Goal: Task Accomplishment & Management: Manage account settings

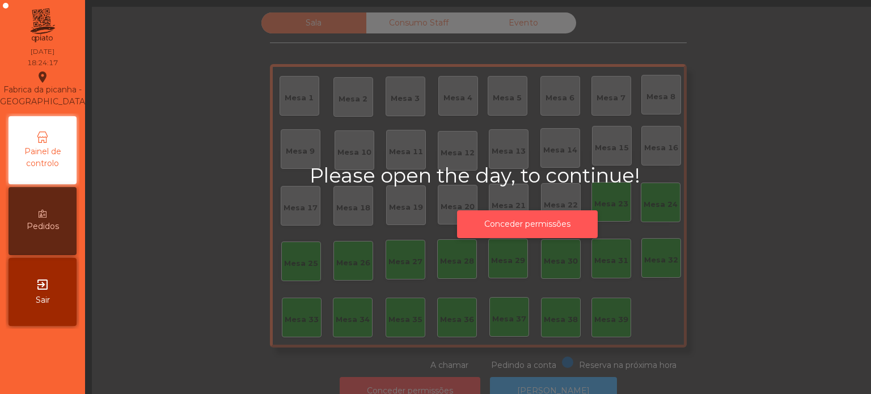
click at [524, 225] on button "Conceder permissões" at bounding box center [527, 224] width 141 height 28
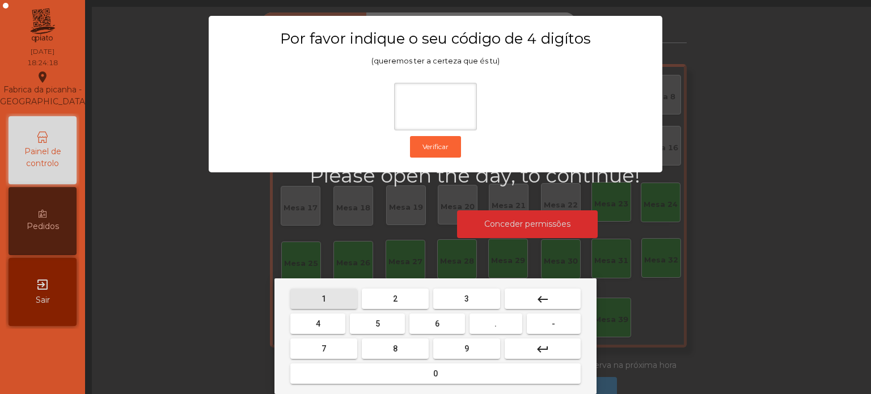
click at [322, 300] on span "1" at bounding box center [324, 298] width 5 height 9
click at [477, 298] on button "3" at bounding box center [466, 299] width 67 height 20
click at [379, 327] on span "5" at bounding box center [378, 323] width 5 height 9
click at [374, 382] on button "0" at bounding box center [435, 374] width 290 height 20
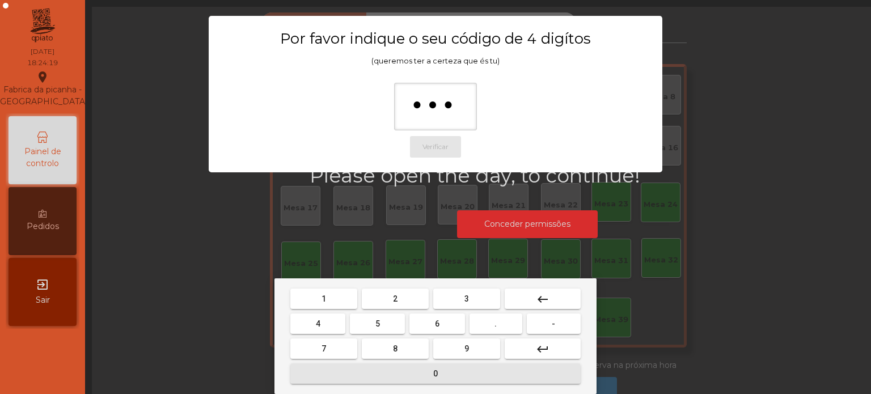
type input "****"
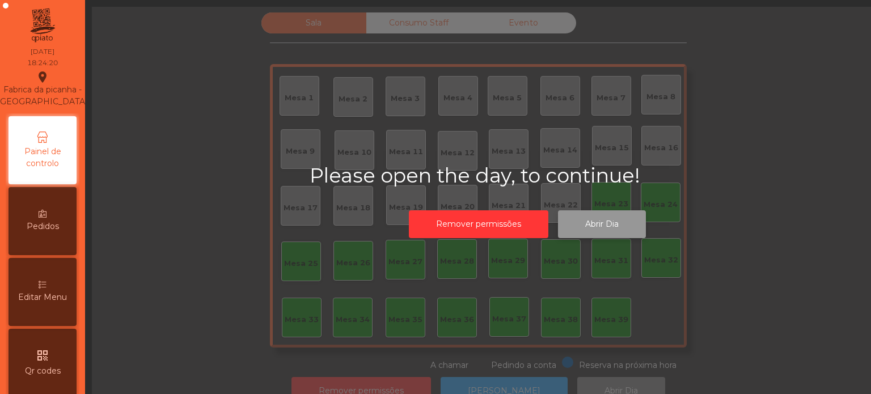
click at [610, 226] on button "Abrir Dia" at bounding box center [602, 224] width 88 height 28
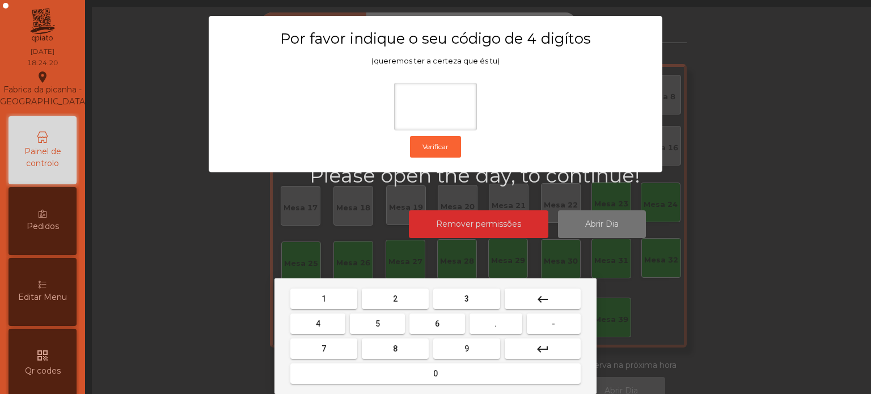
click at [334, 293] on button "1" at bounding box center [323, 299] width 67 height 20
click at [456, 293] on button "3" at bounding box center [466, 299] width 67 height 20
click at [377, 324] on span "5" at bounding box center [378, 323] width 5 height 9
click at [353, 375] on button "0" at bounding box center [435, 374] width 290 height 20
type input "****"
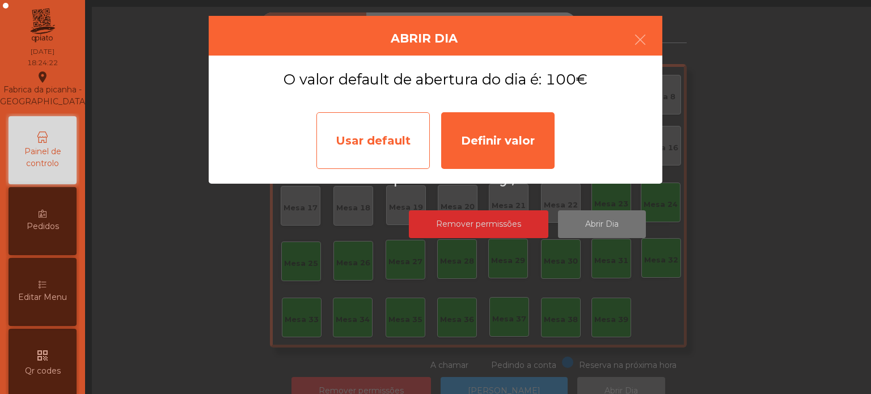
click at [370, 147] on div "Usar default" at bounding box center [373, 140] width 113 height 57
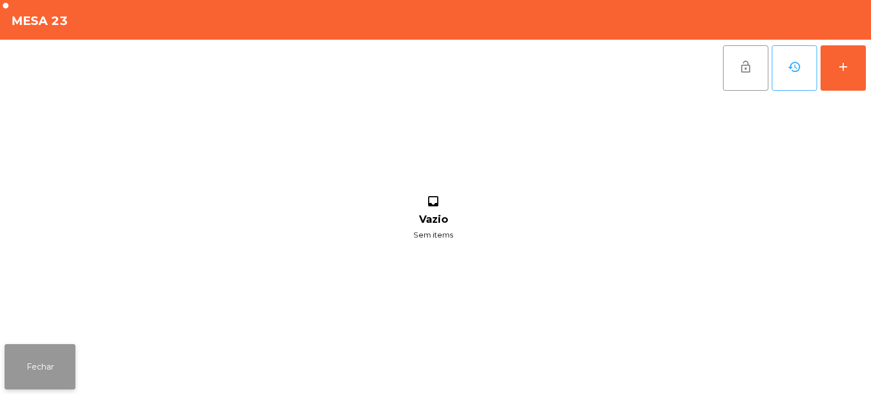
click at [31, 362] on button "Fechar" at bounding box center [40, 366] width 71 height 45
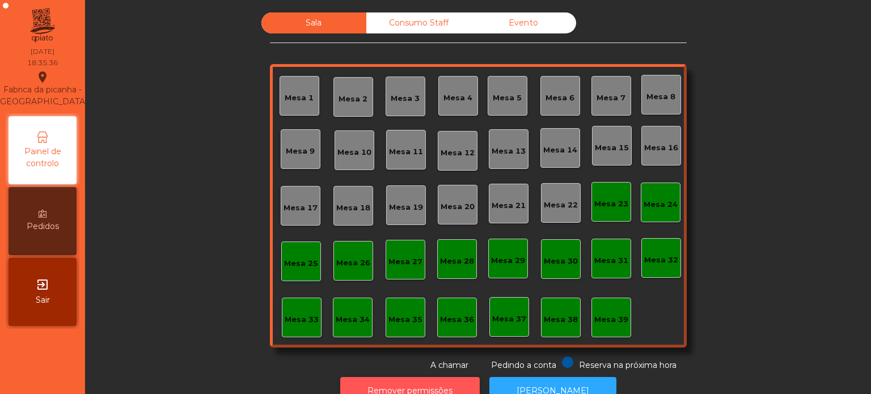
click at [390, 382] on button "Remover permissões" at bounding box center [410, 391] width 140 height 28
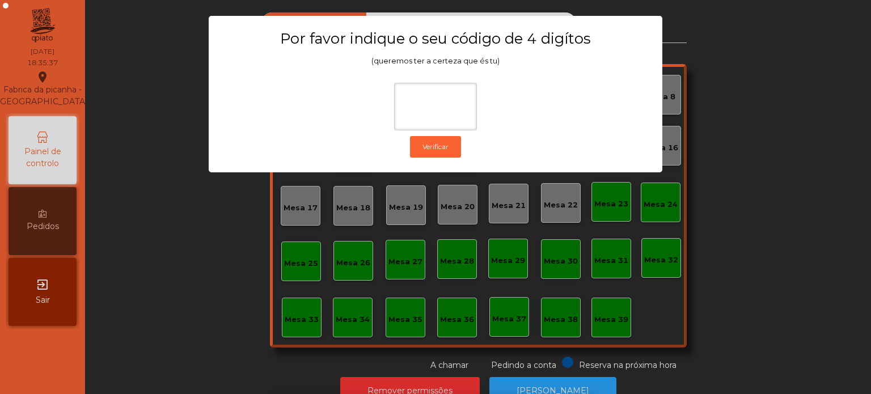
click at [765, 306] on div "1 2 3 keyboard_backspace 4 5 6 . - 7 8 9 keyboard_return 0" at bounding box center [435, 337] width 871 height 116
click at [442, 377] on ngb-modal-window "Por favor indique o seu código de 4 digítos (queremos ter a certeza que és tu) …" at bounding box center [436, 197] width 828 height 394
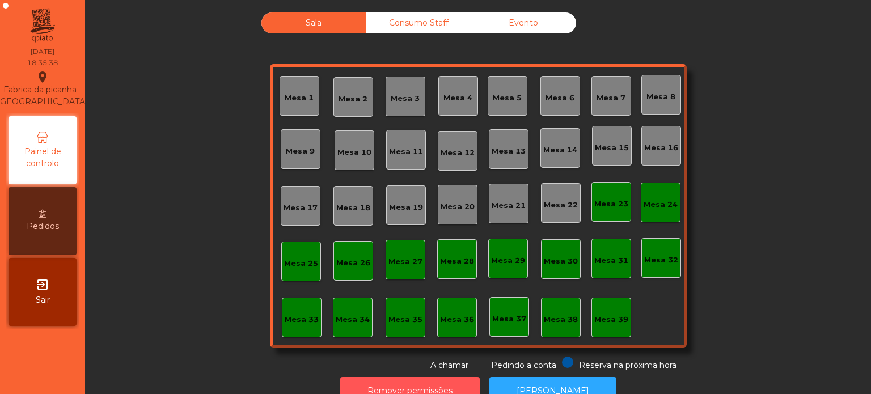
scroll to position [19, 0]
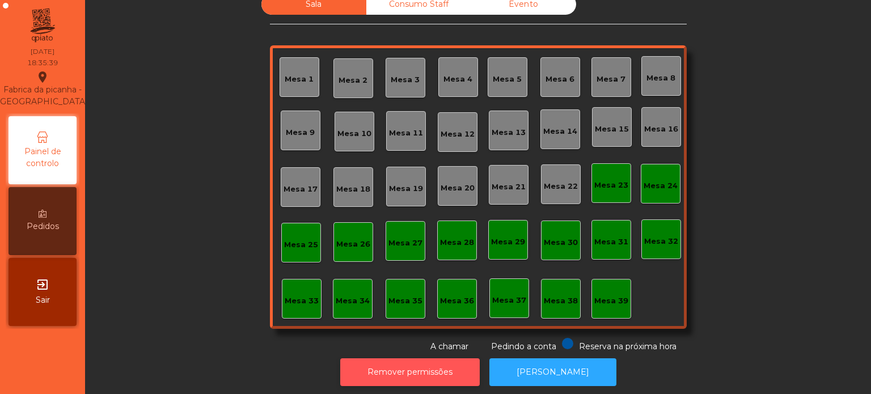
click at [433, 360] on button "Remover permissões" at bounding box center [410, 373] width 140 height 28
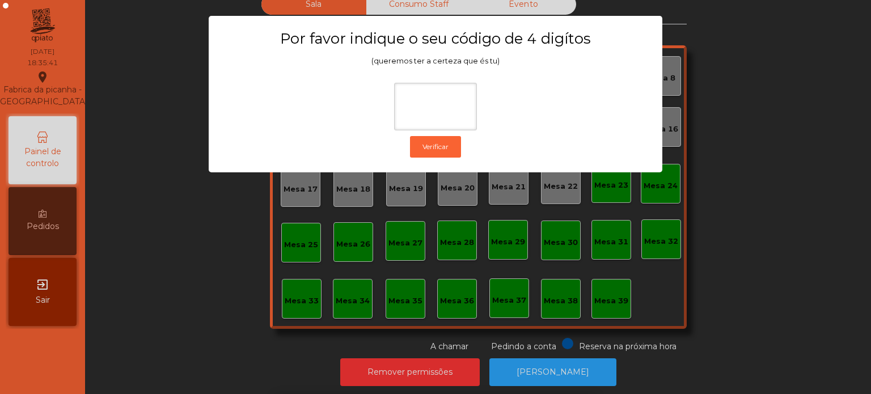
click at [668, 278] on ngb-modal-window "Por favor indique o seu código de 4 digítos (queremos ter a certeza que és tu) …" at bounding box center [436, 197] width 828 height 394
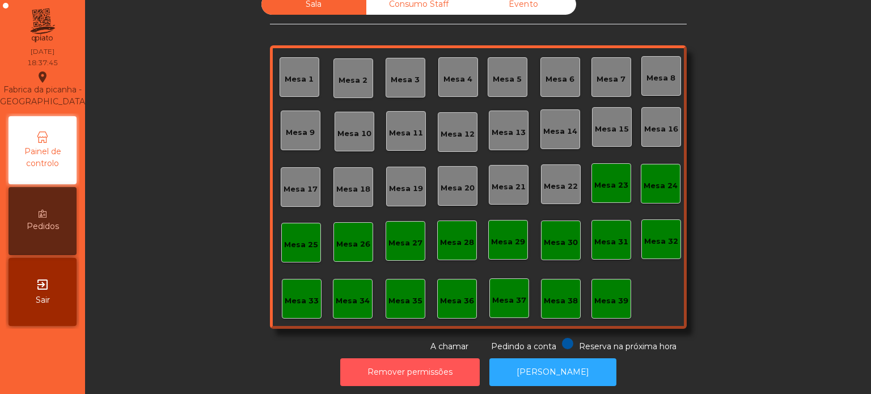
scroll to position [0, 0]
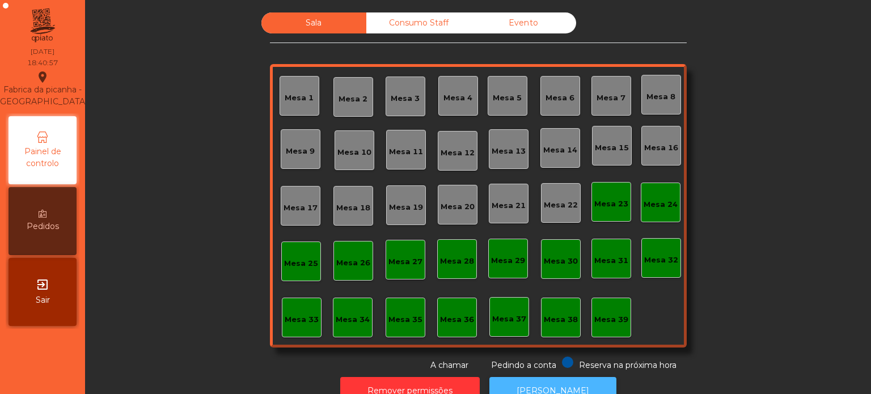
click at [563, 380] on button "[PERSON_NAME]" at bounding box center [553, 391] width 127 height 28
click at [425, 18] on div "Consumo Staff" at bounding box center [418, 22] width 105 height 21
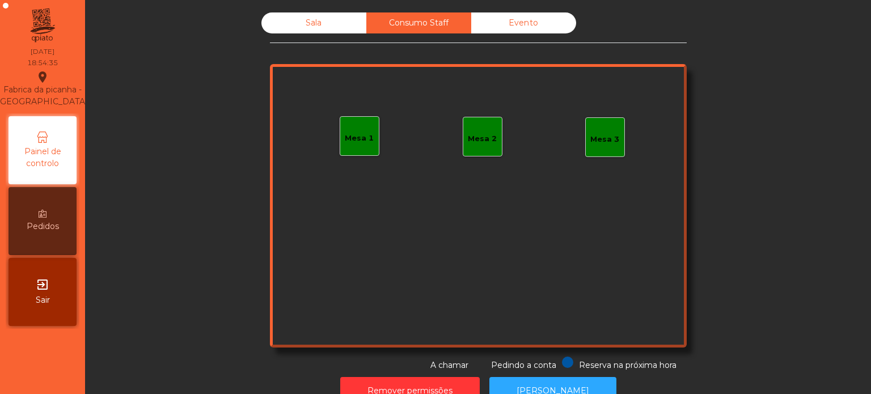
click at [372, 138] on div "Mesa 1" at bounding box center [360, 136] width 40 height 40
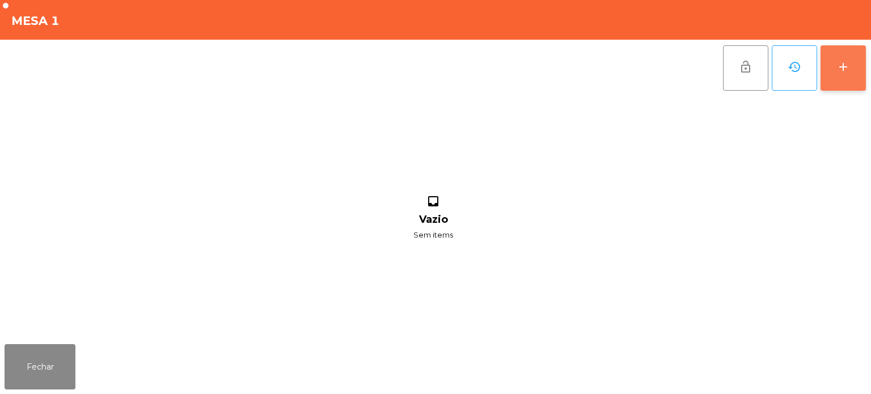
click at [858, 73] on button "add" at bounding box center [843, 67] width 45 height 45
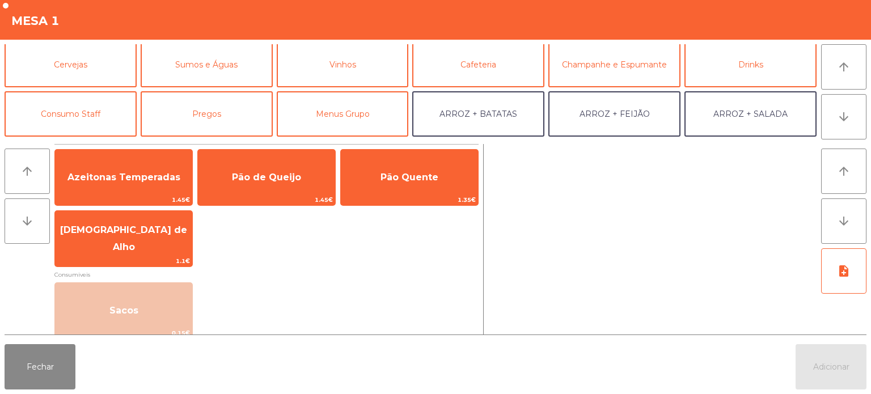
scroll to position [53, 0]
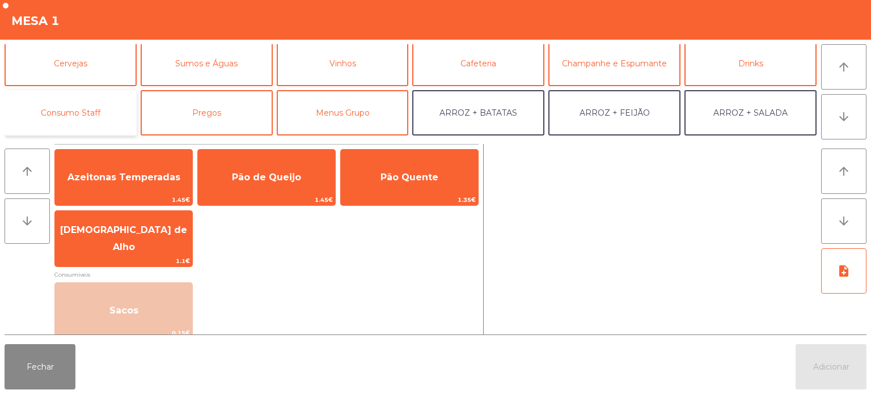
click at [101, 118] on button "Consumo Staff" at bounding box center [71, 112] width 132 height 45
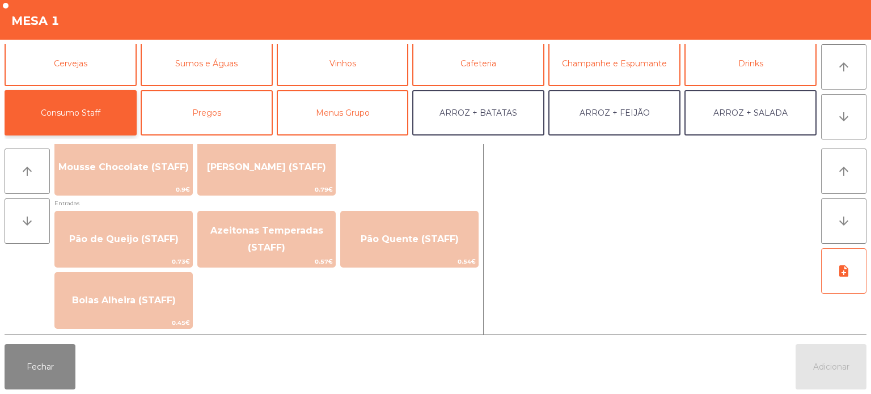
scroll to position [896, 0]
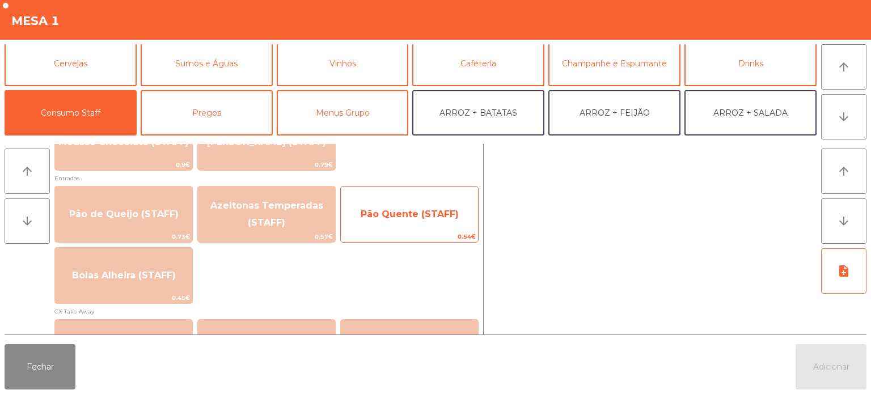
click at [440, 217] on span "Pão Quente (STAFF)" at bounding box center [410, 214] width 98 height 11
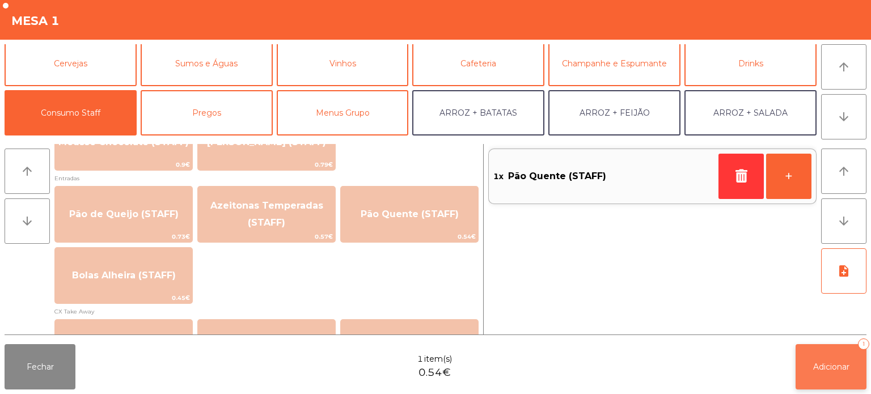
click at [828, 374] on button "Adicionar 1" at bounding box center [831, 366] width 71 height 45
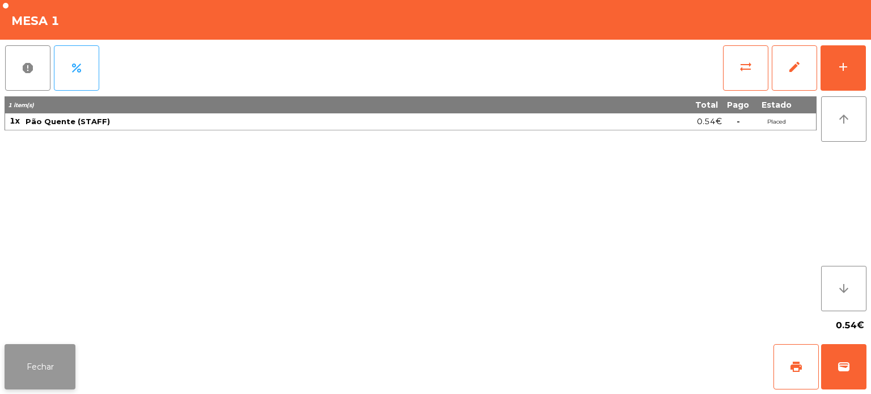
click at [59, 347] on button "Fechar" at bounding box center [40, 366] width 71 height 45
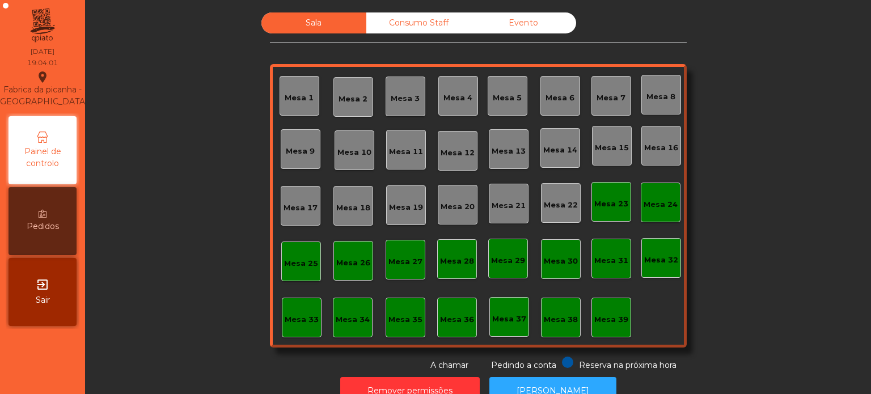
click at [517, 155] on div "Mesa 13" at bounding box center [509, 151] width 34 height 11
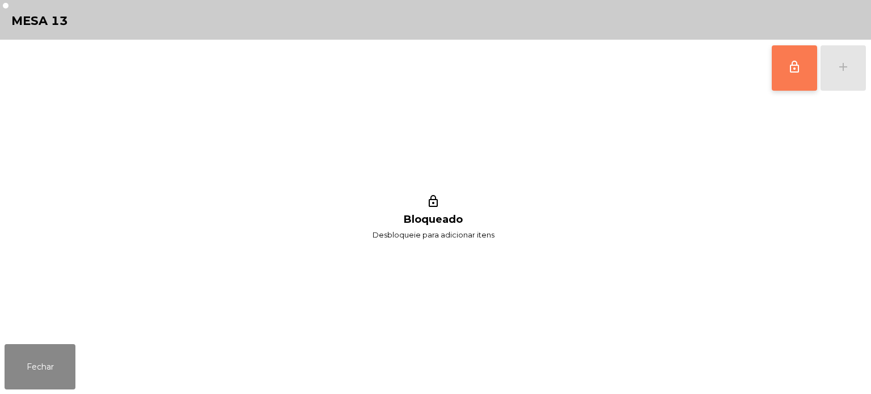
click at [810, 75] on button "lock_outline" at bounding box center [794, 67] width 45 height 45
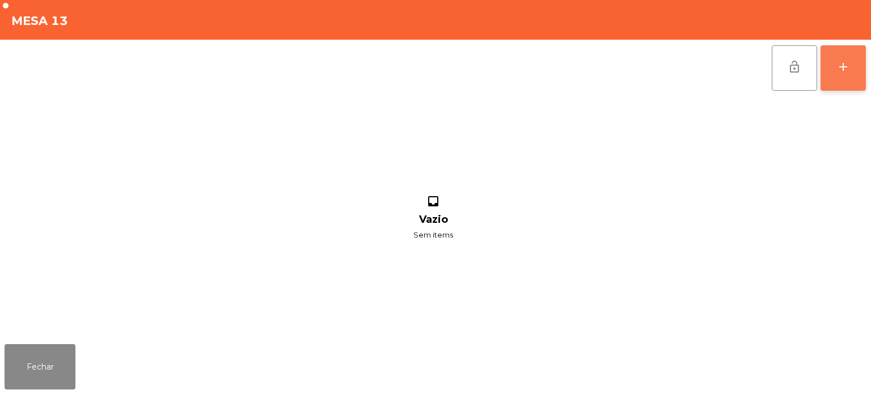
click at [838, 70] on div "add" at bounding box center [844, 67] width 14 height 14
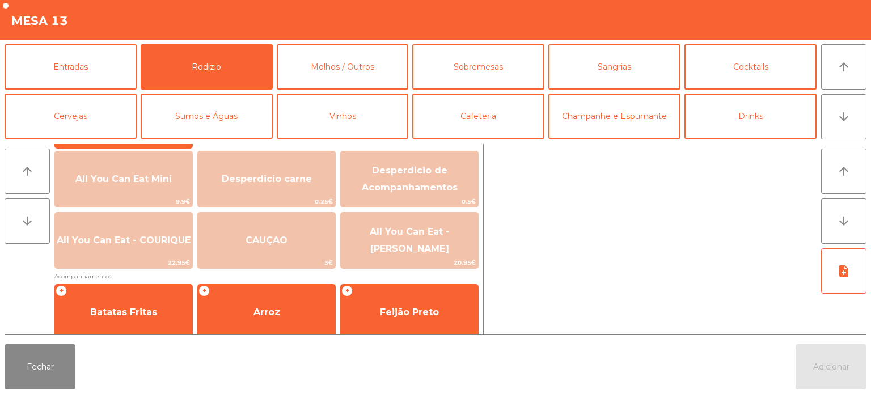
scroll to position [134, 0]
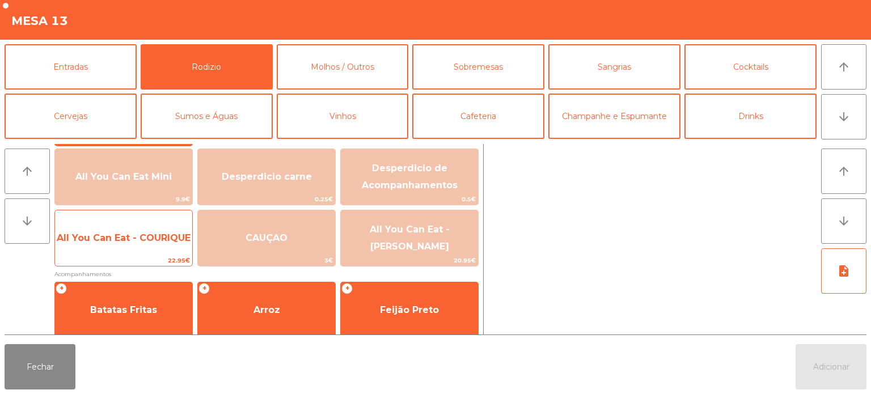
click at [138, 236] on span "All You Can Eat - COURIQUE" at bounding box center [124, 238] width 134 height 11
click at [137, 238] on span "All You Can Eat - COURIQUE" at bounding box center [124, 238] width 134 height 11
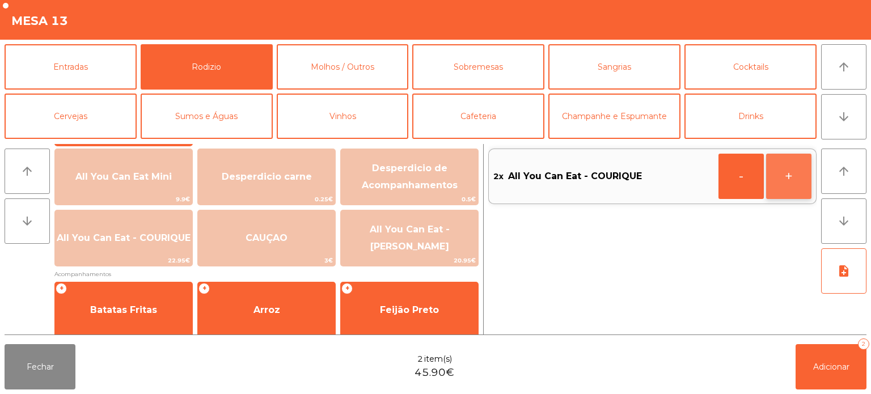
click at [779, 163] on button "+" at bounding box center [788, 176] width 45 height 45
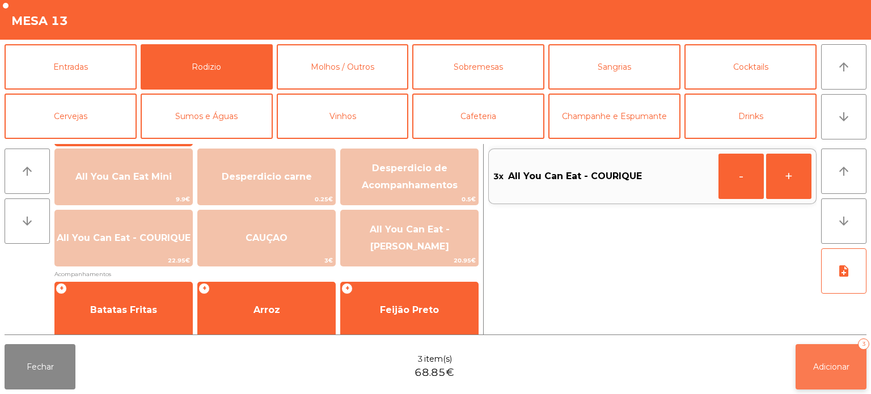
click at [842, 371] on span "Adicionar" at bounding box center [832, 367] width 36 height 10
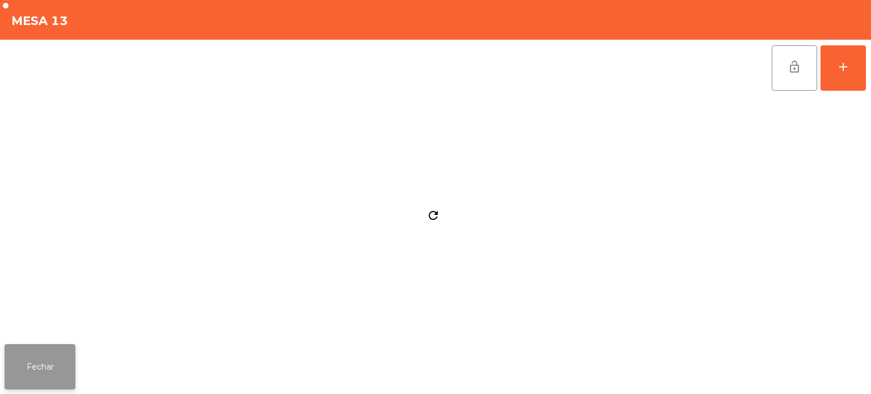
click at [48, 348] on button "Fechar" at bounding box center [40, 366] width 71 height 45
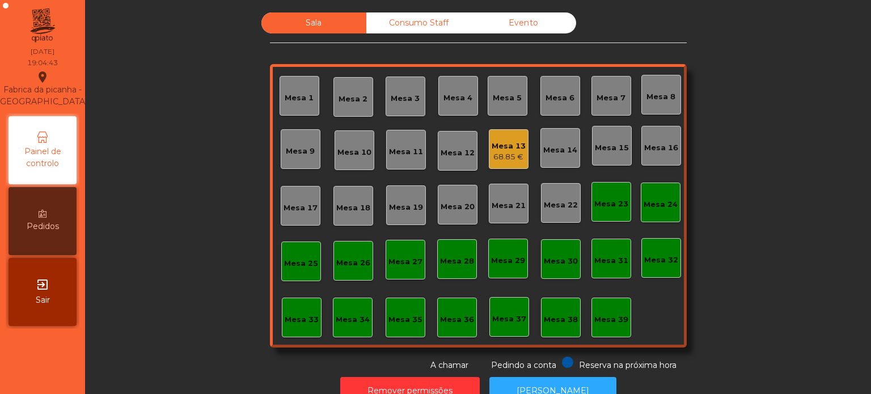
click at [513, 138] on div "Mesa 13 68.85 €" at bounding box center [509, 149] width 34 height 27
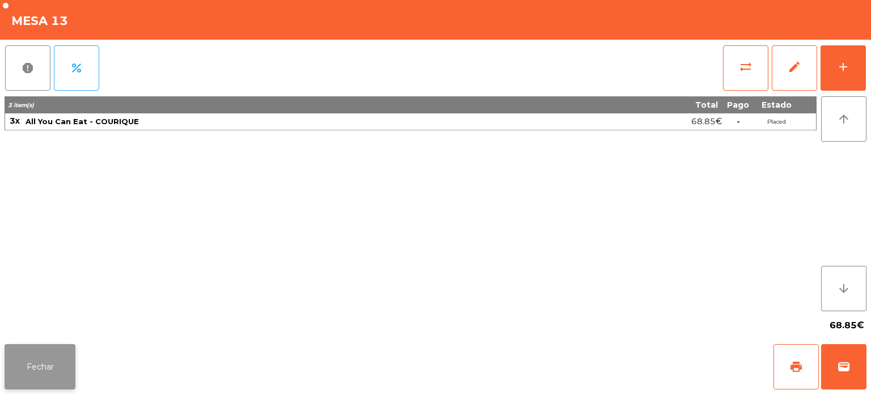
click at [52, 347] on button "Fechar" at bounding box center [40, 366] width 71 height 45
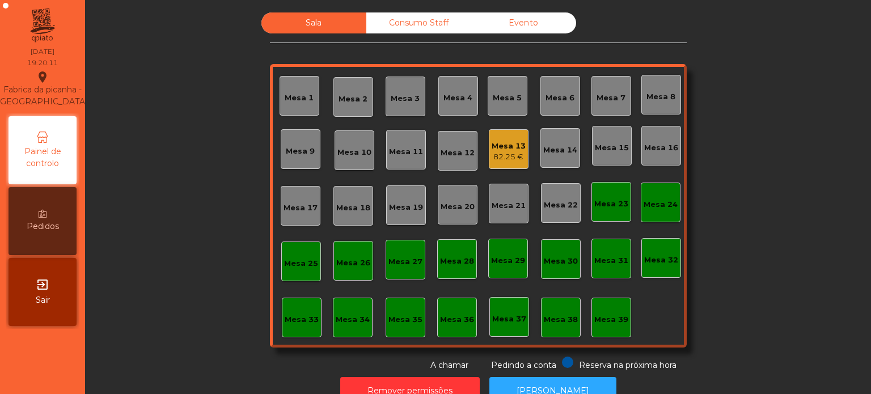
click at [502, 159] on div "82.25 €" at bounding box center [509, 156] width 34 height 11
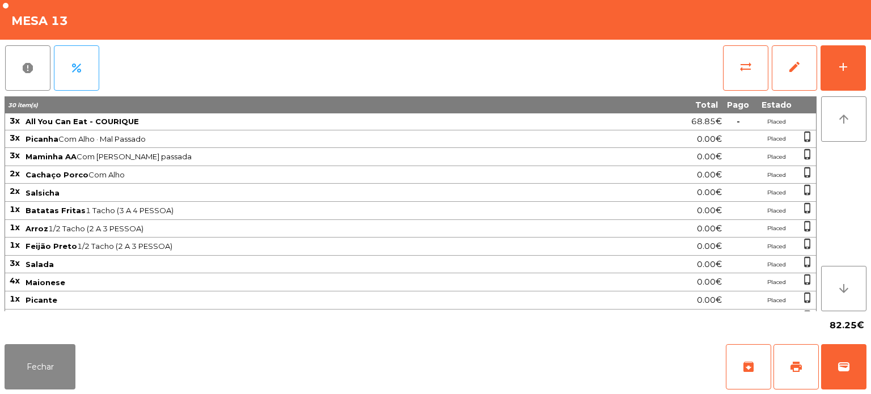
scroll to position [82, 0]
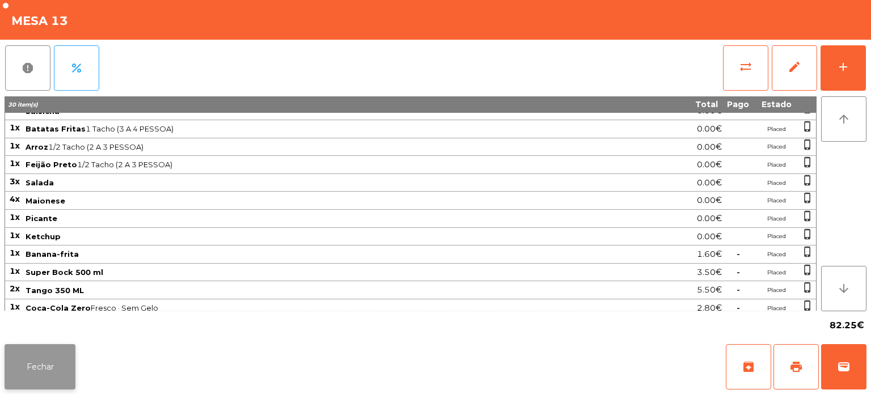
click at [53, 357] on button "Fechar" at bounding box center [40, 366] width 71 height 45
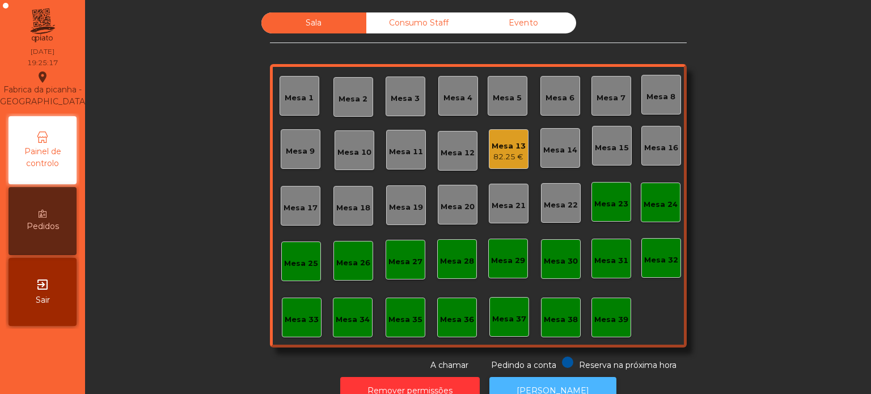
click at [543, 377] on button "[PERSON_NAME]" at bounding box center [553, 391] width 127 height 28
click at [748, 99] on div "Sala Consumo Staff Evento Mesa 1 Mesa 2 Mesa 3 Mesa 4 Mesa 5 Mesa 6 Mesa 7 Mesa…" at bounding box center [478, 191] width 756 height 359
click at [493, 185] on div "Mesa 21" at bounding box center [509, 204] width 40 height 40
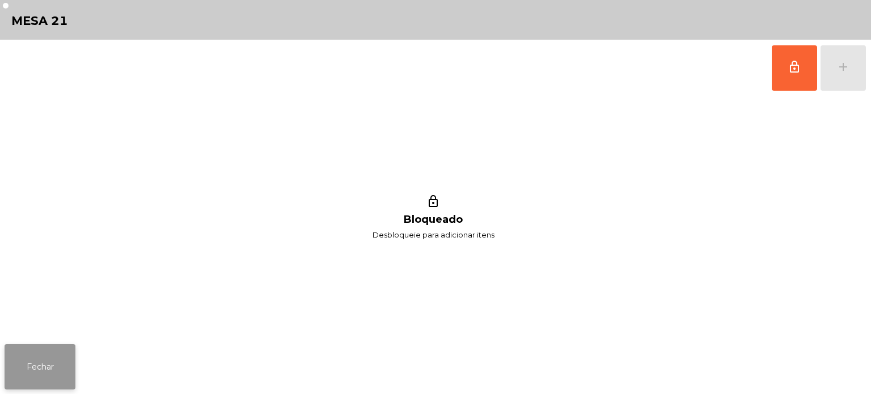
click at [30, 369] on button "Fechar" at bounding box center [40, 366] width 71 height 45
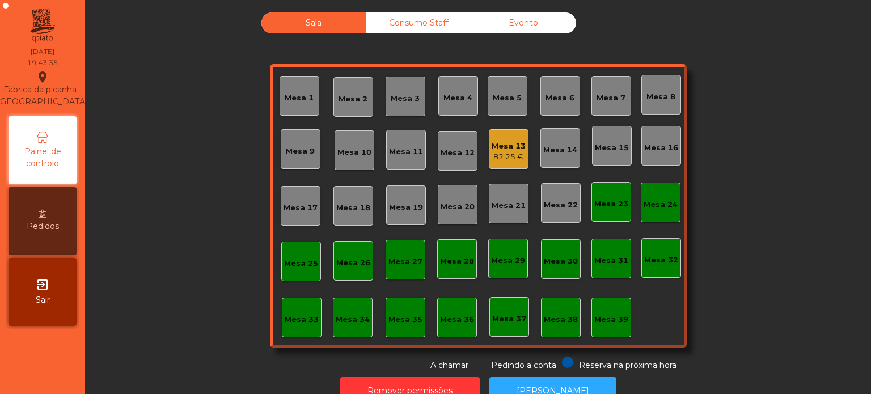
click at [489, 157] on div "Mesa 13 82.25 €" at bounding box center [509, 149] width 40 height 40
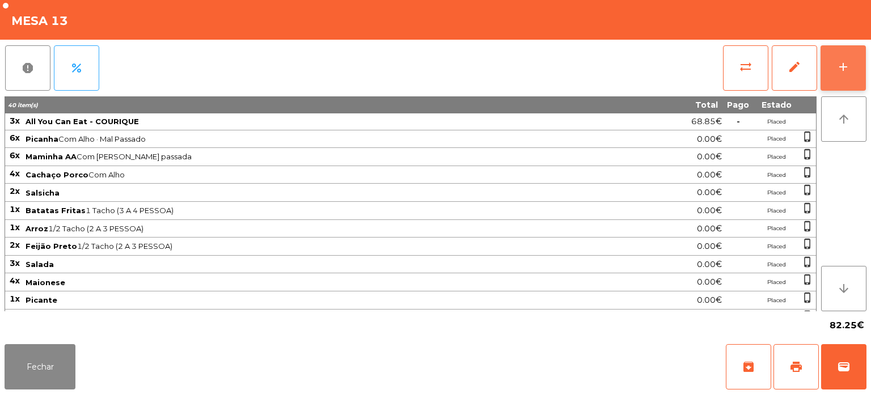
click at [841, 79] on button "add" at bounding box center [843, 67] width 45 height 45
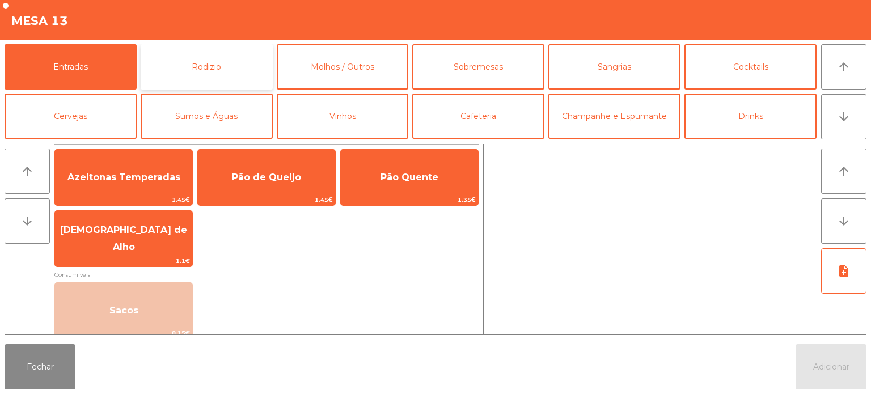
click at [244, 46] on button "Rodizio" at bounding box center [207, 66] width 132 height 45
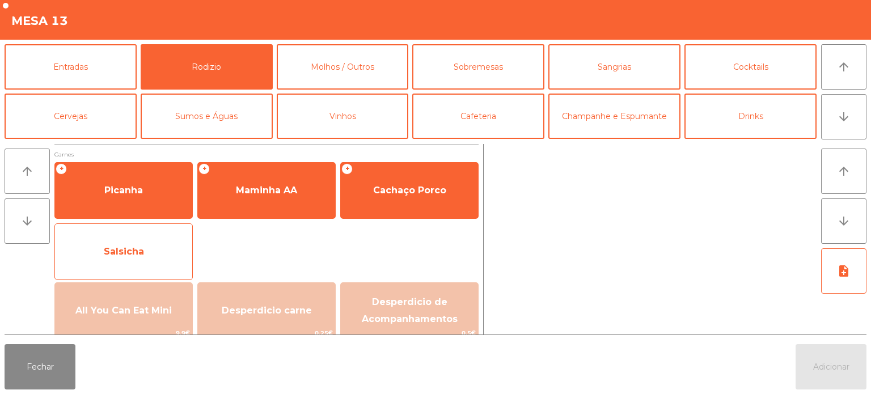
click at [144, 248] on span "Salsicha" at bounding box center [123, 252] width 137 height 31
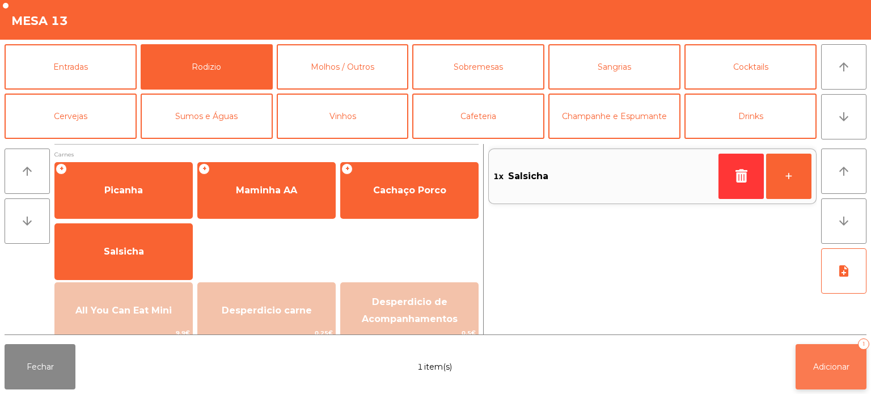
click at [848, 372] on button "Adicionar 1" at bounding box center [831, 366] width 71 height 45
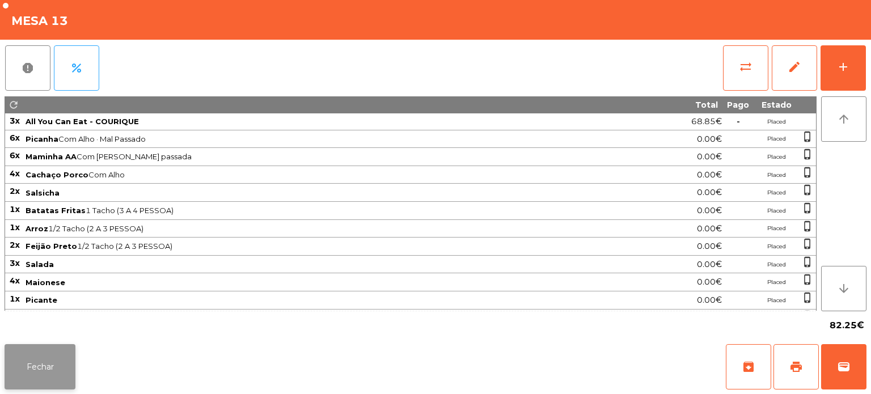
click at [41, 384] on button "Fechar" at bounding box center [40, 366] width 71 height 45
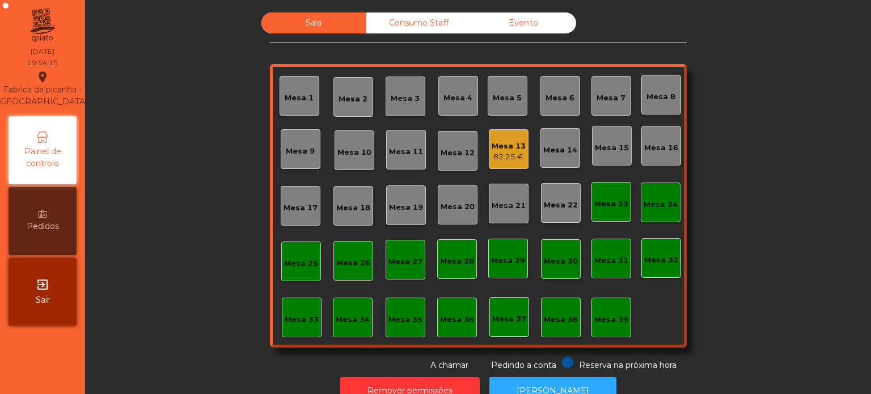
click at [511, 99] on div "Mesa 5" at bounding box center [507, 97] width 29 height 11
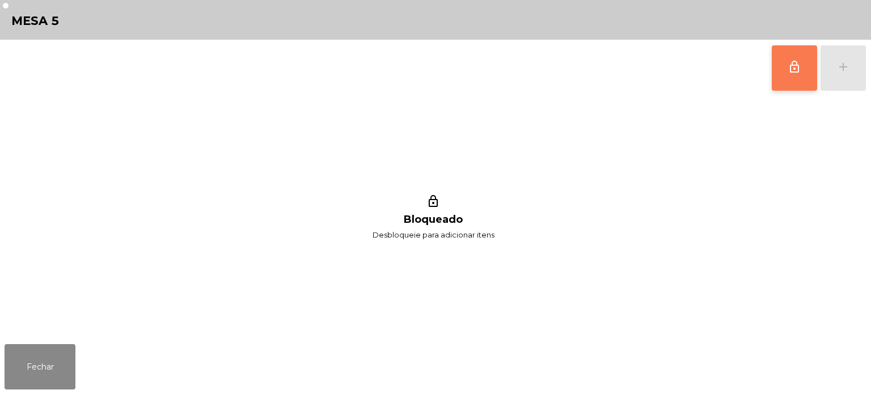
click at [796, 82] on button "lock_outline" at bounding box center [794, 67] width 45 height 45
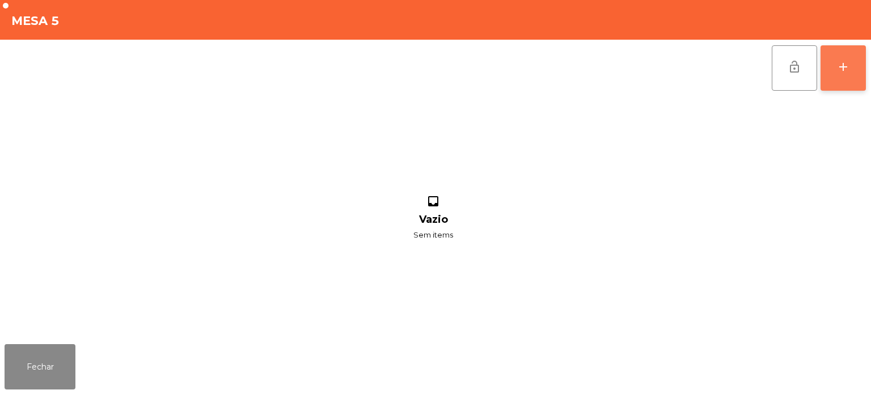
click at [821, 69] on button "add" at bounding box center [843, 67] width 45 height 45
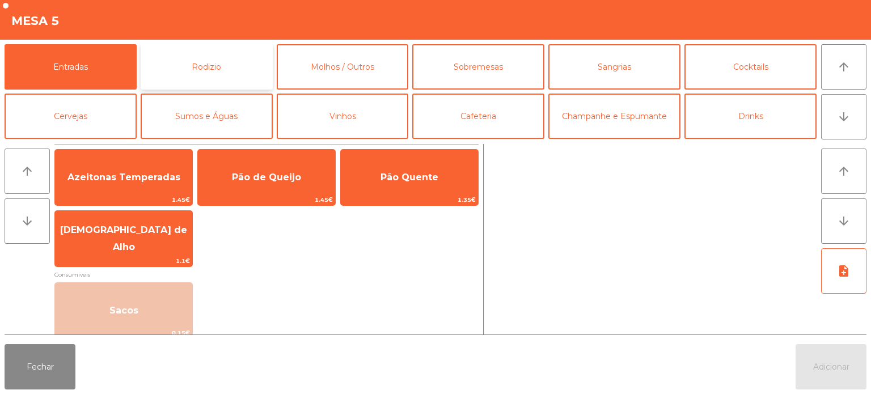
click at [254, 78] on button "Rodizio" at bounding box center [207, 66] width 132 height 45
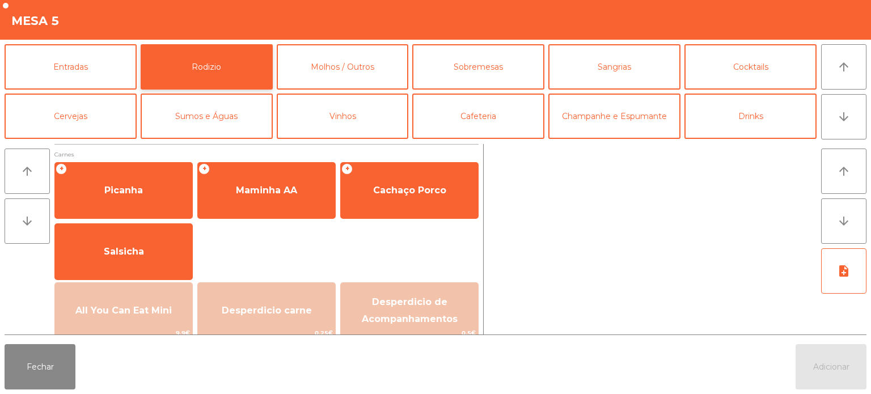
scroll to position [74, 0]
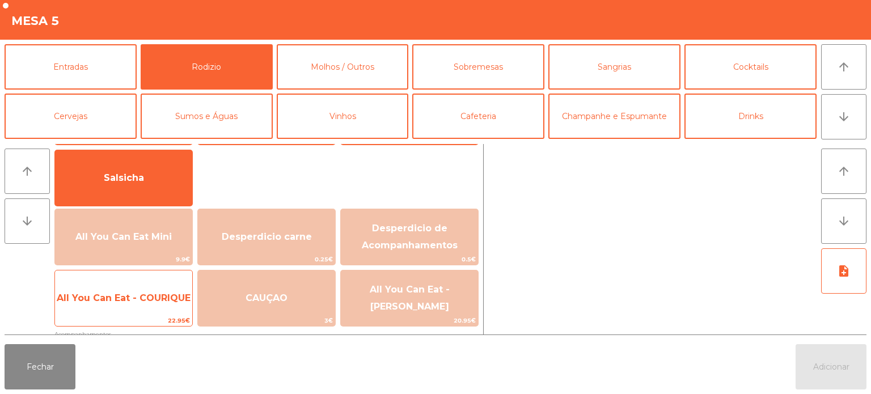
click at [139, 290] on span "All You Can Eat - COURIQUE" at bounding box center [123, 298] width 137 height 31
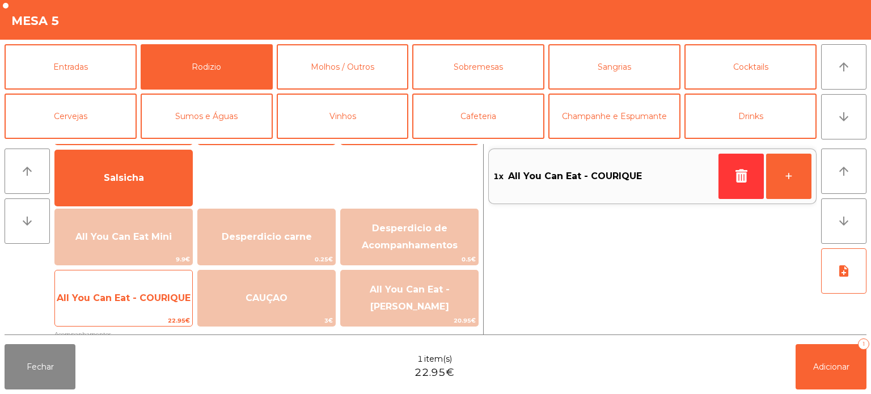
click at [144, 288] on span "All You Can Eat - COURIQUE" at bounding box center [123, 298] width 137 height 31
click at [154, 293] on span "All You Can Eat - COURIQUE" at bounding box center [124, 298] width 134 height 11
click at [157, 290] on span "All You Can Eat - COURIQUE" at bounding box center [123, 298] width 137 height 31
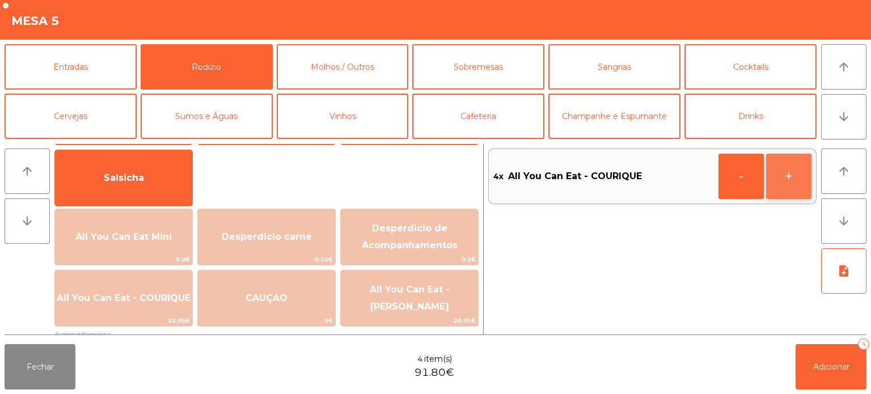
click at [799, 166] on button "+" at bounding box center [788, 176] width 45 height 45
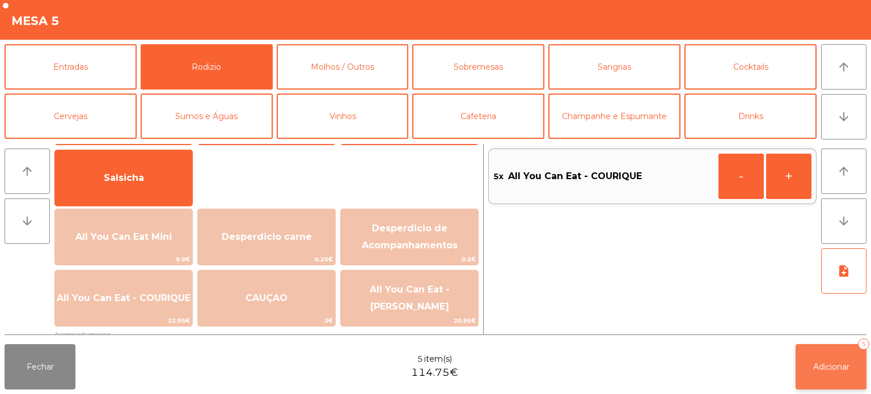
click at [839, 355] on button "Adicionar 5" at bounding box center [831, 366] width 71 height 45
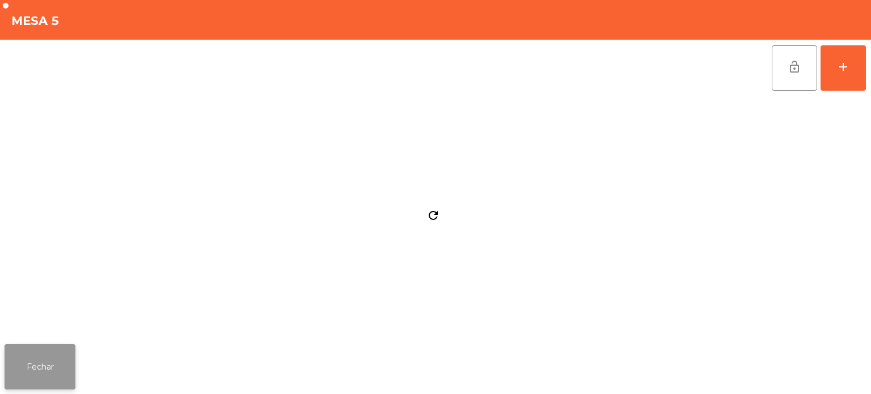
click at [66, 350] on button "Fechar" at bounding box center [40, 366] width 71 height 45
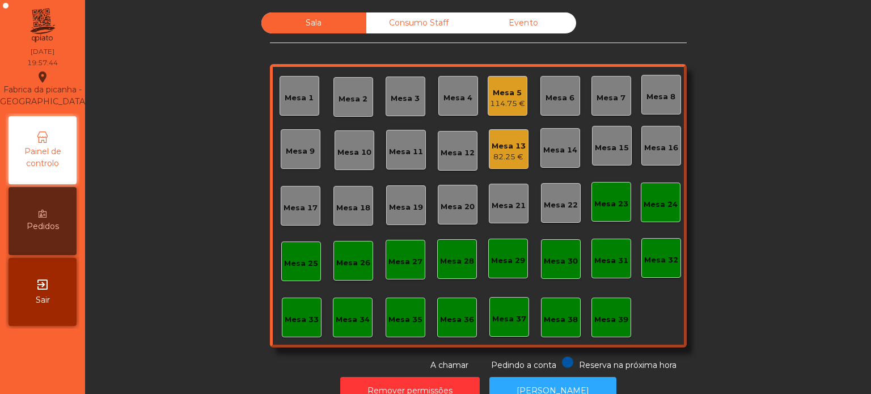
click at [508, 93] on div "Mesa 5" at bounding box center [507, 92] width 35 height 11
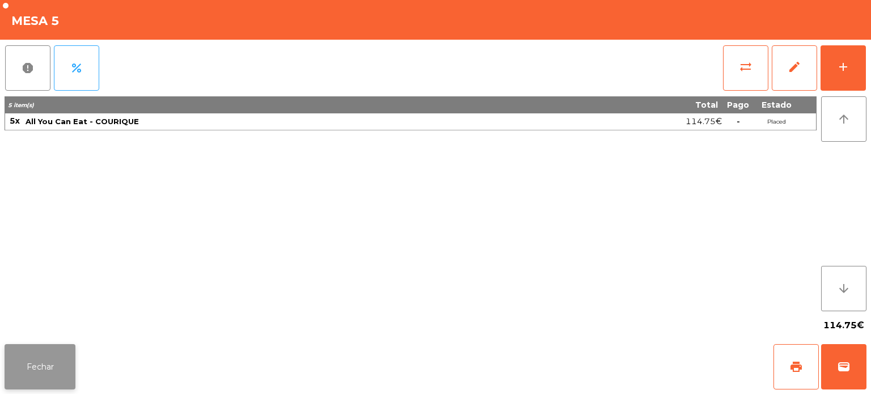
click at [47, 357] on button "Fechar" at bounding box center [40, 366] width 71 height 45
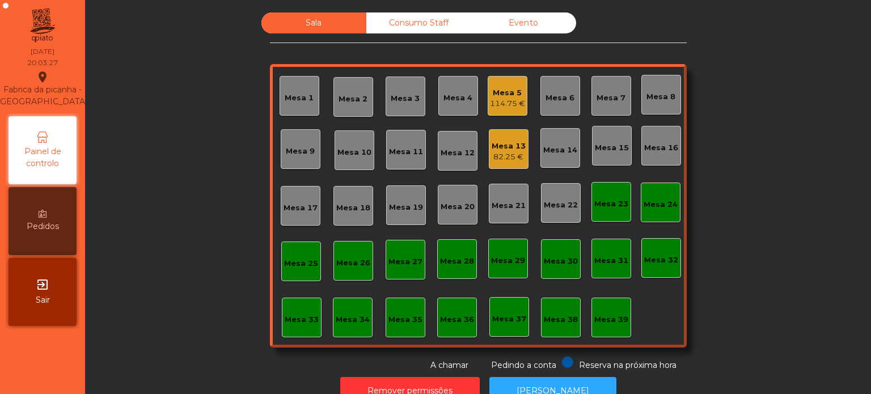
click at [454, 97] on div "Mesa 4" at bounding box center [458, 97] width 29 height 11
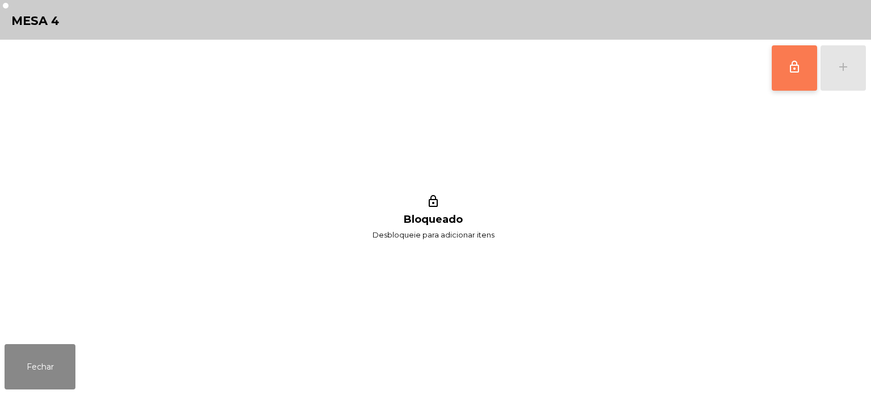
click at [785, 83] on button "lock_outline" at bounding box center [794, 67] width 45 height 45
click at [844, 69] on div "lock_outline add" at bounding box center [819, 68] width 95 height 57
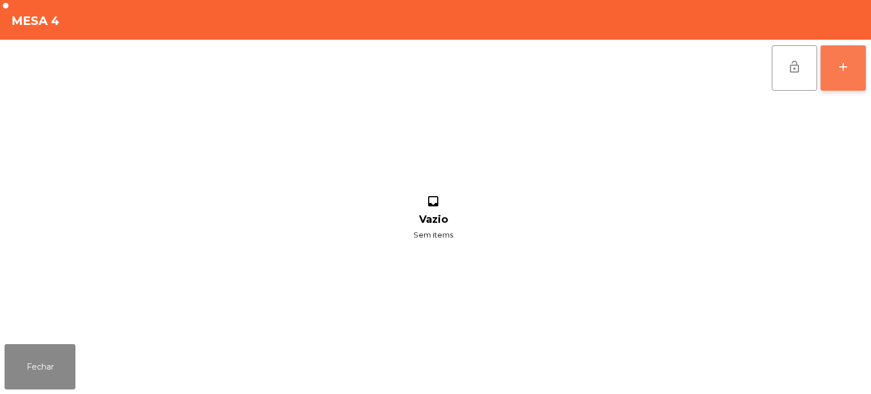
click at [839, 69] on div "add" at bounding box center [844, 67] width 14 height 14
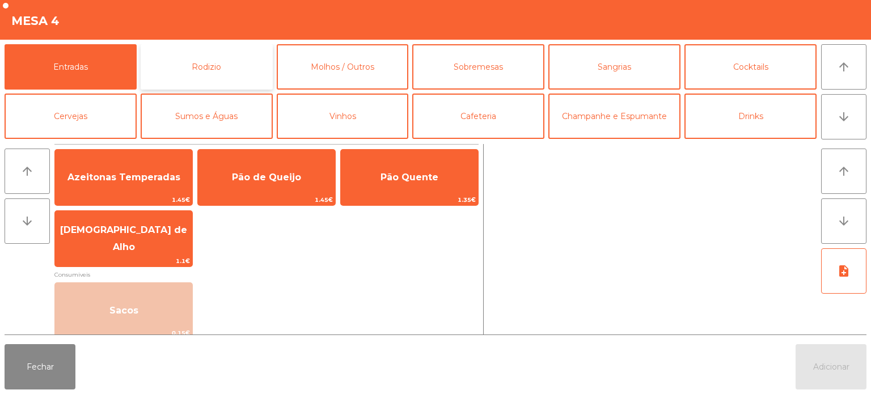
click at [216, 54] on button "Rodizio" at bounding box center [207, 66] width 132 height 45
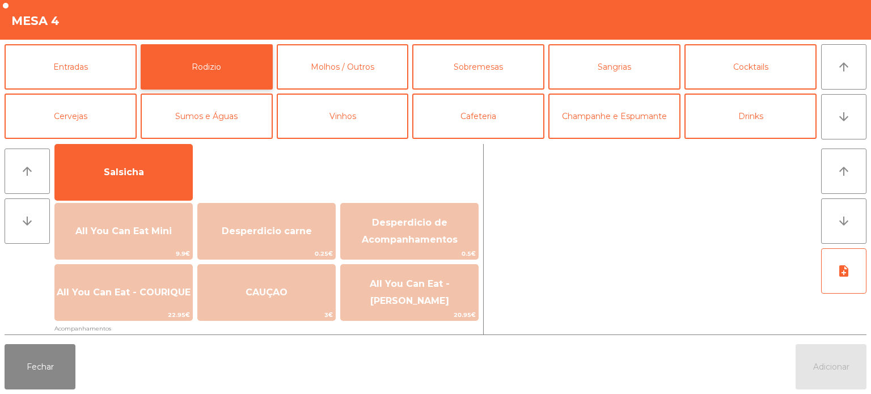
scroll to position [86, 0]
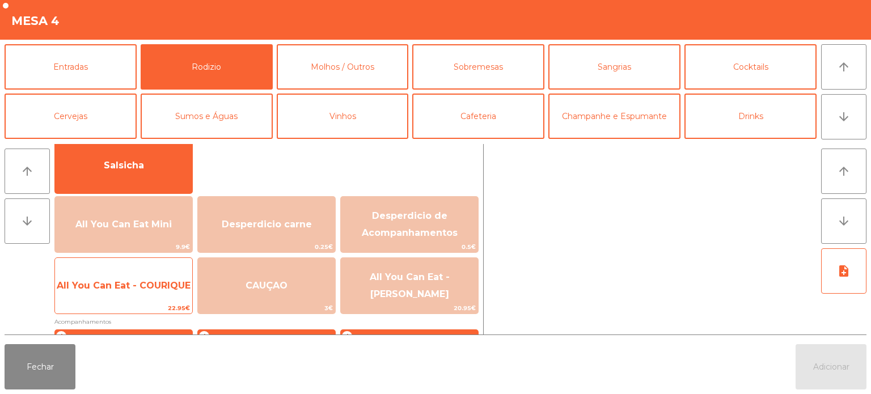
click at [161, 288] on span "All You Can Eat - COURIQUE" at bounding box center [124, 285] width 134 height 11
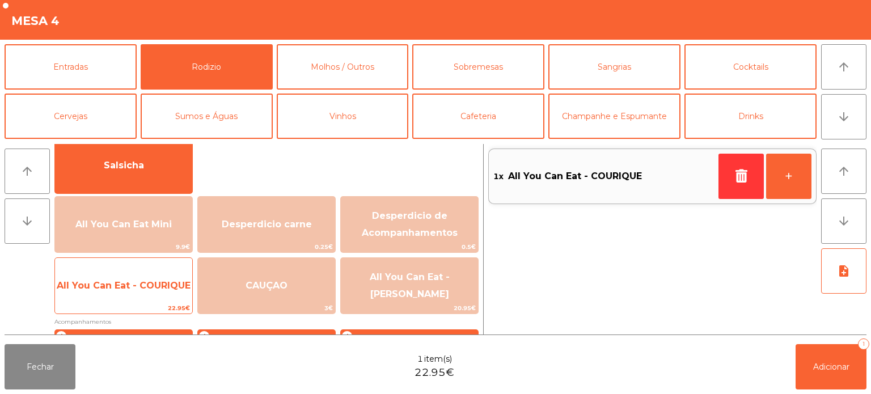
click at [168, 286] on span "All You Can Eat - COURIQUE" at bounding box center [124, 285] width 134 height 11
click at [166, 289] on span "All You Can Eat - COURIQUE" at bounding box center [124, 285] width 134 height 11
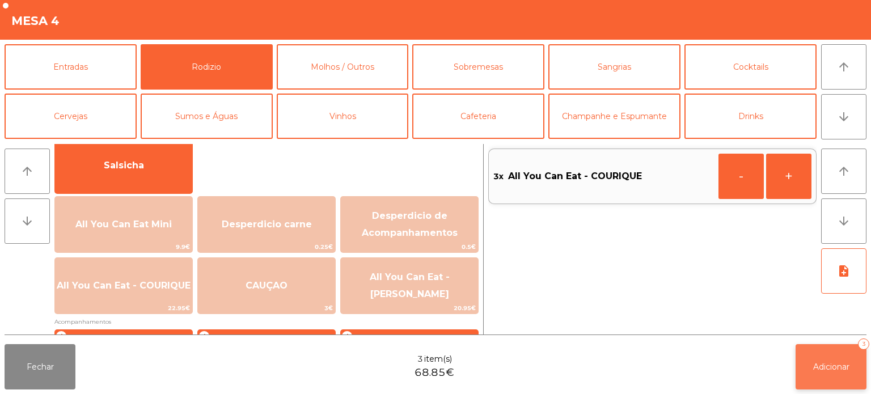
click at [810, 364] on button "Adicionar 3" at bounding box center [831, 366] width 71 height 45
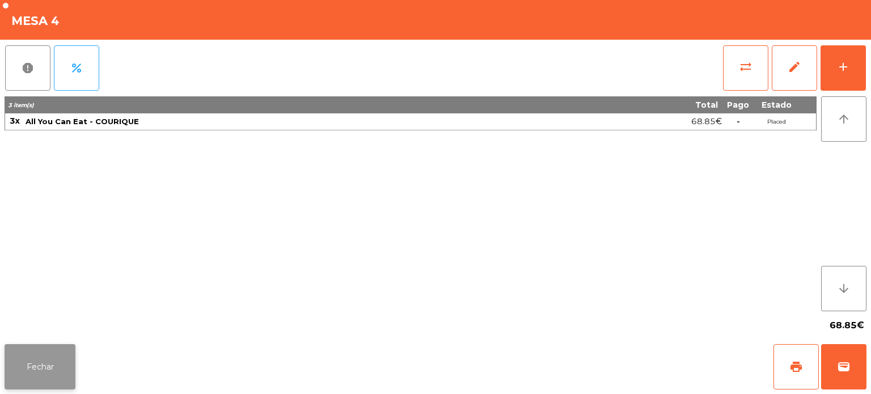
click at [50, 345] on button "Fechar" at bounding box center [40, 366] width 71 height 45
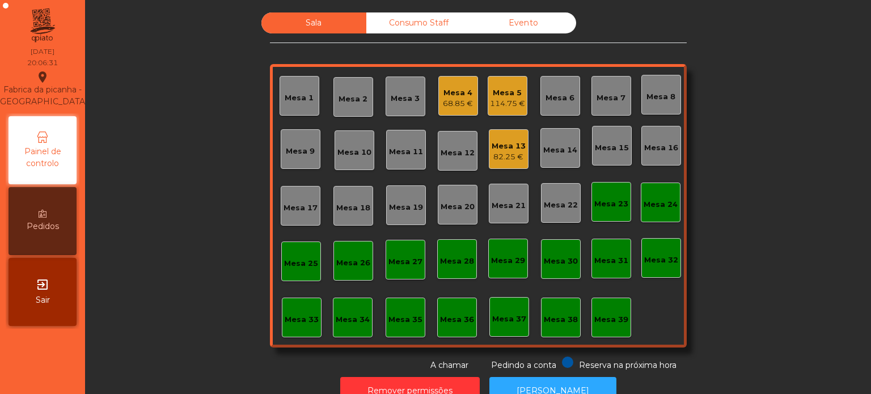
click at [469, 136] on div "Mesa 12" at bounding box center [458, 151] width 40 height 40
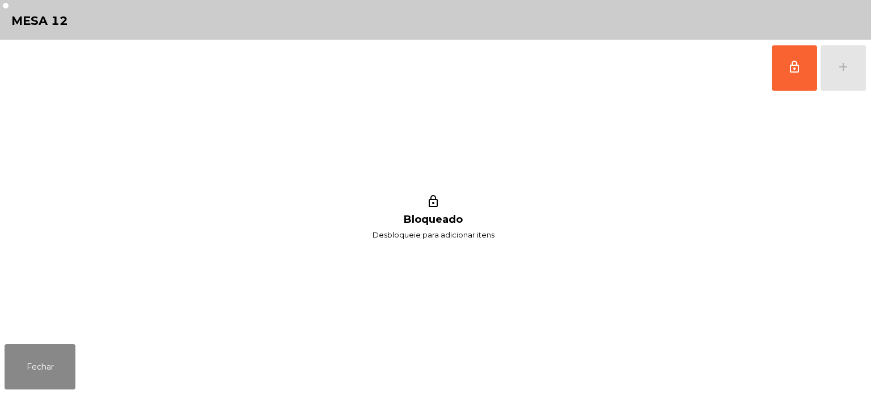
click at [503, 157] on div "lock_outline Bloqueado Desbloqueie para adicionar itens" at bounding box center [434, 217] width 858 height 243
click at [72, 354] on button "Fechar" at bounding box center [40, 366] width 71 height 45
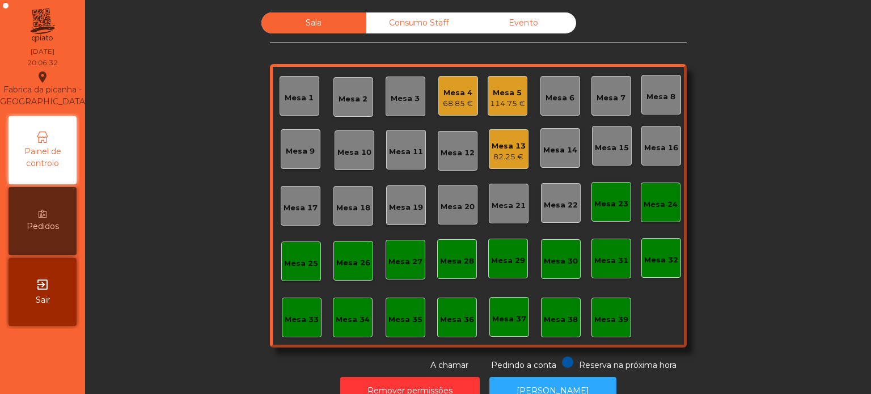
click at [518, 195] on div "Mesa 21" at bounding box center [509, 204] width 40 height 40
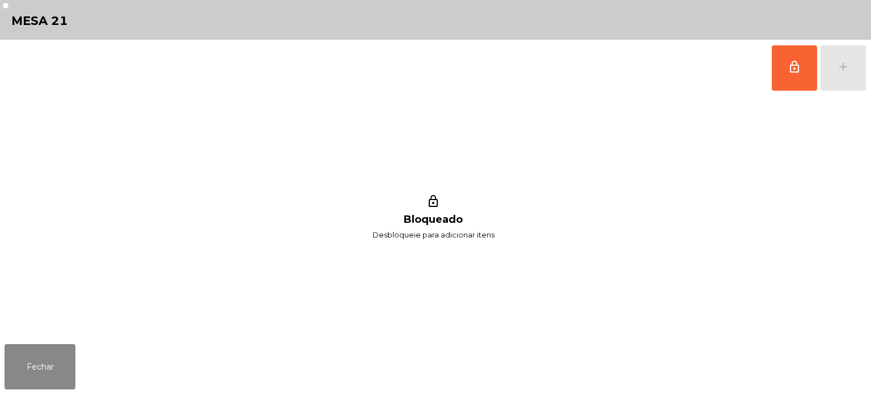
click at [498, 145] on div "lock_outline Bloqueado Desbloqueie para adicionar itens" at bounding box center [434, 217] width 858 height 243
click at [45, 356] on button "Fechar" at bounding box center [40, 366] width 71 height 45
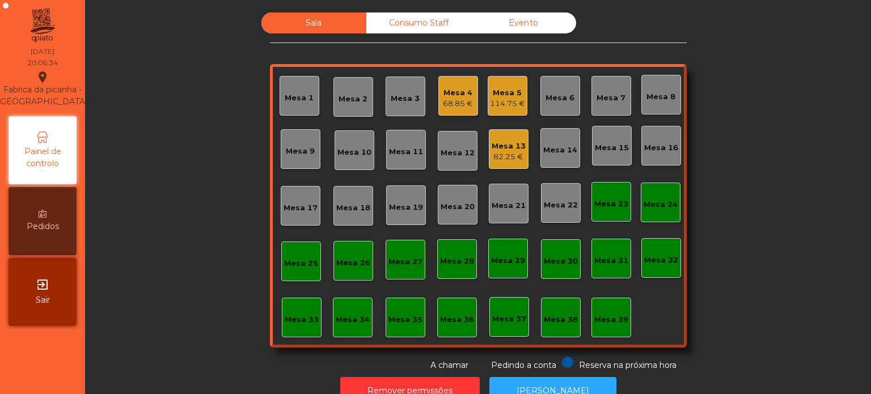
click at [492, 157] on div "82.25 €" at bounding box center [509, 156] width 34 height 11
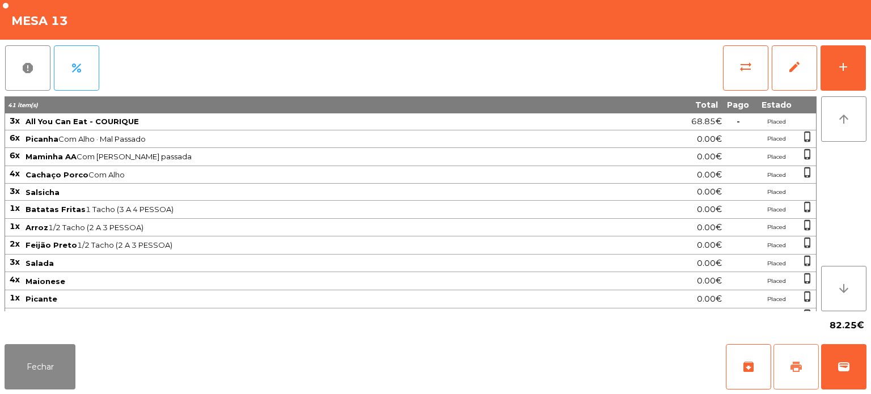
click at [787, 378] on button "print" at bounding box center [796, 366] width 45 height 45
click at [33, 347] on button "Fechar" at bounding box center [40, 366] width 71 height 45
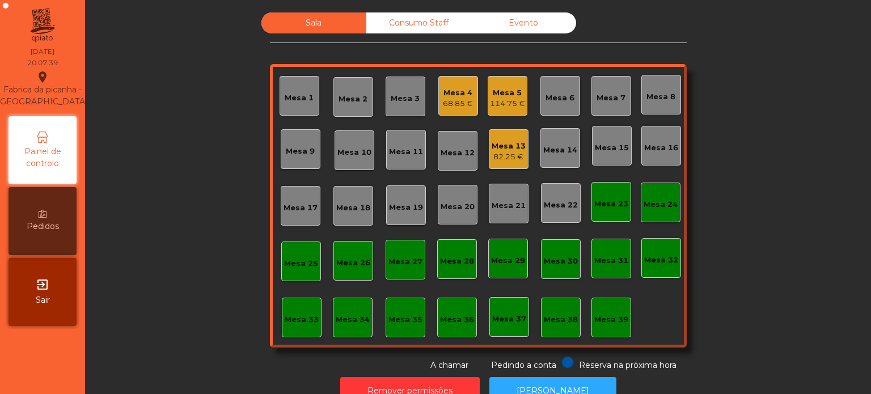
click at [504, 143] on div "Mesa 13" at bounding box center [509, 146] width 34 height 11
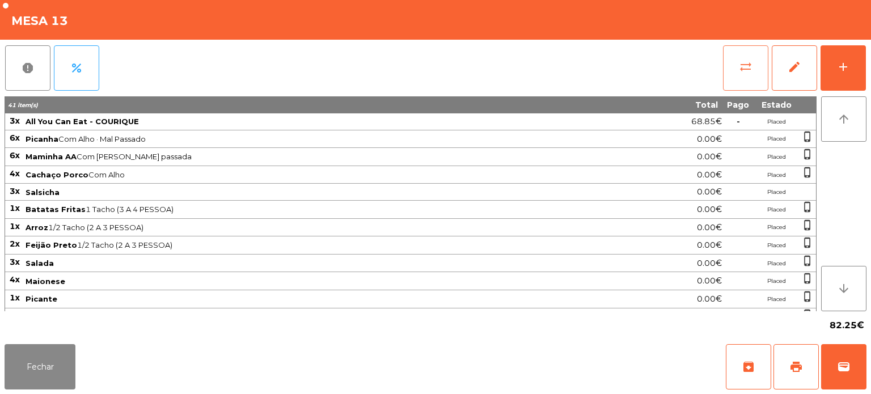
click at [735, 71] on button "sync_alt" at bounding box center [745, 67] width 45 height 45
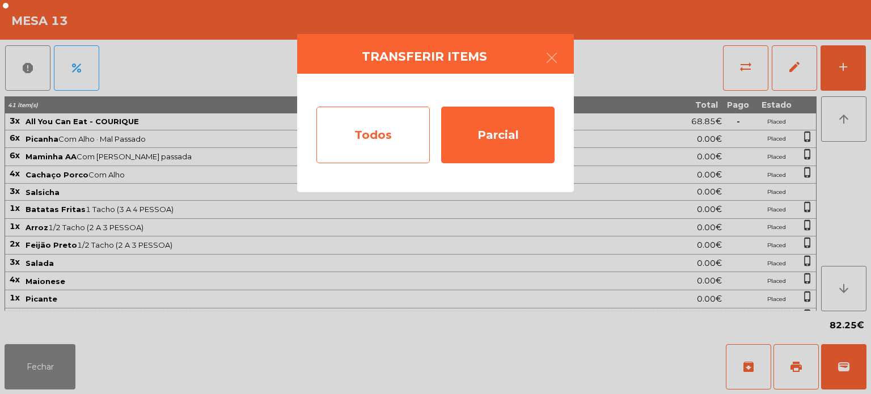
click at [354, 147] on div "Todos" at bounding box center [373, 135] width 113 height 57
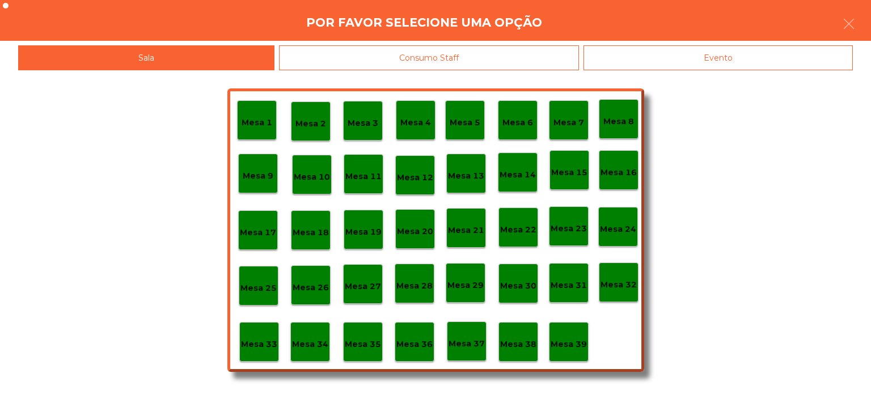
click at [698, 66] on div "Evento" at bounding box center [718, 58] width 269 height 26
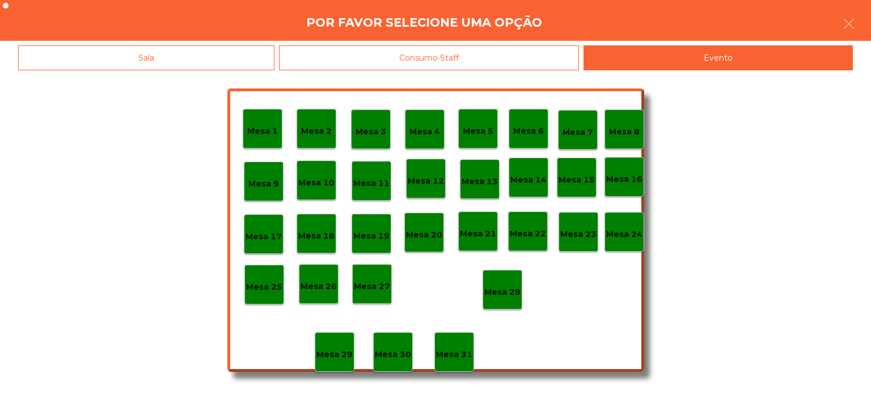
click at [517, 293] on p "Mesa 28" at bounding box center [502, 292] width 36 height 13
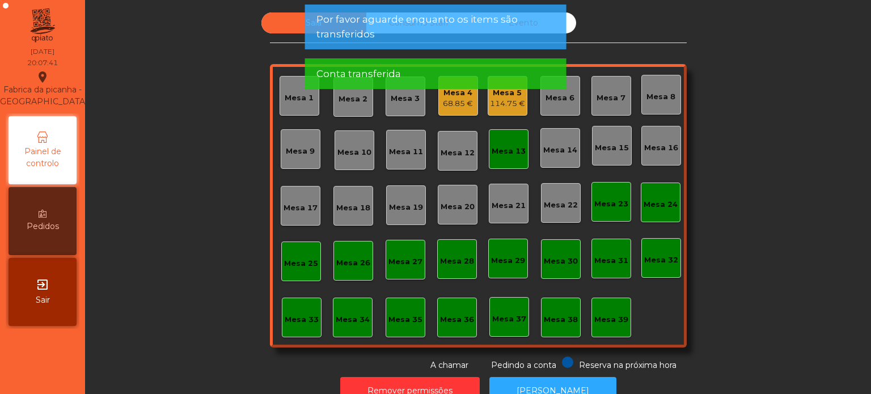
click at [515, 159] on div "Mesa 13" at bounding box center [509, 149] width 40 height 40
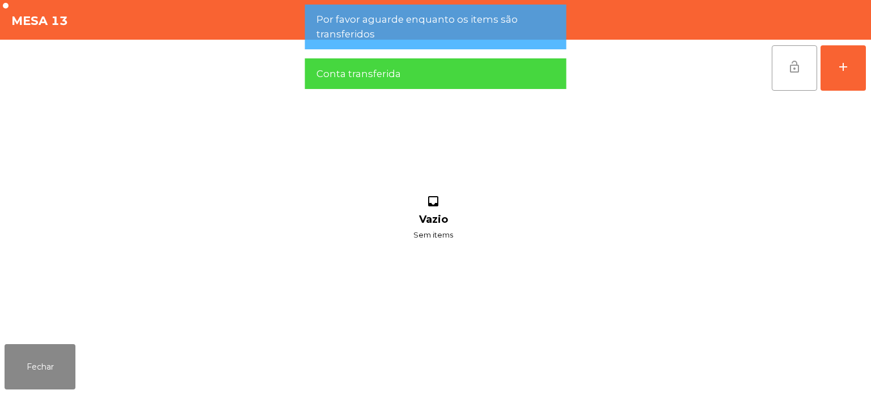
click at [773, 66] on button "lock_open" at bounding box center [794, 67] width 45 height 45
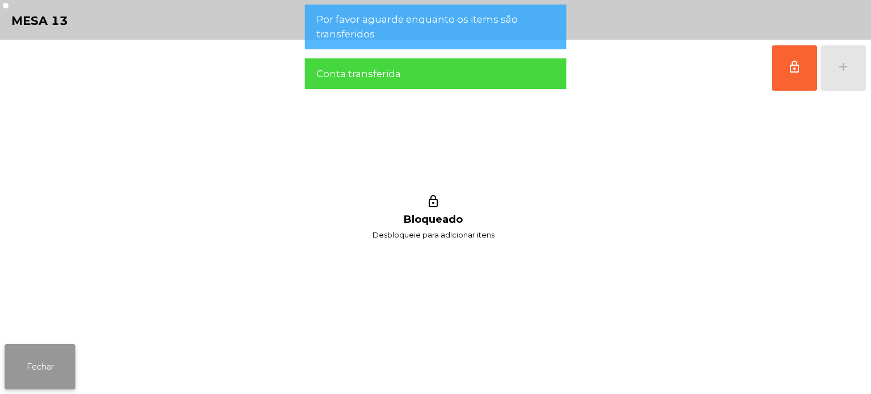
click at [48, 365] on button "Fechar" at bounding box center [40, 366] width 71 height 45
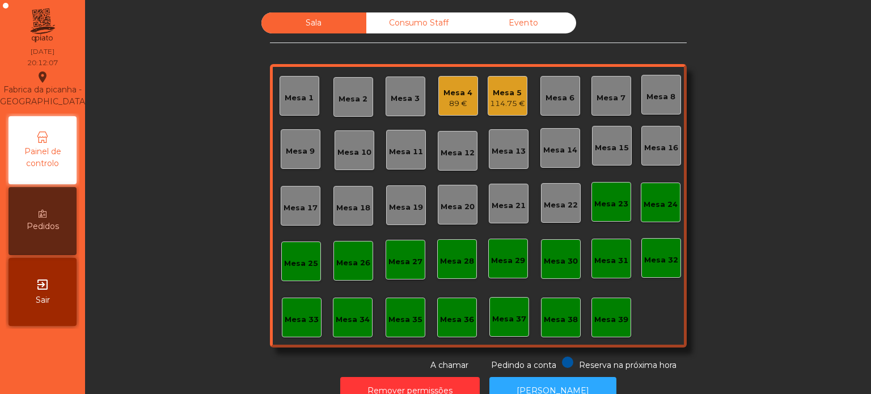
click at [284, 210] on div "Mesa 17" at bounding box center [301, 208] width 34 height 11
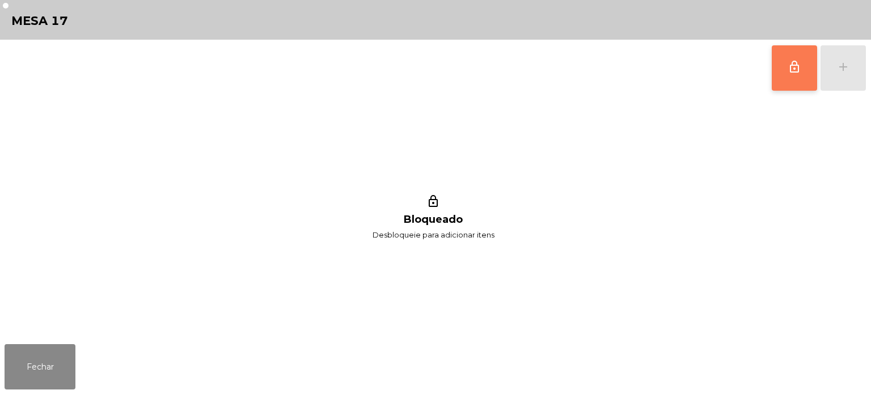
click at [802, 78] on button "lock_outline" at bounding box center [794, 67] width 45 height 45
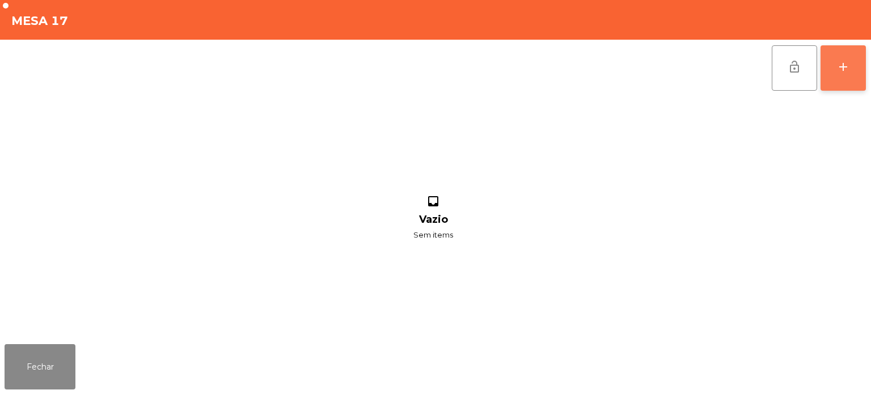
click at [833, 70] on button "add" at bounding box center [843, 67] width 45 height 45
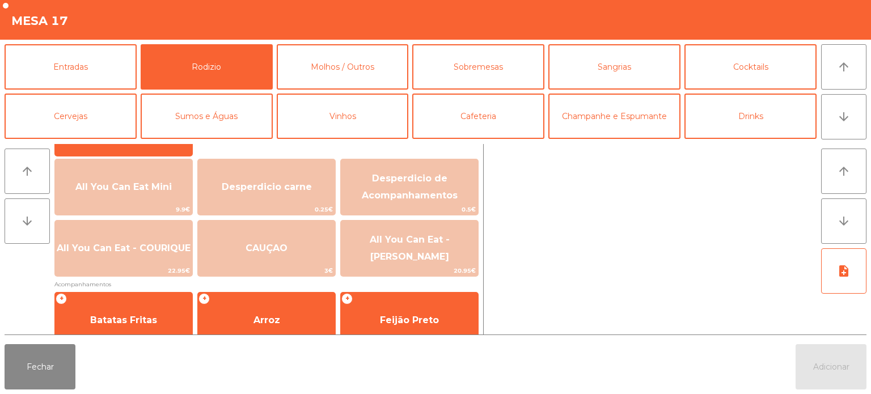
scroll to position [121, 0]
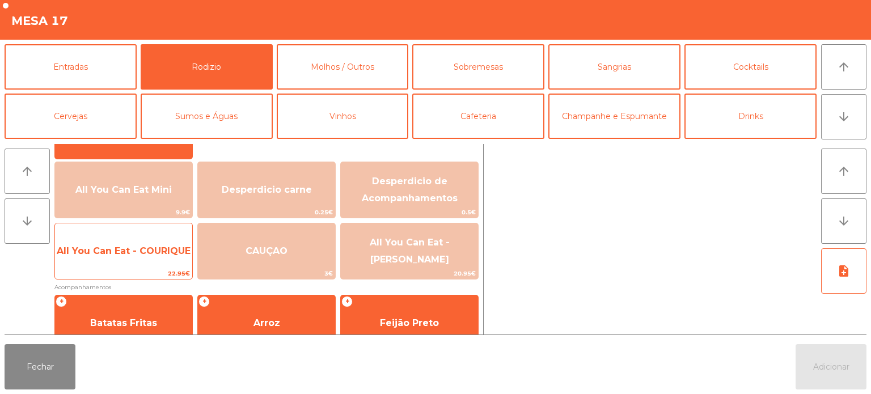
click at [159, 254] on span "All You Can Eat - COURIQUE" at bounding box center [124, 251] width 134 height 11
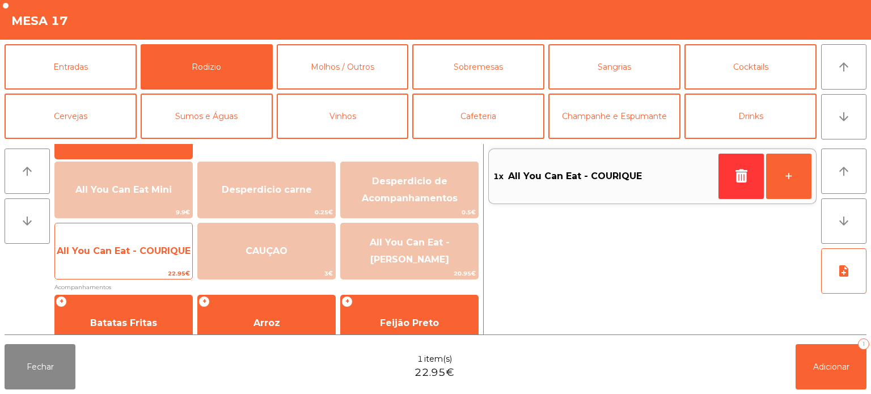
click at [150, 254] on span "All You Can Eat - COURIQUE" at bounding box center [124, 251] width 134 height 11
click at [142, 248] on span "All You Can Eat - COURIQUE" at bounding box center [124, 251] width 134 height 11
click at [143, 246] on span "All You Can Eat - COURIQUE" at bounding box center [124, 251] width 134 height 11
click at [136, 256] on span "All You Can Eat - COURIQUE" at bounding box center [123, 251] width 137 height 31
click at [138, 258] on span "All You Can Eat - COURIQUE" at bounding box center [123, 251] width 137 height 31
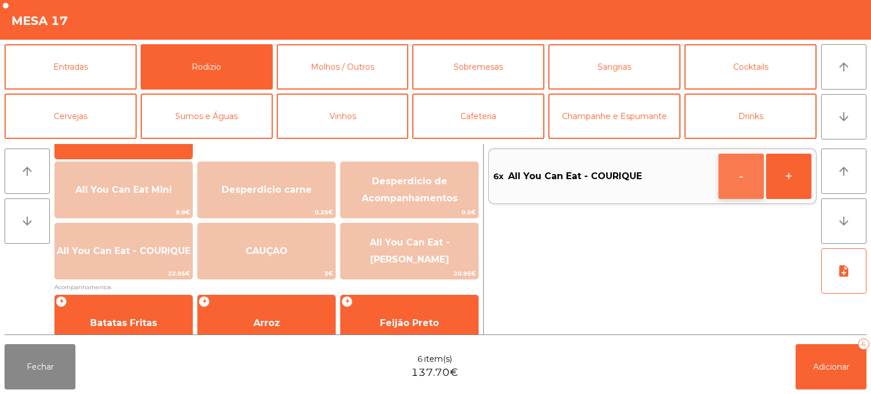
click at [744, 179] on button "-" at bounding box center [741, 176] width 45 height 45
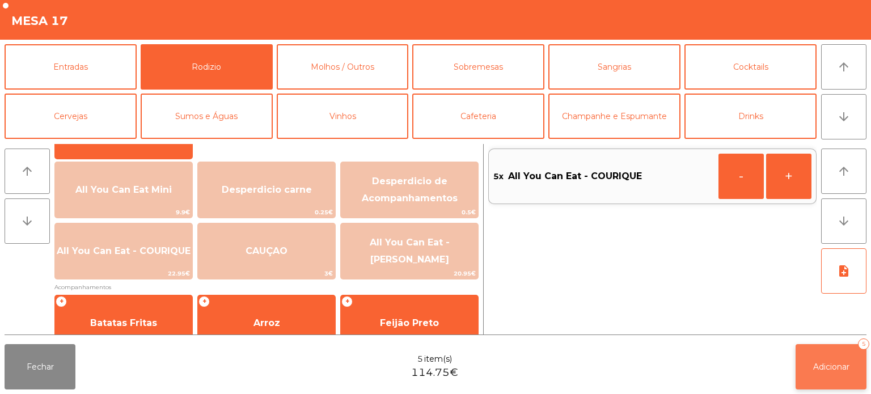
click at [812, 352] on button "Adicionar 5" at bounding box center [831, 366] width 71 height 45
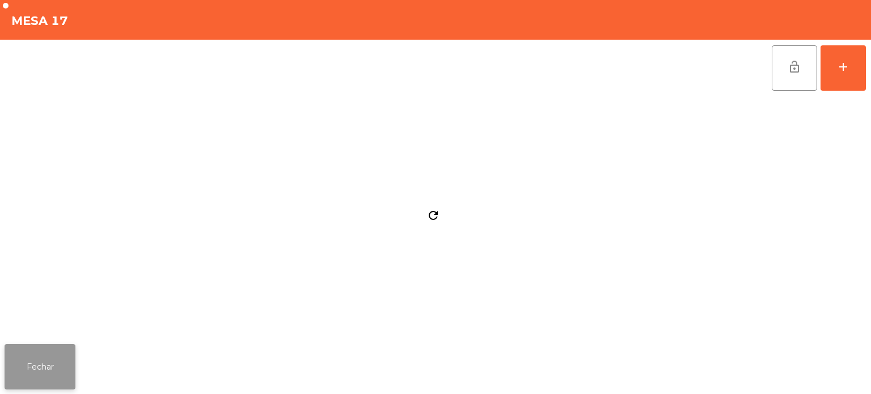
click at [66, 347] on button "Fechar" at bounding box center [40, 366] width 71 height 45
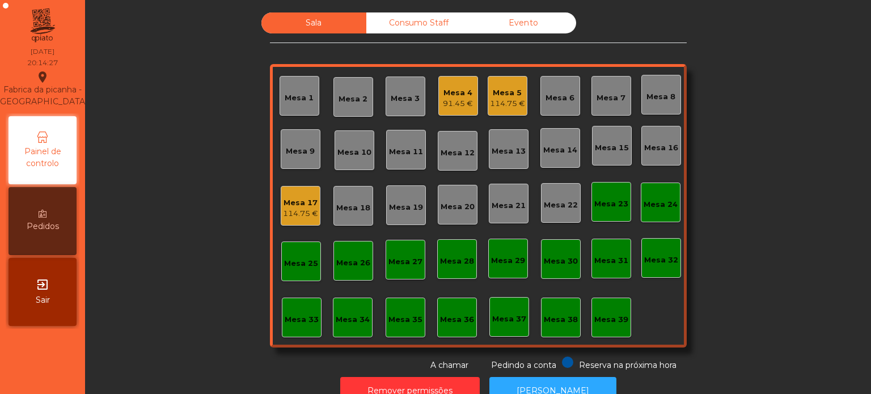
click at [219, 151] on div "Sala Consumo Staff Evento Mesa 1 Mesa 2 Mesa 3 Mesa 4 91.45 € Mesa 5 114.75 € M…" at bounding box center [478, 191] width 756 height 359
click at [492, 98] on div "131.6 €" at bounding box center [507, 103] width 30 height 11
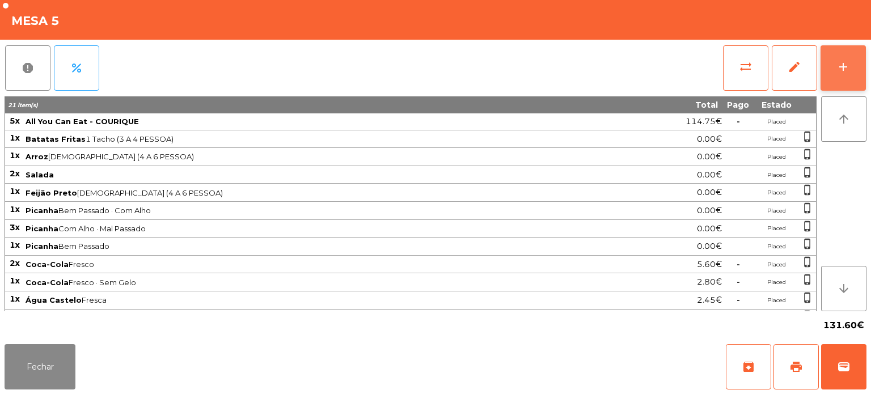
click at [850, 68] on button "add" at bounding box center [843, 67] width 45 height 45
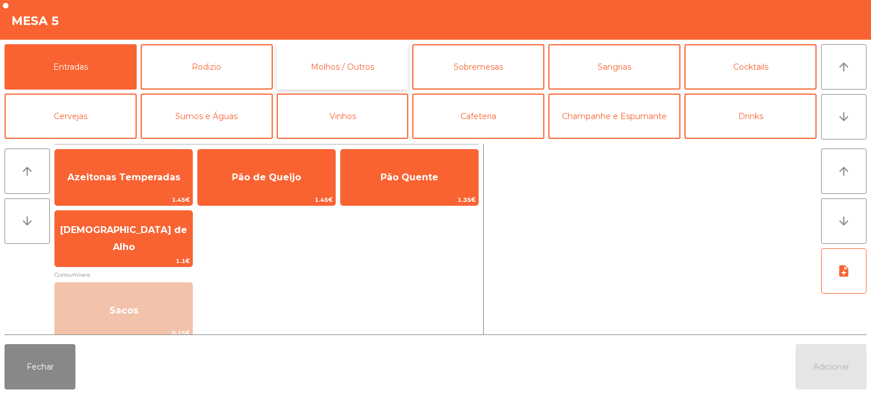
click at [336, 61] on button "Molhos / Outros" at bounding box center [343, 66] width 132 height 45
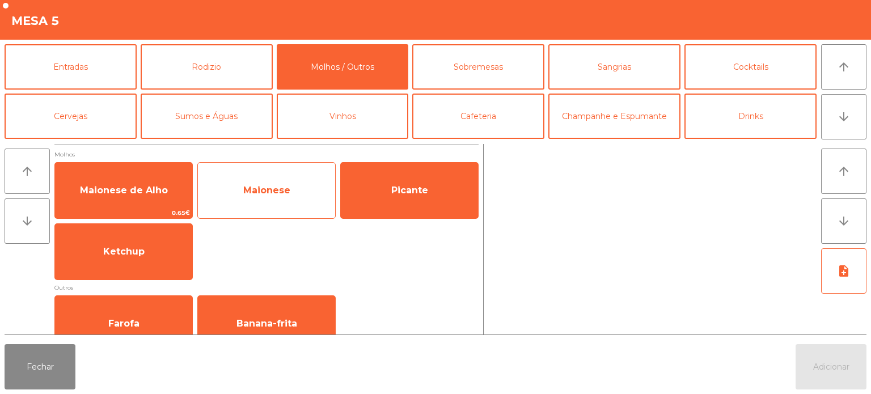
click at [284, 195] on span "Maionese" at bounding box center [266, 190] width 47 height 11
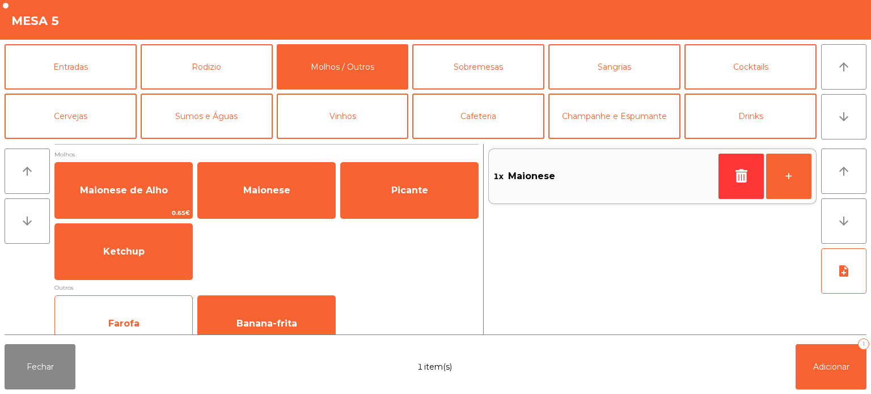
click at [171, 300] on div "Farofa 0.45€" at bounding box center [123, 324] width 138 height 57
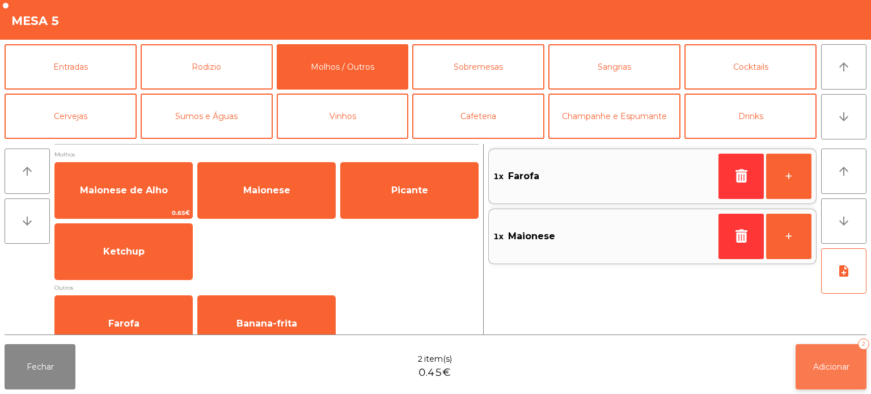
click at [840, 380] on button "Adicionar 2" at bounding box center [831, 366] width 71 height 45
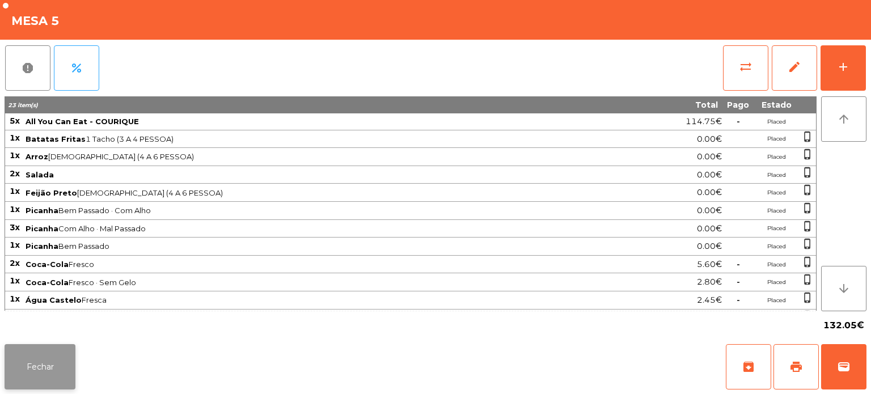
click at [56, 363] on button "Fechar" at bounding box center [40, 366] width 71 height 45
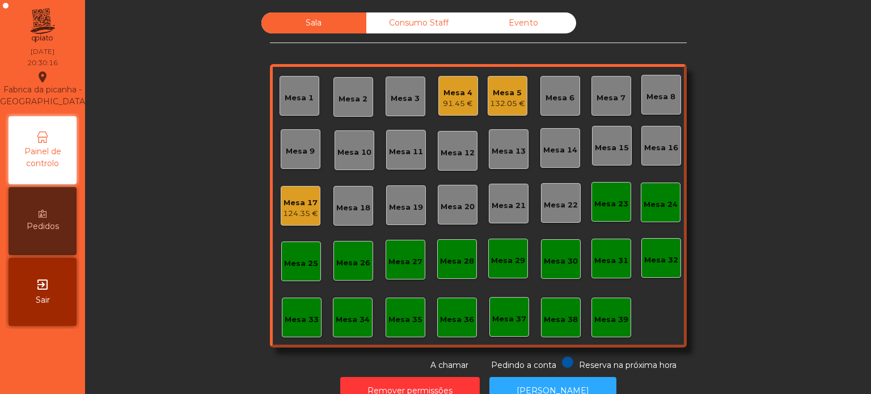
click at [457, 94] on div "Mesa 4" at bounding box center [458, 92] width 30 height 11
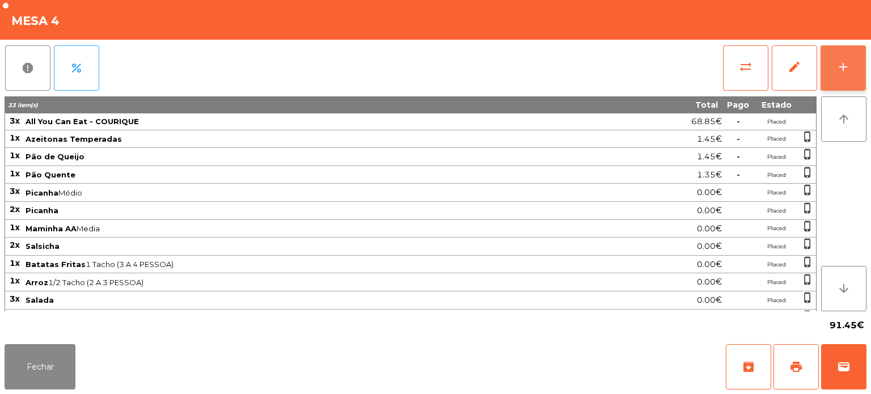
click at [834, 68] on button "add" at bounding box center [843, 67] width 45 height 45
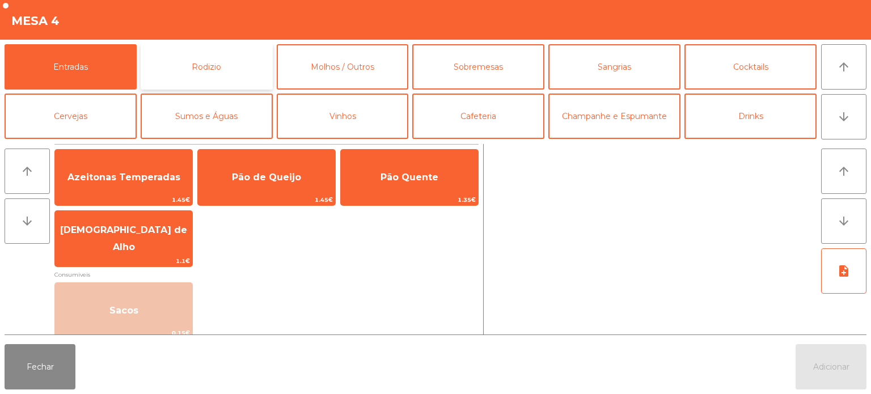
click at [241, 70] on button "Rodizio" at bounding box center [207, 66] width 132 height 45
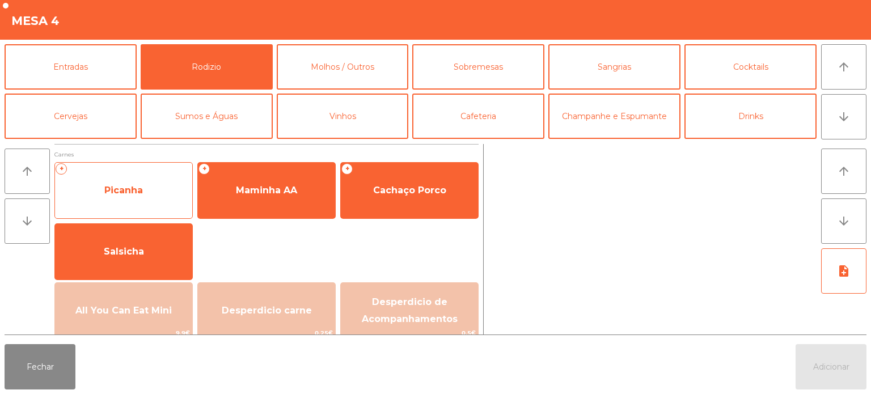
click at [136, 196] on span "Picanha" at bounding box center [123, 190] width 137 height 31
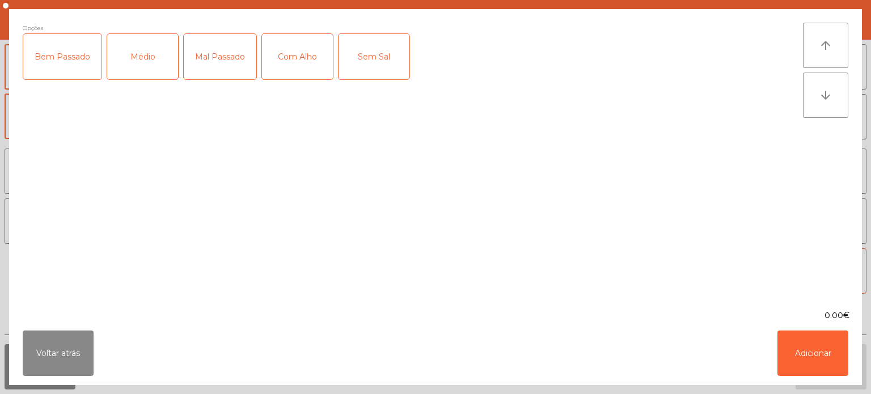
click at [146, 58] on div "Médio" at bounding box center [142, 56] width 71 height 45
click at [69, 331] on button "Voltar atrás" at bounding box center [58, 353] width 71 height 45
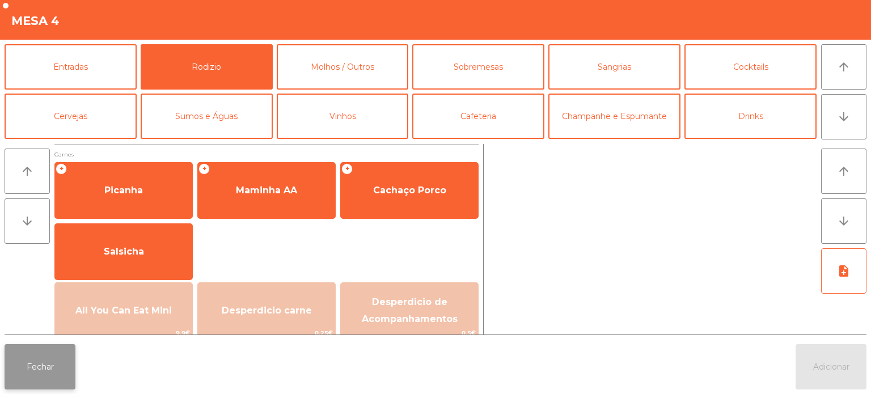
click at [54, 347] on button "Fechar" at bounding box center [40, 366] width 71 height 45
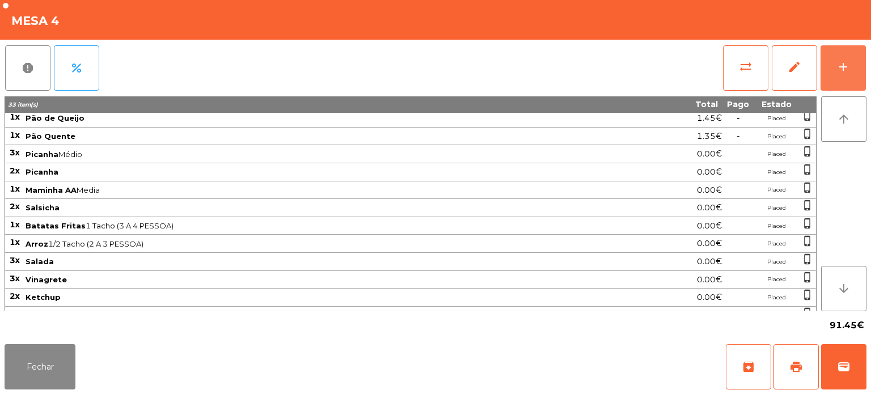
scroll to position [15, 0]
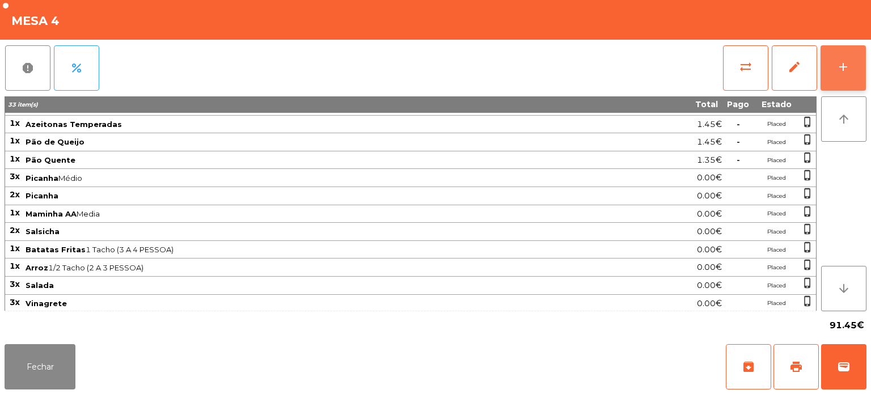
click at [845, 75] on button "add" at bounding box center [843, 67] width 45 height 45
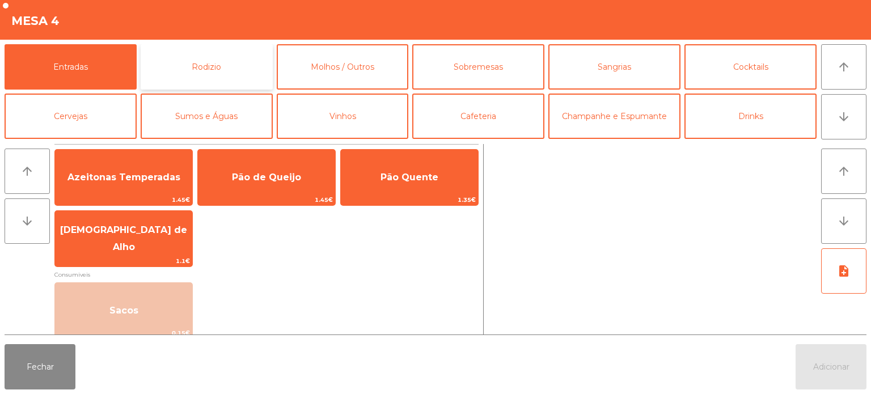
click at [243, 59] on button "Rodizio" at bounding box center [207, 66] width 132 height 45
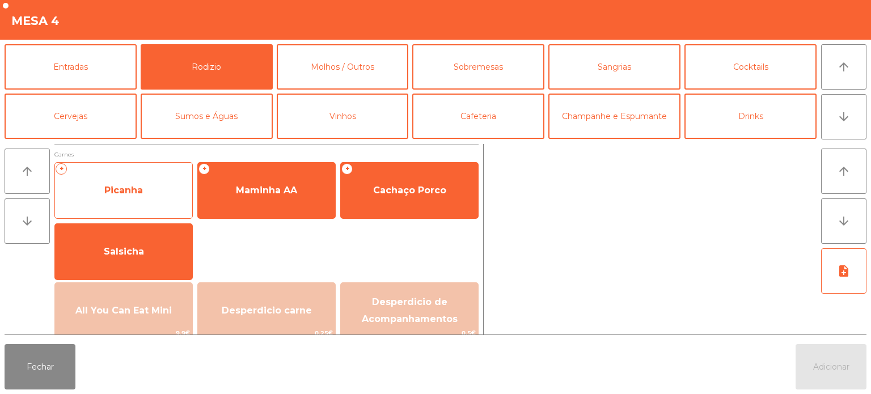
click at [155, 189] on span "Picanha" at bounding box center [123, 190] width 137 height 31
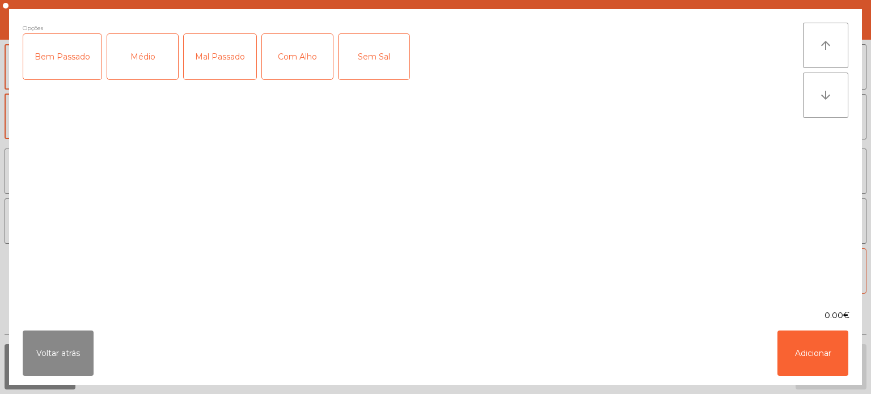
click at [145, 56] on div "Médio" at bounding box center [142, 56] width 71 height 45
click at [837, 359] on button "Adicionar" at bounding box center [813, 353] width 71 height 45
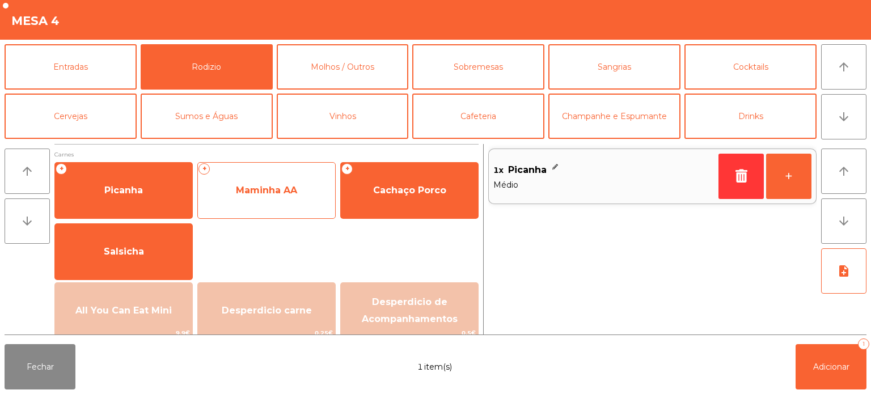
click at [268, 175] on span "Maminha AA" at bounding box center [266, 190] width 137 height 31
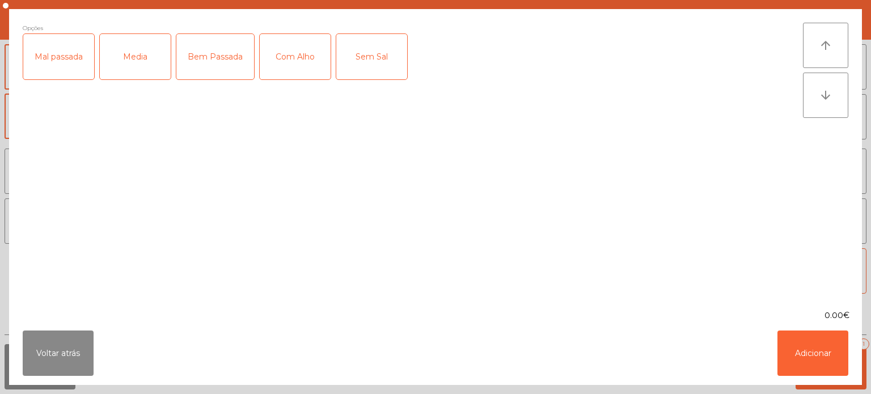
click at [136, 59] on div "Media" at bounding box center [135, 56] width 71 height 45
click at [803, 354] on button "Adicionar" at bounding box center [813, 353] width 71 height 45
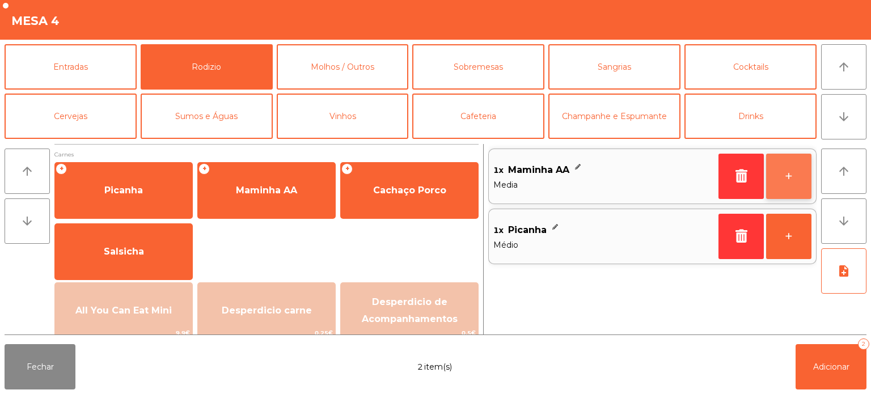
click at [789, 176] on button "+" at bounding box center [788, 176] width 45 height 45
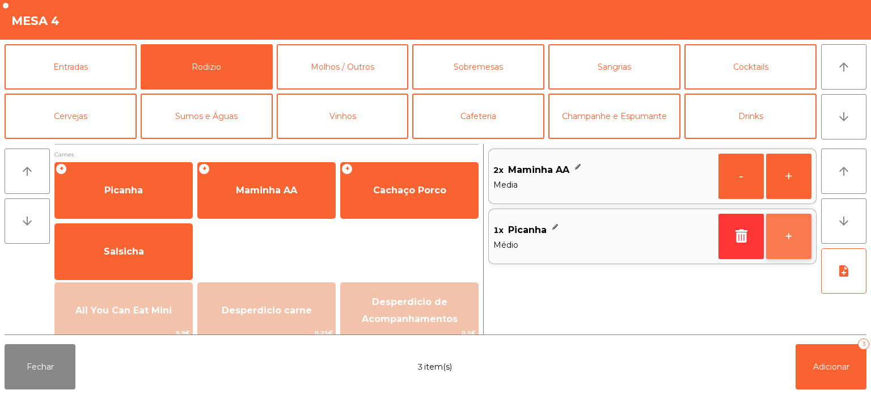
click at [799, 245] on button "+" at bounding box center [788, 236] width 45 height 45
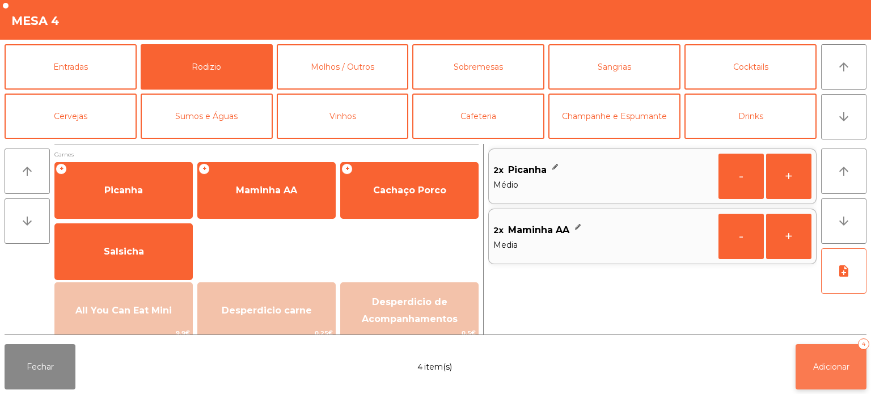
click at [821, 357] on button "Adicionar 4" at bounding box center [831, 366] width 71 height 45
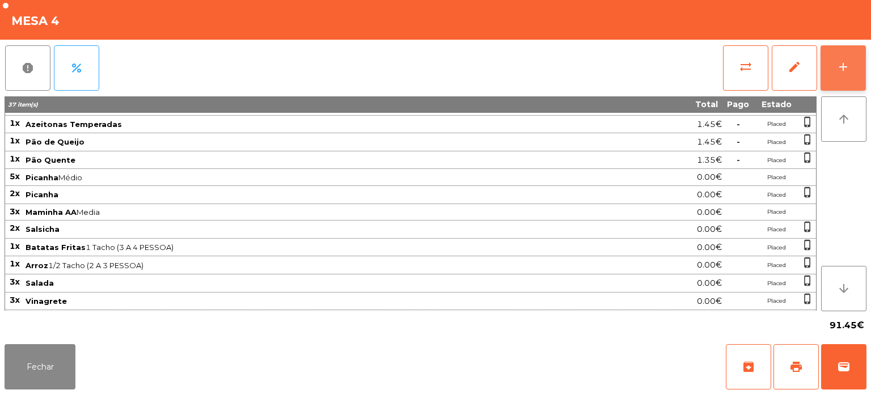
click at [865, 68] on button "add" at bounding box center [843, 67] width 45 height 45
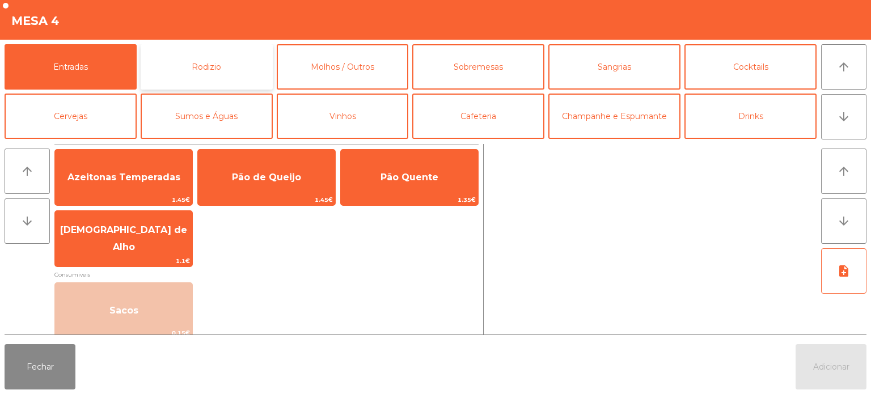
click at [238, 58] on button "Rodizio" at bounding box center [207, 66] width 132 height 45
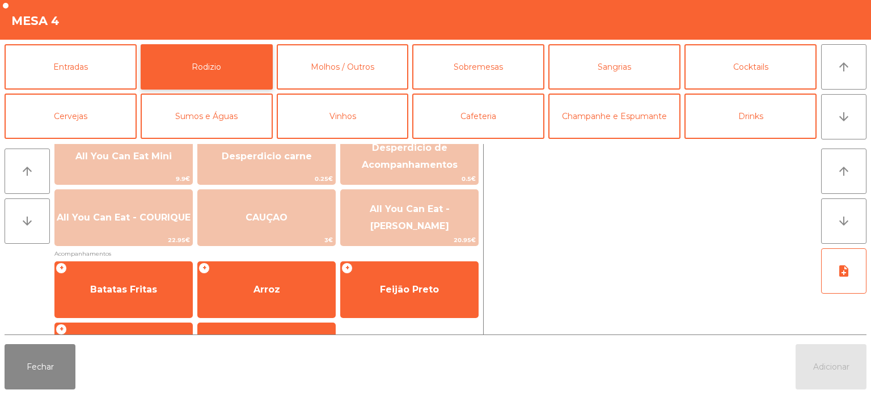
scroll to position [203, 0]
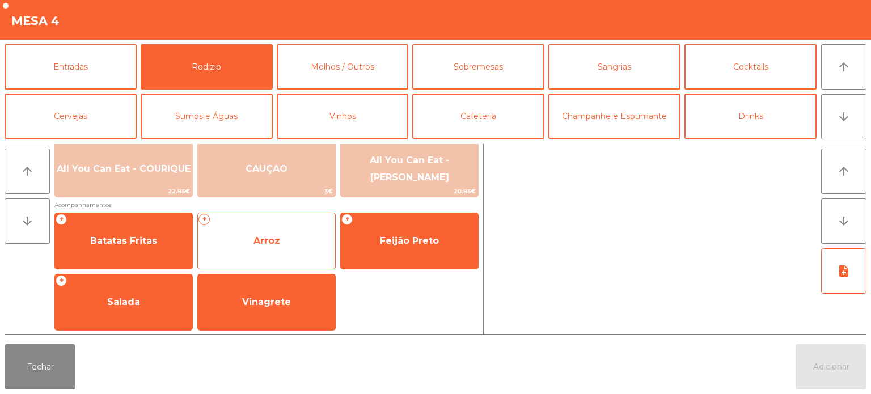
click at [278, 238] on span "Arroz" at bounding box center [267, 240] width 27 height 11
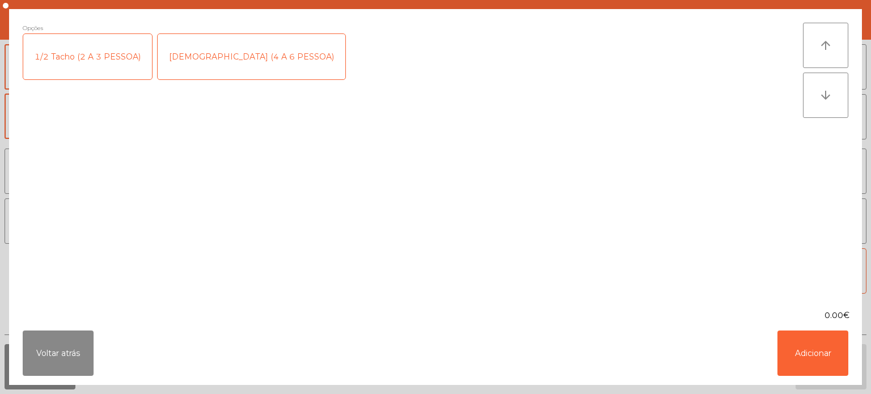
click at [257, 53] on div "[DEMOGRAPHIC_DATA] (4 A 6 PESSOA)" at bounding box center [252, 56] width 188 height 45
click at [839, 364] on button "Adicionar" at bounding box center [813, 353] width 71 height 45
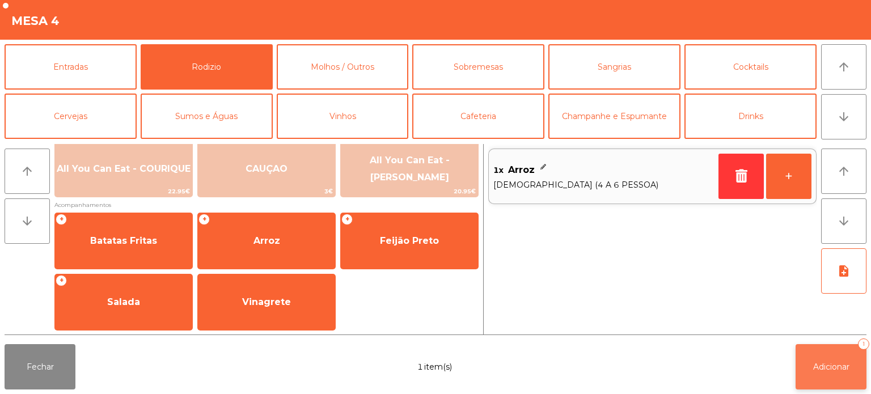
click at [844, 366] on span "Adicionar" at bounding box center [832, 367] width 36 height 10
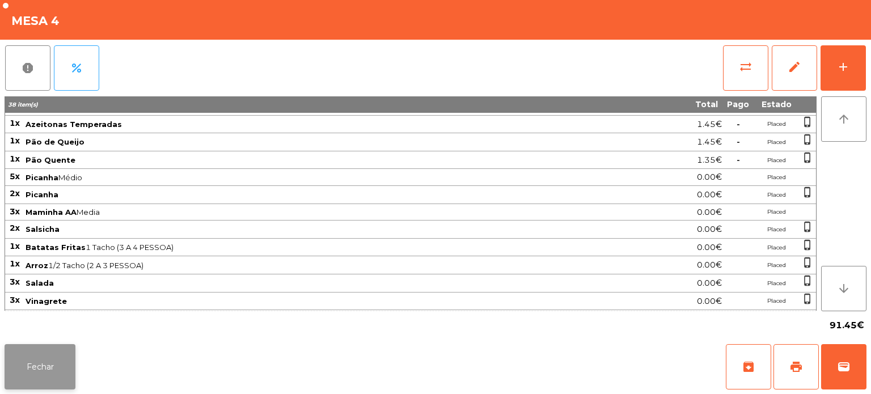
click at [52, 389] on button "Fechar" at bounding box center [40, 366] width 71 height 45
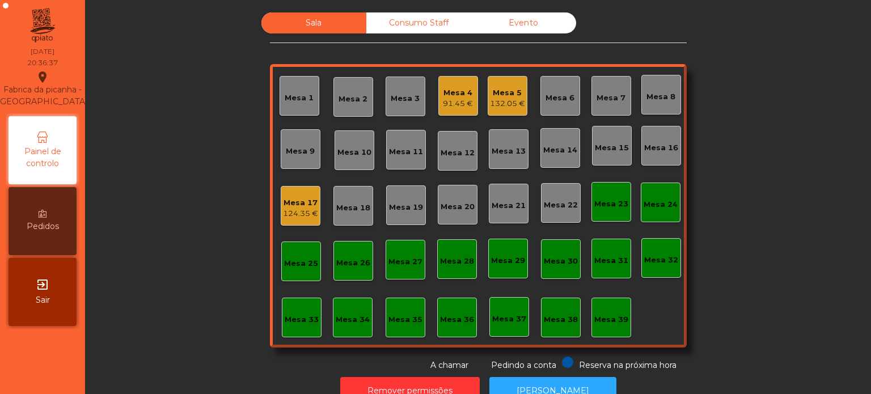
click at [309, 220] on div "Mesa 17 124.35 €" at bounding box center [301, 206] width 40 height 40
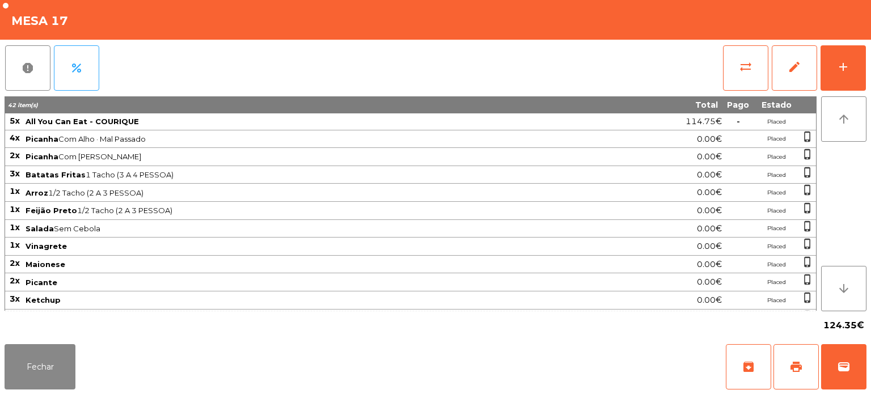
scroll to position [118, 0]
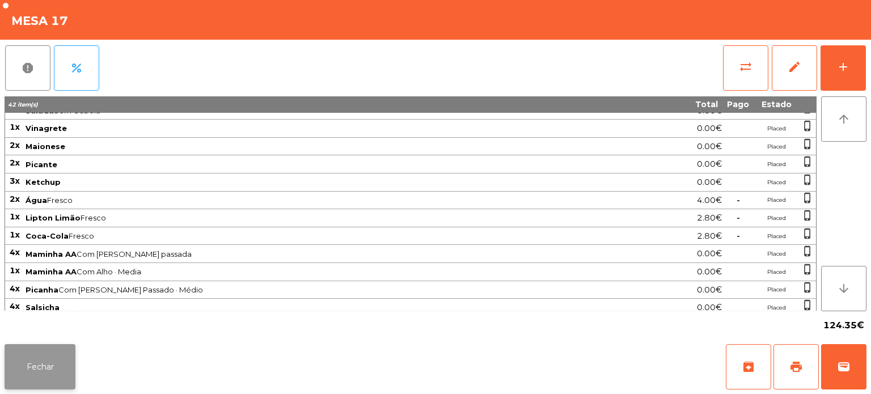
click at [48, 352] on button "Fechar" at bounding box center [40, 366] width 71 height 45
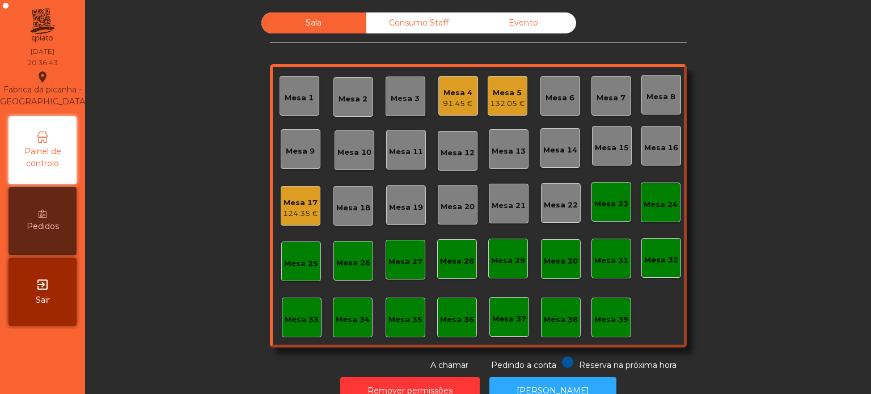
click at [345, 262] on div "Mesa 26" at bounding box center [353, 263] width 34 height 11
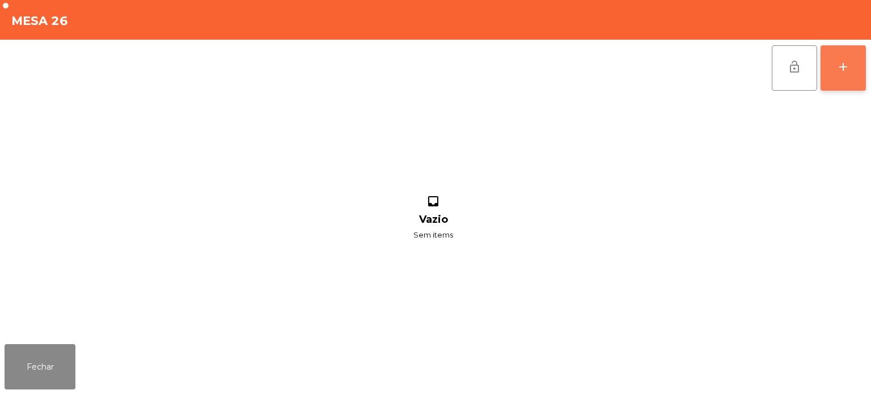
click at [854, 71] on button "add" at bounding box center [843, 67] width 45 height 45
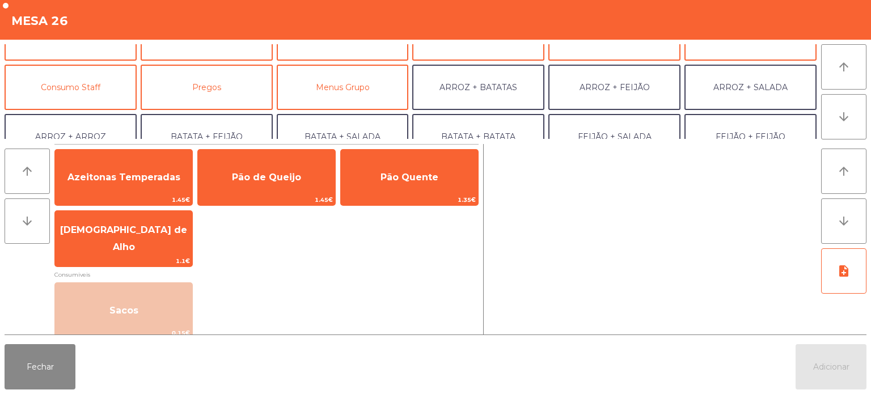
scroll to position [85, 0]
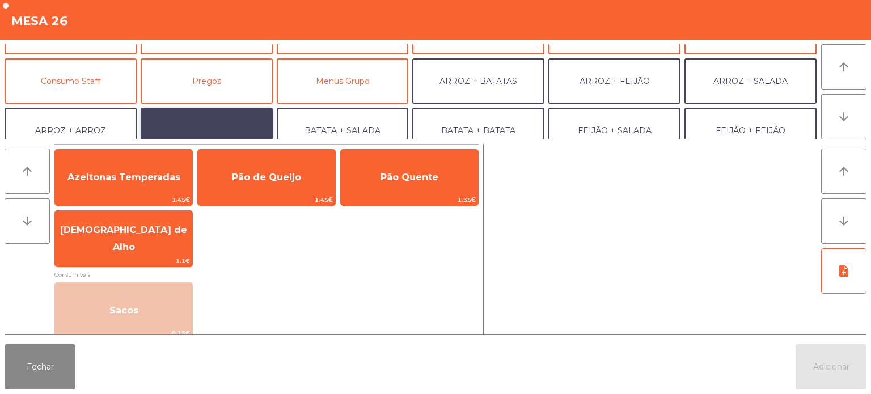
click at [238, 123] on button "BATATA + FEIJÃO" at bounding box center [207, 130] width 132 height 45
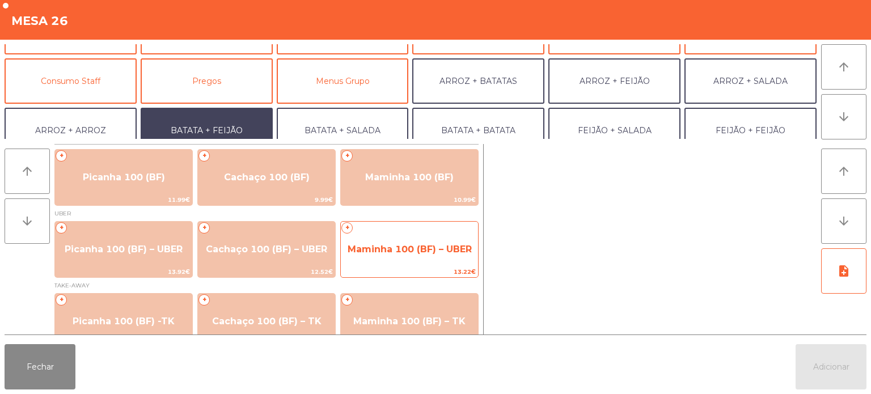
click at [429, 242] on span "Maminha 100 (BF) – UBER" at bounding box center [409, 249] width 137 height 31
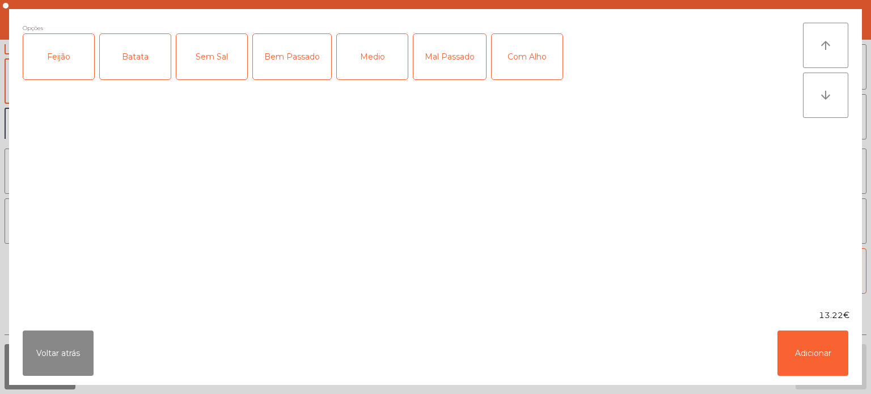
click at [77, 68] on div "Feijão" at bounding box center [58, 56] width 71 height 45
click at [138, 58] on div "Batata" at bounding box center [135, 56] width 71 height 45
click at [385, 48] on div "Medio" at bounding box center [372, 56] width 71 height 45
click at [531, 48] on div "Com Alho" at bounding box center [527, 56] width 71 height 45
click at [804, 358] on button "Adicionar" at bounding box center [813, 353] width 71 height 45
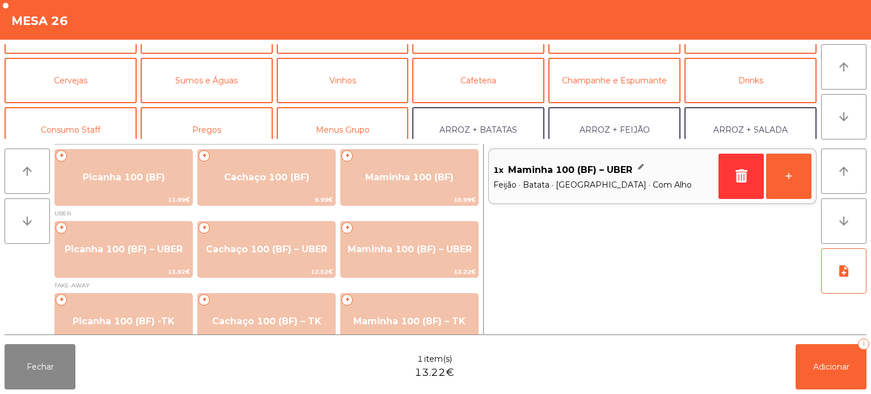
scroll to position [34, 0]
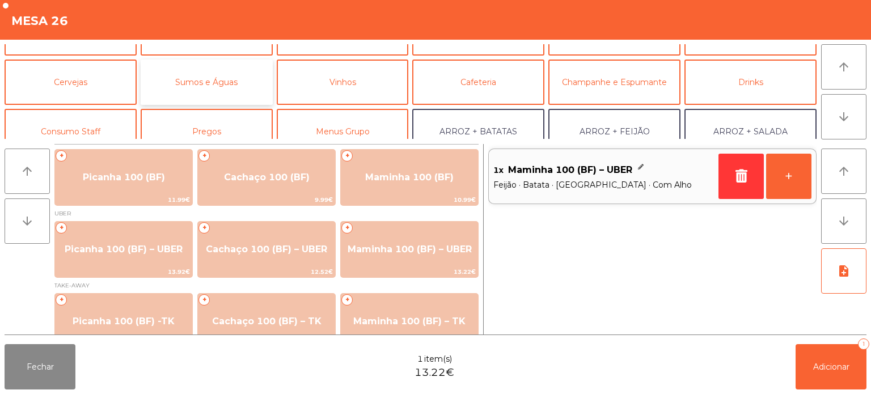
click at [240, 77] on button "Sumos e Águas" at bounding box center [207, 82] width 132 height 45
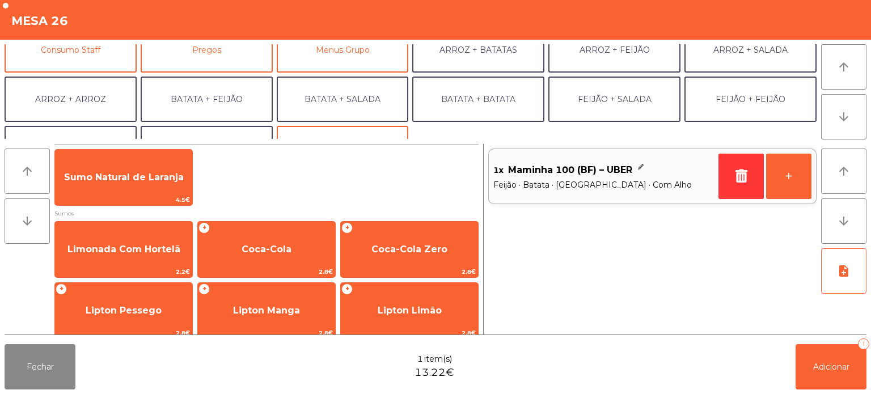
scroll to position [148, 0]
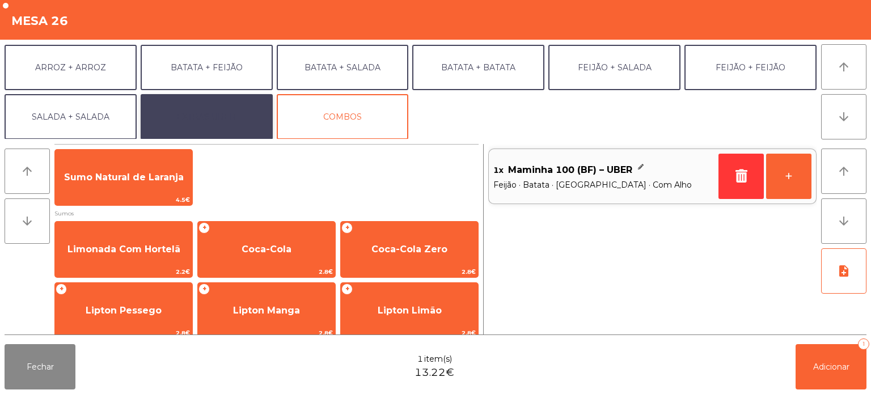
click at [224, 123] on button "EXTRAS UBER" at bounding box center [207, 116] width 132 height 45
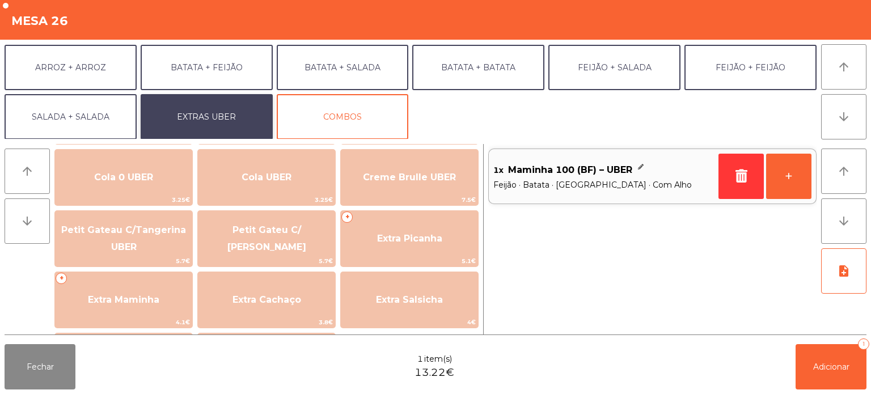
scroll to position [205, 0]
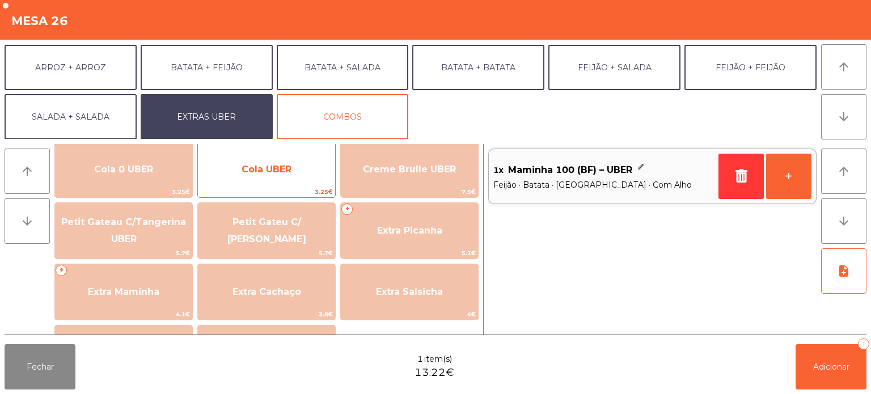
click at [267, 177] on span "Cola UBER" at bounding box center [266, 169] width 137 height 31
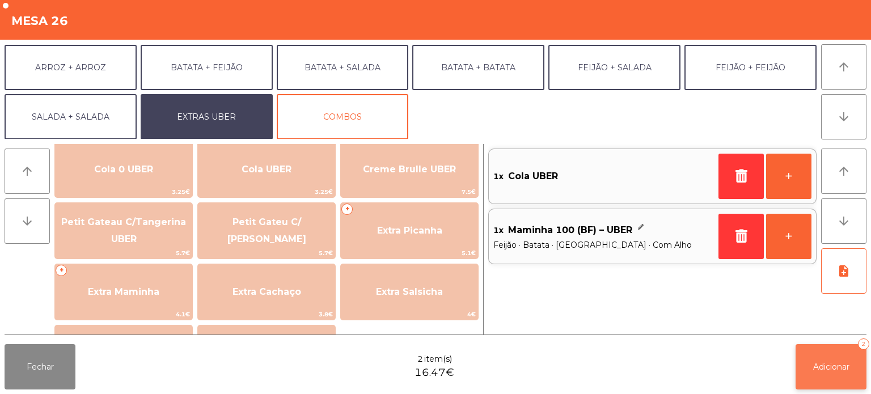
click at [836, 371] on span "Adicionar" at bounding box center [832, 367] width 36 height 10
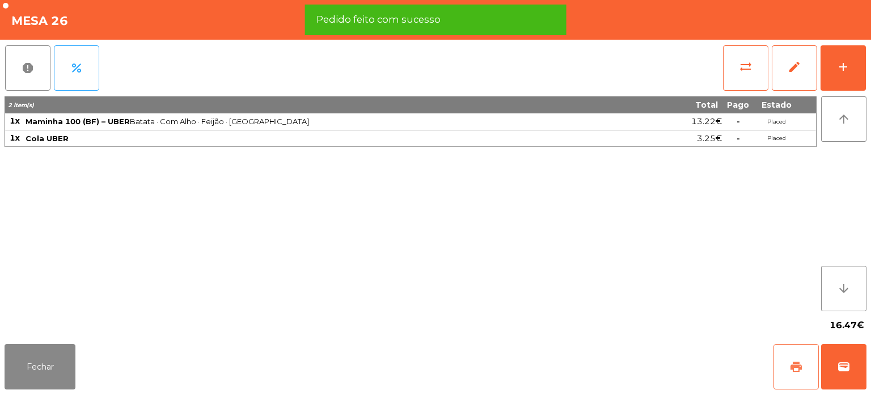
click at [785, 369] on button "print" at bounding box center [796, 366] width 45 height 45
click at [849, 368] on span "wallet" at bounding box center [844, 367] width 14 height 14
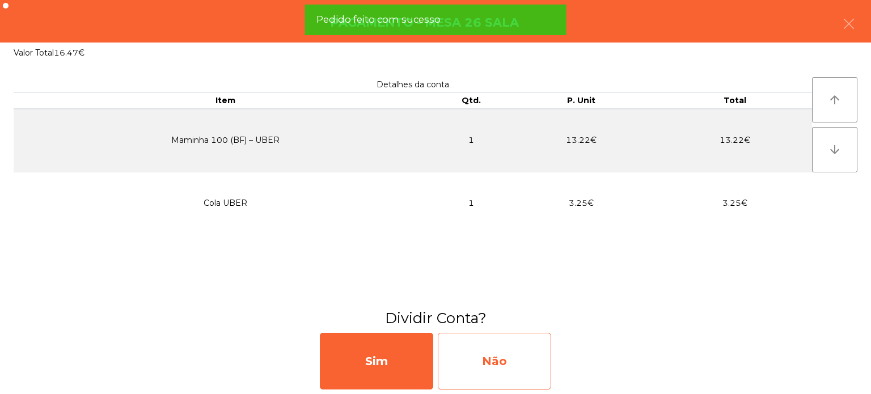
click at [508, 370] on div "Não" at bounding box center [494, 361] width 113 height 57
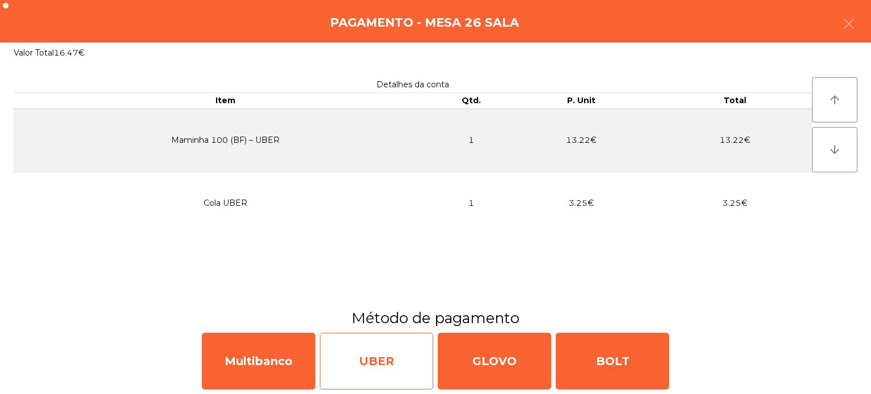
click at [382, 355] on div "UBER" at bounding box center [376, 361] width 113 height 57
select select "**"
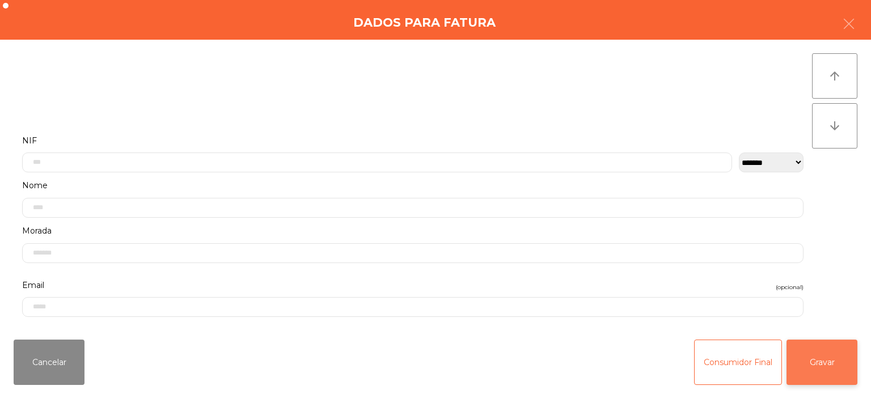
click at [820, 359] on button "Gravar" at bounding box center [822, 362] width 71 height 45
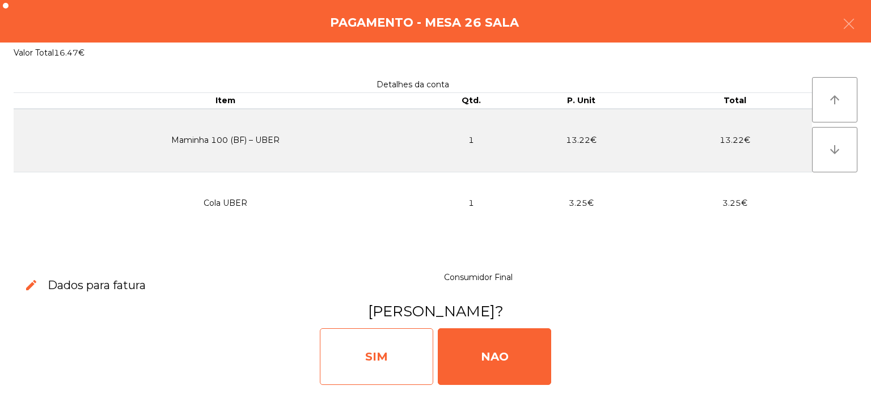
click at [406, 342] on div "SIM" at bounding box center [376, 356] width 113 height 57
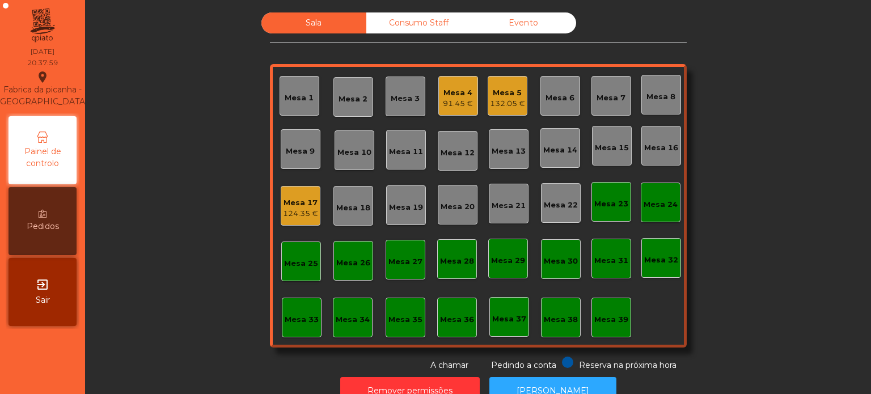
click at [289, 202] on div "Mesa 17" at bounding box center [300, 202] width 35 height 11
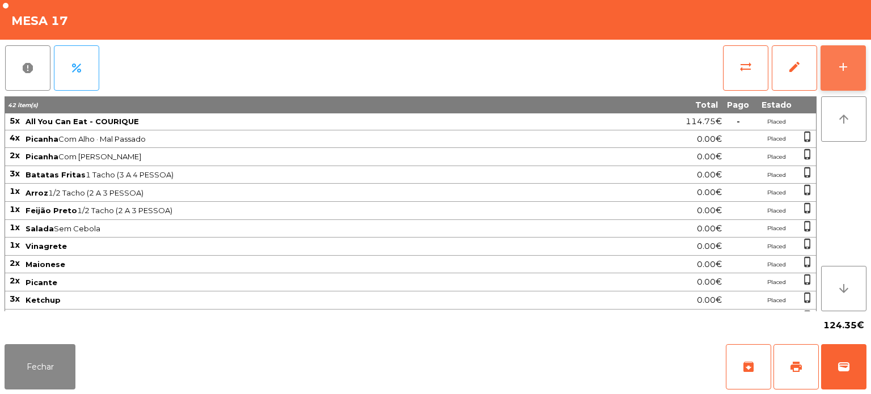
click at [832, 54] on button "add" at bounding box center [843, 67] width 45 height 45
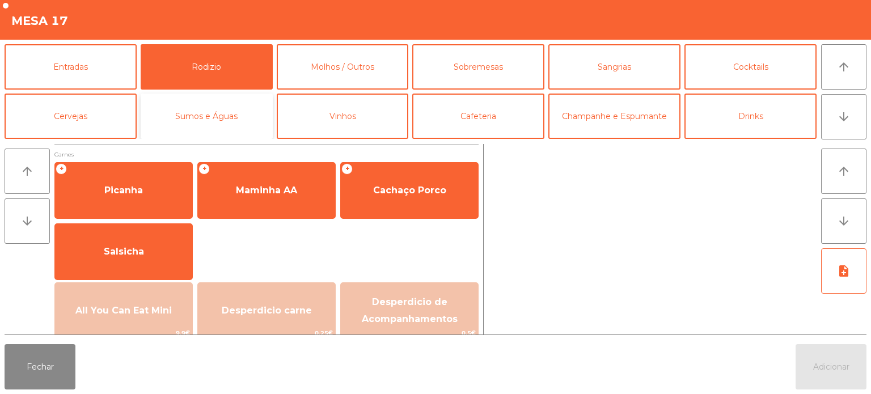
click at [252, 108] on button "Sumos e Águas" at bounding box center [207, 116] width 132 height 45
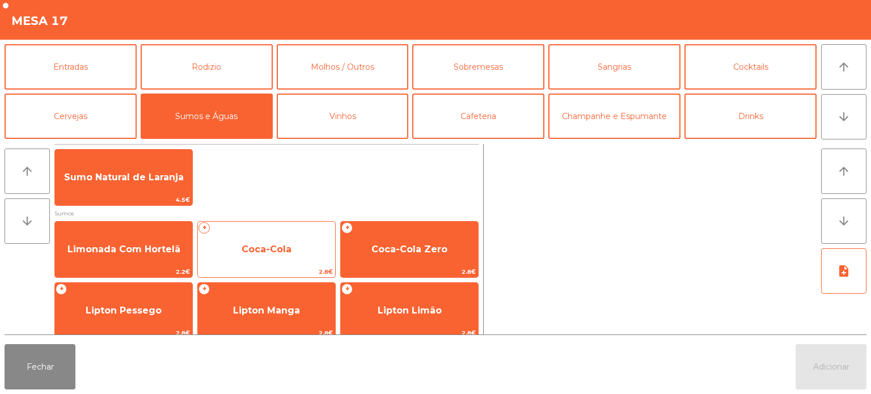
click at [325, 245] on span "Coca-Cola" at bounding box center [266, 249] width 137 height 31
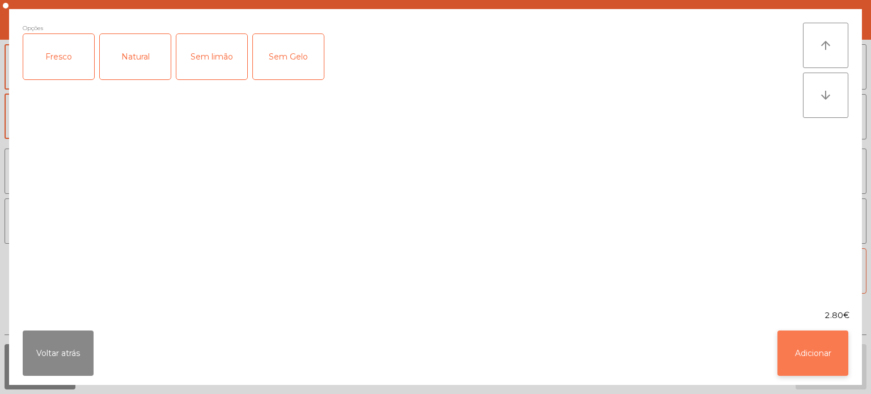
click at [803, 361] on button "Adicionar" at bounding box center [813, 353] width 71 height 45
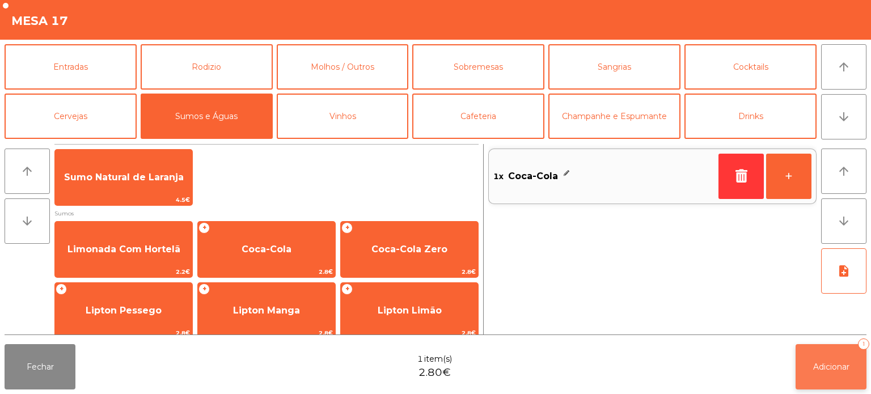
click at [806, 364] on button "Adicionar 1" at bounding box center [831, 366] width 71 height 45
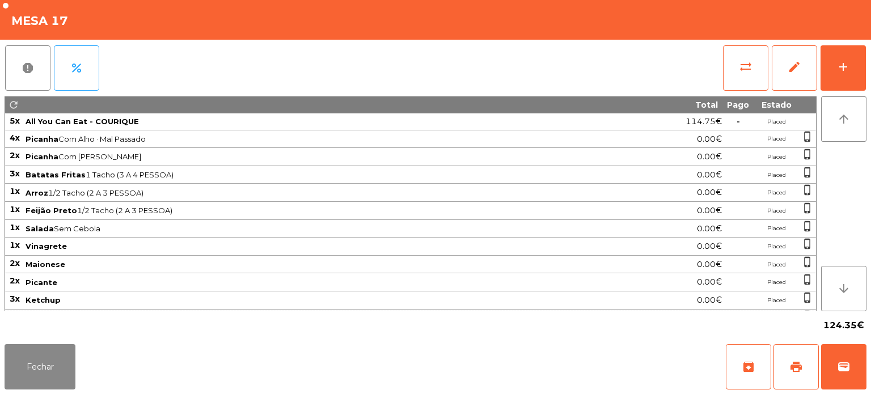
click at [50, 327] on div "124.35€" at bounding box center [436, 325] width 862 height 28
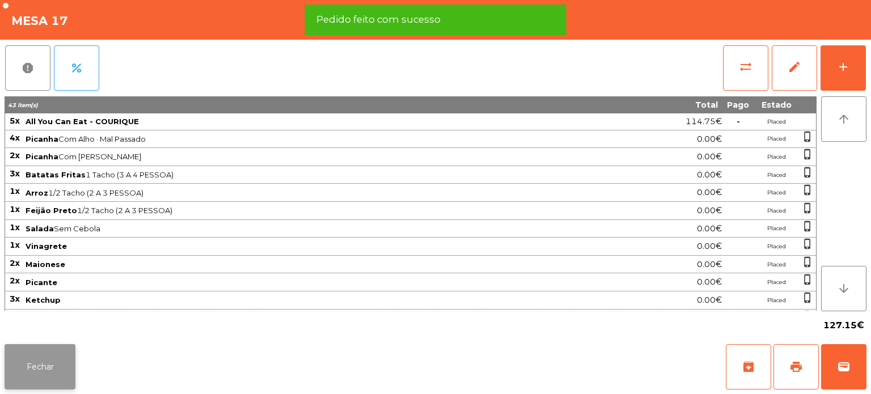
click at [33, 351] on button "Fechar" at bounding box center [40, 366] width 71 height 45
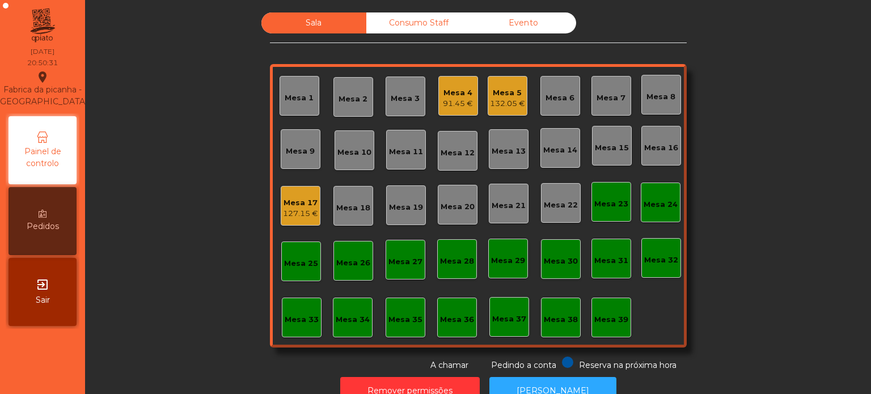
click at [224, 226] on div "Sala Consumo Staff Evento Mesa 1 Mesa 2 Mesa 3 Mesa 4 91.45 € Mesa 5 132.05 € M…" at bounding box center [478, 191] width 756 height 359
click at [456, 98] on div "96.35 €" at bounding box center [458, 103] width 30 height 11
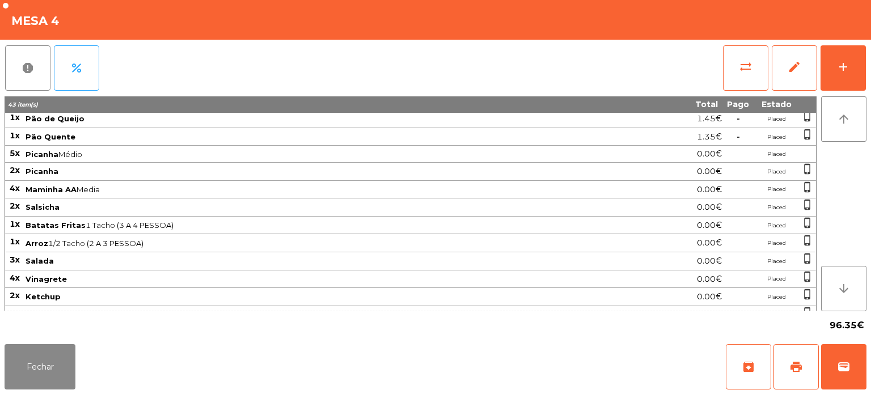
scroll to position [35, 0]
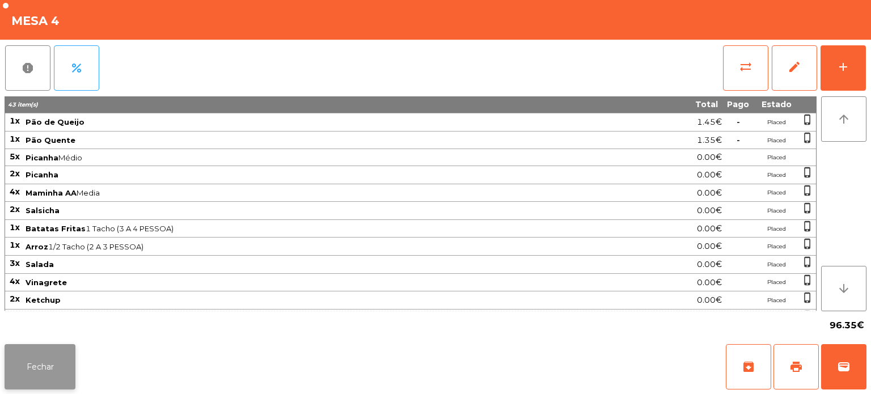
click at [48, 382] on button "Fechar" at bounding box center [40, 366] width 71 height 45
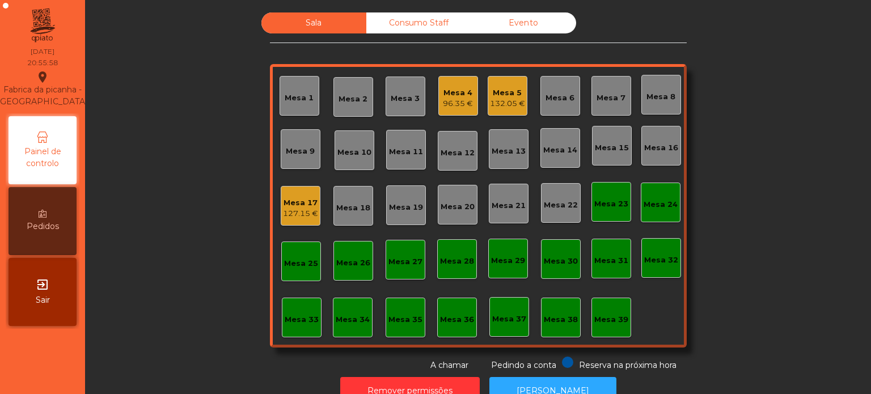
click at [203, 306] on div "Sala Consumo Staff Evento Mesa 1 Mesa 2 Mesa 3 Mesa 4 96.35 € Mesa 5 132.05 € M…" at bounding box center [478, 191] width 756 height 359
click at [289, 220] on div "Mesa 17 129.95 €" at bounding box center [301, 206] width 40 height 40
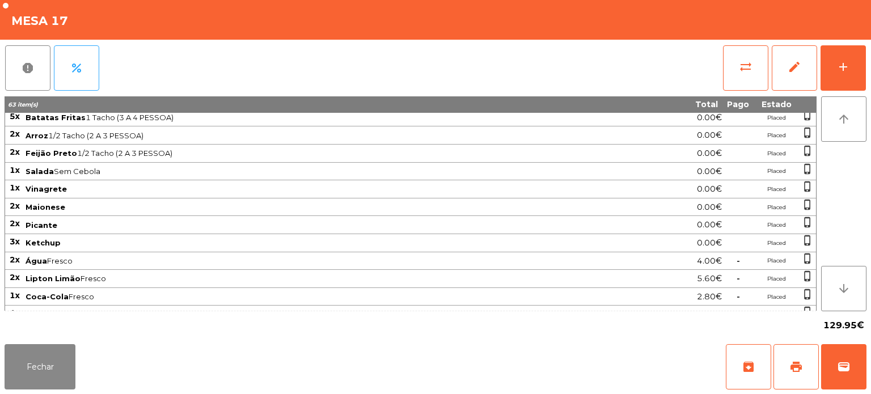
scroll to position [48, 0]
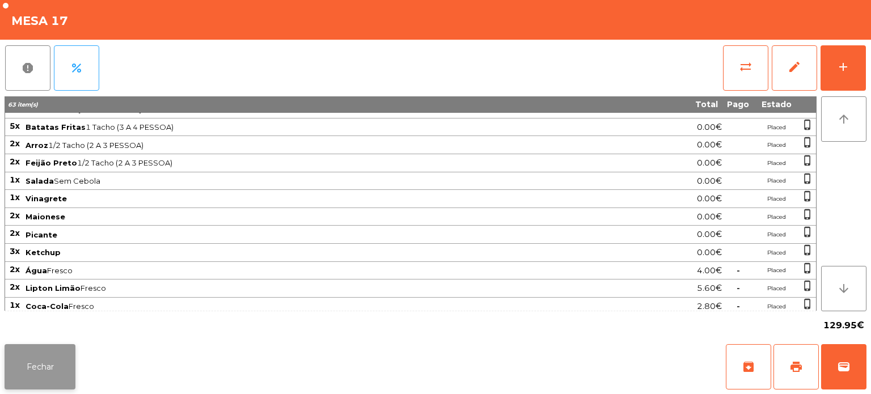
click at [54, 359] on button "Fechar" at bounding box center [40, 366] width 71 height 45
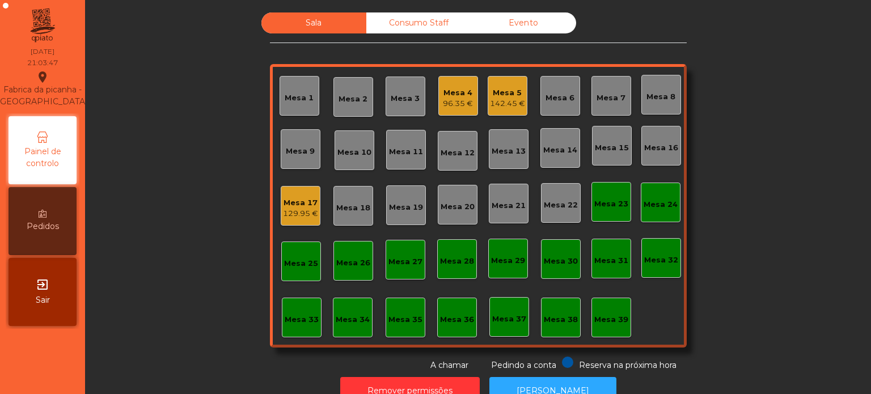
click at [469, 106] on div "Mesa 4 96.35 €" at bounding box center [459, 96] width 40 height 40
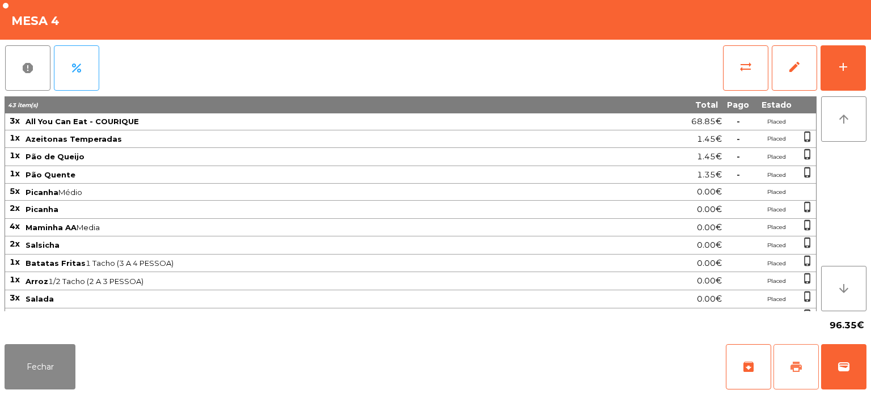
click at [785, 378] on button "print" at bounding box center [796, 366] width 45 height 45
click at [71, 379] on button "Fechar" at bounding box center [40, 366] width 71 height 45
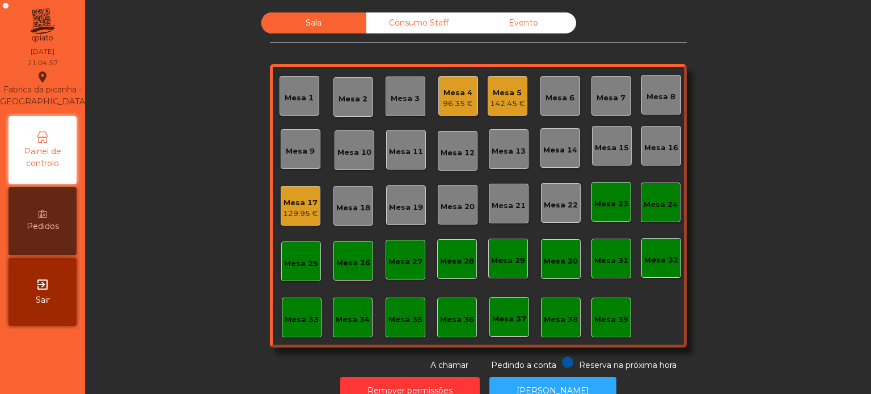
click at [290, 211] on div "129.95 €" at bounding box center [300, 213] width 35 height 11
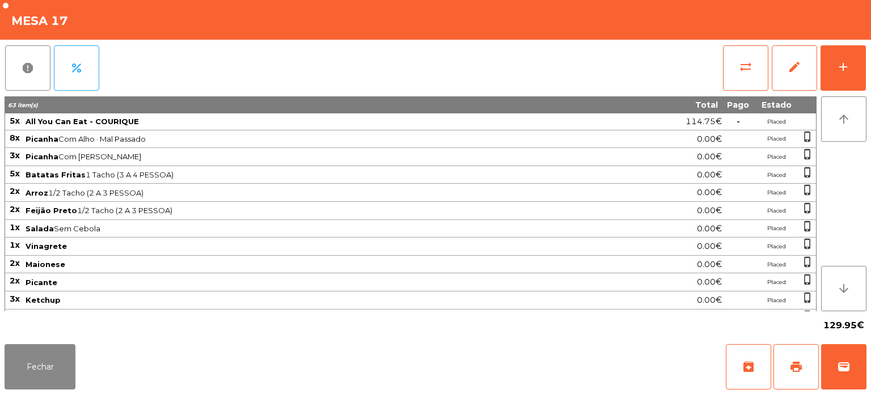
click at [866, 61] on div "sync_alt edit add" at bounding box center [795, 68] width 144 height 57
click at [245, 95] on div "report percent sync_alt edit add" at bounding box center [436, 68] width 862 height 57
click at [835, 69] on button "add" at bounding box center [843, 67] width 45 height 45
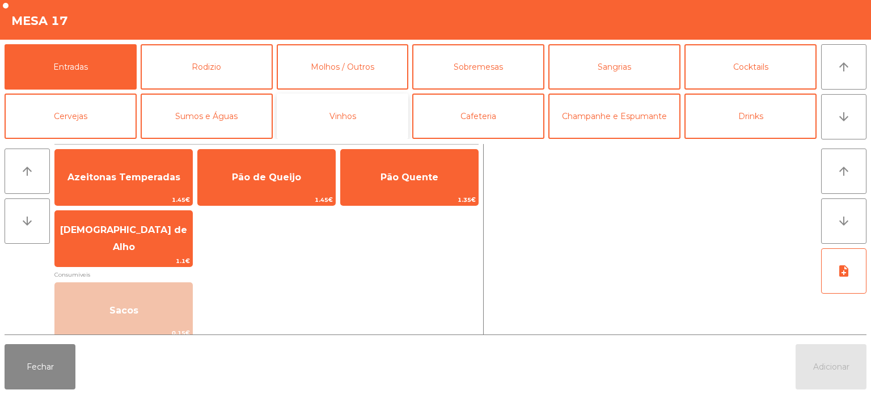
click at [294, 113] on button "Vinhos" at bounding box center [343, 116] width 132 height 45
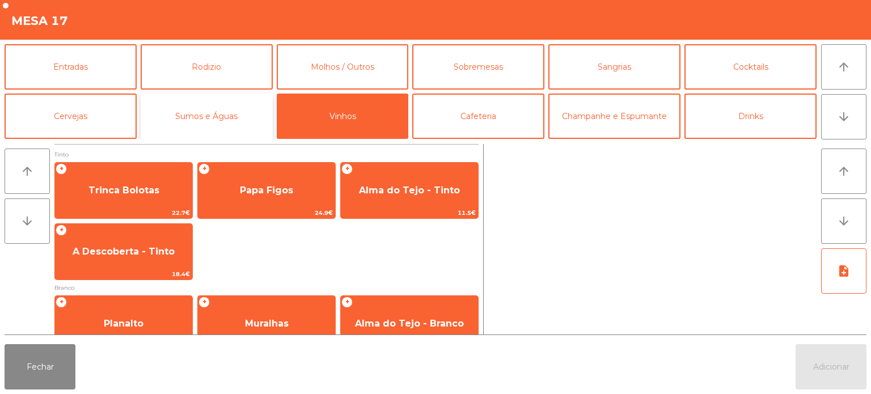
click at [218, 116] on button "Sumos e Águas" at bounding box center [207, 116] width 132 height 45
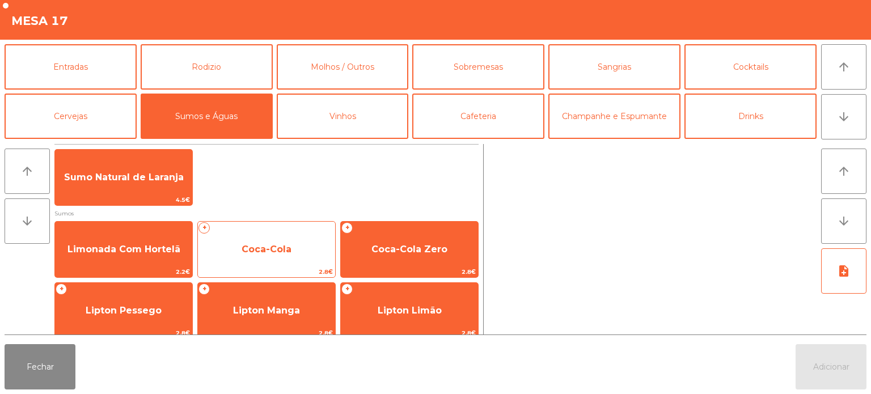
click at [284, 238] on span "Coca-Cola" at bounding box center [266, 249] width 137 height 31
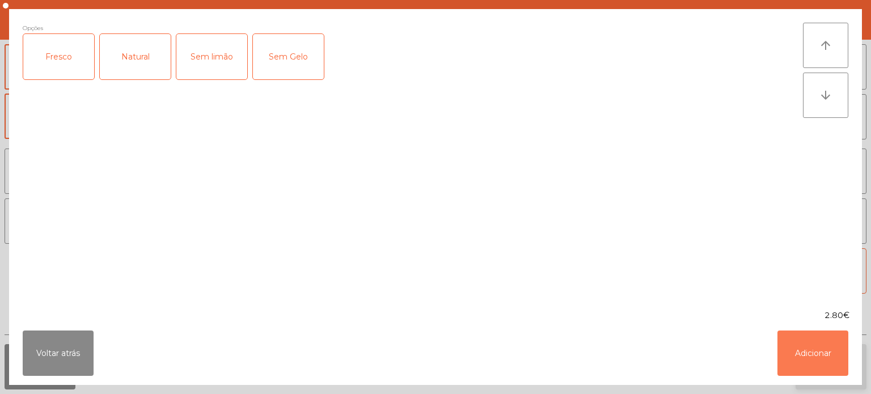
click at [814, 364] on button "Adicionar" at bounding box center [813, 353] width 71 height 45
click at [827, 374] on button "Adicionar" at bounding box center [831, 366] width 71 height 45
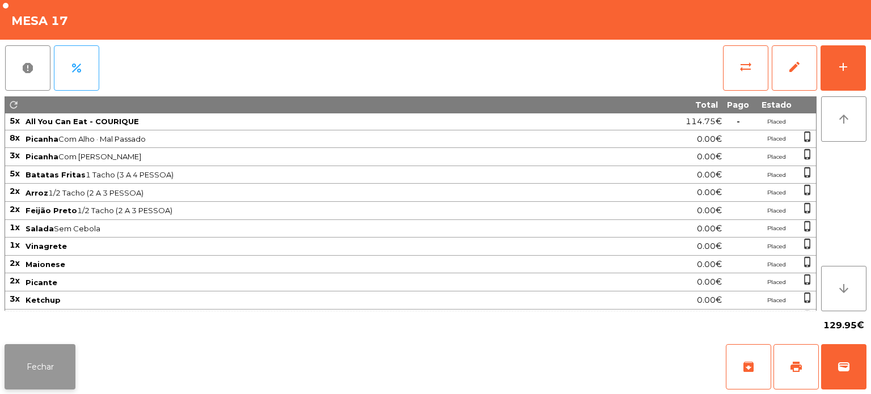
click at [45, 349] on button "Fechar" at bounding box center [40, 366] width 71 height 45
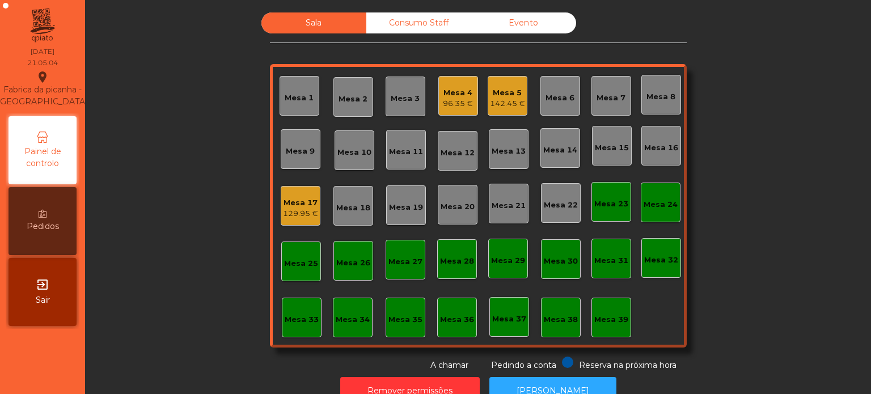
click at [289, 189] on div "Mesa 17 129.95 €" at bounding box center [301, 206] width 40 height 40
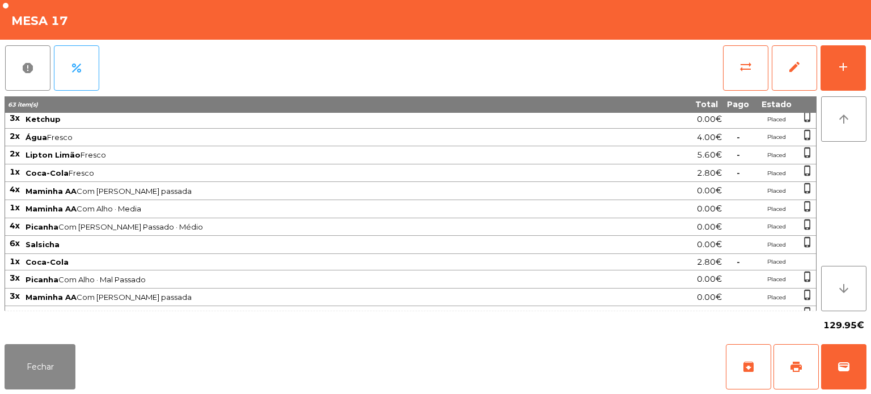
scroll to position [182, 0]
click at [869, 69] on div "report percent sync_alt edit add 63 item(s) Total Pago Estado 5x All You Can Ea…" at bounding box center [435, 190] width 871 height 300
click at [835, 77] on button "add" at bounding box center [843, 67] width 45 height 45
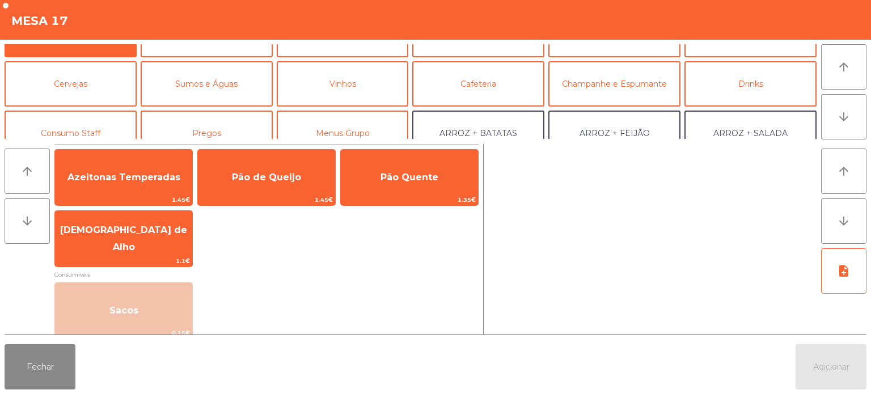
scroll to position [36, 0]
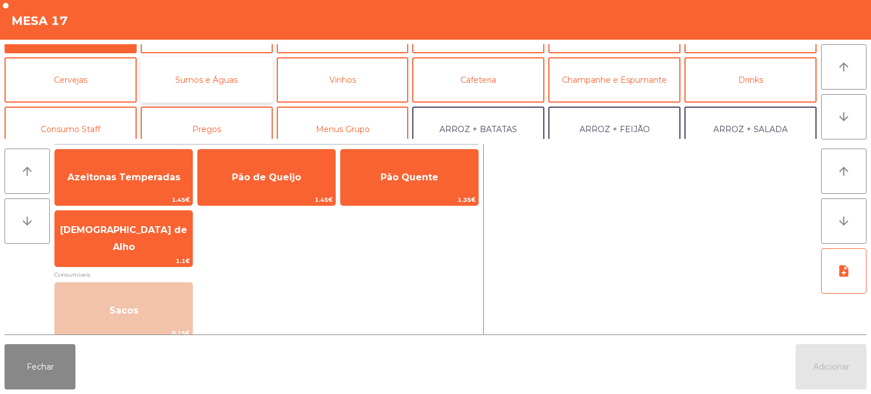
click at [226, 91] on button "Sumos e Águas" at bounding box center [207, 79] width 132 height 45
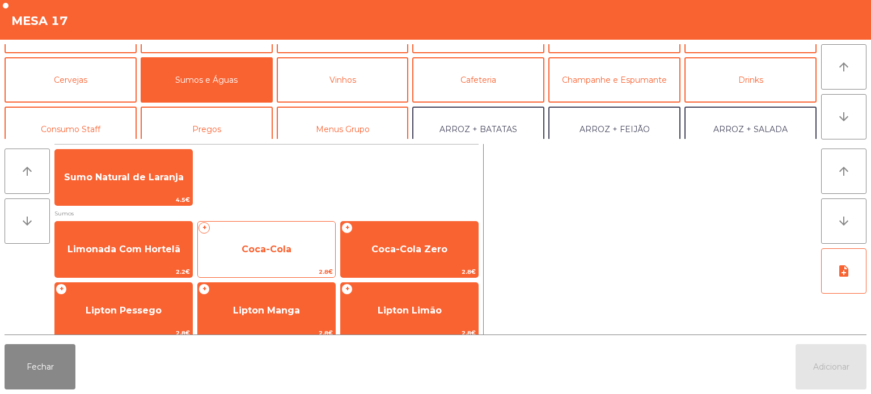
click at [268, 248] on span "Coca-Cola" at bounding box center [267, 249] width 50 height 11
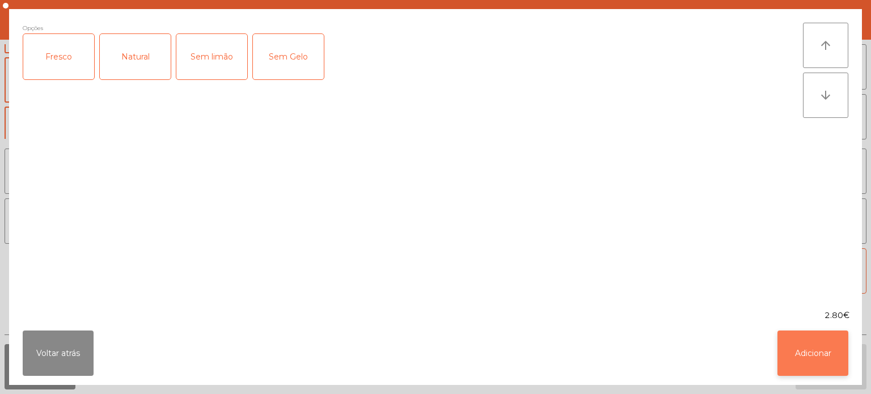
click at [821, 357] on button "Adicionar" at bounding box center [813, 353] width 71 height 45
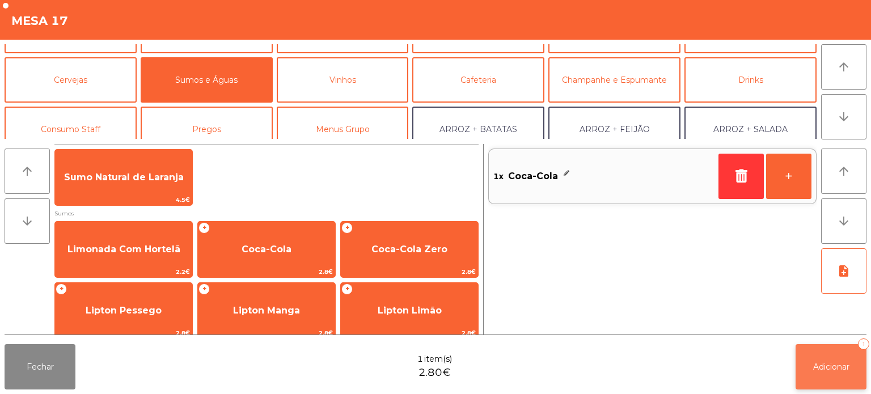
click at [823, 372] on button "Adicionar 1" at bounding box center [831, 366] width 71 height 45
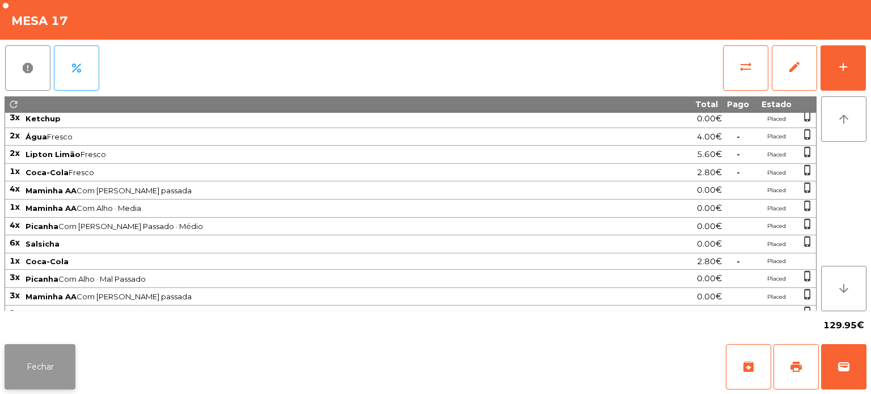
click at [66, 366] on button "Fechar" at bounding box center [40, 366] width 71 height 45
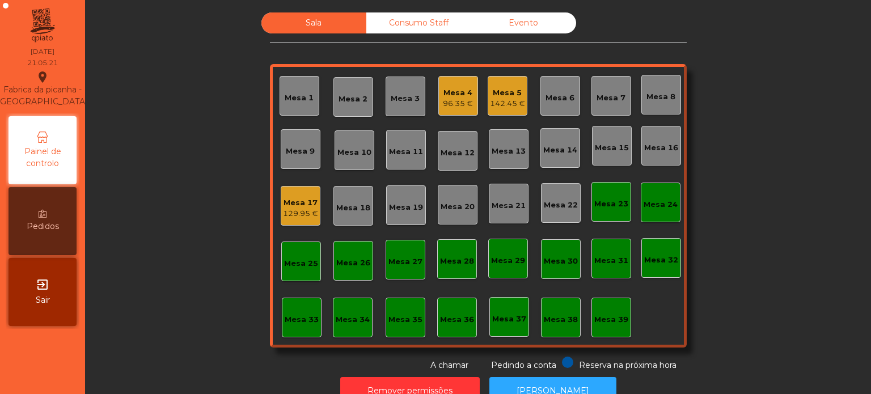
click at [283, 222] on div "Mesa 17 129.95 €" at bounding box center [301, 206] width 40 height 40
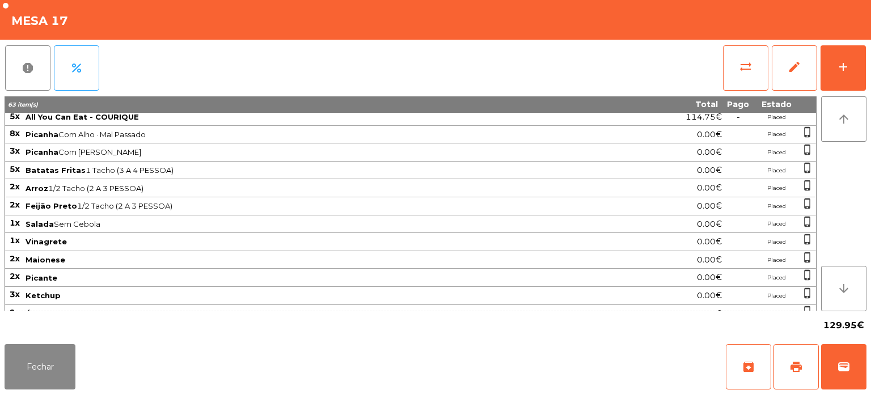
scroll to position [0, 0]
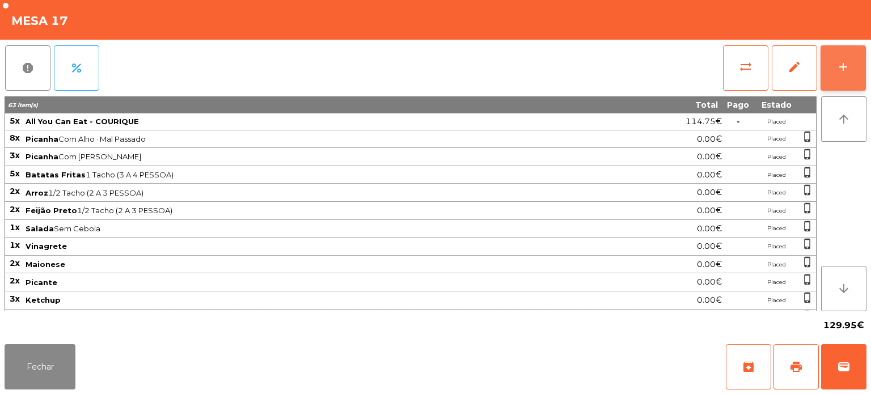
click at [841, 85] on button "add" at bounding box center [843, 67] width 45 height 45
click at [188, 117] on span "All You Can Eat - COURIQUE" at bounding box center [314, 121] width 576 height 9
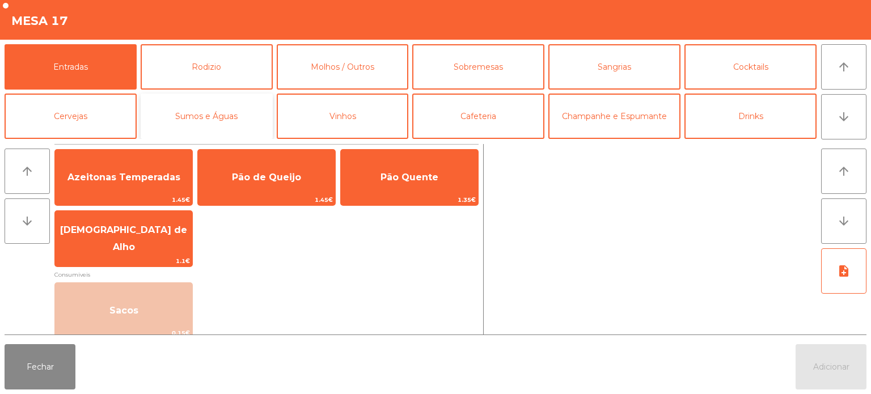
click at [230, 115] on button "Sumos e Águas" at bounding box center [207, 116] width 132 height 45
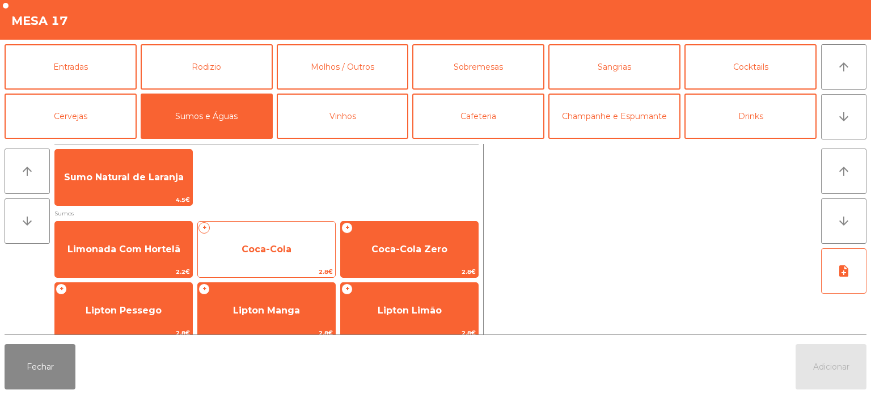
click at [283, 255] on span "Coca-Cola" at bounding box center [266, 249] width 137 height 31
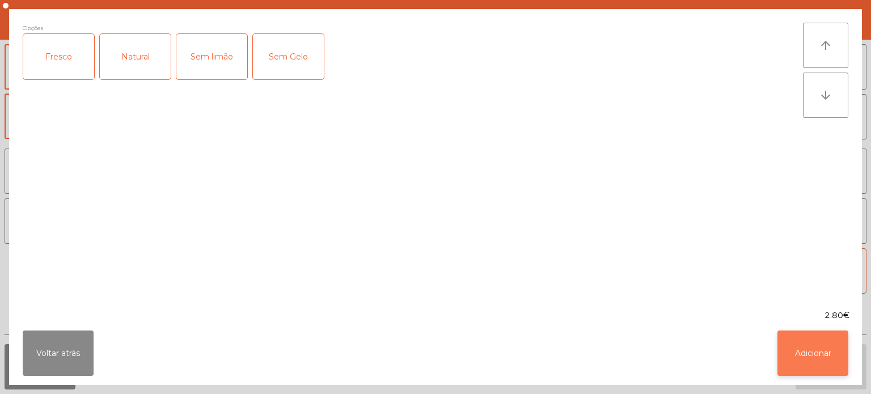
click at [797, 351] on button "Adicionar" at bounding box center [813, 353] width 71 height 45
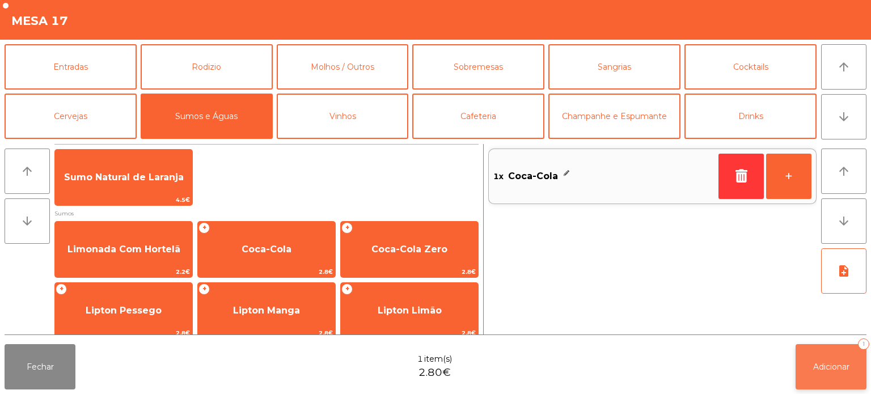
click at [831, 356] on button "Adicionar 1" at bounding box center [831, 366] width 71 height 45
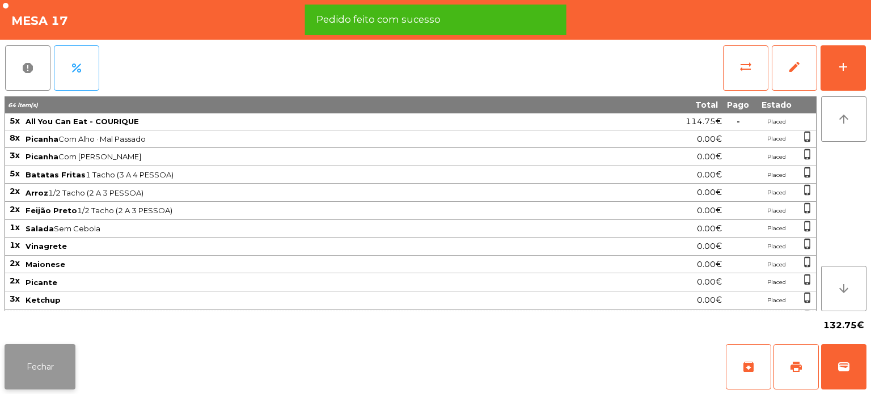
click at [57, 348] on button "Fechar" at bounding box center [40, 366] width 71 height 45
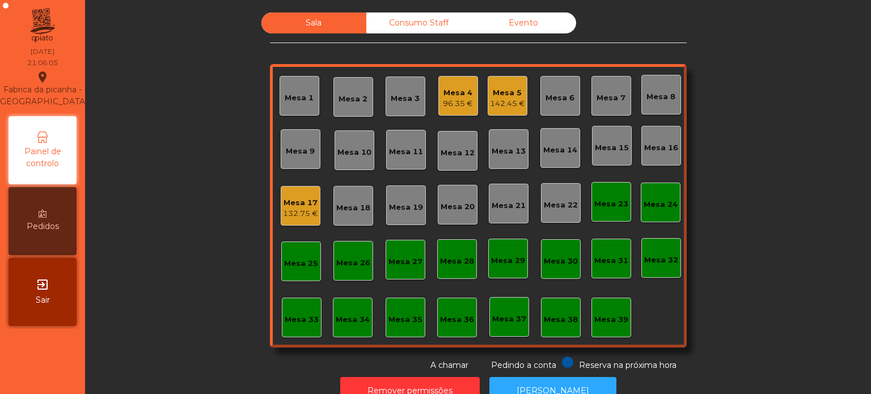
scroll to position [31, 0]
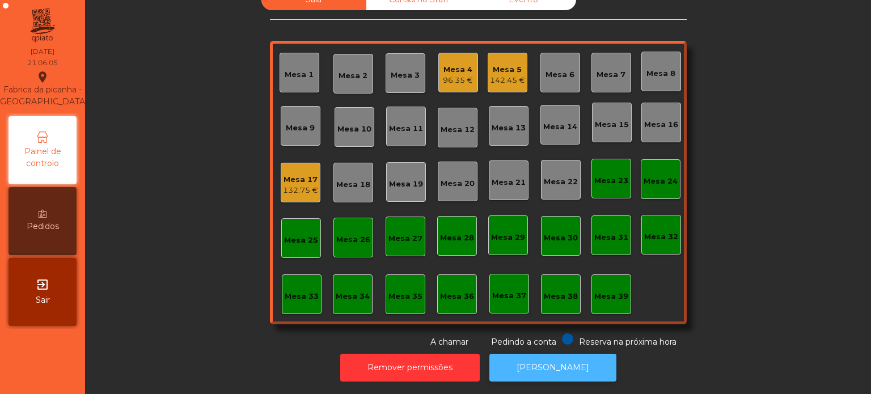
click at [565, 354] on button "[PERSON_NAME]" at bounding box center [553, 368] width 127 height 28
click at [439, 80] on div "Mesa 4 96.35 €" at bounding box center [459, 73] width 40 height 40
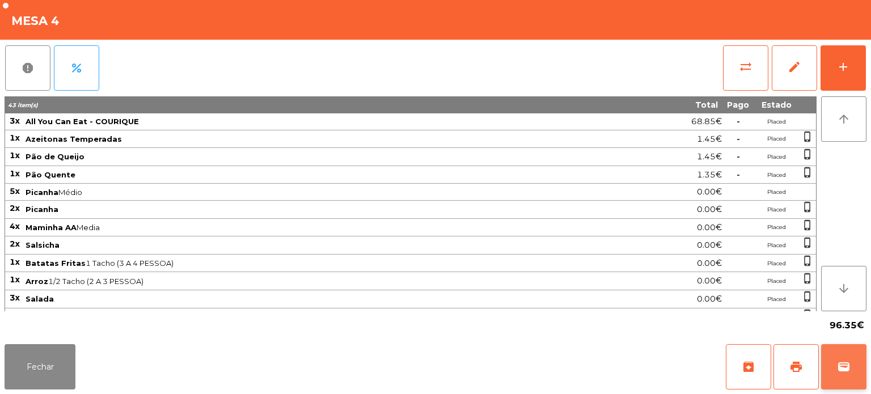
click at [849, 372] on span "wallet" at bounding box center [844, 367] width 14 height 14
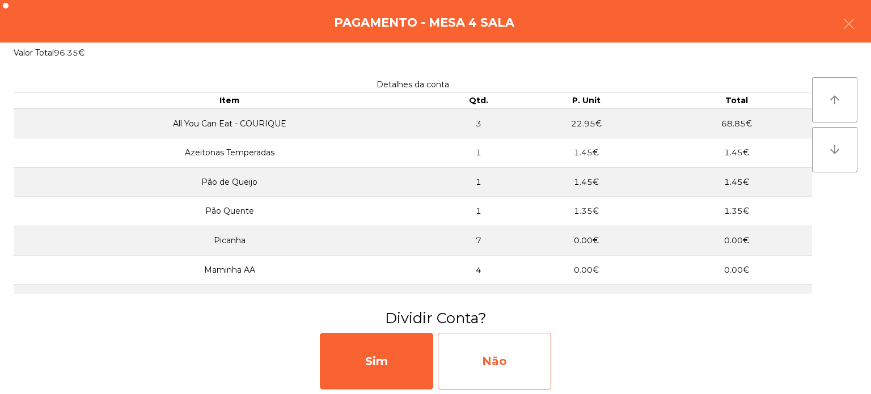
click at [539, 354] on div "Não" at bounding box center [494, 361] width 113 height 57
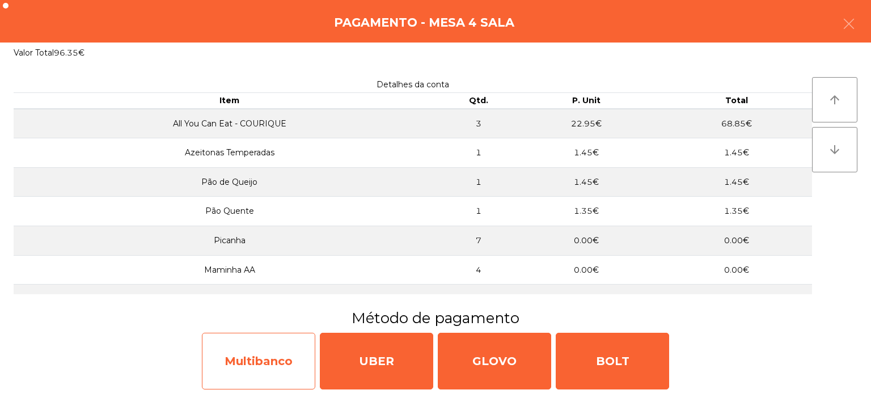
click at [284, 349] on div "Multibanco" at bounding box center [258, 361] width 113 height 57
select select "**"
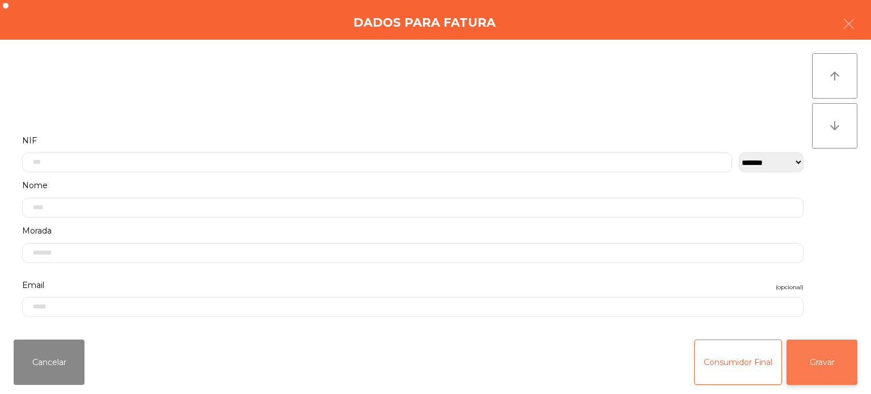
click at [850, 345] on button "Gravar" at bounding box center [822, 362] width 71 height 45
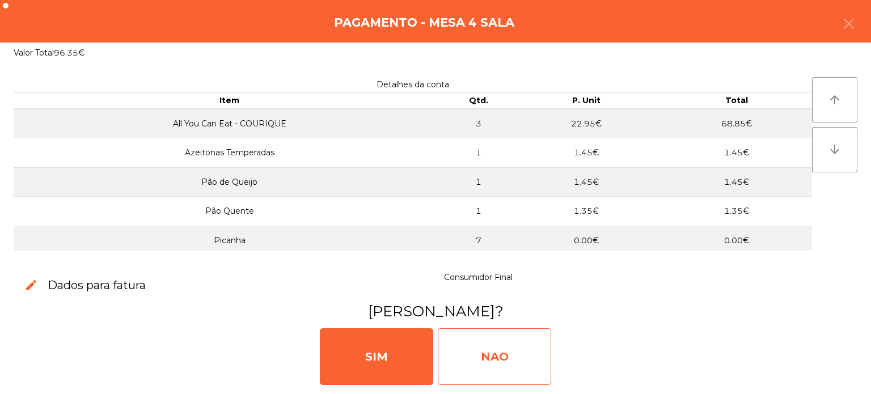
click at [500, 340] on div "NAO" at bounding box center [494, 356] width 113 height 57
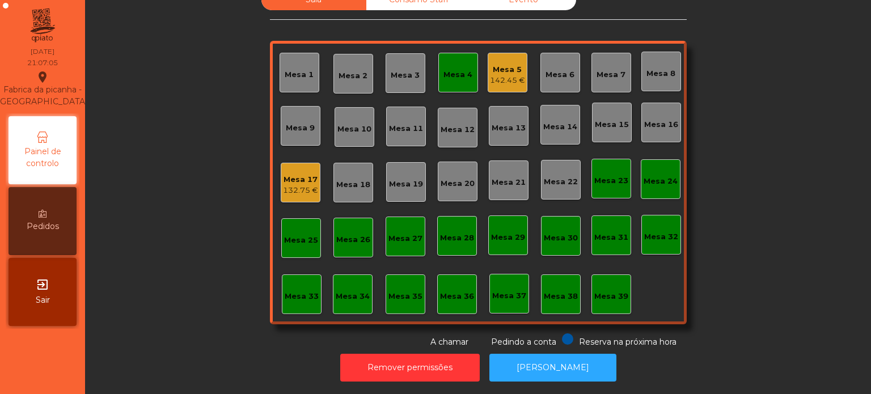
click at [471, 70] on div "Mesa 4" at bounding box center [459, 73] width 40 height 40
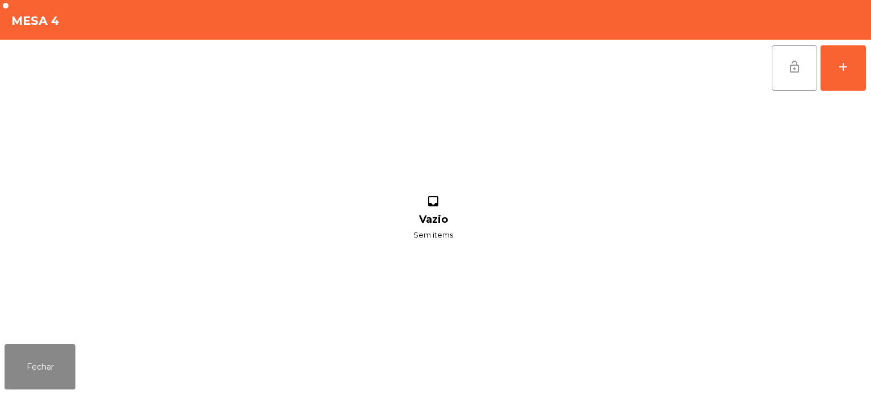
click at [799, 64] on span "lock_open" at bounding box center [795, 67] width 14 height 14
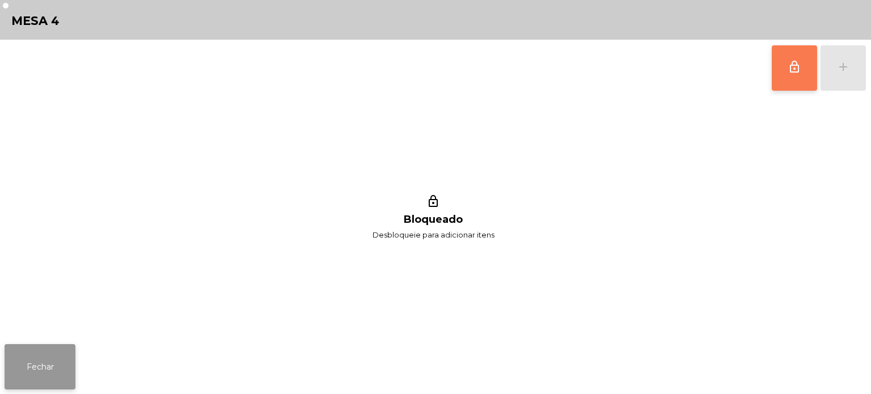
click at [50, 369] on button "Fechar" at bounding box center [40, 366] width 71 height 45
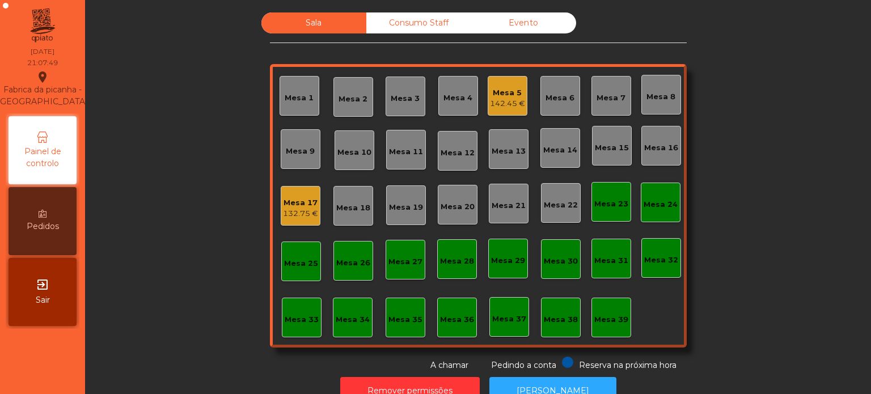
scroll to position [31, 0]
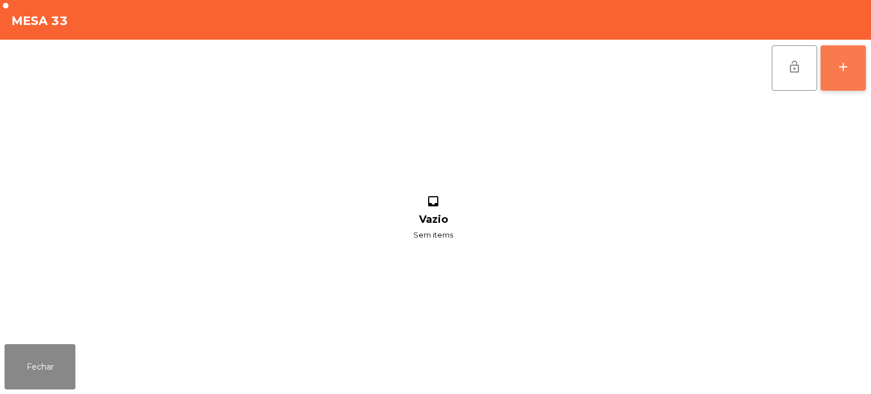
click at [838, 71] on div "add" at bounding box center [844, 67] width 14 height 14
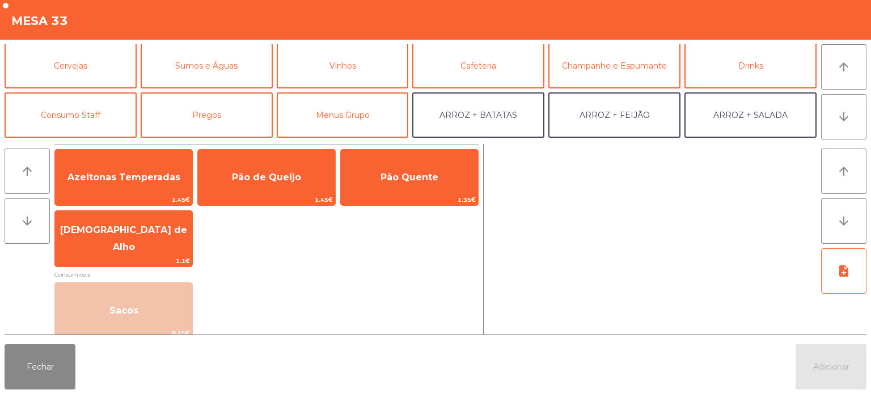
scroll to position [53, 0]
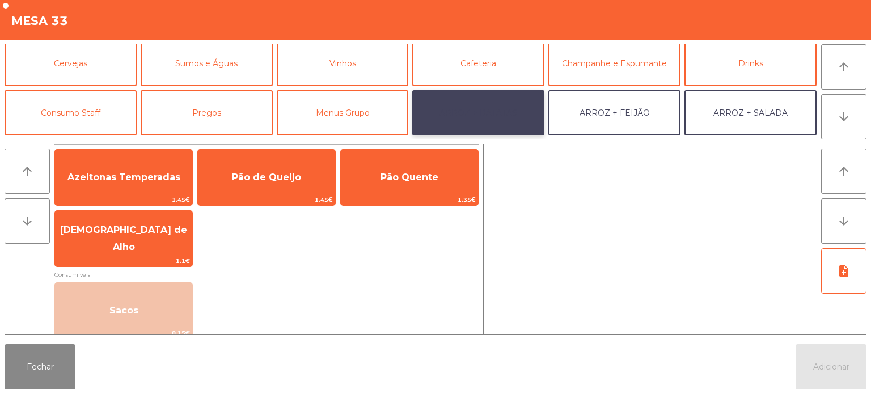
click at [517, 98] on button "ARROZ + BATATAS" at bounding box center [478, 112] width 132 height 45
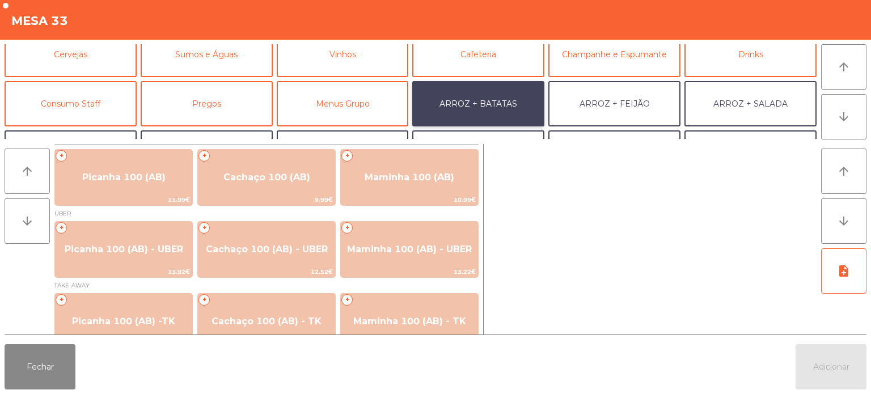
scroll to position [63, 0]
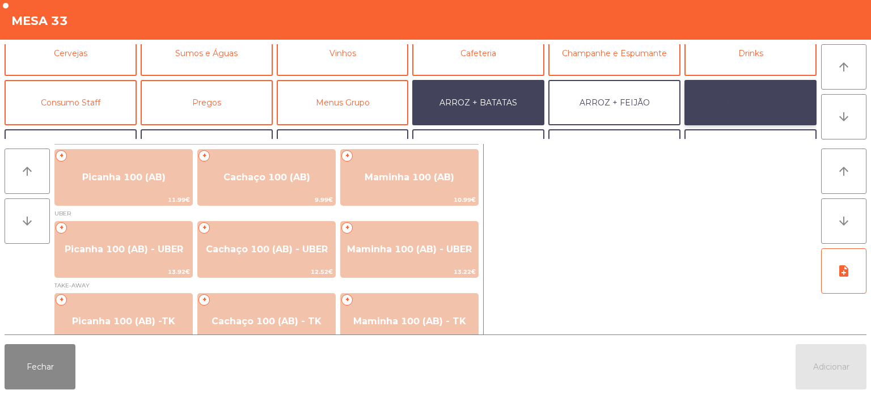
click at [722, 106] on button "ARROZ + SALADA" at bounding box center [751, 102] width 132 height 45
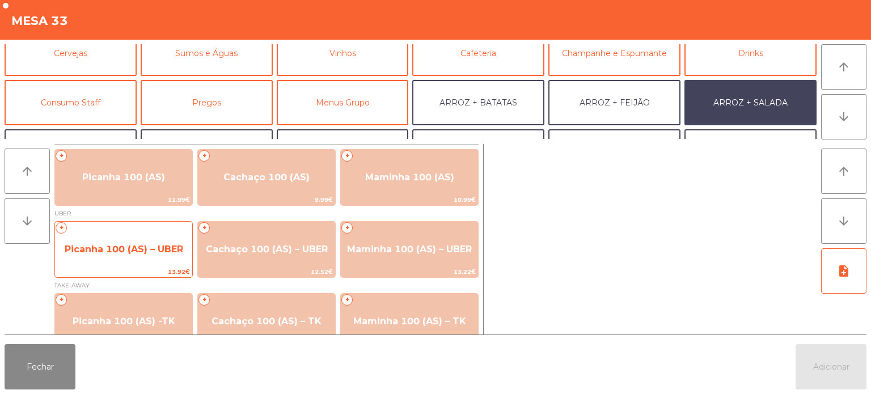
click at [126, 241] on span "Picanha 100 (AS) – UBER" at bounding box center [123, 249] width 137 height 31
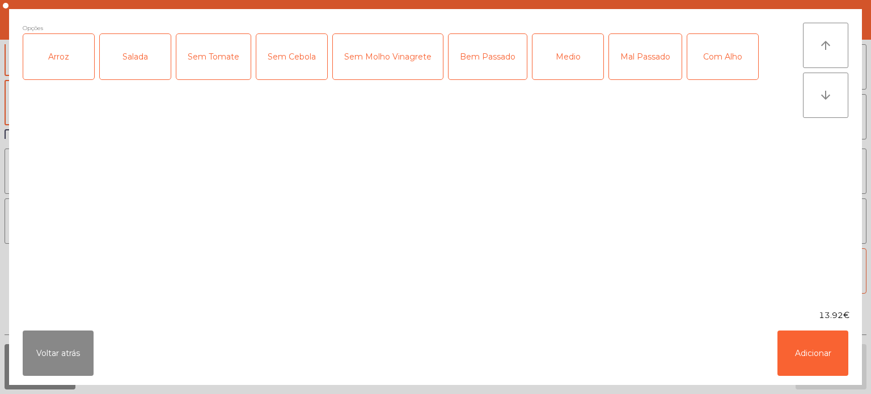
click at [69, 64] on div "Arroz" at bounding box center [58, 56] width 71 height 45
click at [115, 41] on div "Salada" at bounding box center [135, 56] width 71 height 45
click at [646, 70] on div "Mal Passado" at bounding box center [645, 56] width 73 height 45
click at [797, 338] on button "Adicionar" at bounding box center [813, 353] width 71 height 45
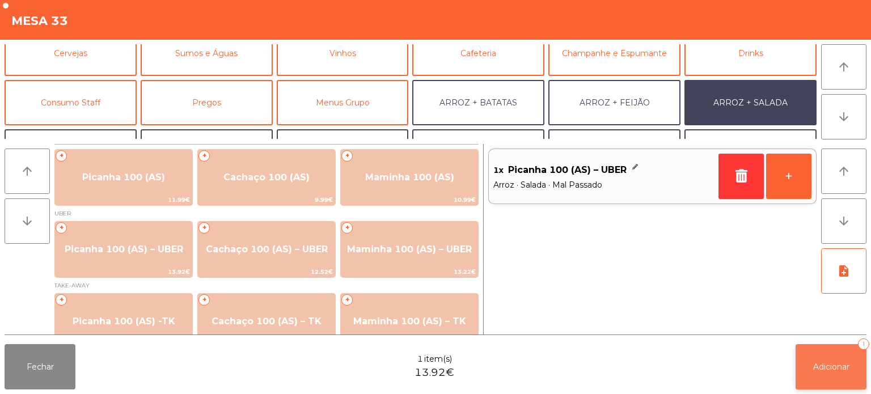
click at [800, 356] on button "Adicionar 1" at bounding box center [831, 366] width 71 height 45
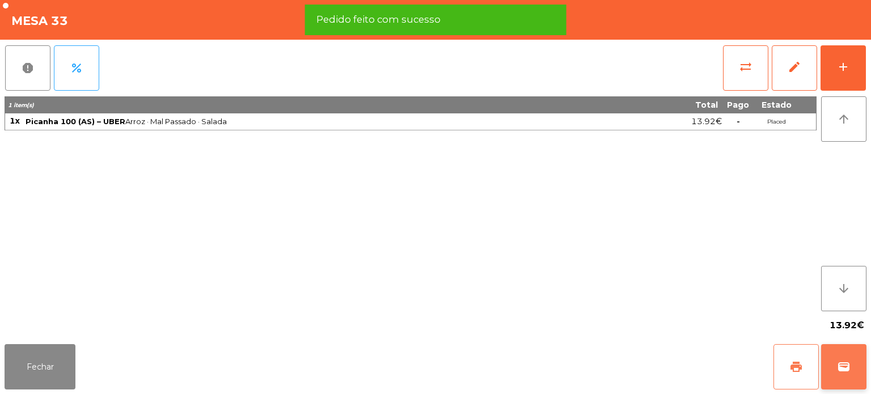
click at [787, 370] on button "print" at bounding box center [796, 366] width 45 height 45
click at [831, 364] on button "wallet" at bounding box center [843, 366] width 45 height 45
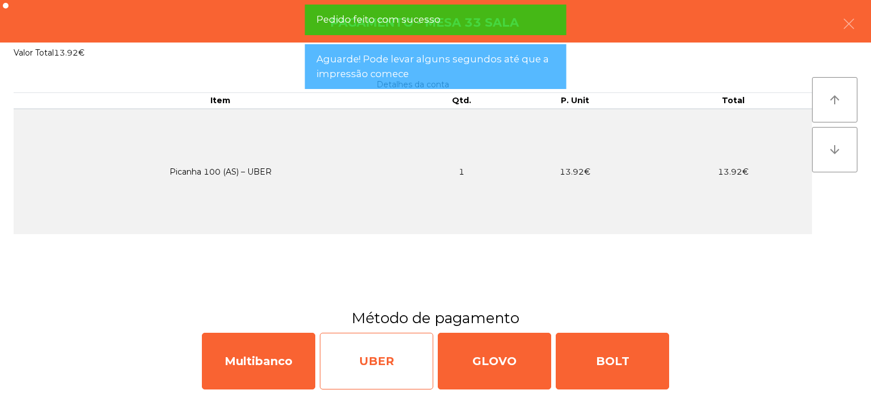
click at [379, 373] on div "UBER" at bounding box center [376, 361] width 113 height 57
select select "**"
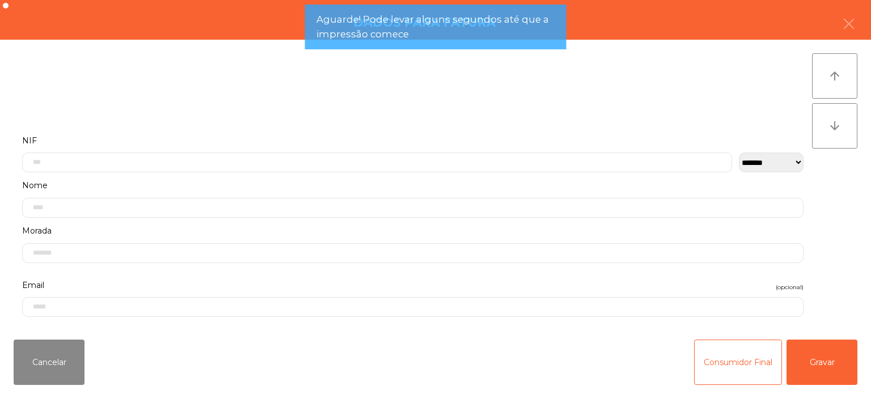
click at [863, 380] on div "Cancelar Consumidor Final Gravar" at bounding box center [435, 363] width 871 height 64
click at [837, 376] on button "Gravar" at bounding box center [822, 362] width 71 height 45
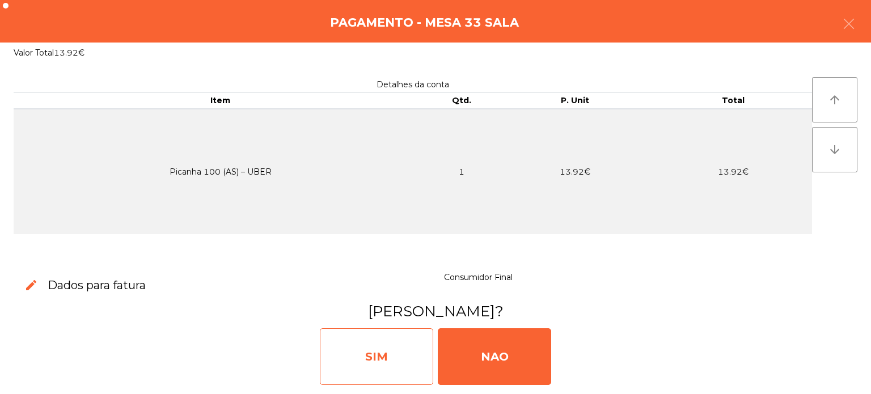
click at [376, 374] on div "SIM" at bounding box center [376, 356] width 113 height 57
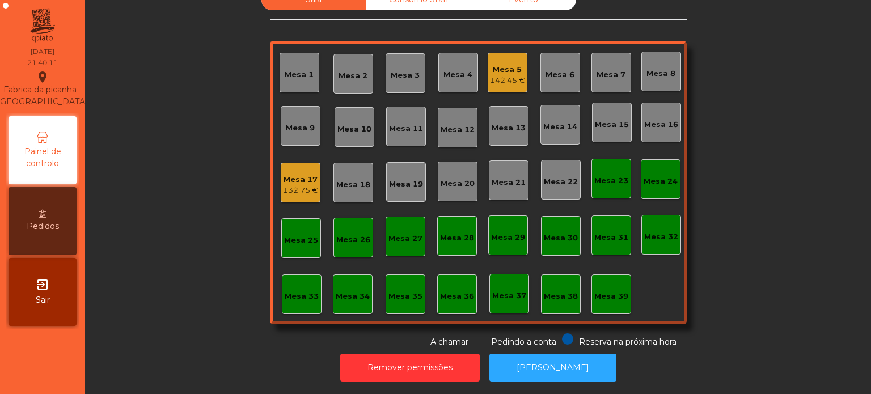
click at [610, 119] on div "Mesa 15" at bounding box center [612, 124] width 34 height 11
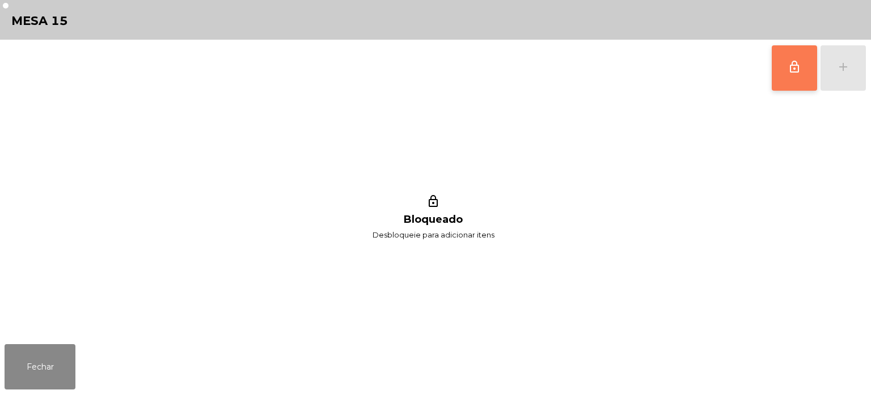
click at [791, 64] on span "lock_outline" at bounding box center [795, 67] width 14 height 14
click at [833, 73] on button "add" at bounding box center [843, 67] width 45 height 45
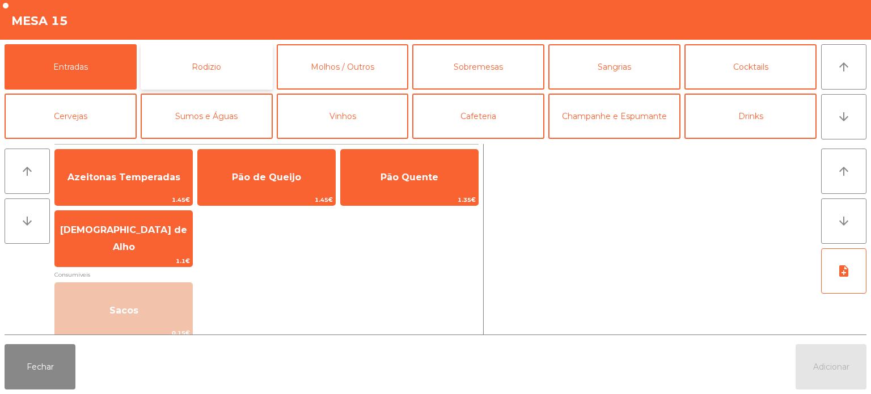
click at [218, 77] on button "Rodizio" at bounding box center [207, 66] width 132 height 45
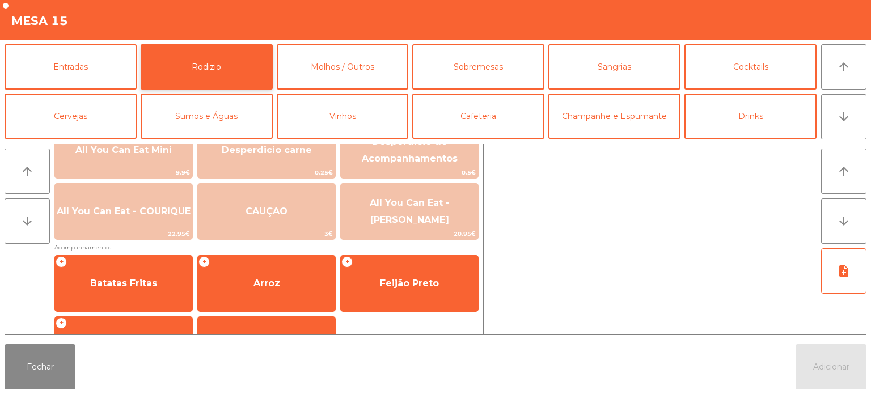
scroll to position [189, 0]
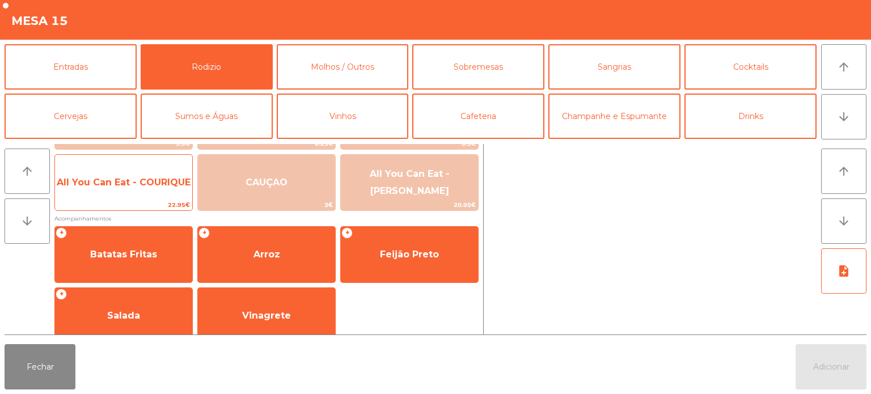
click at [134, 184] on span "All You Can Eat - COURIQUE" at bounding box center [124, 182] width 134 height 11
click at [146, 178] on span "All You Can Eat - COURIQUE" at bounding box center [124, 182] width 134 height 11
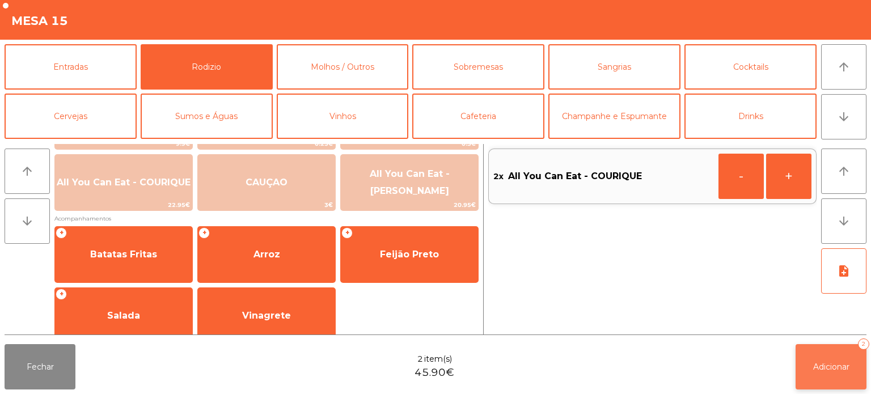
click at [797, 348] on button "Adicionar 2" at bounding box center [831, 366] width 71 height 45
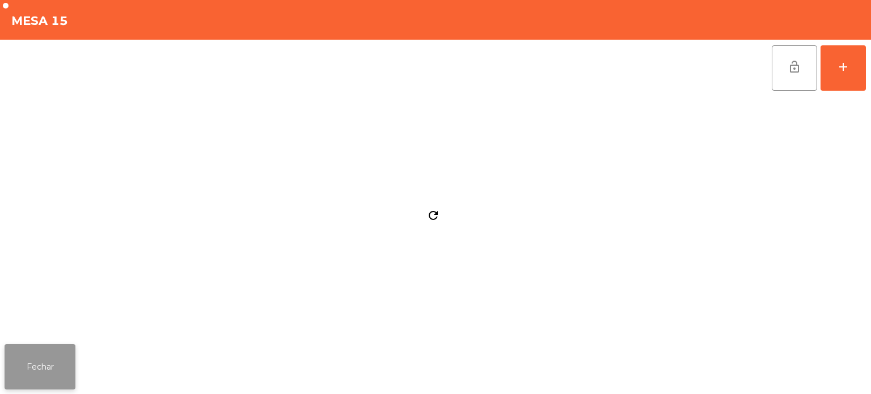
click at [75, 348] on button "Fechar" at bounding box center [40, 366] width 71 height 45
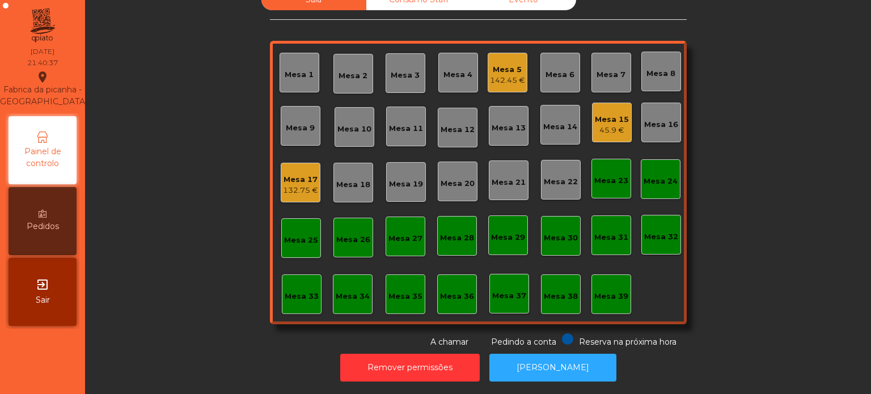
scroll to position [0, 0]
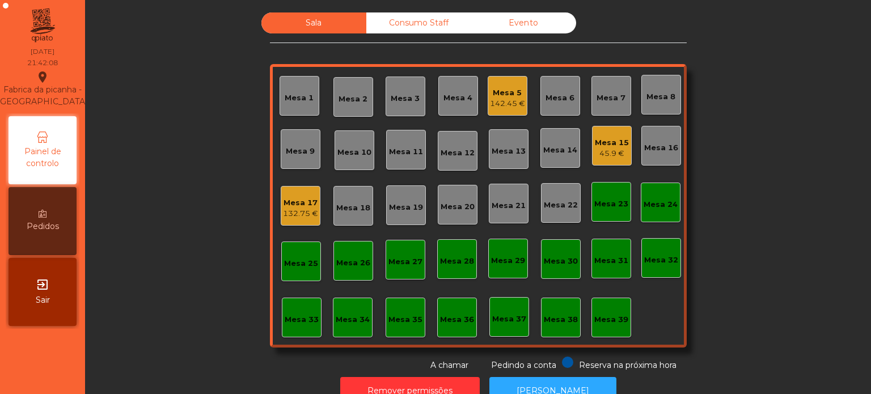
click at [521, 111] on div "Mesa 5 142.45 €" at bounding box center [508, 96] width 40 height 40
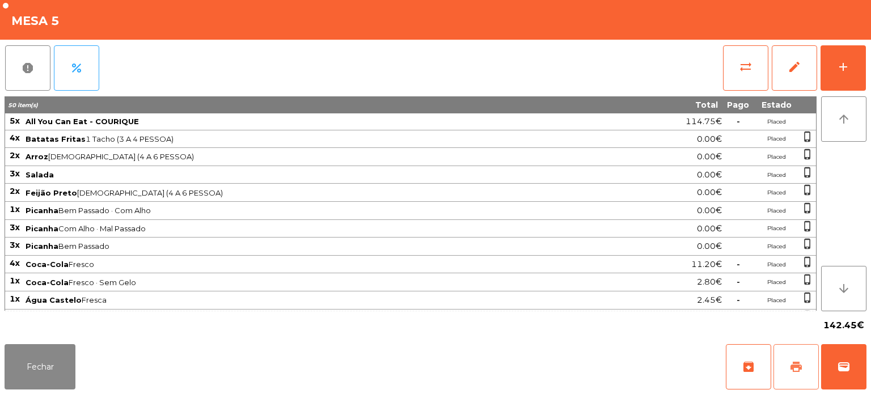
click at [787, 375] on button "print" at bounding box center [796, 366] width 45 height 45
click at [60, 354] on button "Fechar" at bounding box center [40, 366] width 71 height 45
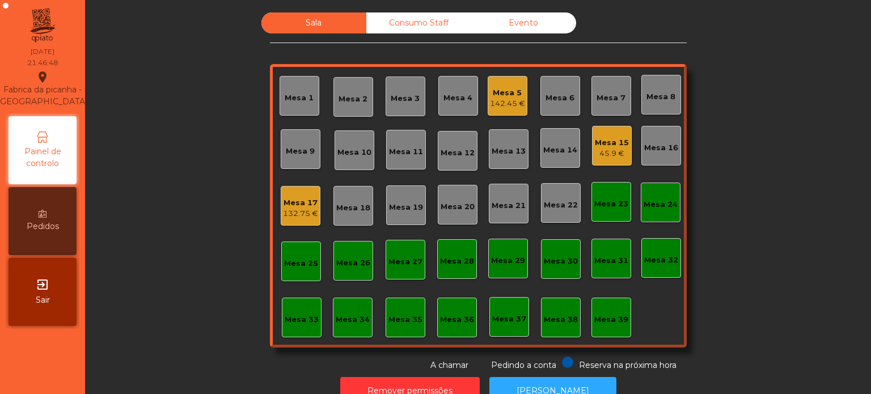
click at [662, 95] on div "Mesa 8" at bounding box center [661, 96] width 29 height 11
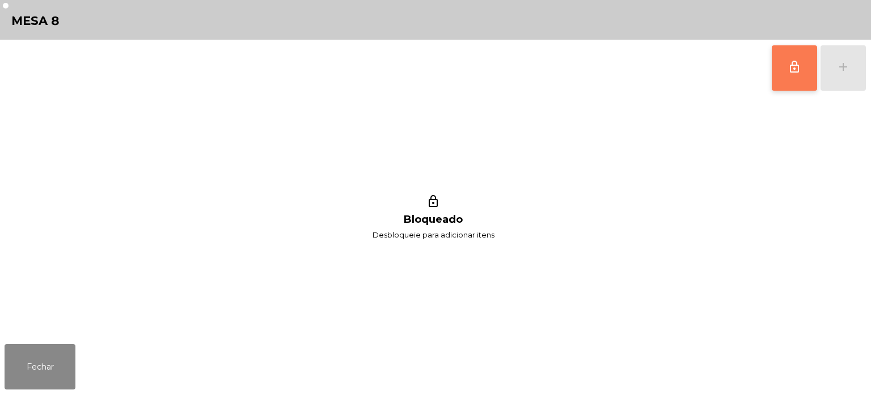
click at [796, 69] on span "lock_outline" at bounding box center [795, 67] width 14 height 14
click at [842, 69] on div "lock_outline add" at bounding box center [819, 68] width 95 height 57
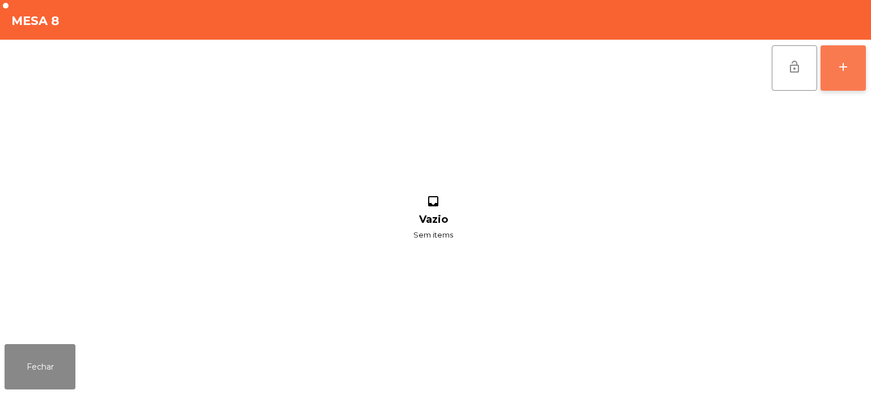
click at [842, 64] on div "add" at bounding box center [844, 67] width 14 height 14
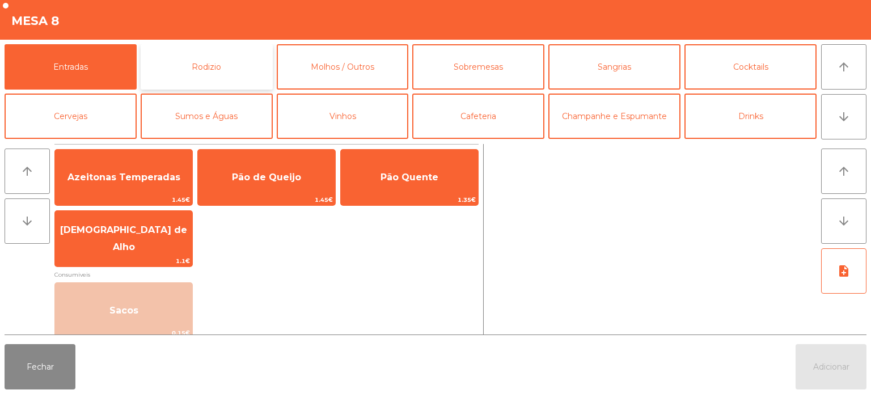
click at [234, 50] on button "Rodizio" at bounding box center [207, 66] width 132 height 45
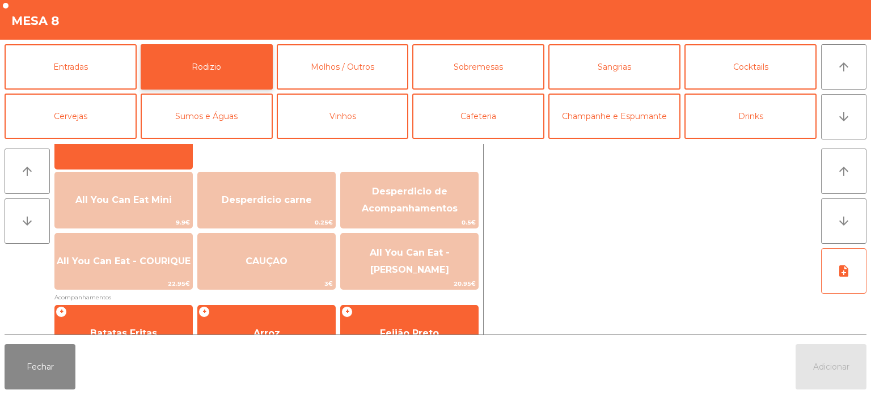
scroll to position [115, 0]
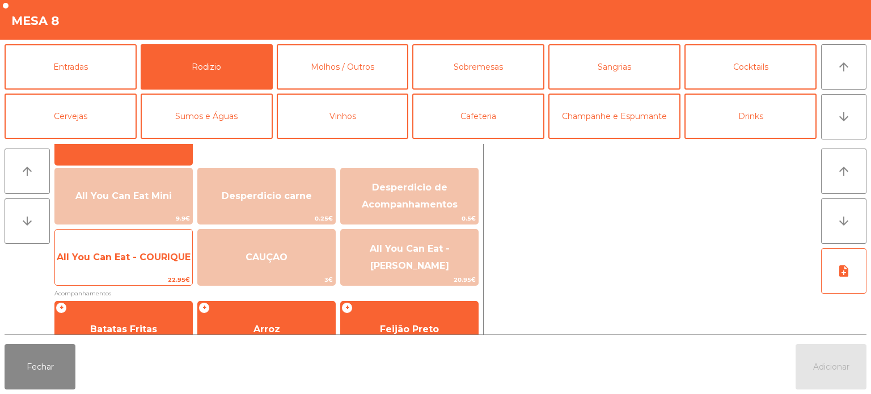
click at [159, 243] on span "All You Can Eat - COURIQUE" at bounding box center [123, 257] width 137 height 31
click at [161, 242] on span "All You Can Eat - COURIQUE" at bounding box center [123, 257] width 137 height 31
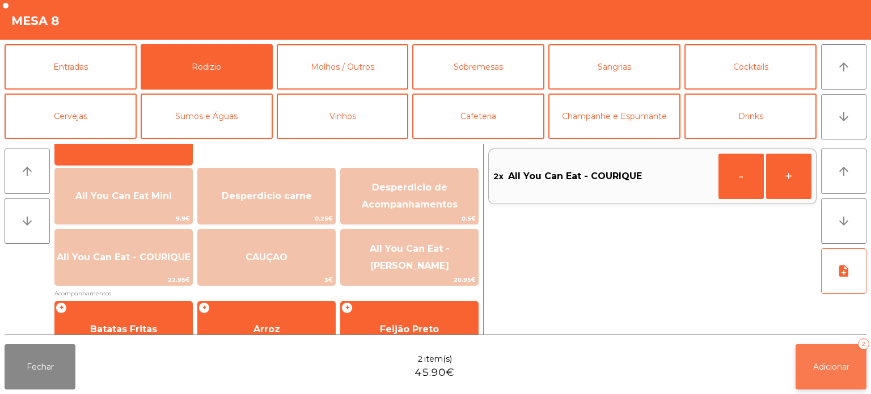
click at [837, 368] on span "Adicionar" at bounding box center [832, 367] width 36 height 10
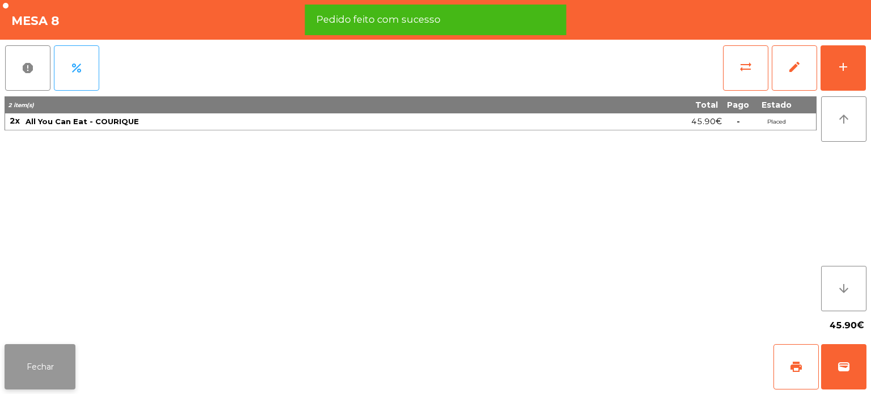
click at [36, 362] on button "Fechar" at bounding box center [40, 366] width 71 height 45
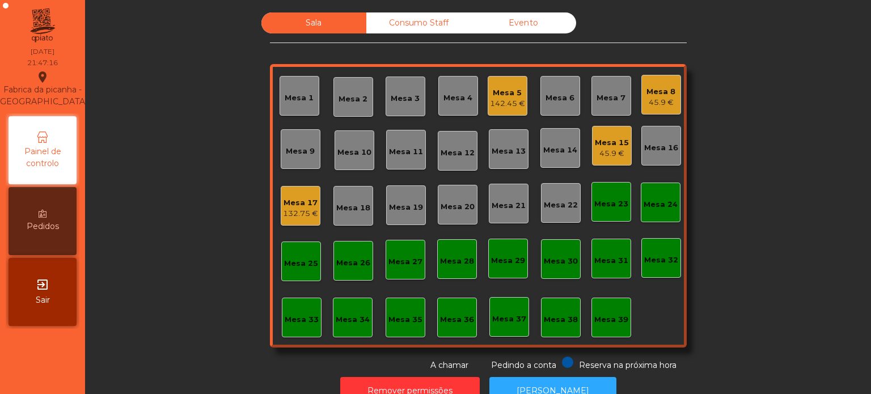
click at [490, 96] on div "Mesa 5" at bounding box center [507, 92] width 35 height 11
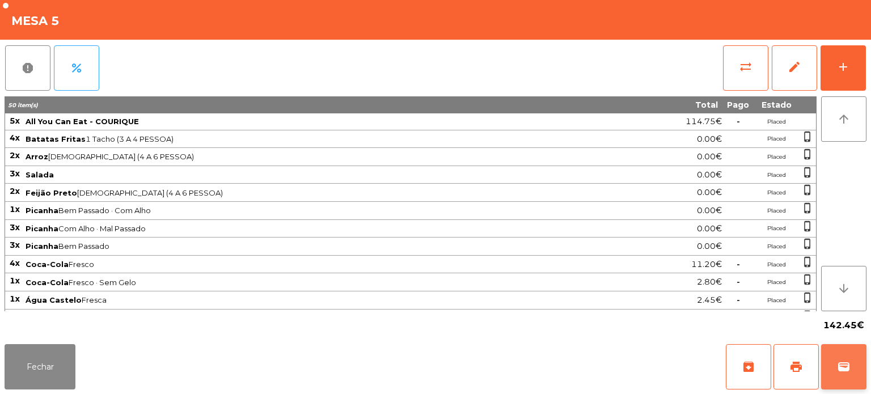
click at [831, 364] on button "wallet" at bounding box center [843, 366] width 45 height 45
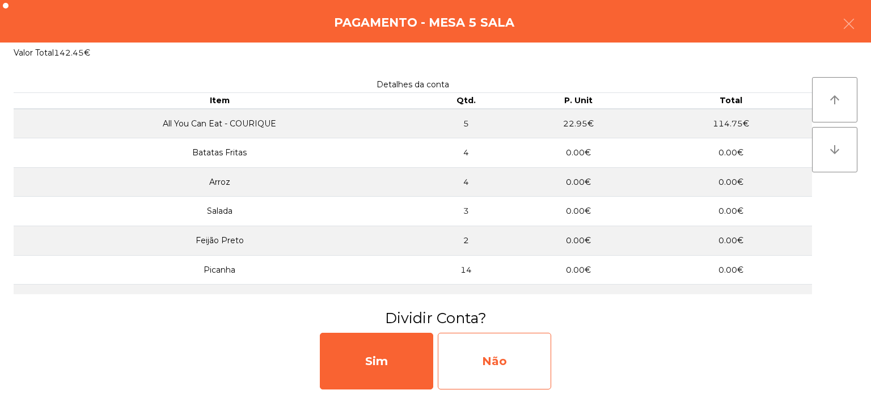
click at [502, 365] on div "Não" at bounding box center [494, 361] width 113 height 57
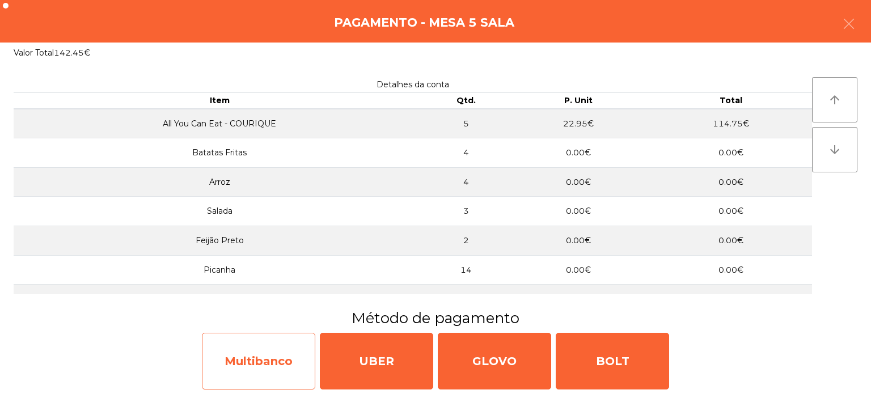
click at [283, 364] on div "Multibanco" at bounding box center [258, 361] width 113 height 57
select select "**"
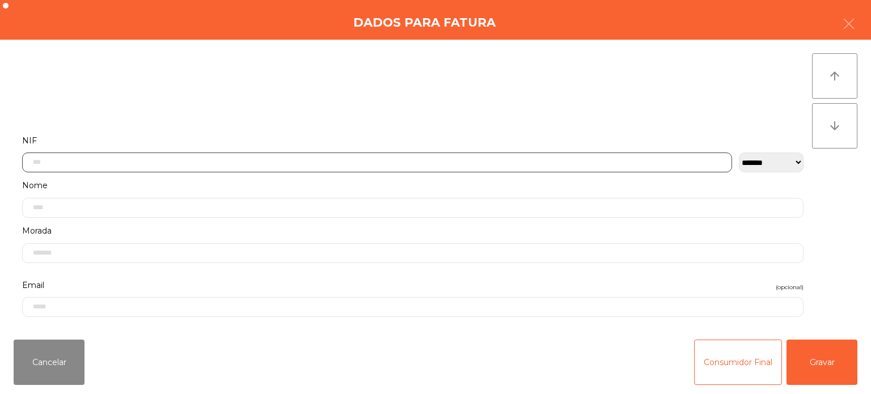
click at [589, 159] on input "text" at bounding box center [377, 163] width 710 height 20
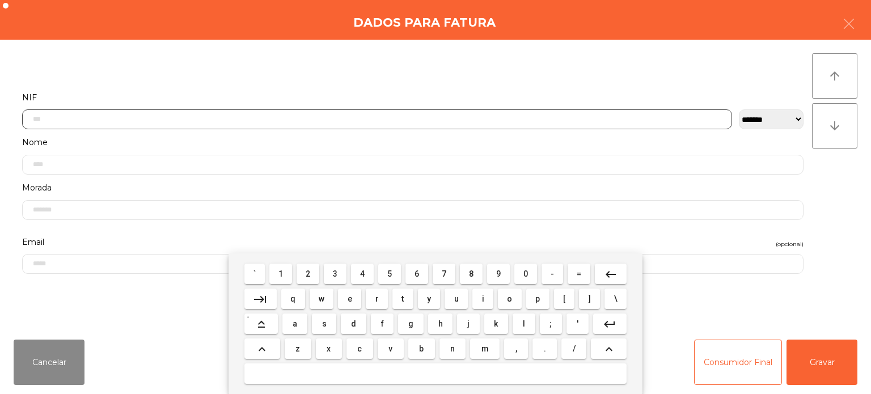
scroll to position [79, 0]
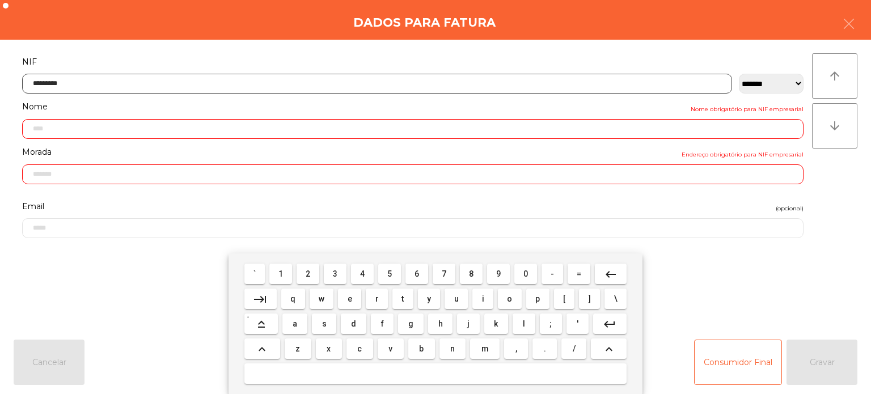
type input "*********"
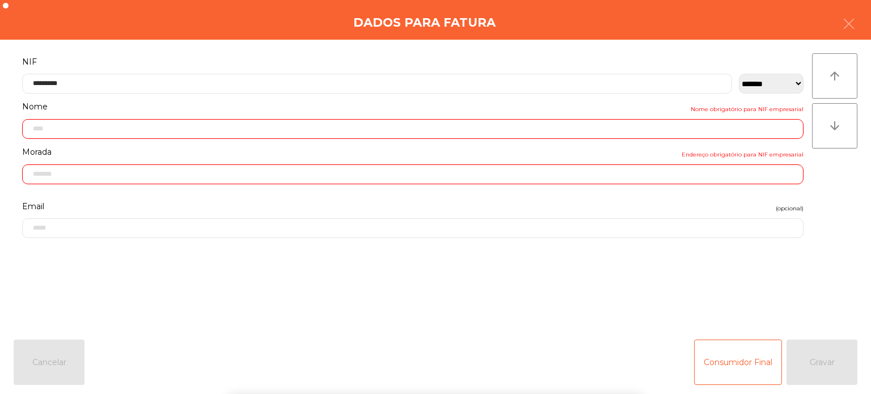
click at [816, 374] on div "` 1 2 3 4 5 6 7 8 9 0 - = keyboard_backspace keyboard_tab q w e r t y u i o p […" at bounding box center [435, 324] width 871 height 141
type input "**********"
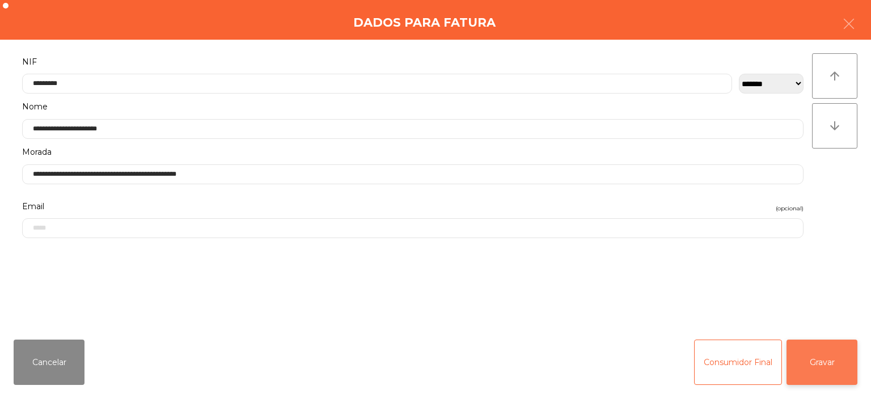
click at [831, 359] on button "Gravar" at bounding box center [822, 362] width 71 height 45
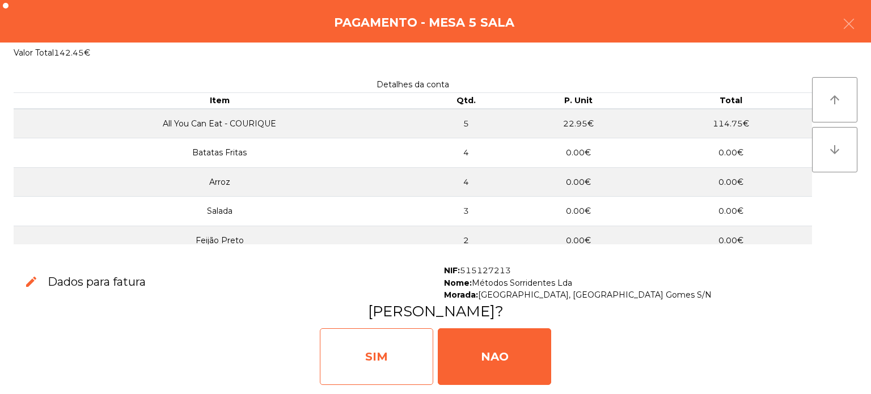
click at [390, 349] on div "SIM" at bounding box center [376, 356] width 113 height 57
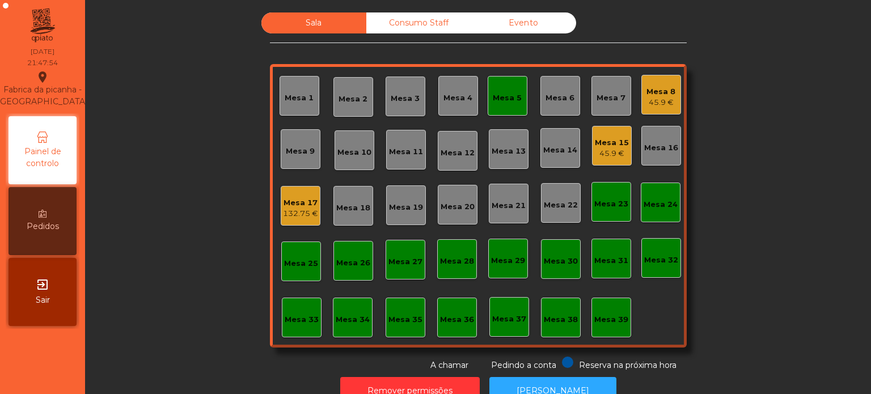
click at [504, 98] on div "Mesa 5" at bounding box center [507, 97] width 29 height 11
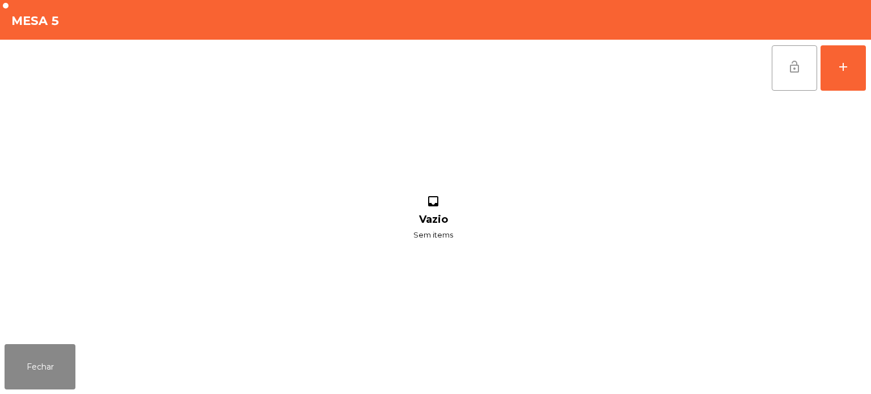
click at [798, 78] on button "lock_open" at bounding box center [794, 67] width 45 height 45
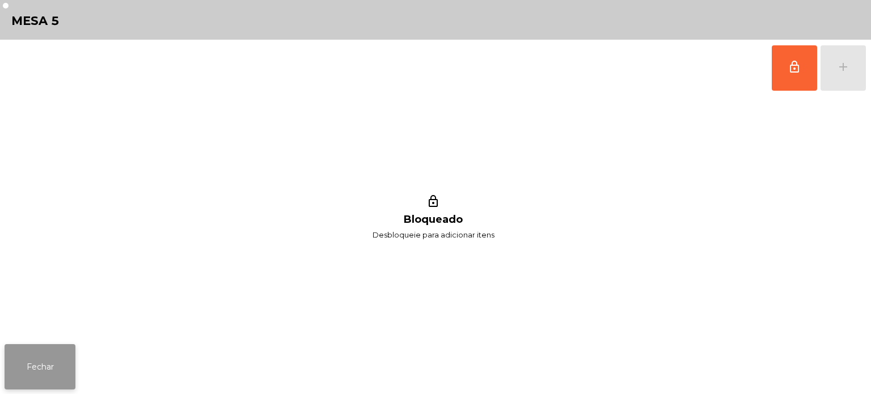
click at [75, 361] on button "Fechar" at bounding box center [40, 366] width 71 height 45
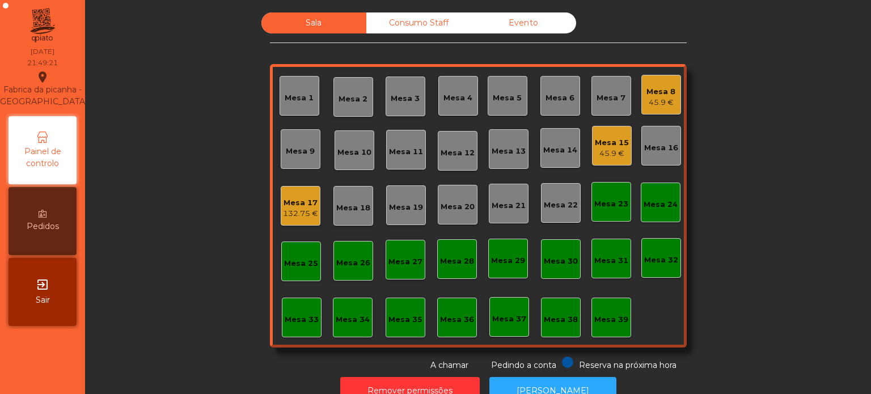
click at [297, 201] on div "Mesa 17" at bounding box center [300, 202] width 35 height 11
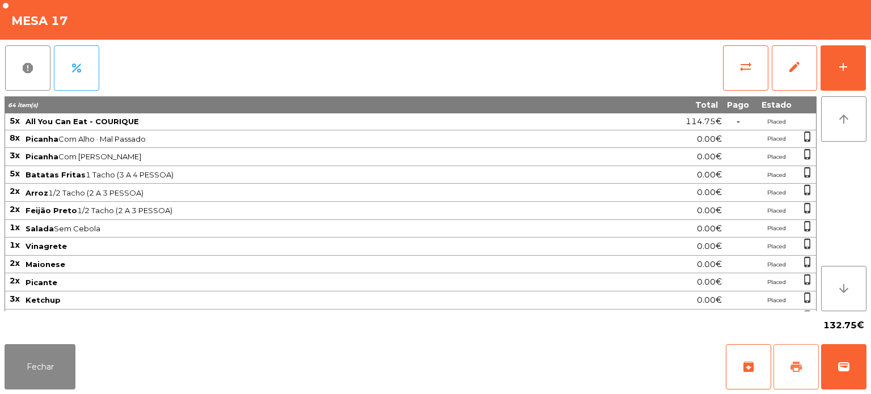
click at [790, 365] on span "print" at bounding box center [797, 367] width 14 height 14
click at [52, 365] on button "Fechar" at bounding box center [40, 366] width 71 height 45
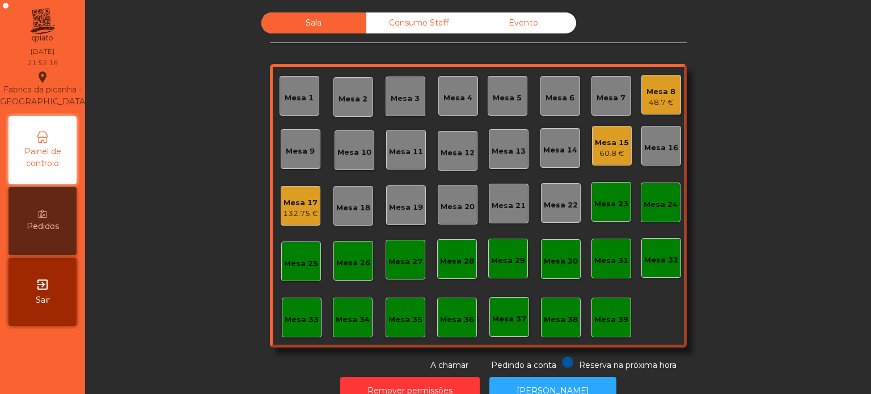
click at [314, 212] on div "Mesa 17 132.75 €" at bounding box center [301, 206] width 40 height 40
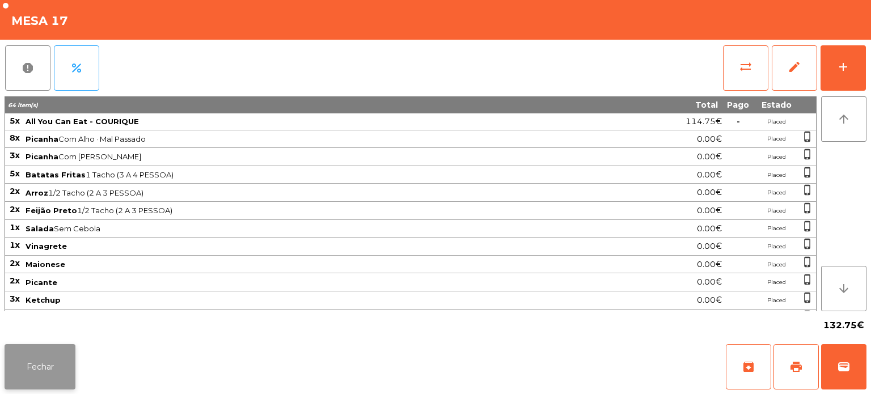
click at [56, 369] on button "Fechar" at bounding box center [40, 366] width 71 height 45
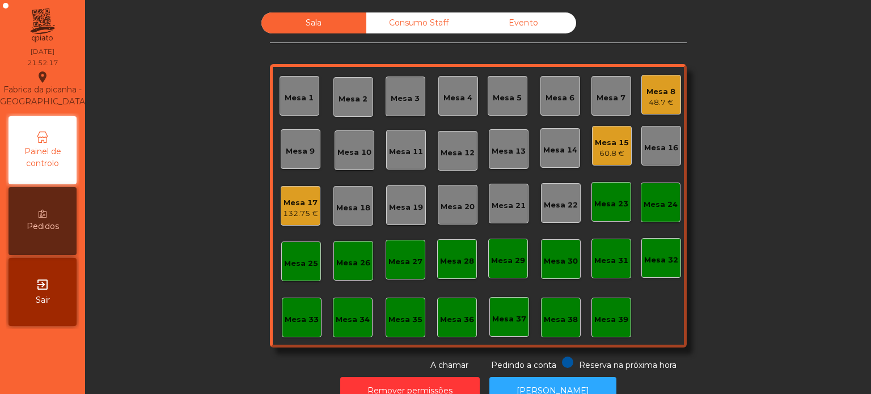
click at [605, 150] on div "60.8 €" at bounding box center [612, 153] width 34 height 11
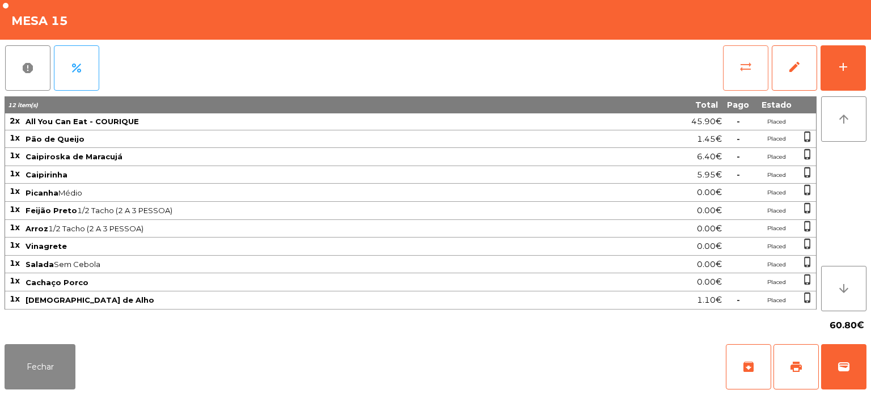
click at [753, 70] on button "sync_alt" at bounding box center [745, 67] width 45 height 45
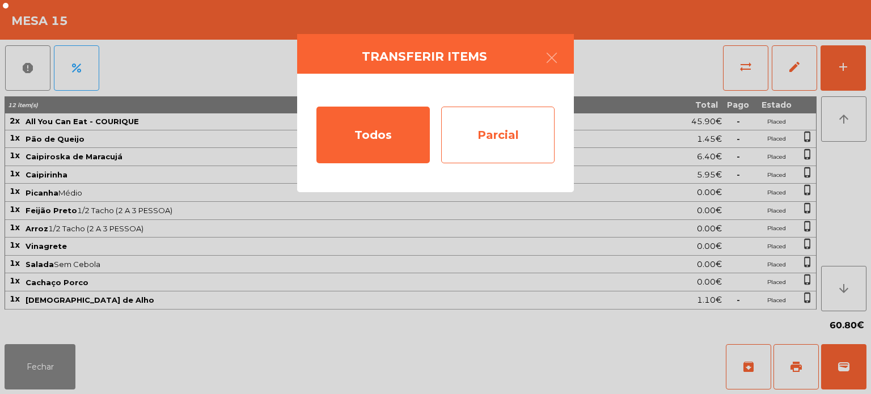
click at [501, 132] on div "Parcial" at bounding box center [497, 135] width 113 height 57
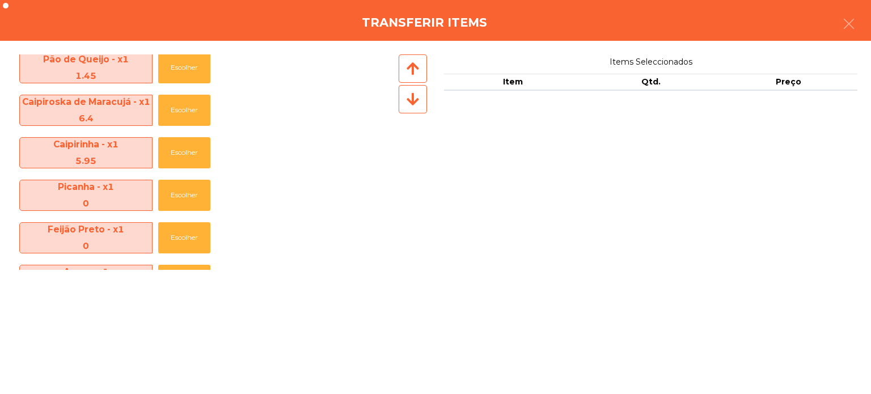
scroll to position [0, 0]
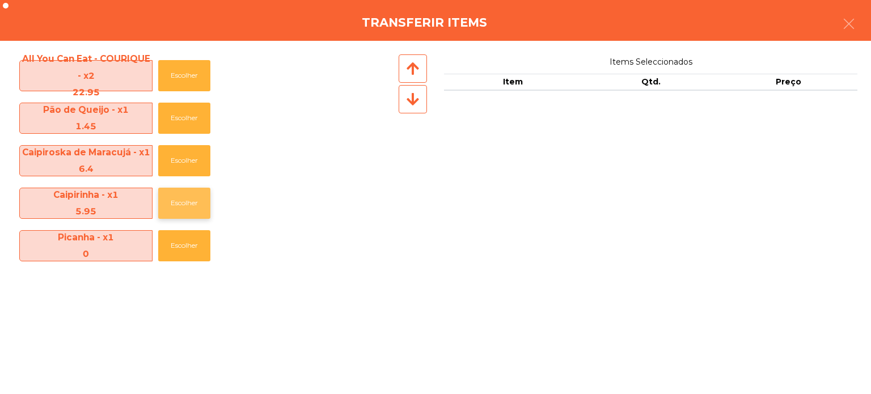
click at [182, 202] on button "Escolher" at bounding box center [184, 203] width 52 height 31
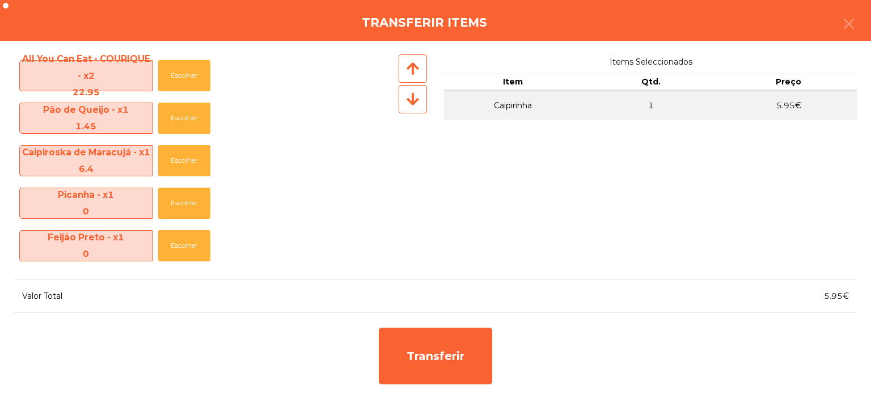
scroll to position [210, 0]
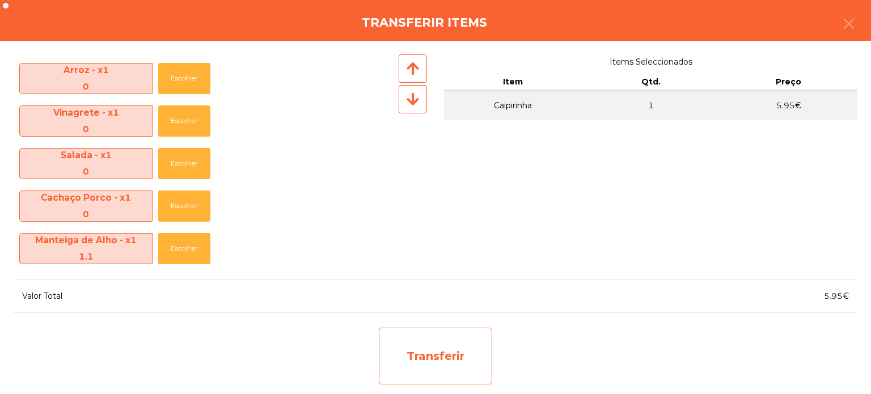
click at [462, 356] on div "Transferir" at bounding box center [435, 356] width 113 height 57
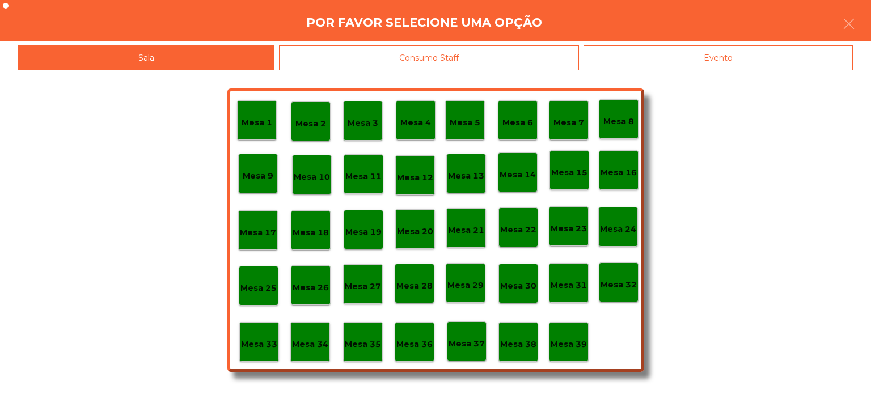
click at [464, 348] on p "Mesa 37" at bounding box center [467, 344] width 36 height 13
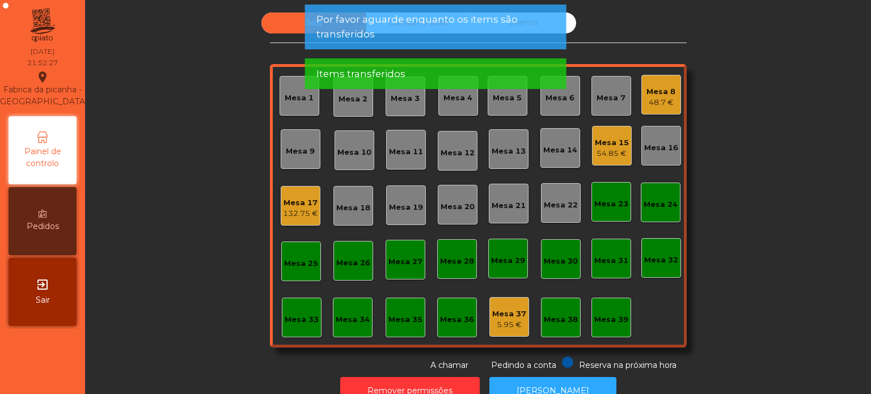
click at [611, 137] on div "Mesa 15" at bounding box center [612, 142] width 34 height 11
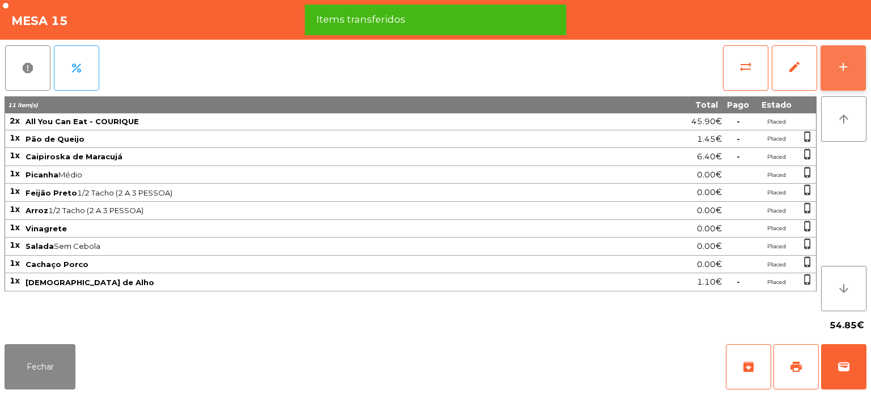
click at [852, 67] on button "add" at bounding box center [843, 67] width 45 height 45
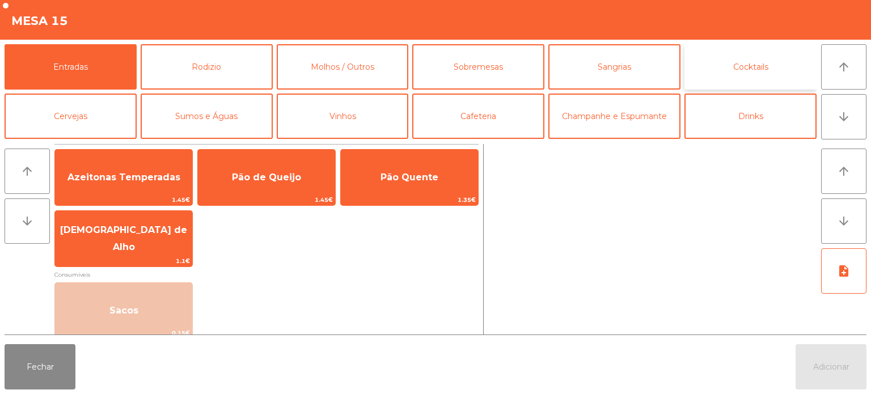
click at [748, 66] on button "Cocktails" at bounding box center [751, 66] width 132 height 45
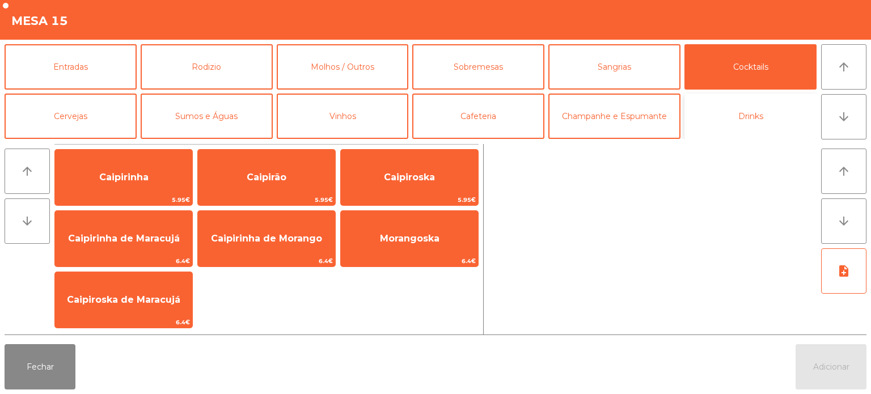
click at [728, 109] on button "Drinks" at bounding box center [751, 116] width 132 height 45
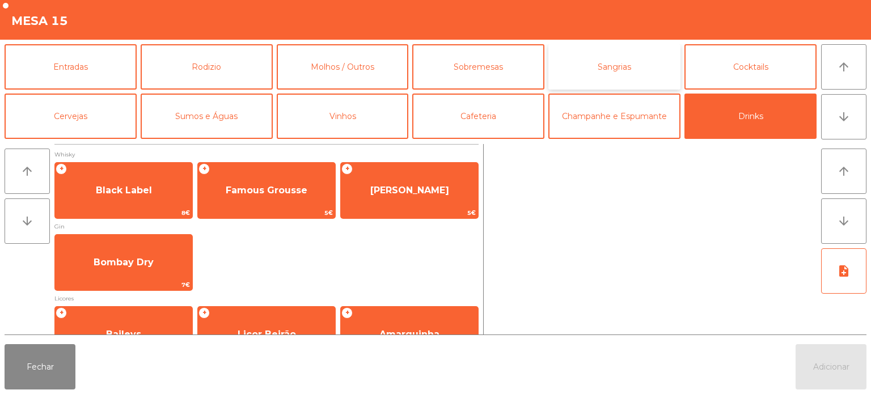
click at [615, 66] on button "Sangrias" at bounding box center [615, 66] width 132 height 45
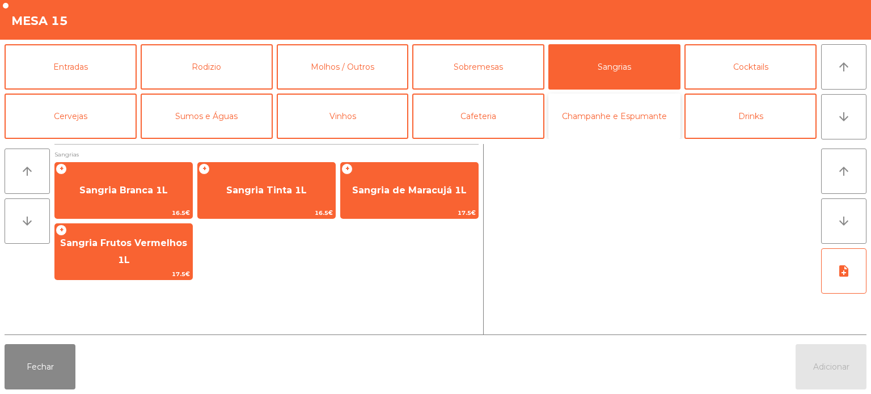
click at [613, 109] on button "Champanhe e Espumante" at bounding box center [615, 116] width 132 height 45
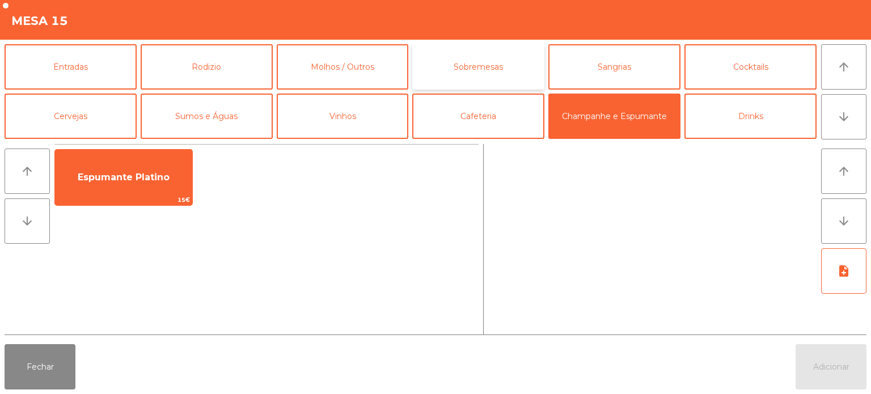
click at [436, 71] on button "Sobremesas" at bounding box center [478, 66] width 132 height 45
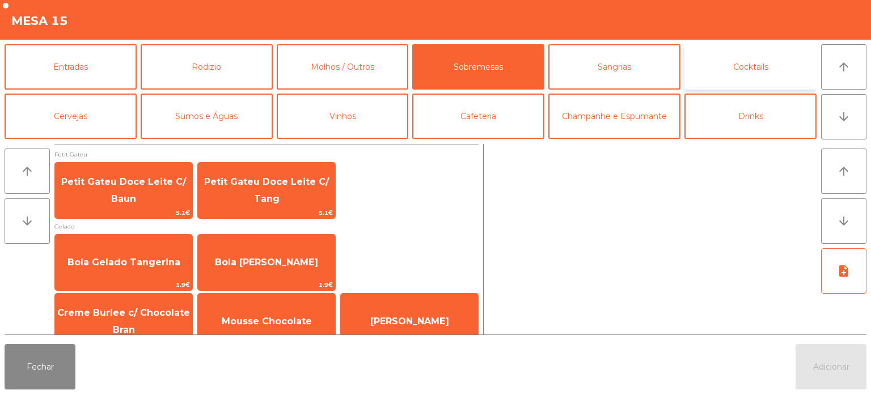
click at [729, 77] on button "Cocktails" at bounding box center [751, 66] width 132 height 45
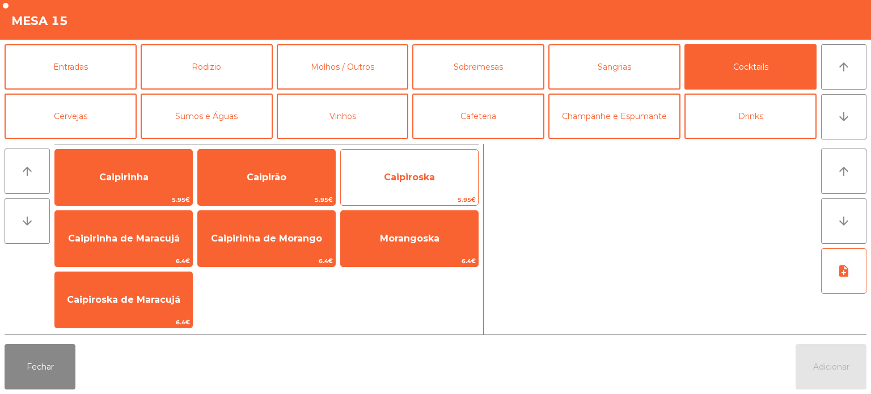
click at [432, 179] on span "Caipiroska" at bounding box center [409, 177] width 51 height 11
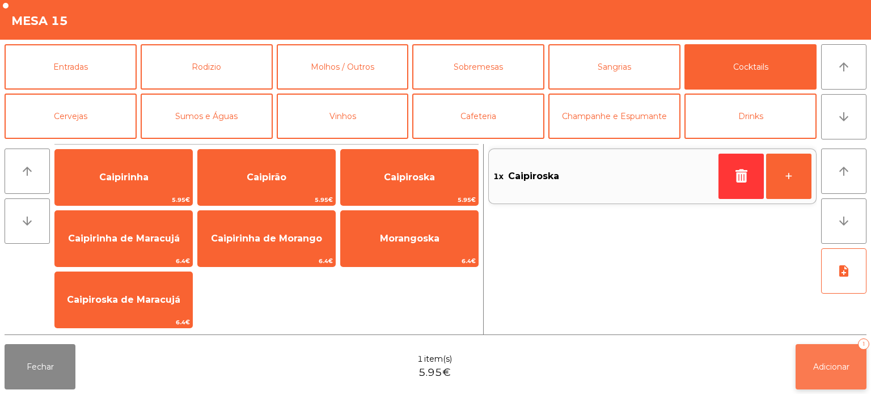
click at [806, 354] on button "Adicionar 1" at bounding box center [831, 366] width 71 height 45
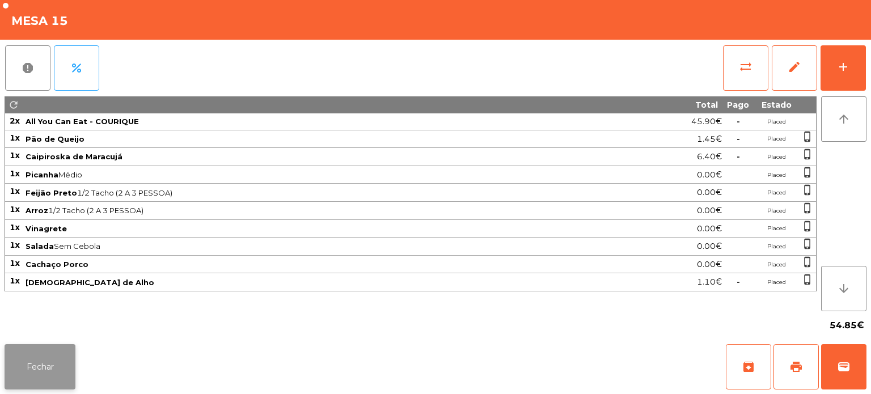
click at [49, 377] on button "Fechar" at bounding box center [40, 366] width 71 height 45
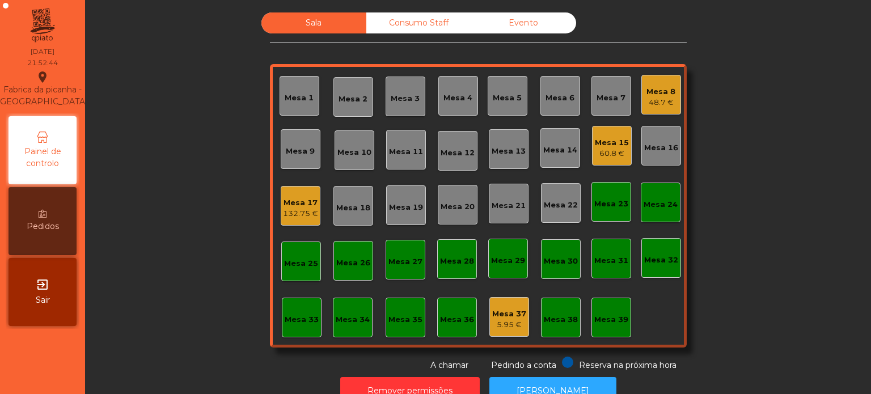
click at [651, 106] on div "48.7 €" at bounding box center [661, 102] width 29 height 11
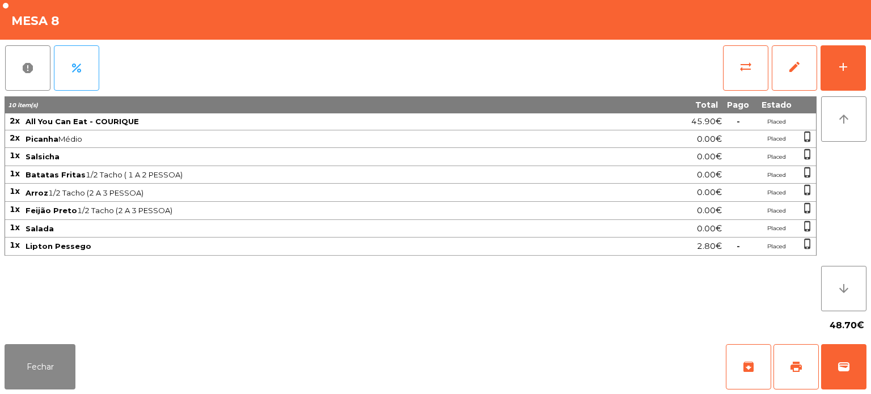
click at [387, 210] on span "Feijão Preto 1/2 Tacho (2 A 3 PESSOA)" at bounding box center [316, 210] width 580 height 9
click at [59, 365] on button "Fechar" at bounding box center [40, 366] width 71 height 45
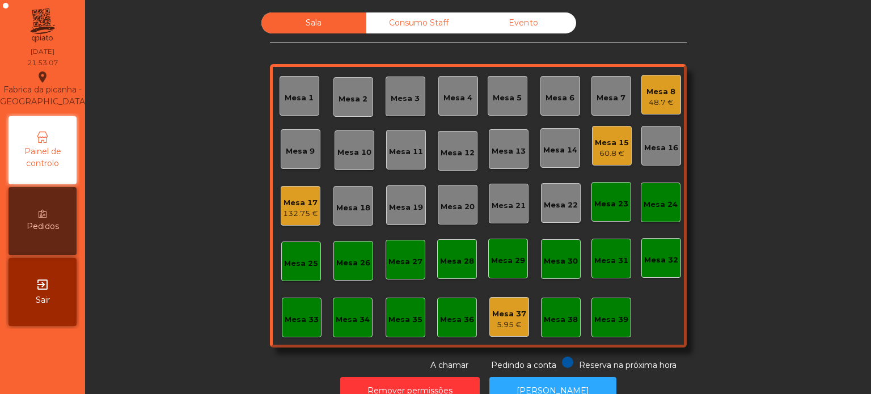
click at [654, 103] on div "48.7 €" at bounding box center [661, 102] width 29 height 11
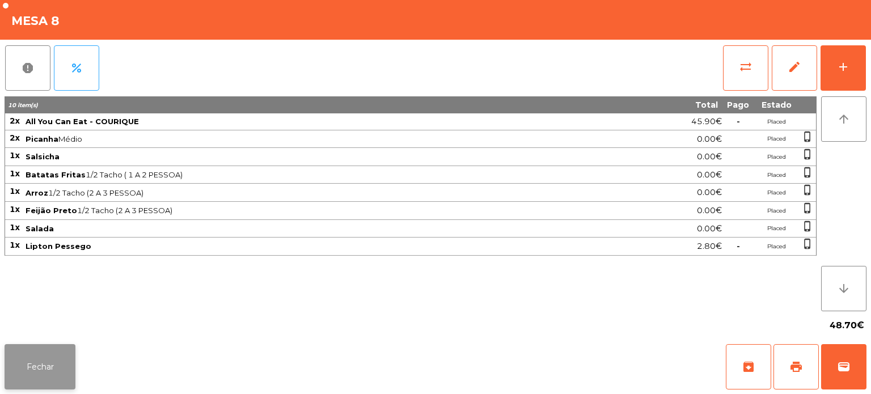
click at [14, 354] on button "Fechar" at bounding box center [40, 366] width 71 height 45
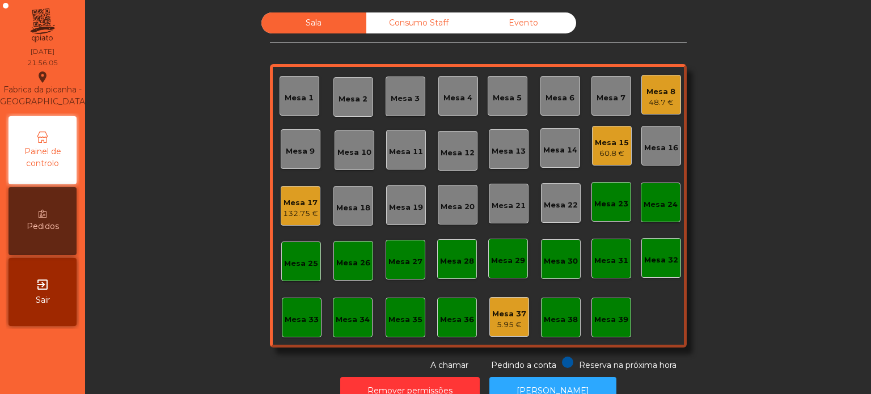
click at [302, 212] on div "132.75 €" at bounding box center [300, 213] width 35 height 11
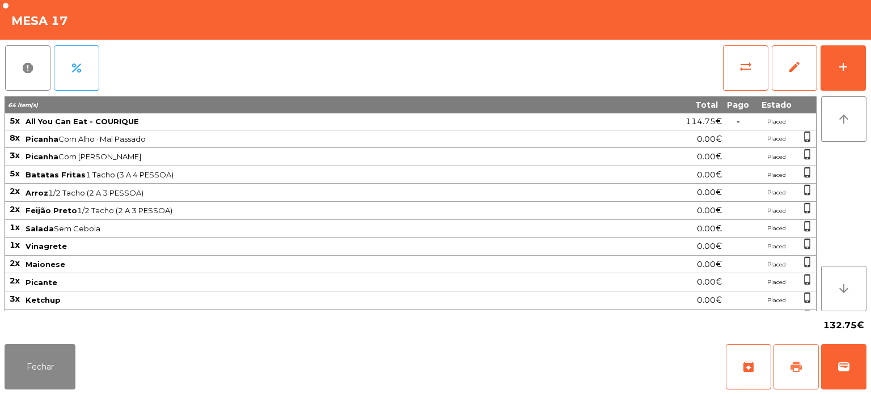
click at [796, 377] on button "print" at bounding box center [796, 366] width 45 height 45
click at [53, 355] on button "Fechar" at bounding box center [40, 366] width 71 height 45
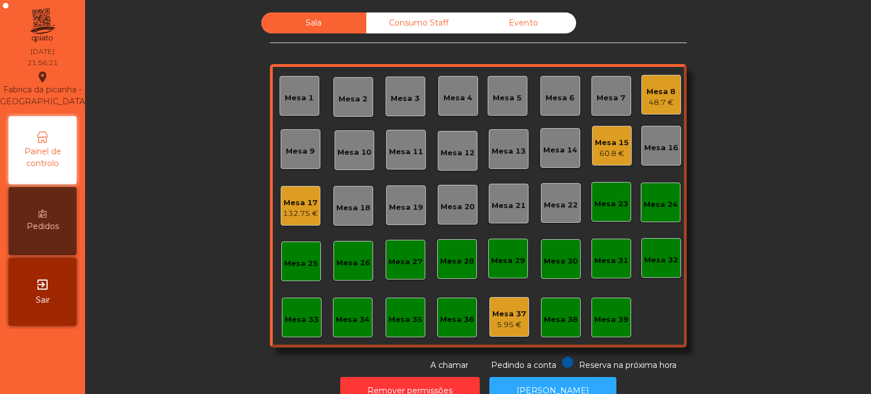
click at [216, 243] on div "Sala Consumo Staff Evento [GEOGRAPHIC_DATA] 3 Mesa 4 Mesa 5 [GEOGRAPHIC_DATA] 8…" at bounding box center [478, 191] width 756 height 359
click at [668, 90] on div "Mesa 8" at bounding box center [661, 91] width 29 height 11
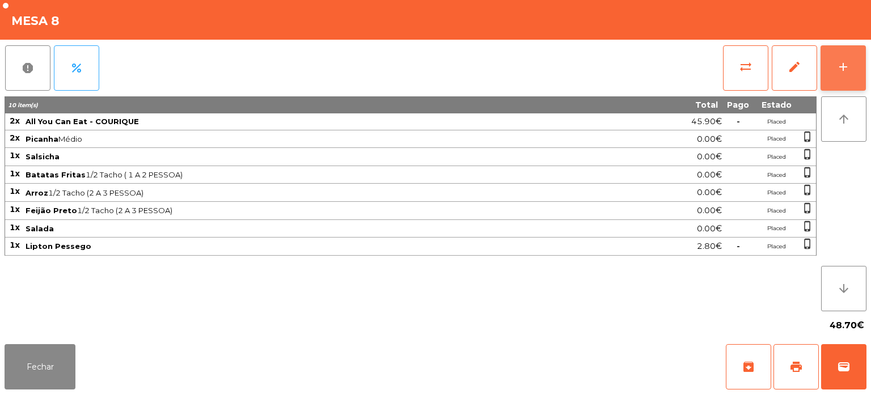
click at [844, 61] on div "add" at bounding box center [844, 67] width 14 height 14
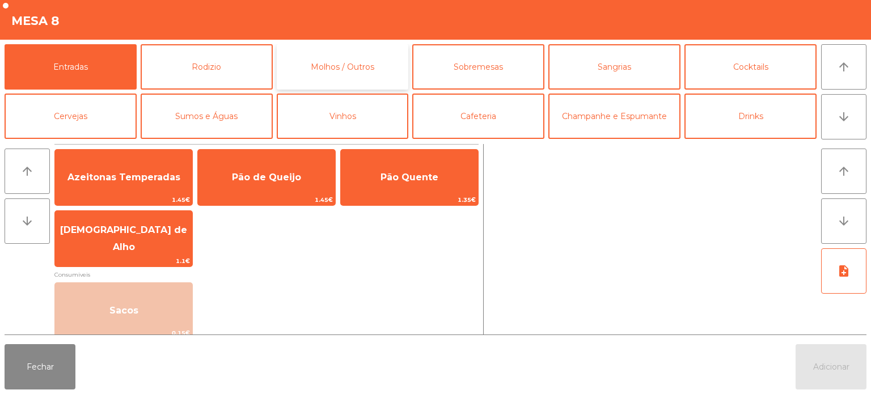
click at [337, 70] on button "Molhos / Outros" at bounding box center [343, 66] width 132 height 45
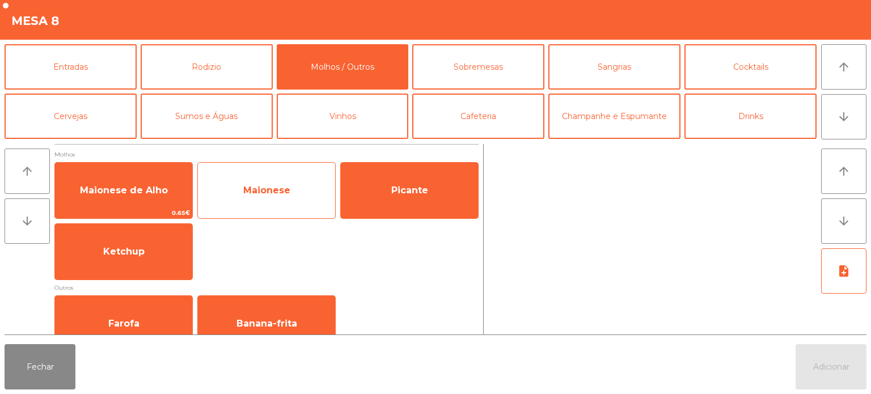
click at [283, 196] on span "Maionese" at bounding box center [266, 190] width 137 height 31
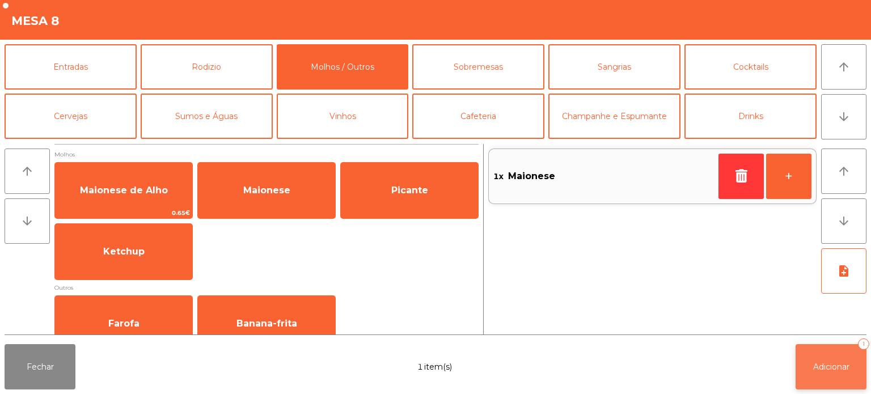
click at [812, 381] on button "Adicionar 1" at bounding box center [831, 366] width 71 height 45
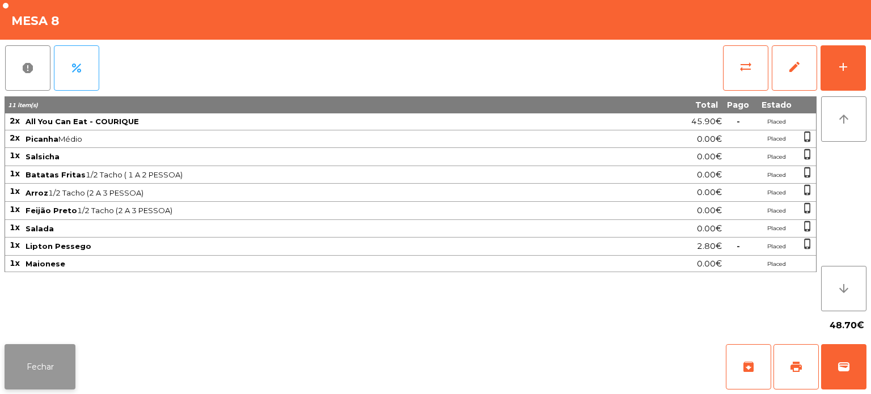
click at [50, 345] on button "Fechar" at bounding box center [40, 366] width 71 height 45
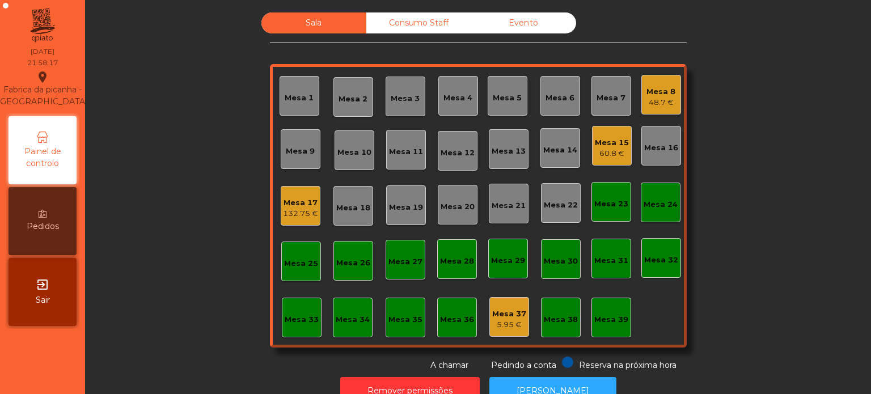
click at [284, 207] on div "Mesa 17" at bounding box center [300, 202] width 35 height 11
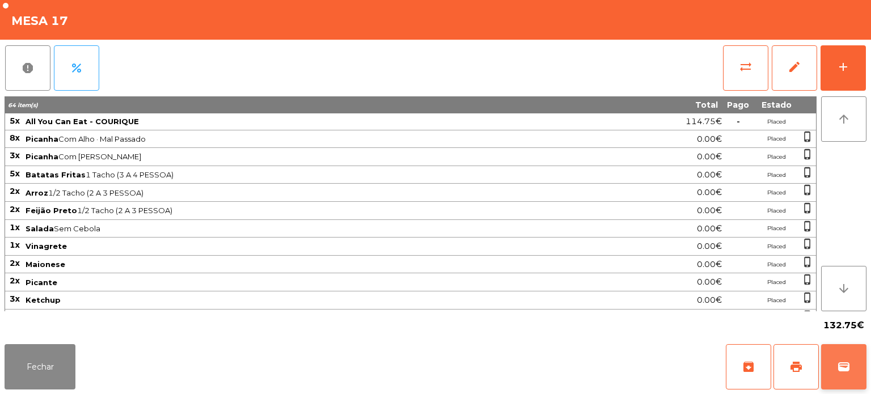
click at [839, 363] on span "wallet" at bounding box center [844, 367] width 14 height 14
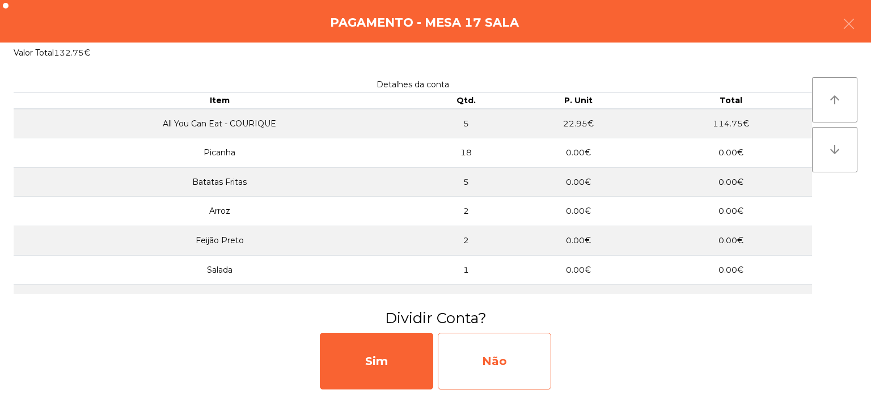
click at [477, 337] on div "Não" at bounding box center [494, 361] width 113 height 57
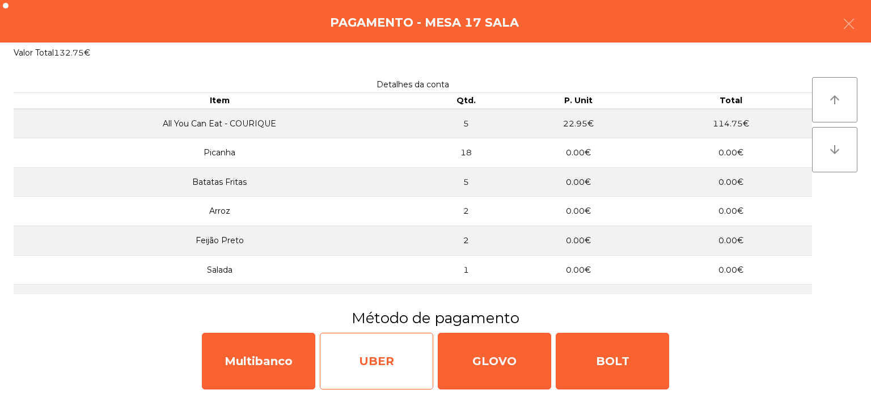
click at [368, 342] on div "UBER" at bounding box center [376, 361] width 113 height 57
select select "**"
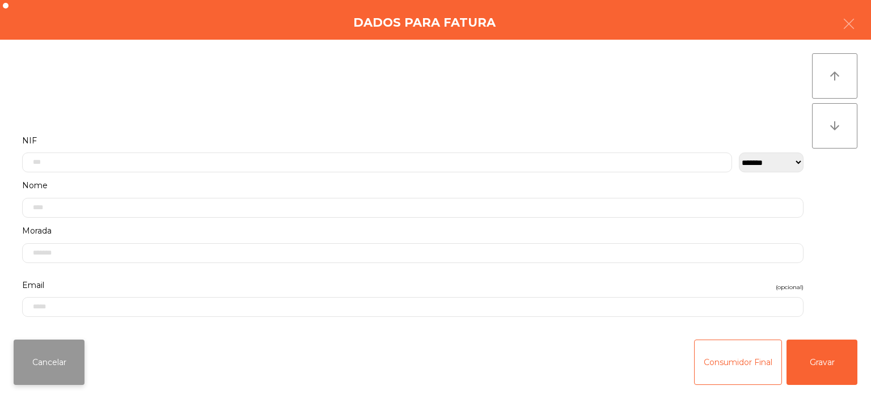
click at [61, 375] on button "Cancelar" at bounding box center [49, 362] width 71 height 45
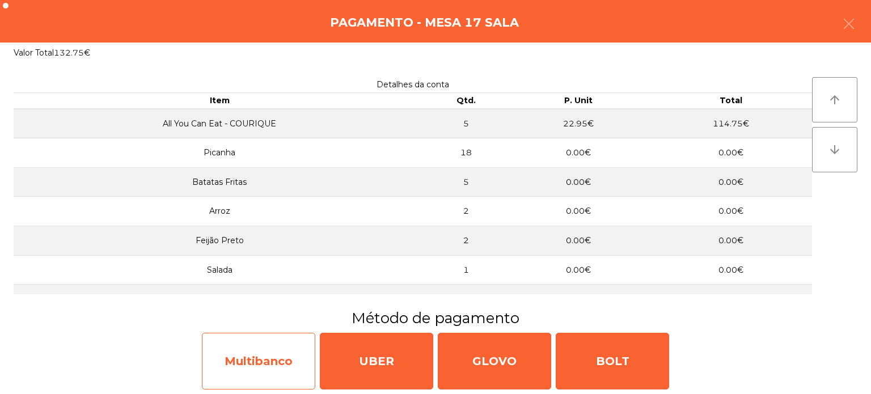
click at [266, 356] on div "Multibanco" at bounding box center [258, 361] width 113 height 57
select select "**"
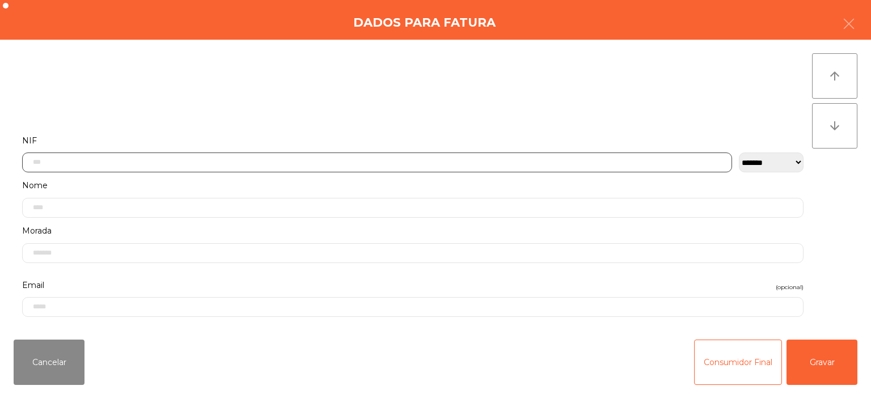
click at [436, 159] on input "text" at bounding box center [377, 163] width 710 height 20
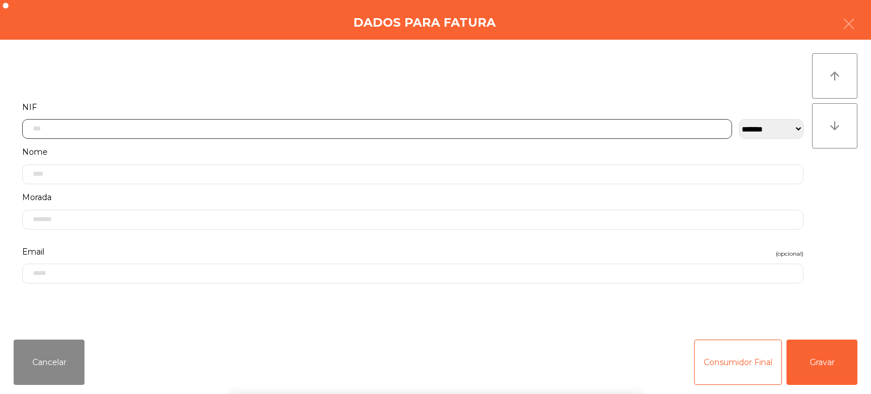
scroll to position [79, 0]
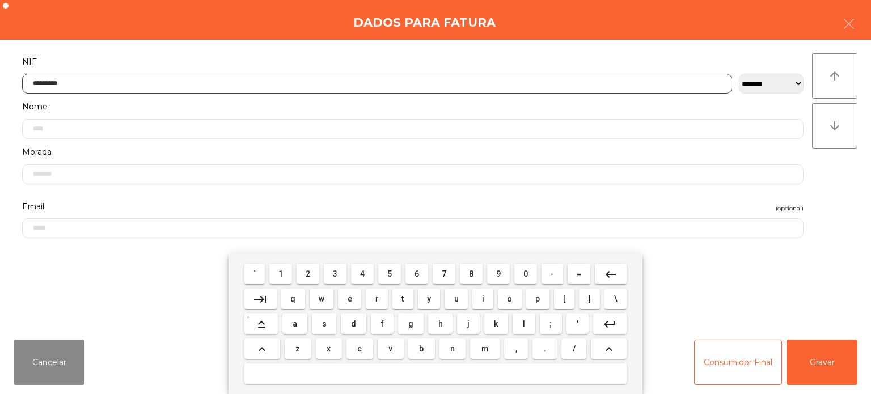
type input "*********"
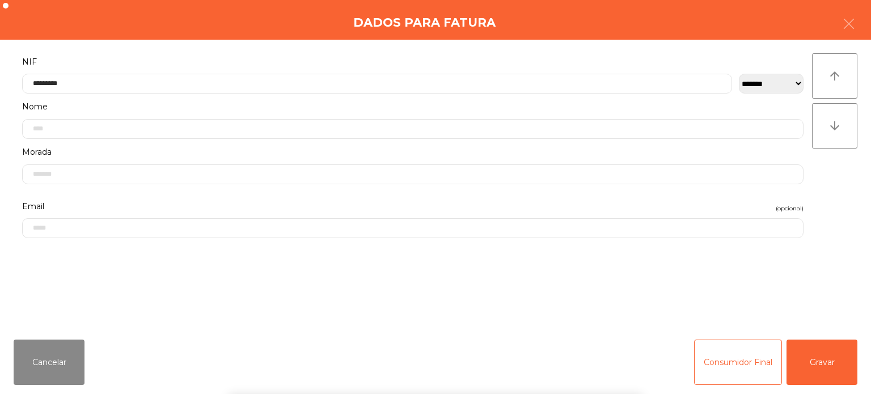
click at [842, 370] on div "` 1 2 3 4 5 6 7 8 9 0 - = keyboard_backspace keyboard_tab q w e r t y u i o p […" at bounding box center [435, 324] width 871 height 141
click at [826, 365] on button "Gravar" at bounding box center [822, 362] width 71 height 45
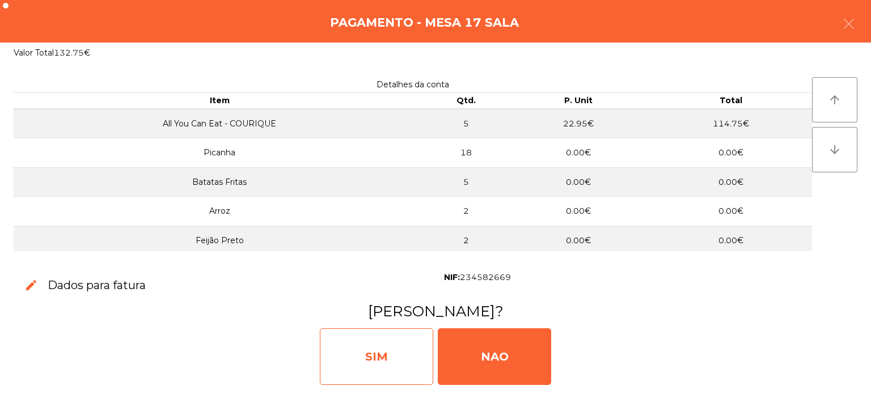
click at [377, 347] on div "SIM" at bounding box center [376, 356] width 113 height 57
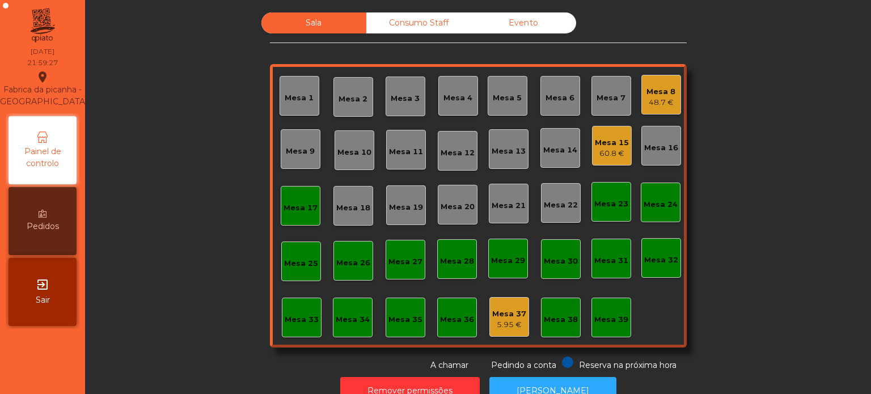
click at [498, 108] on div "Mesa 5" at bounding box center [508, 96] width 40 height 40
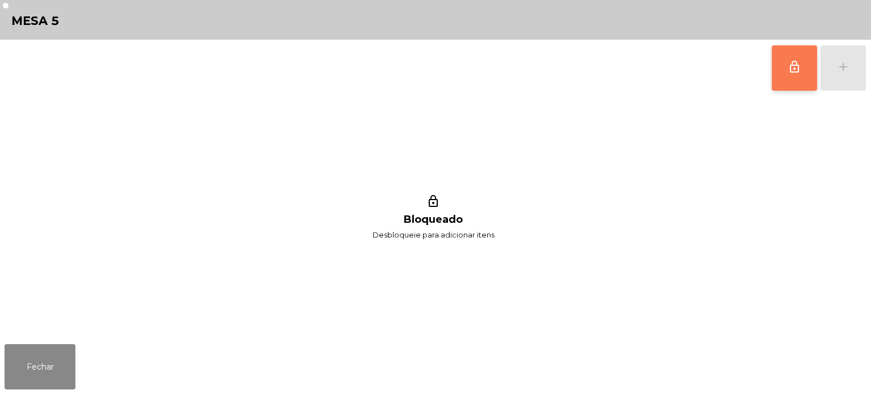
click at [787, 90] on button "lock_outline" at bounding box center [794, 67] width 45 height 45
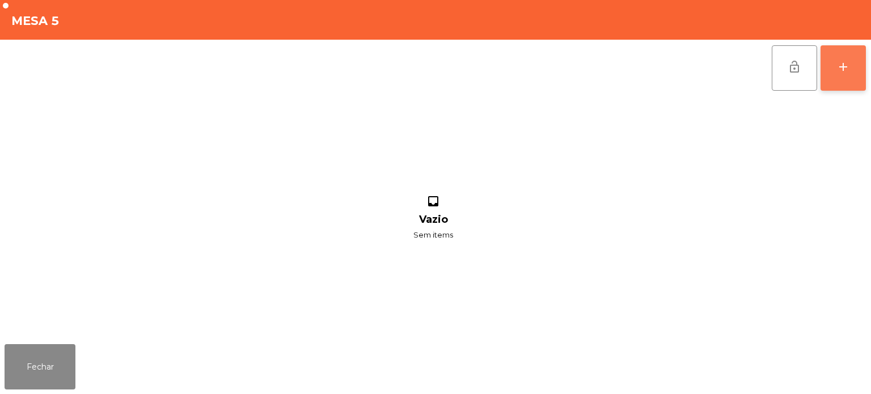
click at [846, 64] on div "add" at bounding box center [844, 67] width 14 height 14
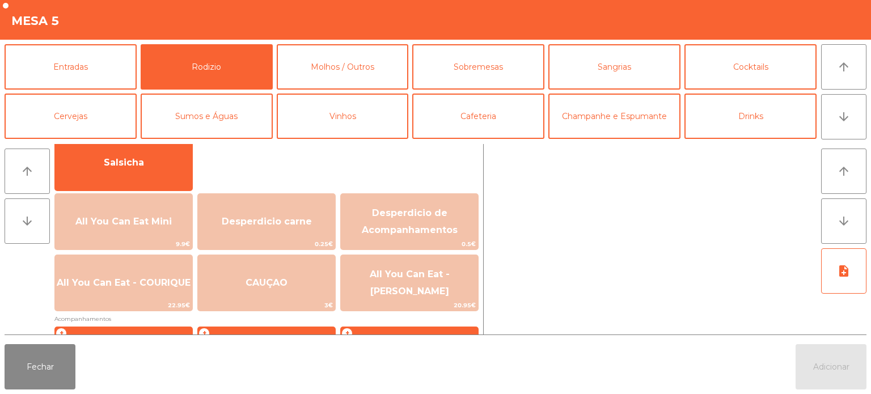
scroll to position [87, 0]
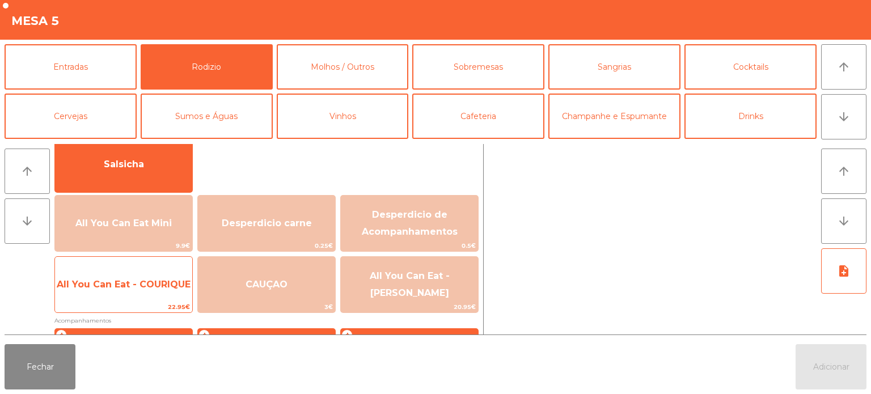
click at [157, 277] on span "All You Can Eat - COURIQUE" at bounding box center [123, 284] width 137 height 31
click at [152, 270] on span "All You Can Eat - COURIQUE" at bounding box center [123, 284] width 137 height 31
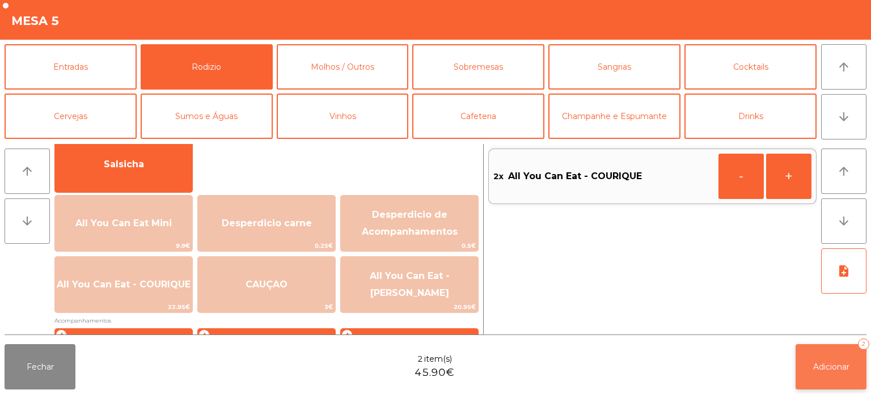
click at [832, 375] on button "Adicionar 2" at bounding box center [831, 366] width 71 height 45
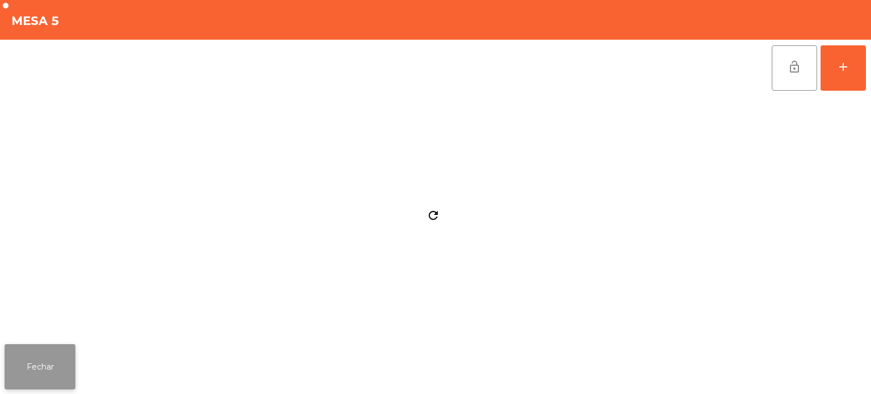
click at [41, 360] on button "Fechar" at bounding box center [40, 366] width 71 height 45
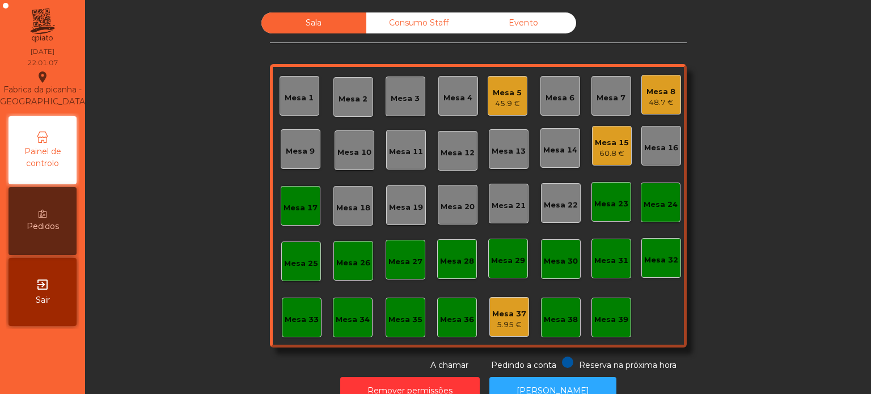
click at [517, 93] on div "Mesa 5 45.9 €" at bounding box center [508, 96] width 40 height 40
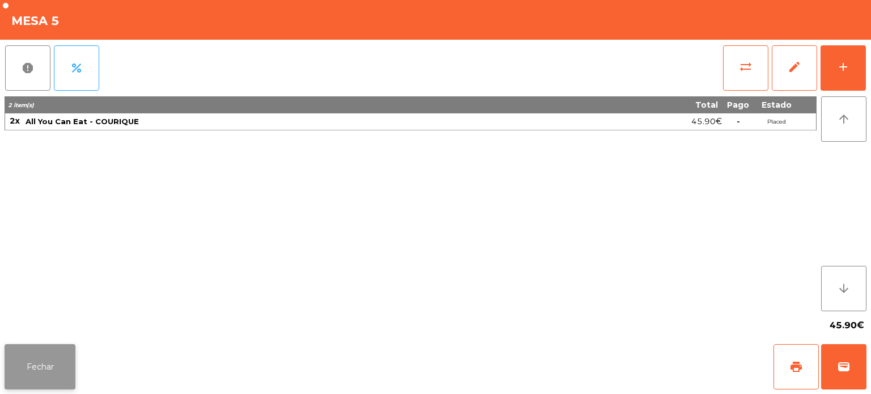
click at [60, 347] on button "Fechar" at bounding box center [40, 366] width 71 height 45
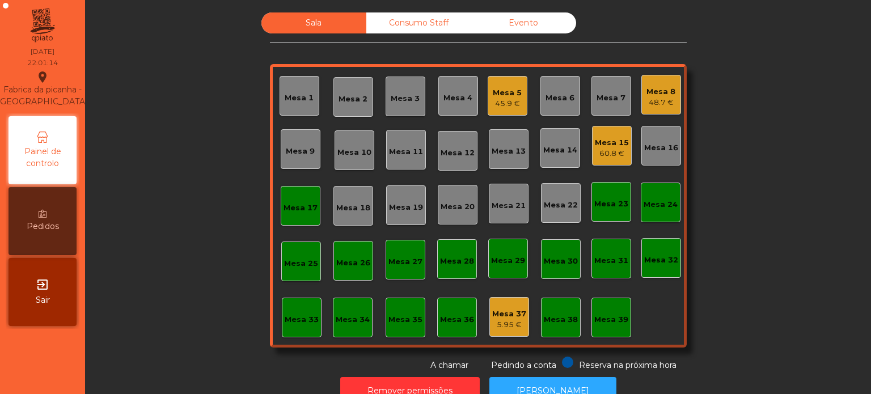
click at [501, 141] on div "Mesa 13" at bounding box center [509, 149] width 34 height 16
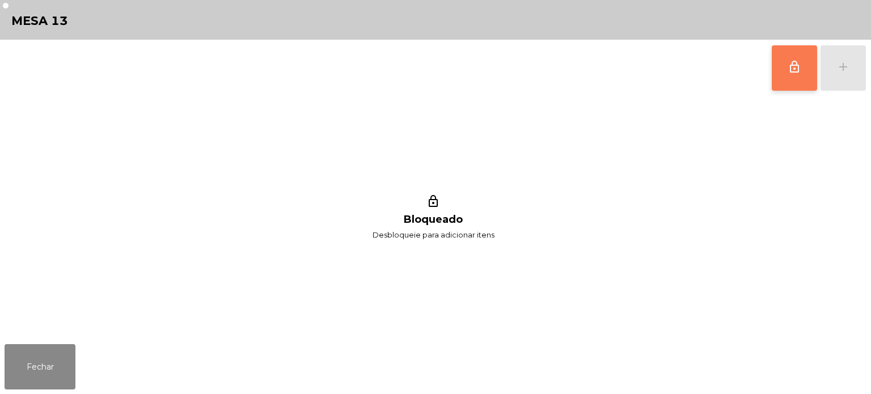
click at [785, 68] on button "lock_outline" at bounding box center [794, 67] width 45 height 45
click at [838, 64] on div "add" at bounding box center [844, 67] width 14 height 14
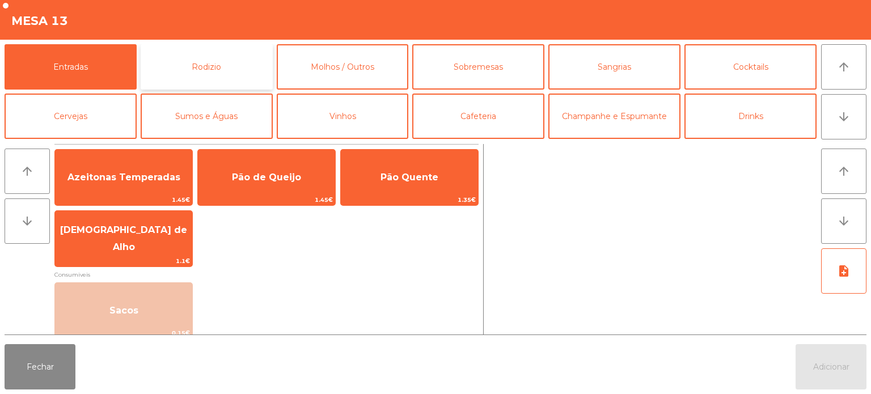
click at [178, 60] on button "Rodizio" at bounding box center [207, 66] width 132 height 45
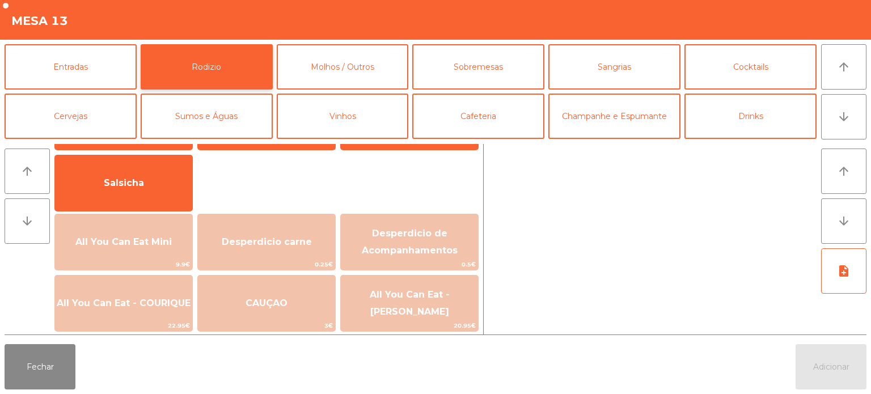
scroll to position [111, 0]
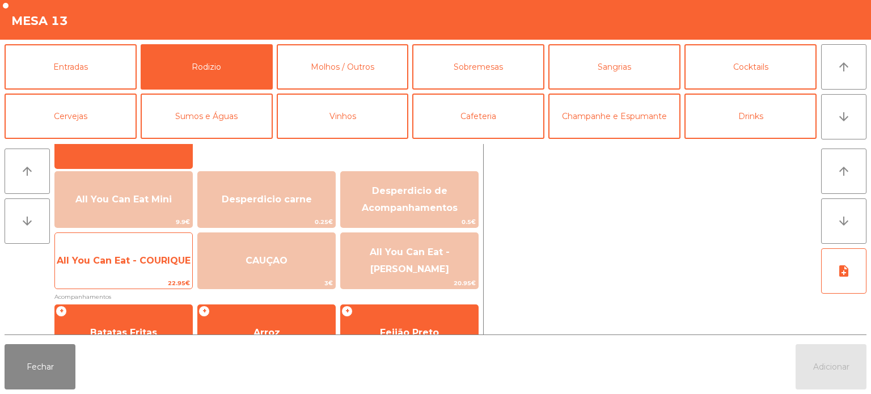
click at [137, 286] on span "22.95€" at bounding box center [123, 283] width 137 height 11
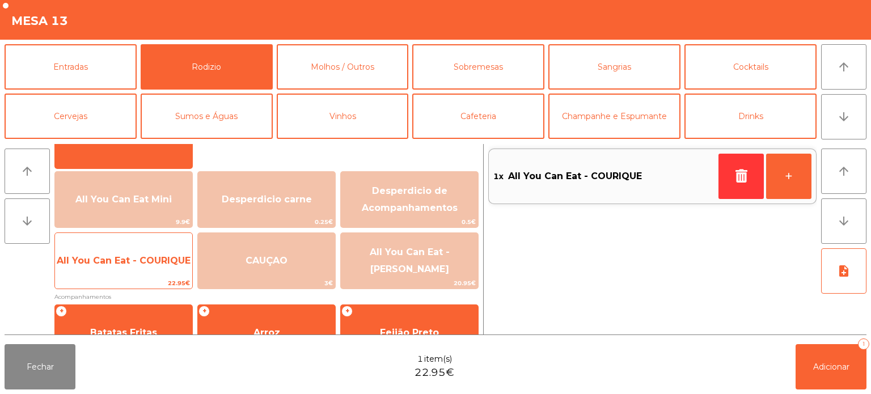
click at [161, 258] on span "All You Can Eat - COURIQUE" at bounding box center [124, 260] width 134 height 11
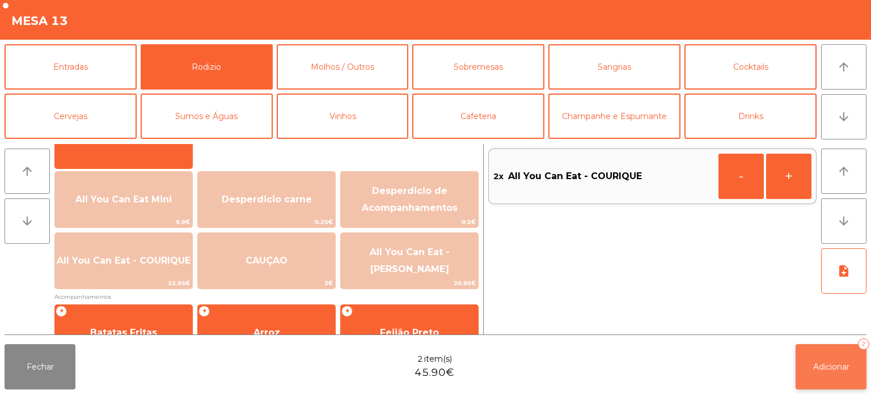
click at [814, 363] on span "Adicionar" at bounding box center [832, 367] width 36 height 10
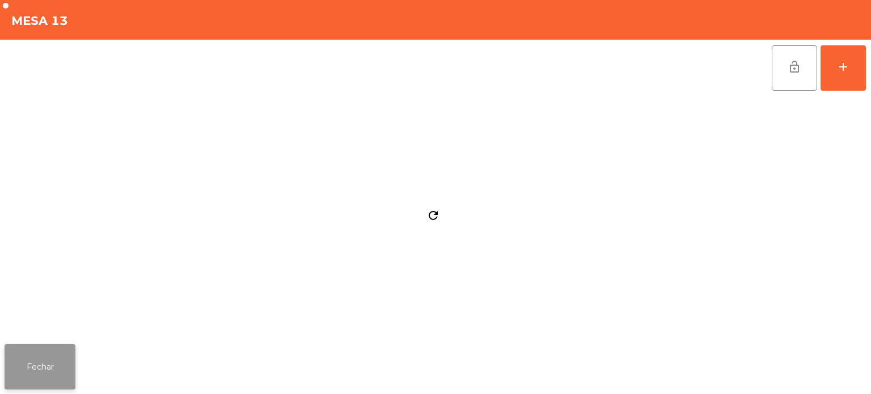
click at [14, 359] on button "Fechar" at bounding box center [40, 366] width 71 height 45
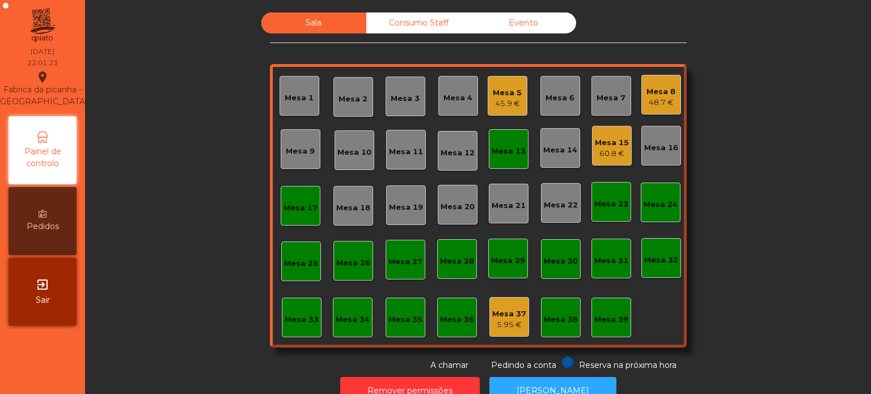
click at [304, 212] on div "Mesa 17" at bounding box center [301, 208] width 34 height 11
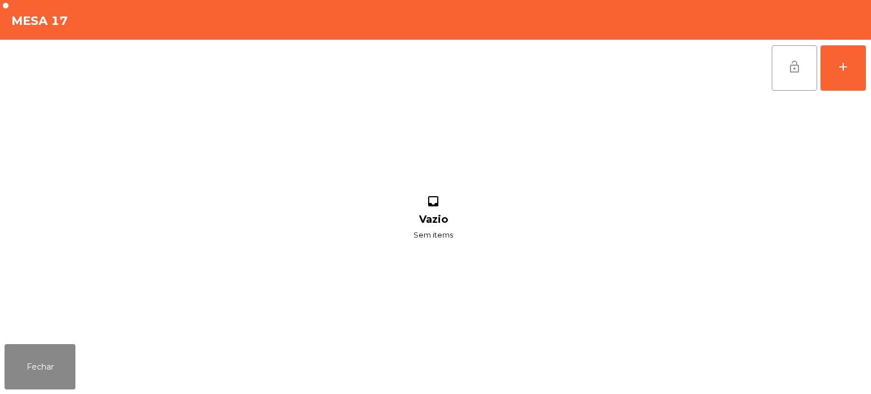
click at [780, 82] on button "lock_open" at bounding box center [794, 67] width 45 height 45
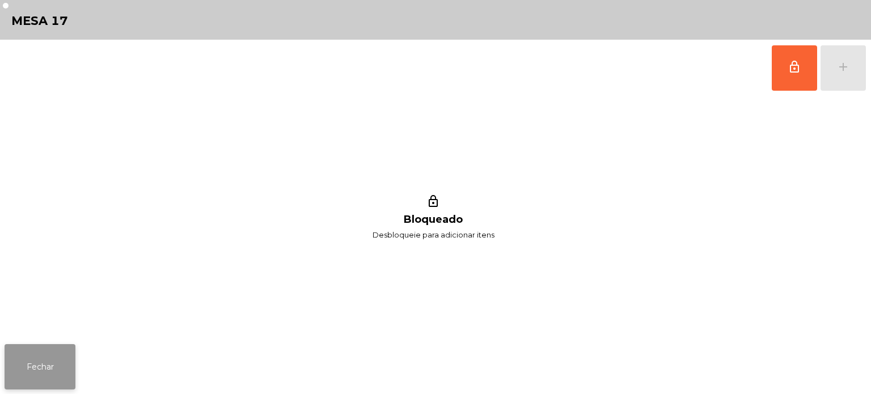
click at [56, 353] on button "Fechar" at bounding box center [40, 366] width 71 height 45
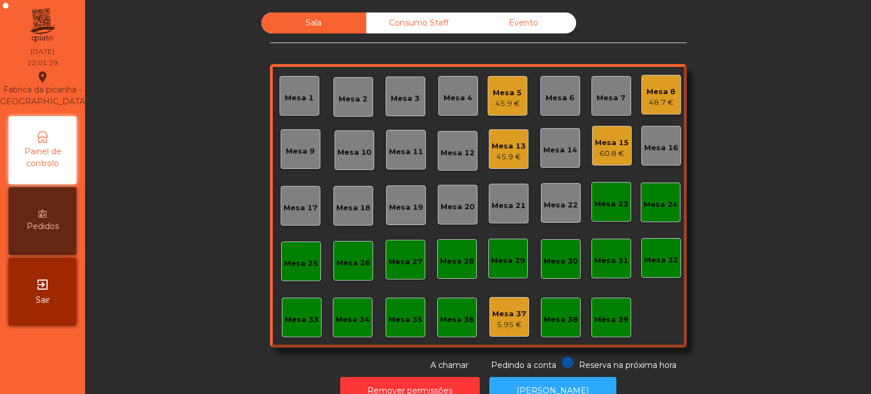
click at [501, 319] on div "5.95 €" at bounding box center [509, 324] width 34 height 11
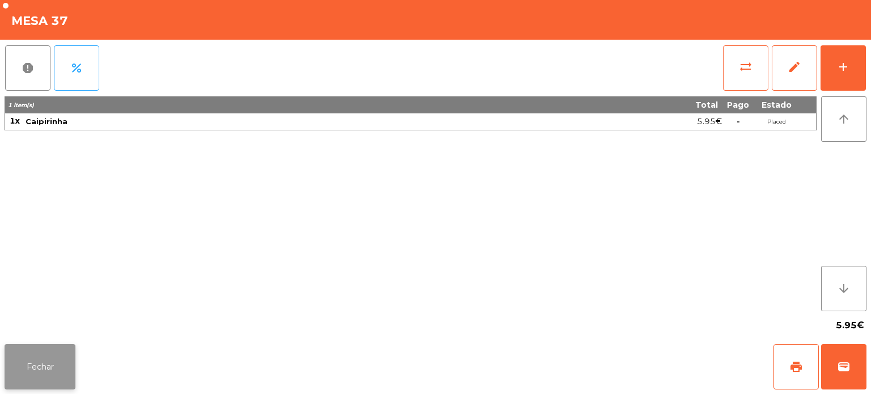
click at [68, 354] on button "Fechar" at bounding box center [40, 366] width 71 height 45
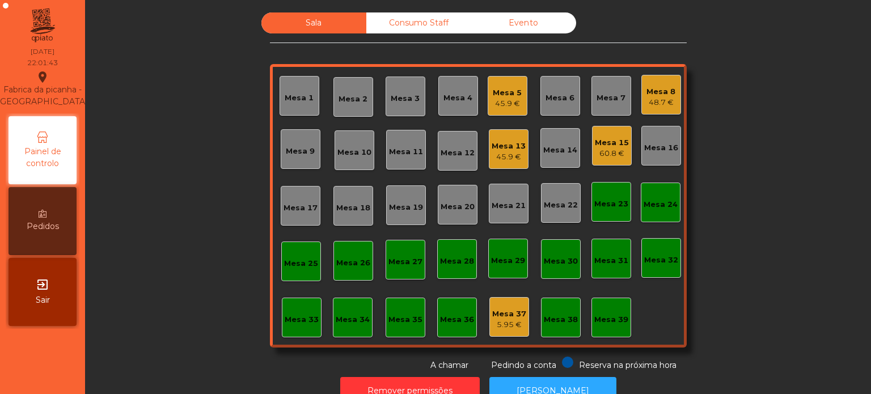
click at [200, 26] on div "Sala Consumo Staff Evento Mesa 1 [GEOGRAPHIC_DATA] 3 Mesa 4 Mesa 5 45.9 € Mesa …" at bounding box center [478, 191] width 756 height 359
click at [752, 145] on div "Sala Consumo Staff Evento Mesa 1 [GEOGRAPHIC_DATA] 3 Mesa 4 Mesa 5 51.9 € Mesa …" at bounding box center [478, 191] width 756 height 359
click at [498, 153] on div "64.05 €" at bounding box center [509, 156] width 34 height 11
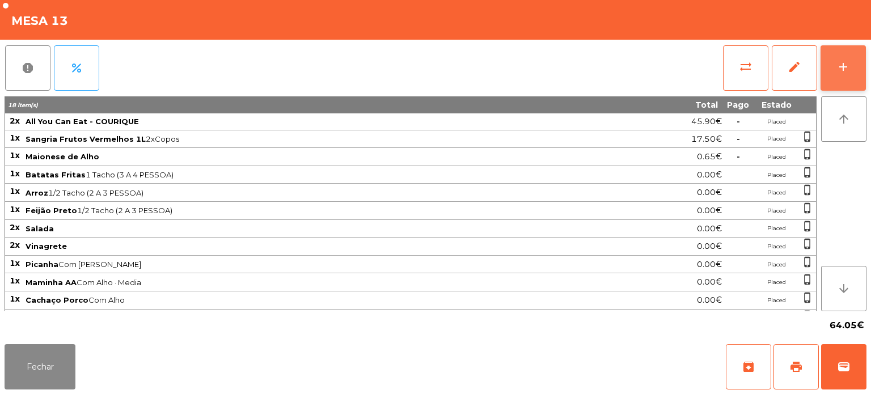
click at [848, 73] on div "add" at bounding box center [844, 67] width 14 height 14
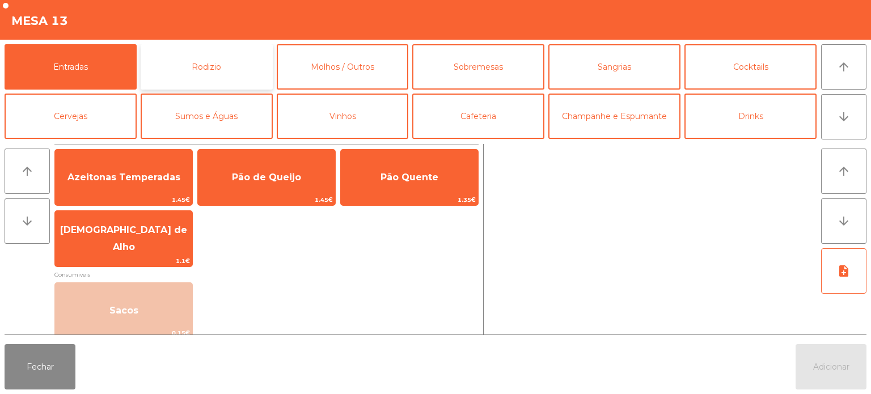
click at [245, 65] on button "Rodizio" at bounding box center [207, 66] width 132 height 45
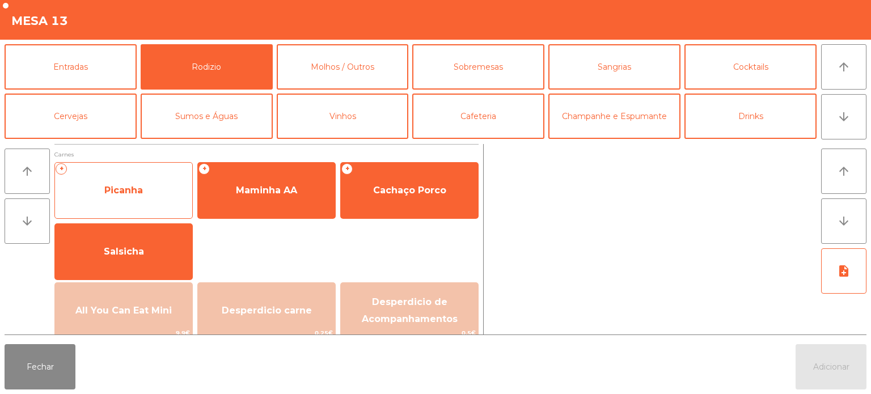
click at [143, 202] on span "Picanha" at bounding box center [123, 190] width 137 height 31
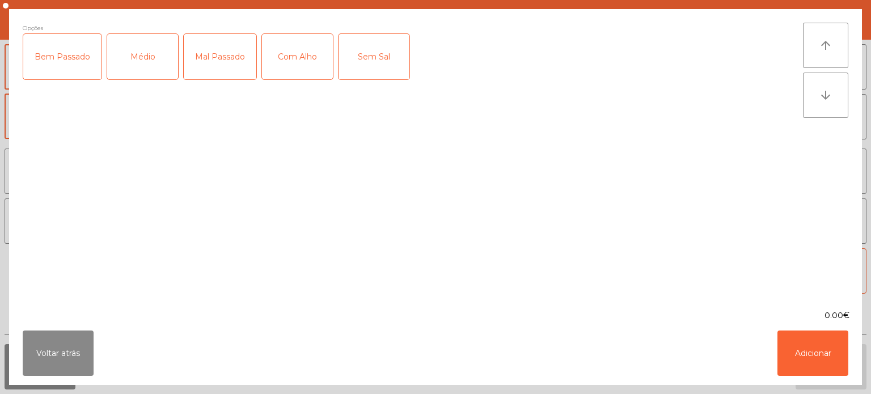
click at [155, 74] on div "Médio" at bounding box center [142, 56] width 71 height 45
click at [307, 61] on div "Com Alho" at bounding box center [297, 56] width 71 height 45
click at [820, 340] on button "Adicionar" at bounding box center [813, 353] width 71 height 45
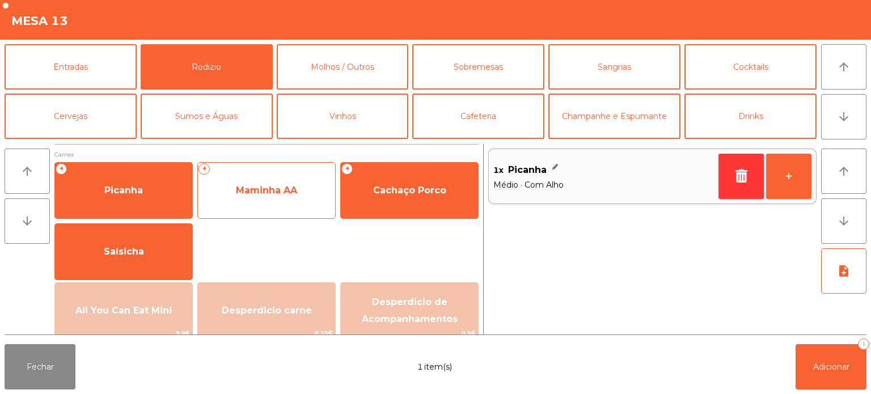
click at [286, 195] on span "Maminha AA" at bounding box center [266, 190] width 61 height 11
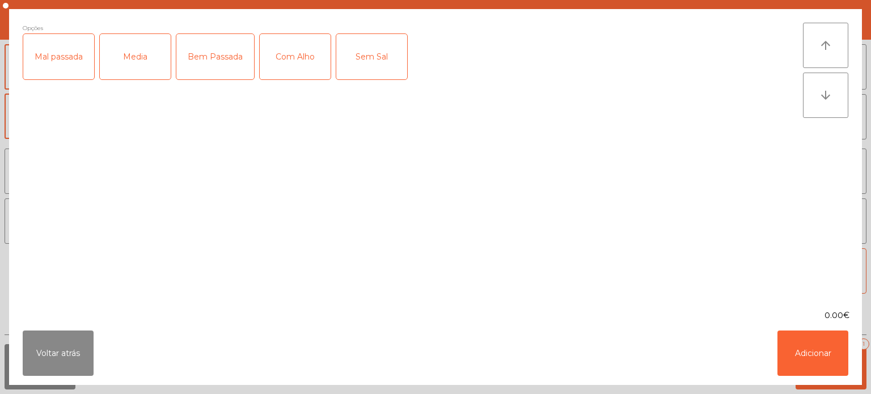
click at [134, 52] on div "Media" at bounding box center [135, 56] width 71 height 45
click at [302, 43] on div "Com Alho" at bounding box center [295, 56] width 71 height 45
click at [816, 345] on button "Adicionar" at bounding box center [813, 353] width 71 height 45
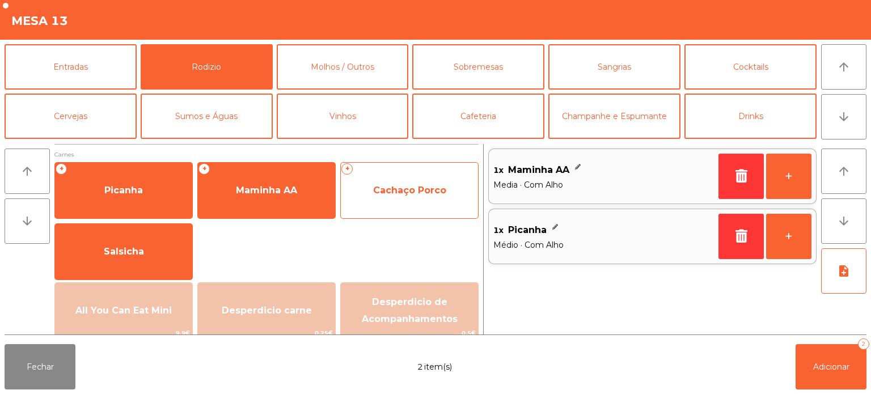
click at [414, 194] on span "Cachaço Porco" at bounding box center [409, 190] width 73 height 11
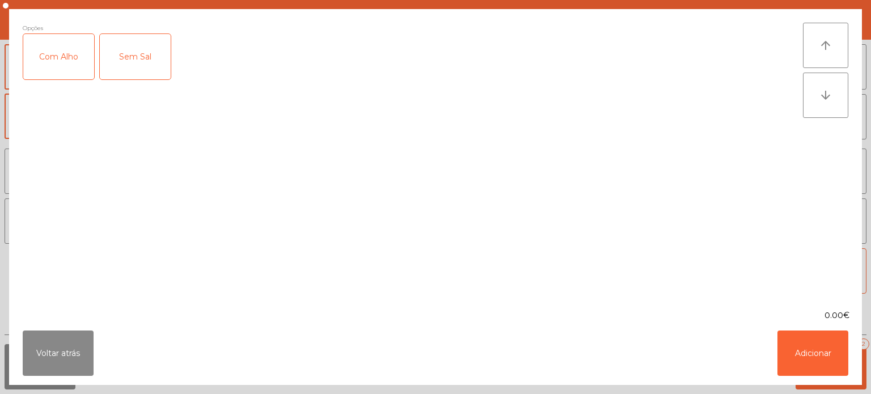
click at [65, 55] on div "Com Alho" at bounding box center [58, 56] width 71 height 45
click at [811, 359] on button "Adicionar" at bounding box center [813, 353] width 71 height 45
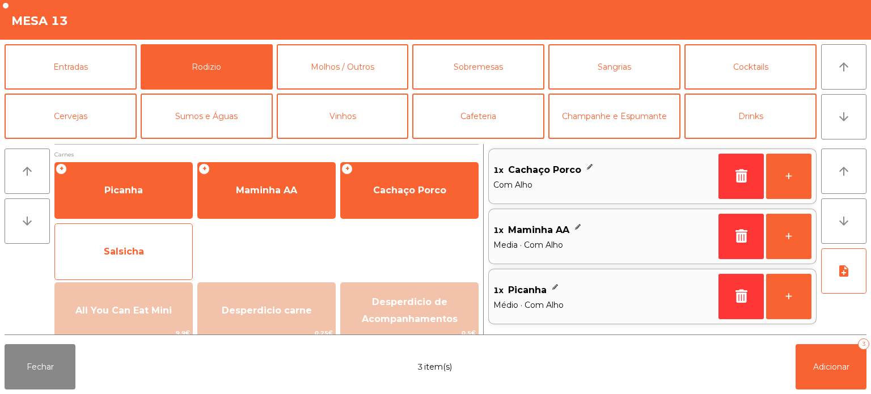
click at [150, 259] on span "Salsicha" at bounding box center [123, 252] width 137 height 31
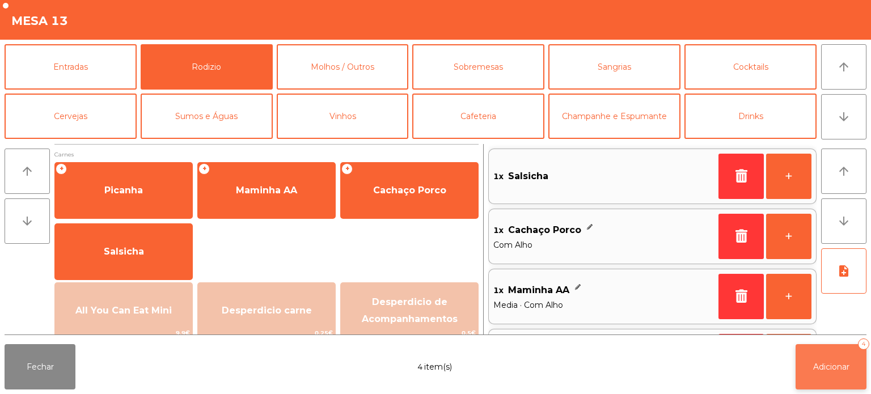
click at [829, 382] on button "Adicionar 4" at bounding box center [831, 366] width 71 height 45
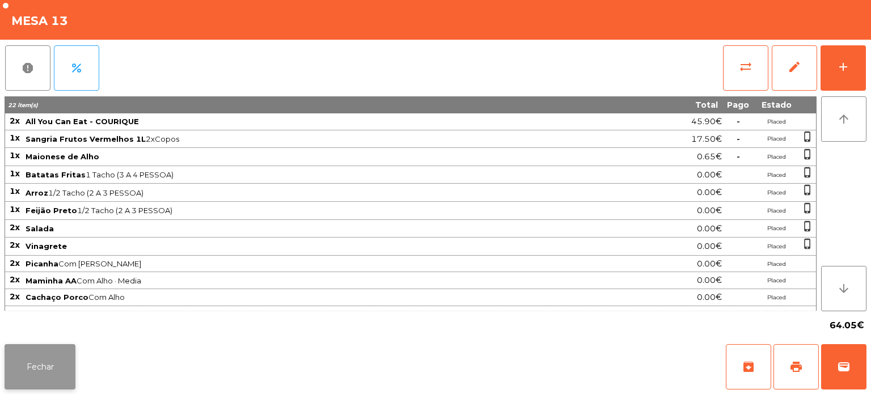
click at [52, 353] on button "Fechar" at bounding box center [40, 366] width 71 height 45
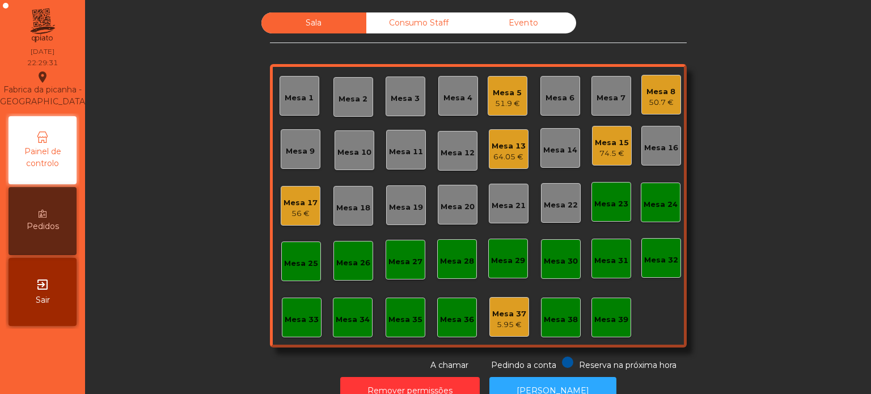
click at [290, 262] on div "Mesa 25" at bounding box center [301, 263] width 34 height 11
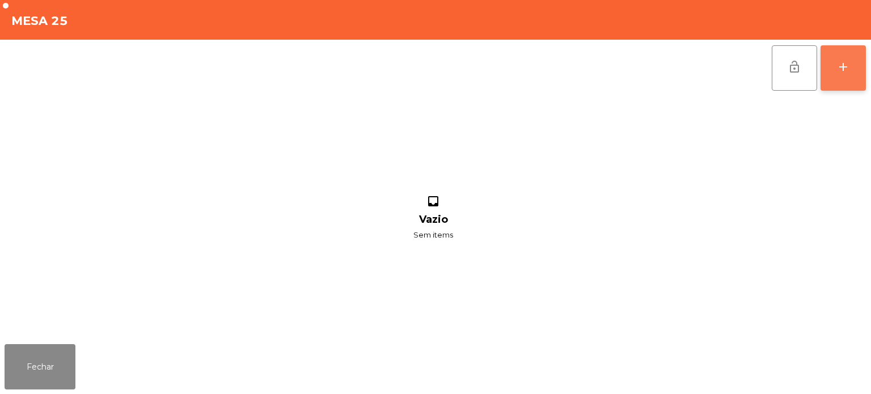
click at [842, 71] on div "add" at bounding box center [844, 67] width 14 height 14
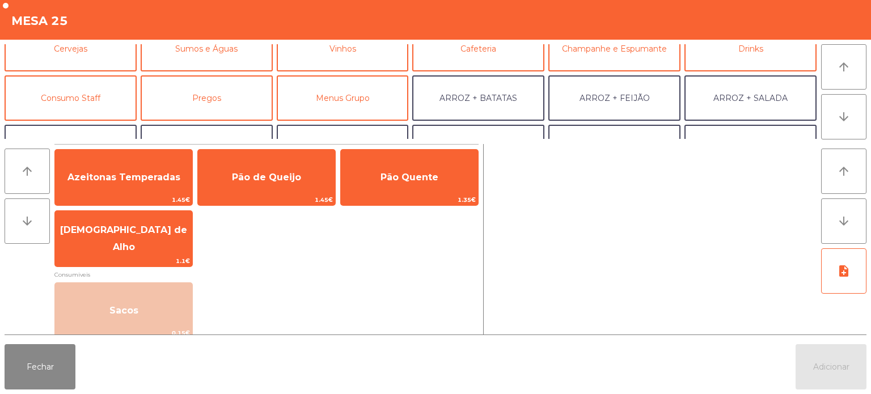
scroll to position [102, 0]
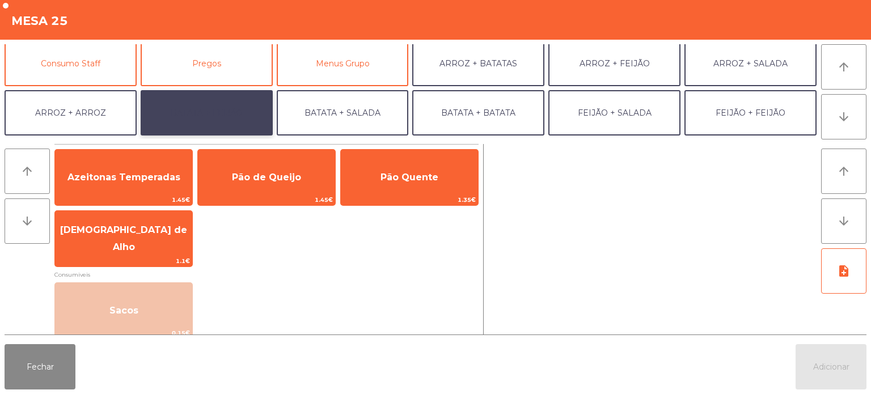
click at [243, 111] on button "BATATA + FEIJÃO" at bounding box center [207, 112] width 132 height 45
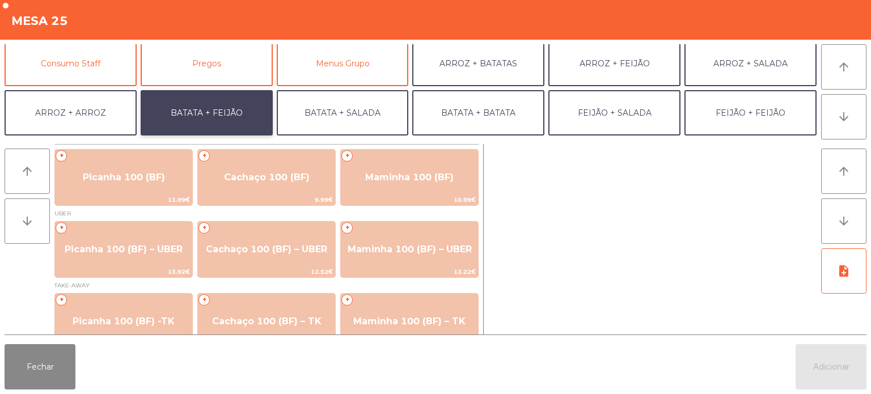
scroll to position [19, 0]
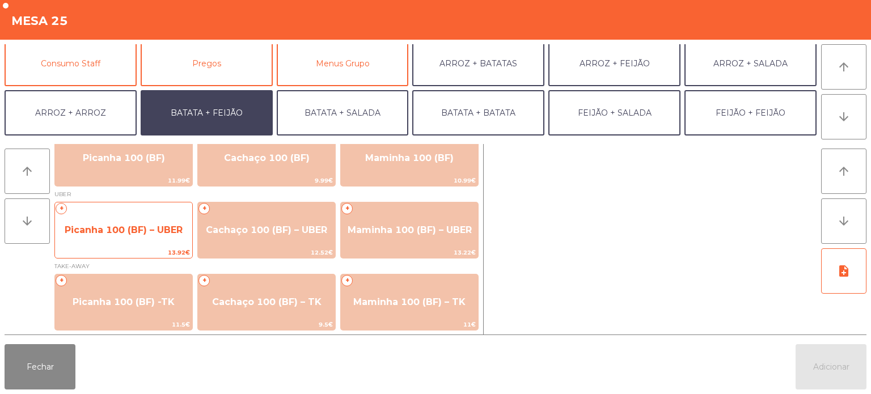
click at [144, 235] on span "Picanha 100 (BF) – UBER" at bounding box center [123, 230] width 137 height 31
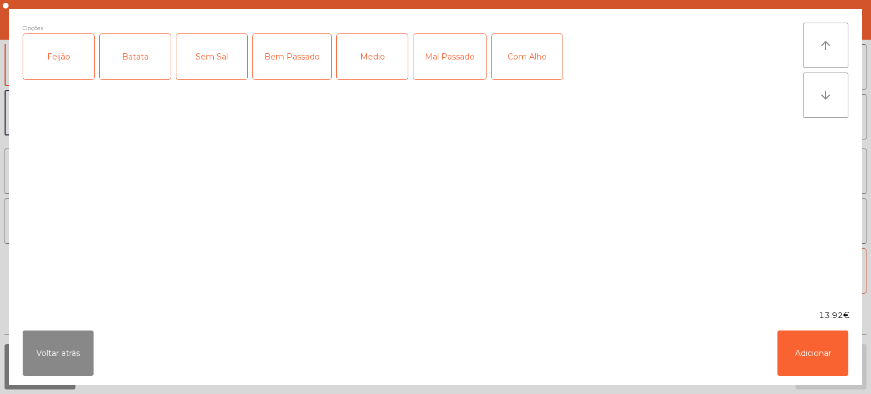
click at [77, 79] on div "Feijão" at bounding box center [58, 56] width 71 height 45
click at [141, 74] on div "Batata" at bounding box center [135, 56] width 71 height 45
click at [433, 66] on div "Mal Passado" at bounding box center [450, 56] width 73 height 45
click at [799, 335] on button "Adicionar" at bounding box center [813, 353] width 71 height 45
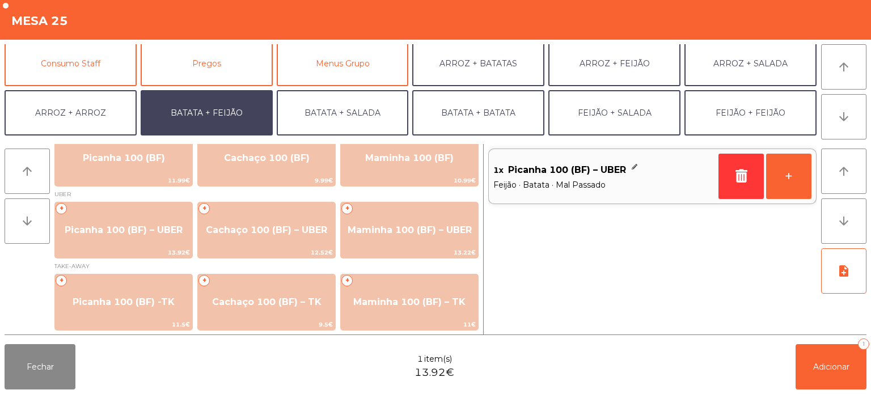
scroll to position [148, 0]
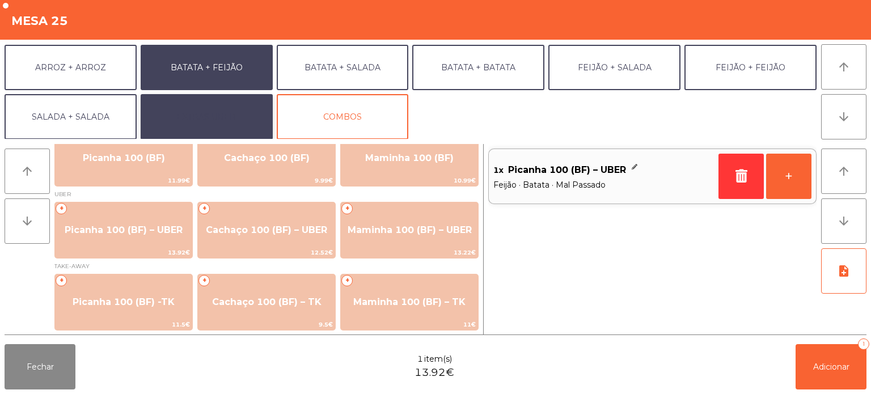
click at [248, 117] on button "EXTRAS UBER" at bounding box center [207, 116] width 132 height 45
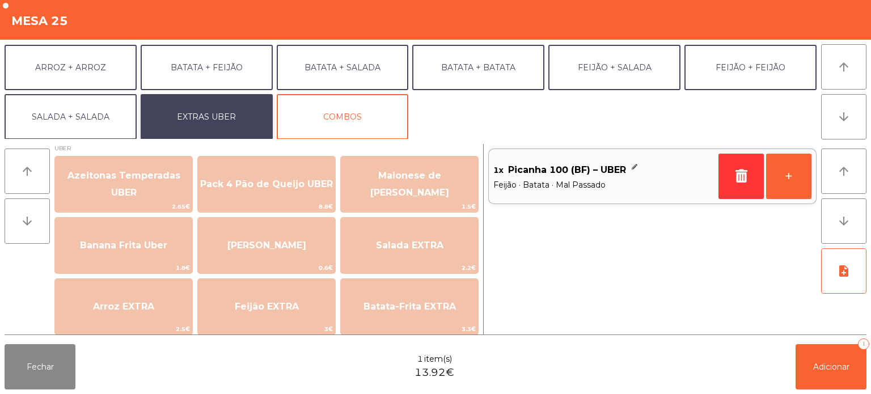
scroll to position [0, 0]
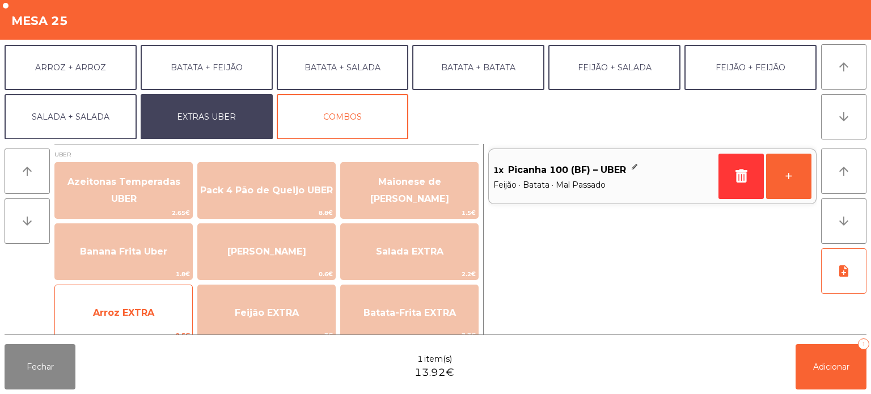
click at [148, 304] on span "Arroz EXTRA" at bounding box center [123, 313] width 137 height 31
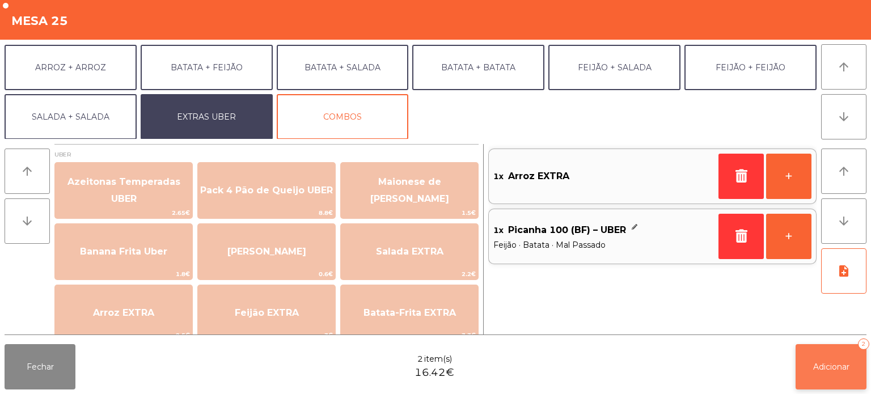
click at [839, 368] on span "Adicionar" at bounding box center [832, 367] width 36 height 10
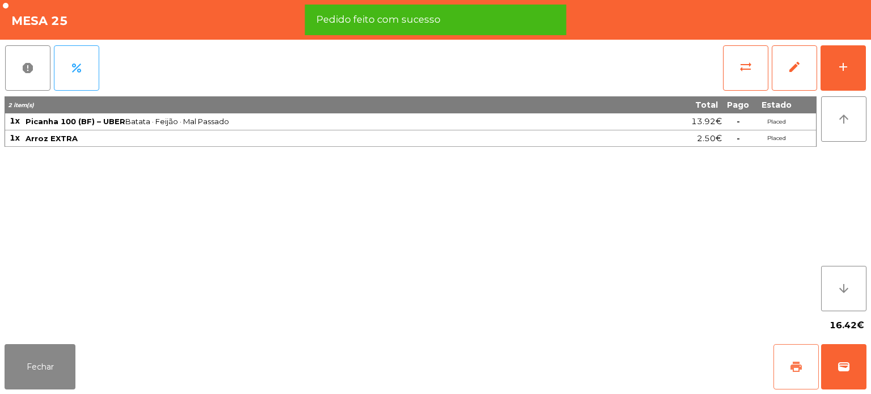
click at [791, 366] on span "print" at bounding box center [797, 367] width 14 height 14
click at [851, 366] on button "wallet" at bounding box center [843, 366] width 45 height 45
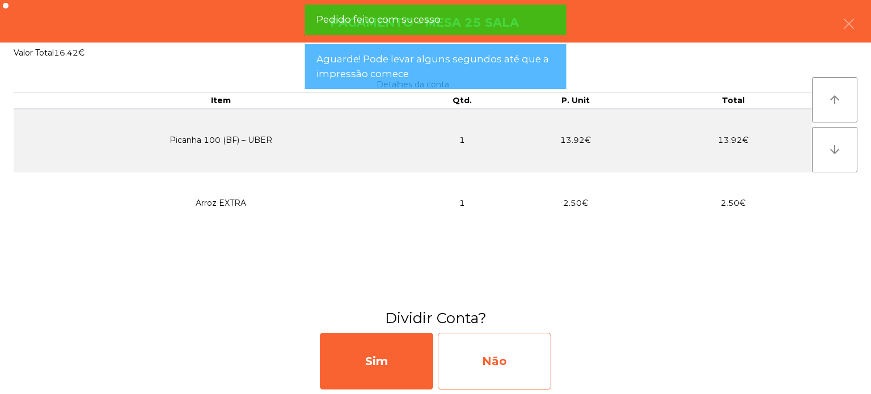
click at [522, 357] on div "Não" at bounding box center [494, 361] width 113 height 57
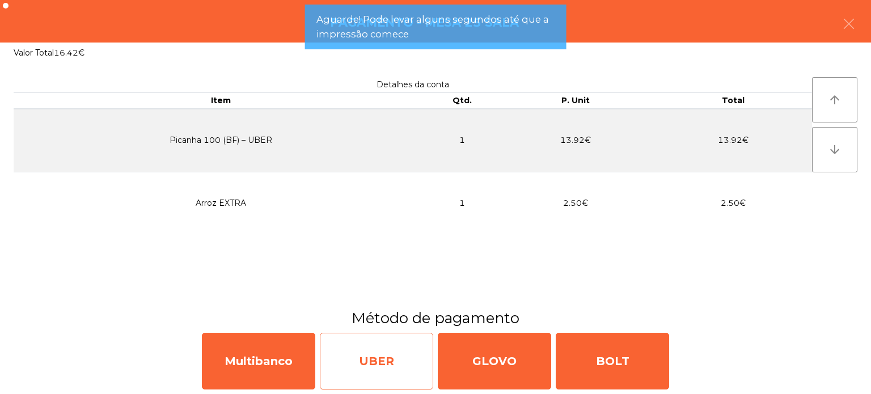
click at [372, 369] on div "UBER" at bounding box center [376, 361] width 113 height 57
select select "**"
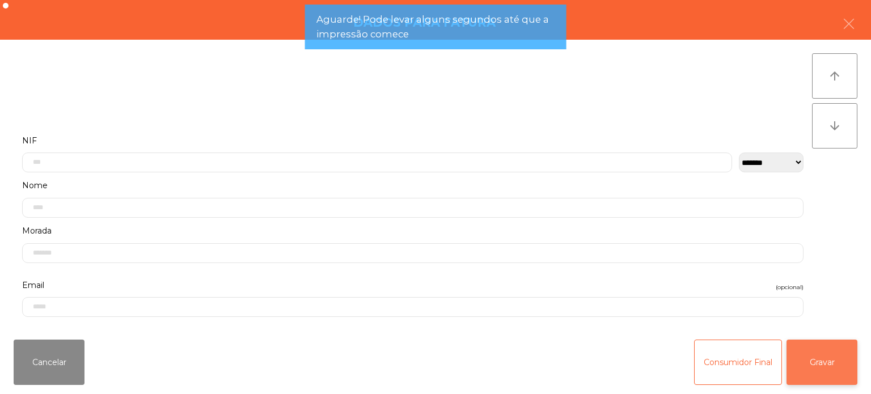
click at [819, 372] on button "Gravar" at bounding box center [822, 362] width 71 height 45
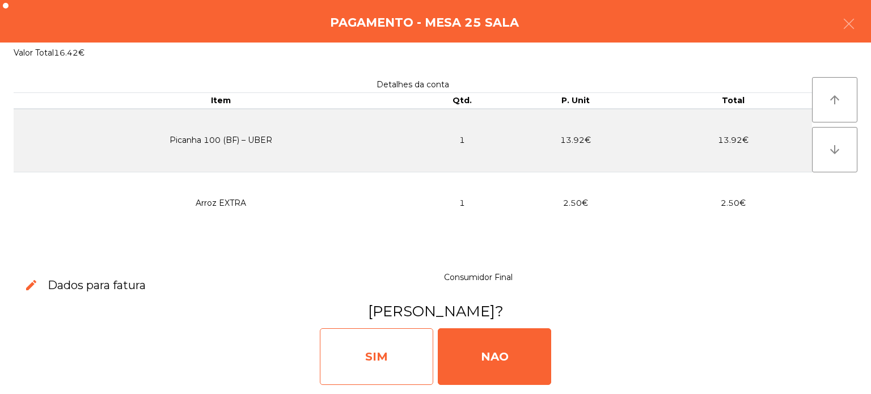
click at [396, 354] on div "SIM" at bounding box center [376, 356] width 113 height 57
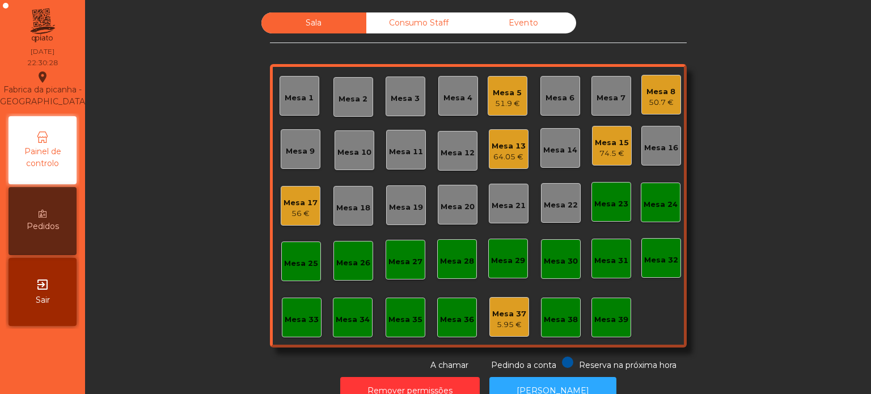
scroll to position [31, 0]
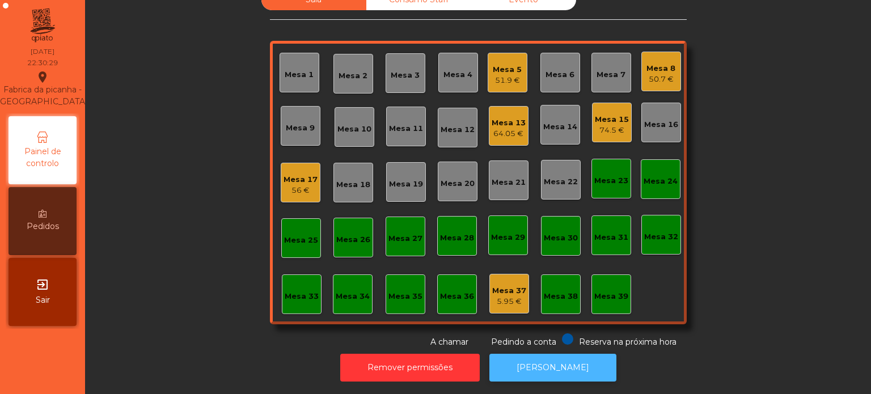
click at [551, 355] on button "[PERSON_NAME]" at bounding box center [553, 368] width 127 height 28
click at [598, 305] on div "Mesa 39" at bounding box center [612, 295] width 40 height 40
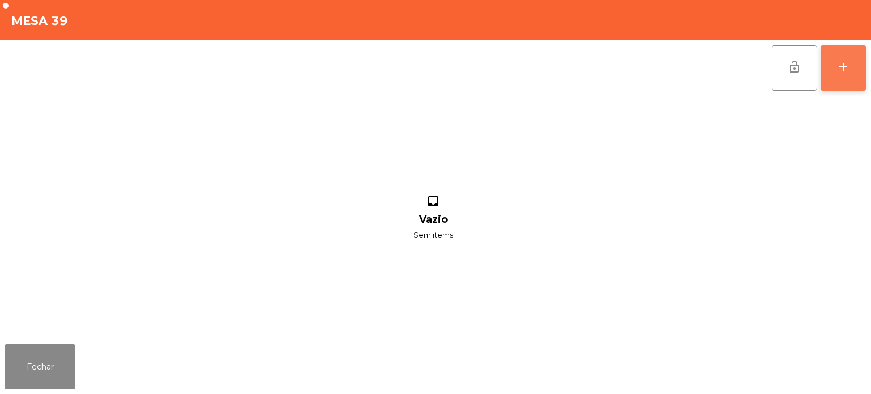
click at [855, 70] on button "add" at bounding box center [843, 67] width 45 height 45
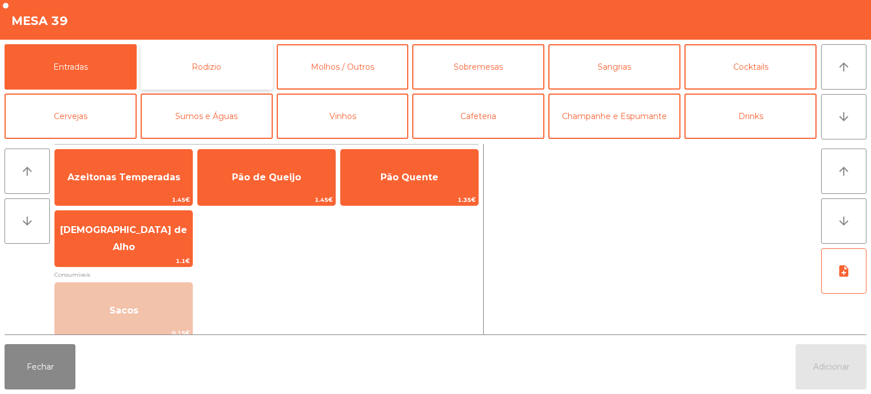
click at [230, 66] on button "Rodizio" at bounding box center [207, 66] width 132 height 45
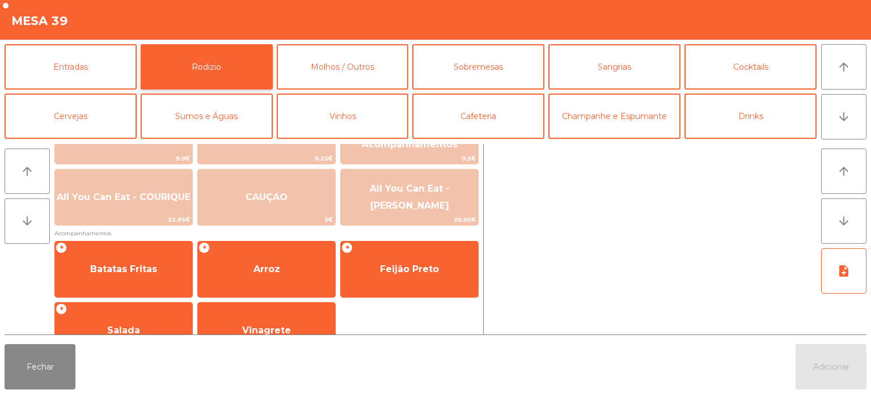
scroll to position [203, 0]
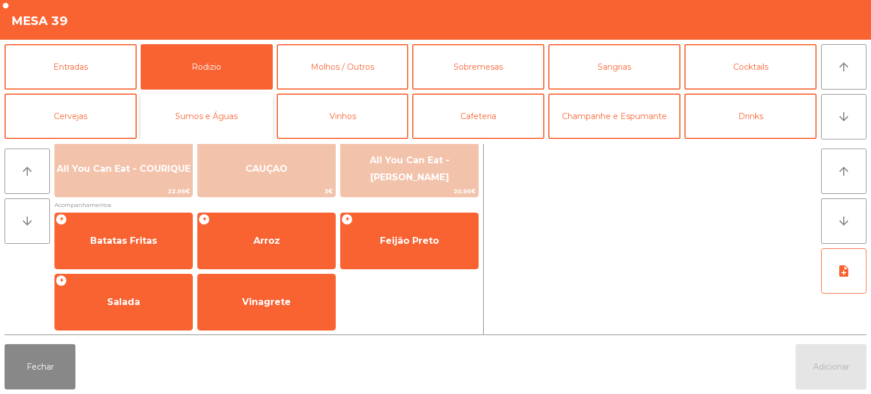
click at [224, 110] on button "Sumos e Águas" at bounding box center [207, 116] width 132 height 45
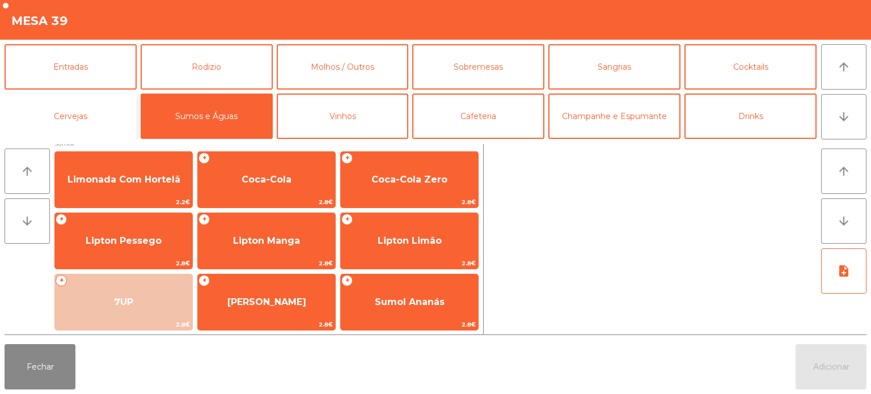
click at [114, 116] on button "Cervejas" at bounding box center [71, 116] width 132 height 45
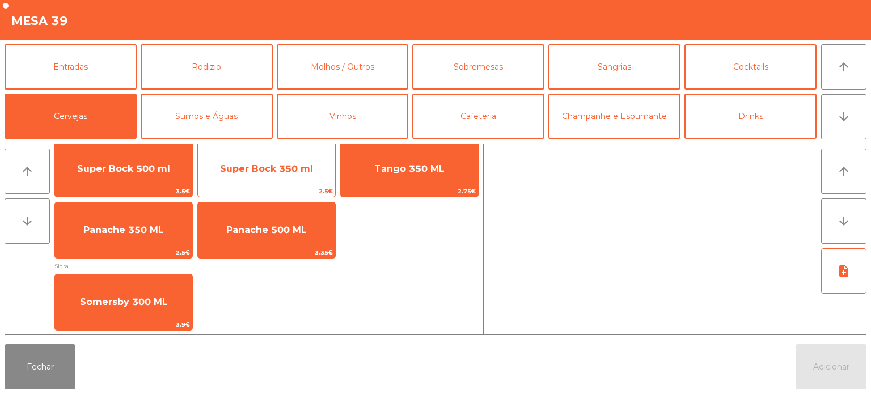
click at [247, 170] on span "Super Bock 350 ml" at bounding box center [266, 168] width 93 height 11
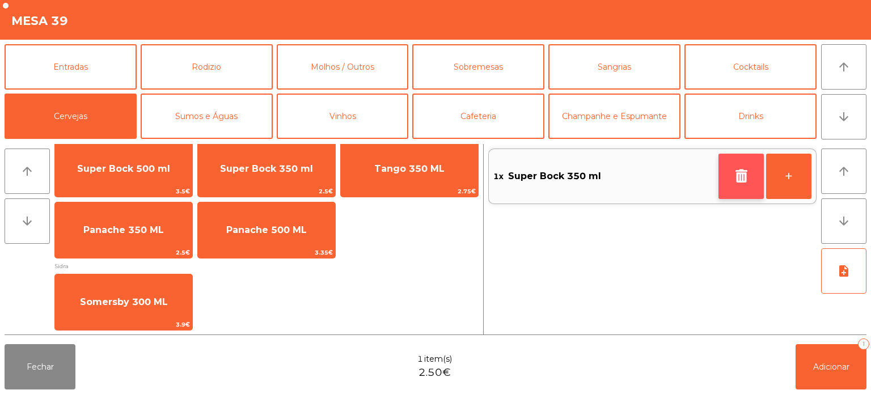
click at [738, 184] on button "button" at bounding box center [741, 176] width 45 height 45
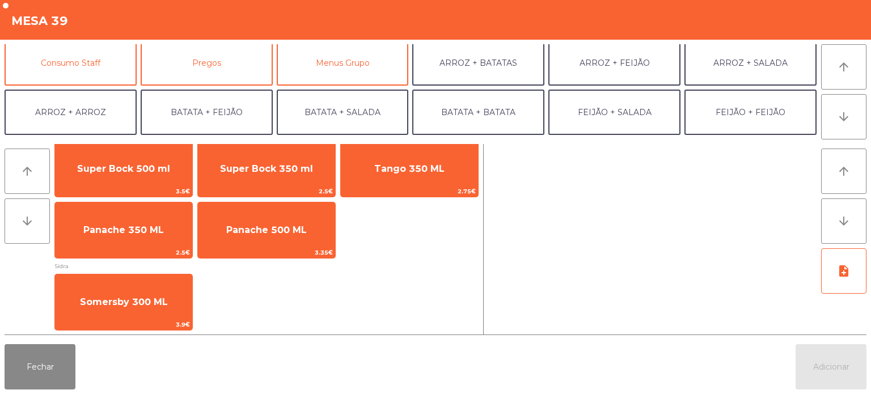
scroll to position [106, 0]
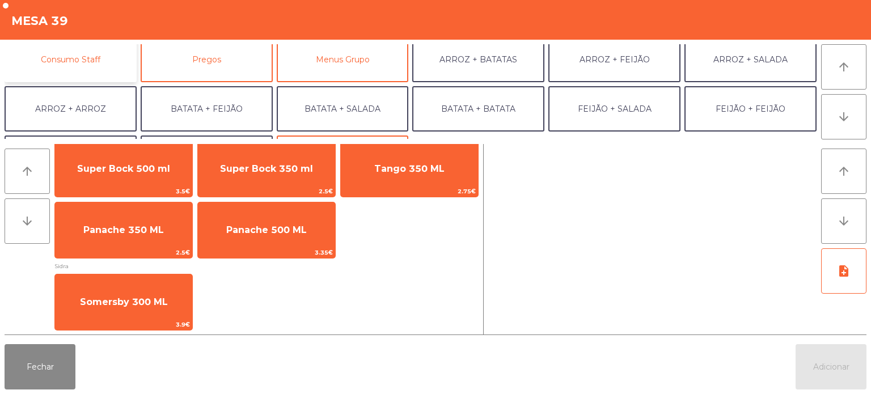
click at [94, 64] on button "Consumo Staff" at bounding box center [71, 59] width 132 height 45
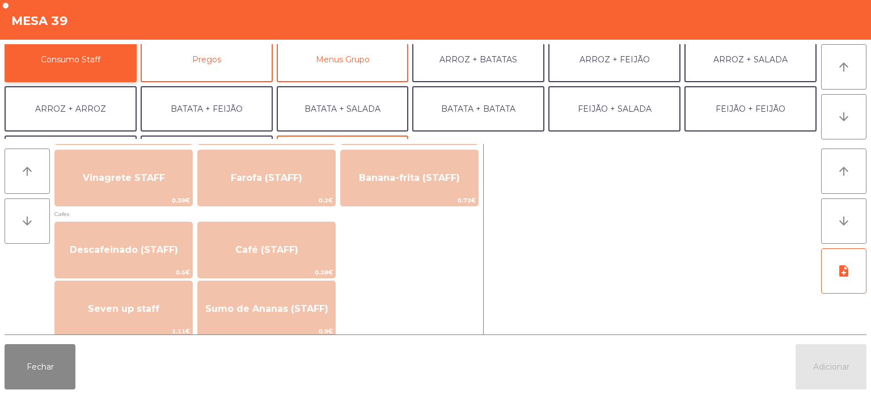
scroll to position [597, 0]
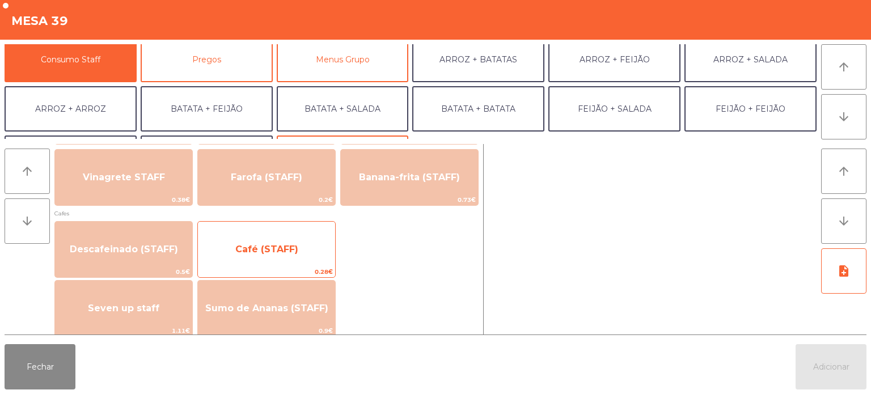
click at [293, 252] on span "Café (STAFF)" at bounding box center [266, 249] width 63 height 11
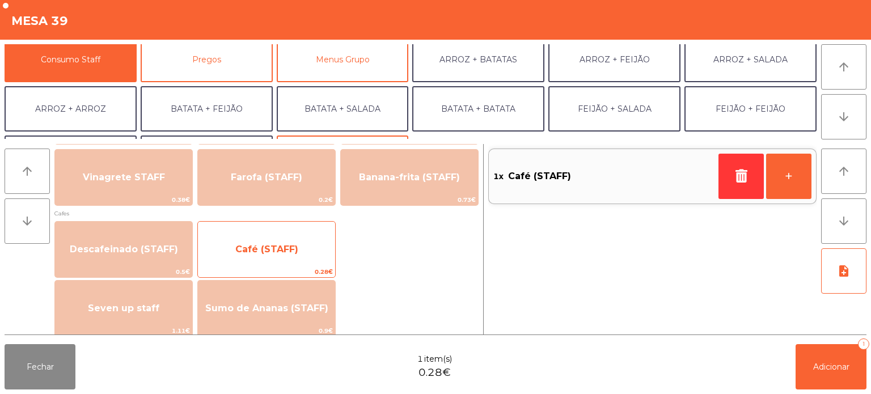
click at [285, 255] on span "Café (STAFF)" at bounding box center [266, 249] width 137 height 31
click at [286, 255] on span "Café (STAFF)" at bounding box center [266, 249] width 137 height 31
click at [288, 246] on span "Café (STAFF)" at bounding box center [266, 249] width 63 height 11
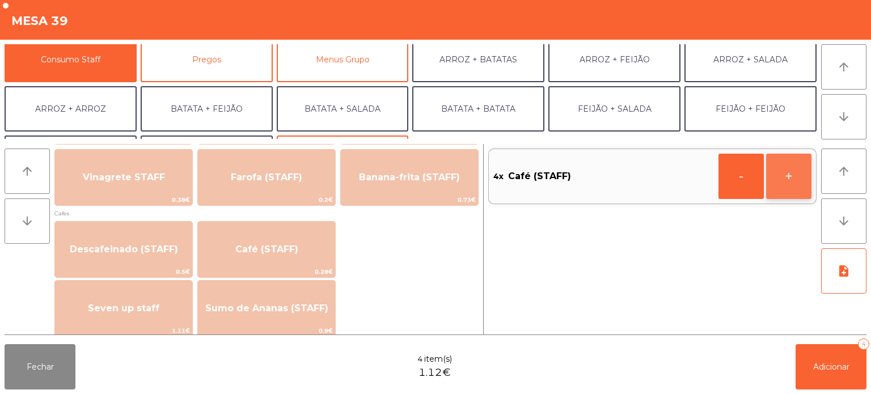
click at [799, 174] on button "+" at bounding box center [788, 176] width 45 height 45
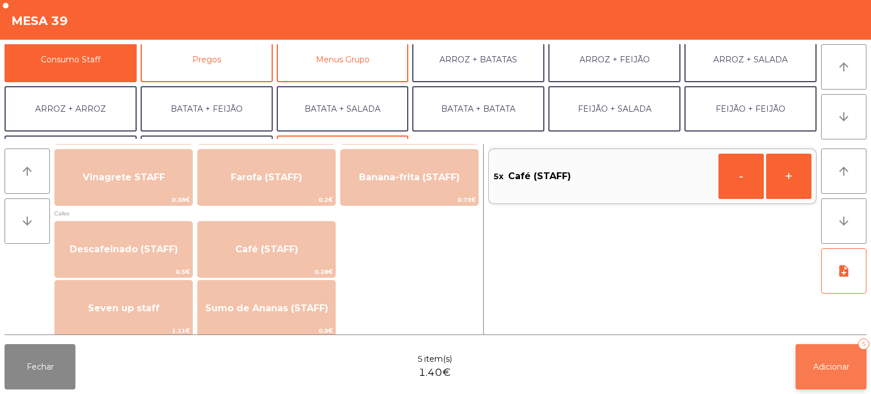
click at [830, 361] on button "Adicionar 5" at bounding box center [831, 366] width 71 height 45
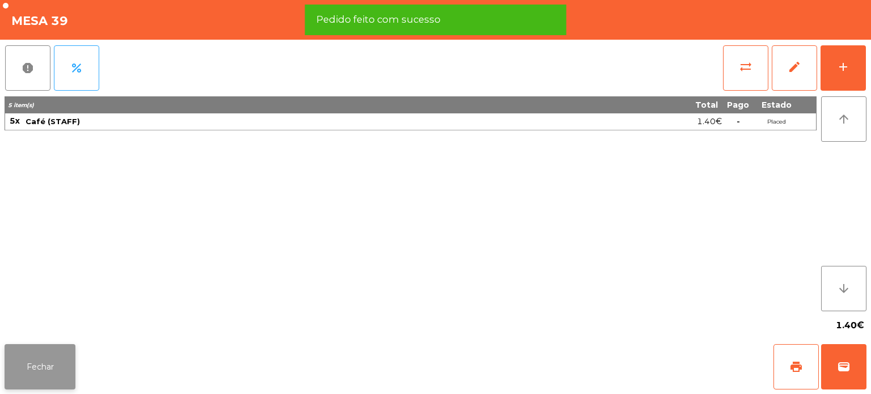
click at [28, 365] on button "Fechar" at bounding box center [40, 366] width 71 height 45
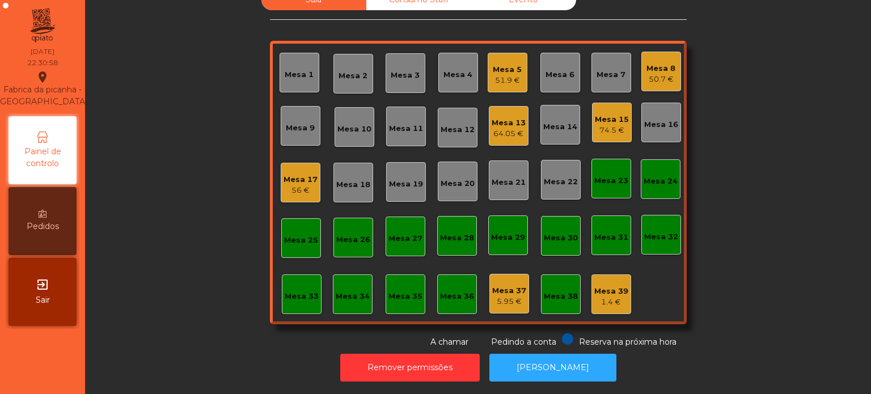
click at [558, 291] on div "Mesa 38" at bounding box center [561, 296] width 34 height 11
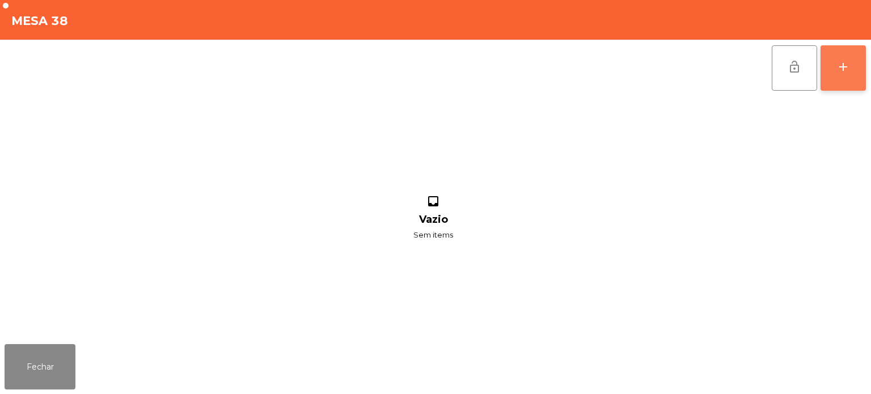
click at [836, 79] on button "add" at bounding box center [843, 67] width 45 height 45
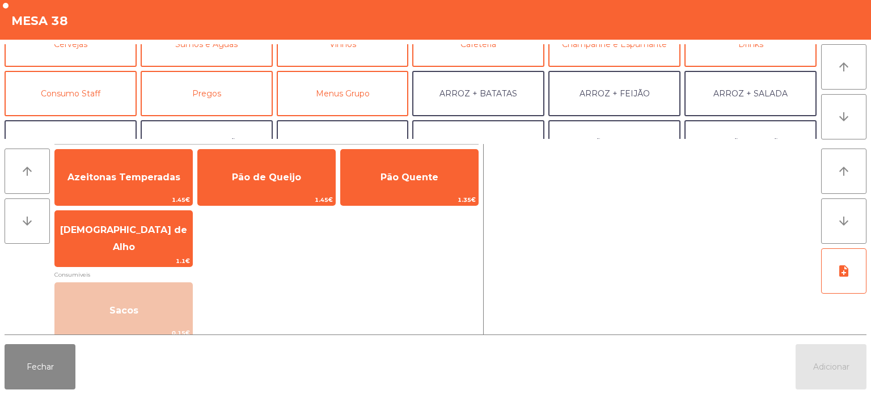
scroll to position [69, 0]
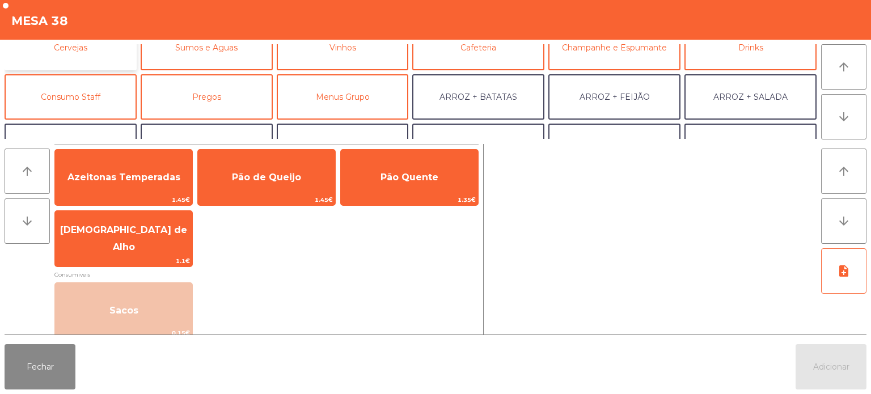
click at [115, 53] on button "Cervejas" at bounding box center [71, 47] width 132 height 45
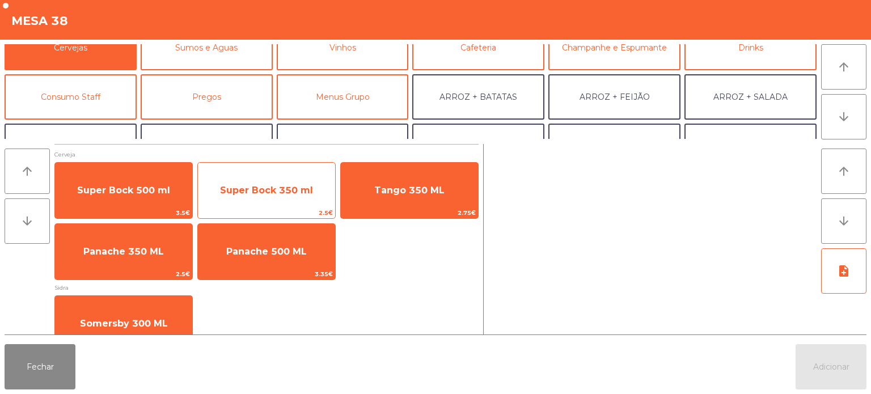
click at [290, 200] on span "Super Bock 350 ml" at bounding box center [266, 190] width 137 height 31
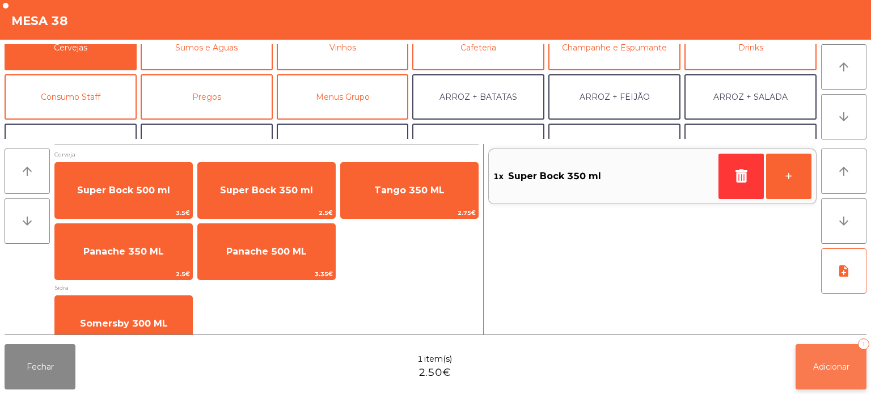
click at [823, 368] on span "Adicionar" at bounding box center [832, 367] width 36 height 10
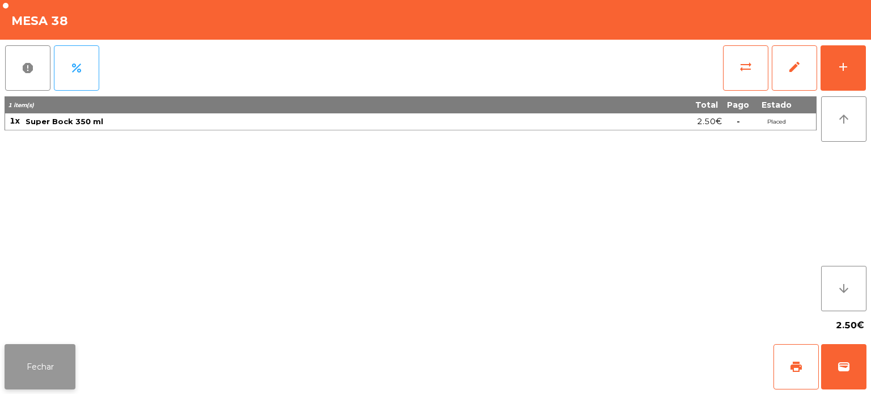
click at [28, 364] on button "Fechar" at bounding box center [40, 366] width 71 height 45
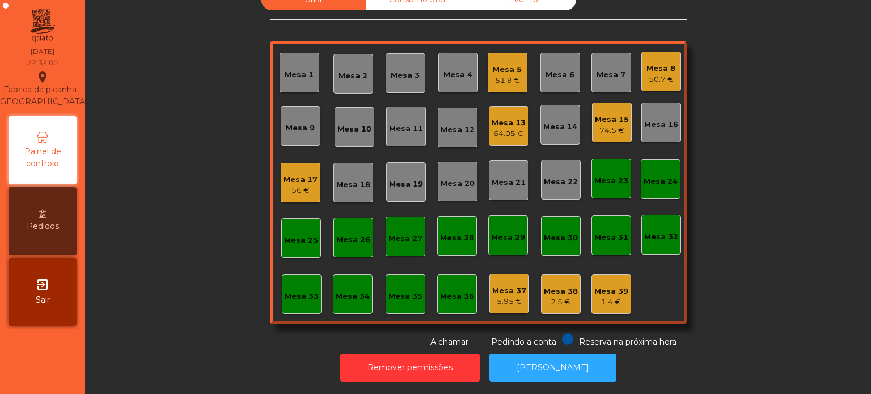
click at [304, 286] on div "Mesa 33" at bounding box center [302, 294] width 34 height 16
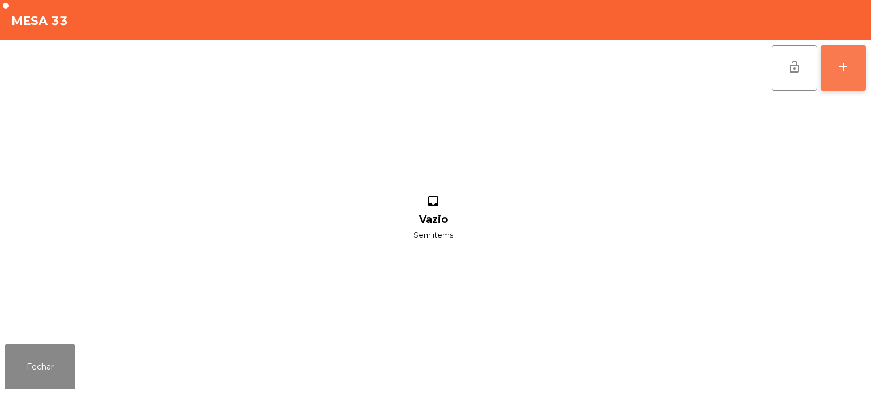
click at [835, 66] on button "add" at bounding box center [843, 67] width 45 height 45
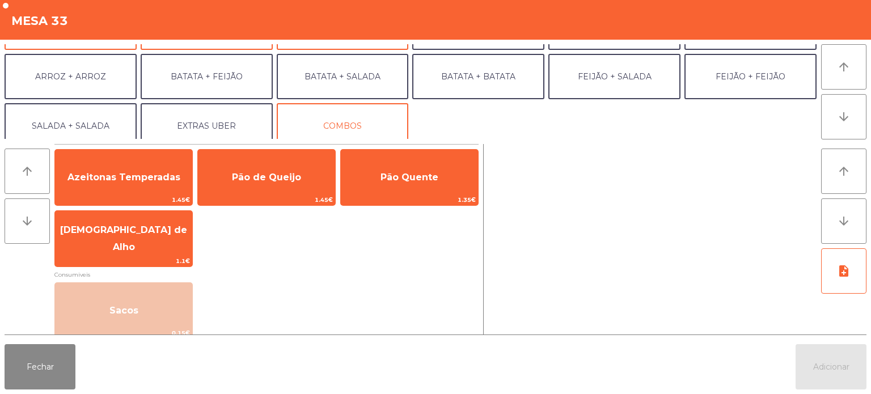
scroll to position [148, 0]
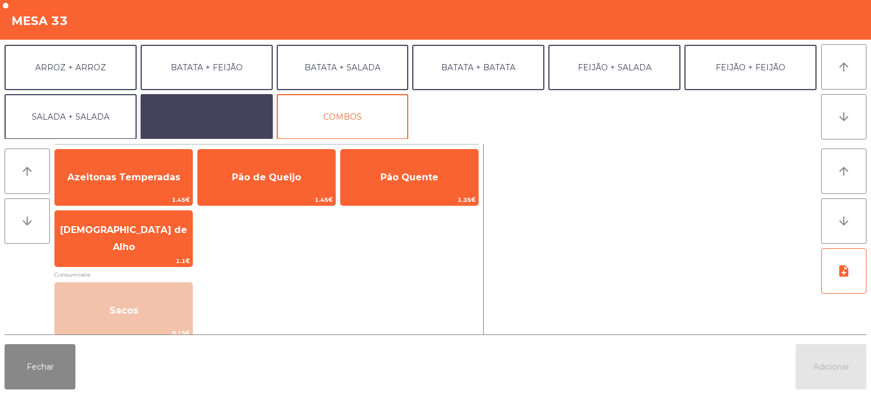
click at [224, 111] on button "EXTRAS UBER" at bounding box center [207, 116] width 132 height 45
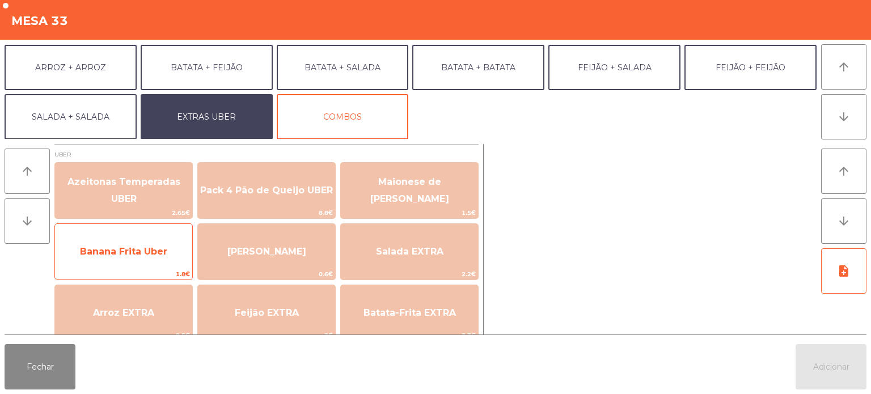
click at [109, 242] on span "Banana Frita Uber" at bounding box center [123, 252] width 137 height 31
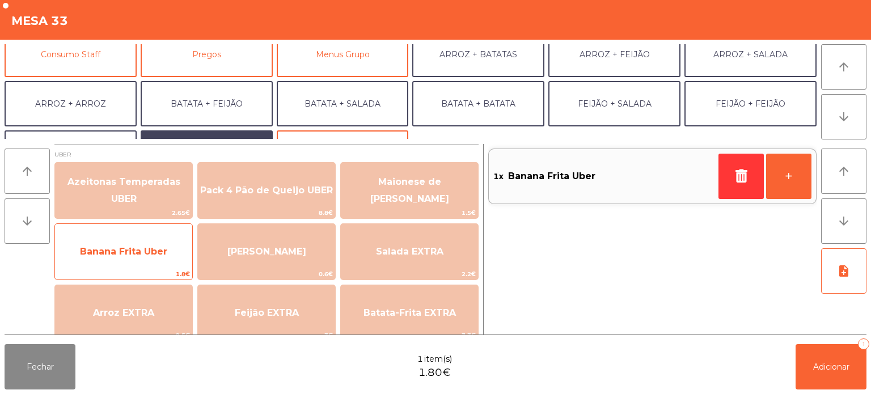
scroll to position [111, 0]
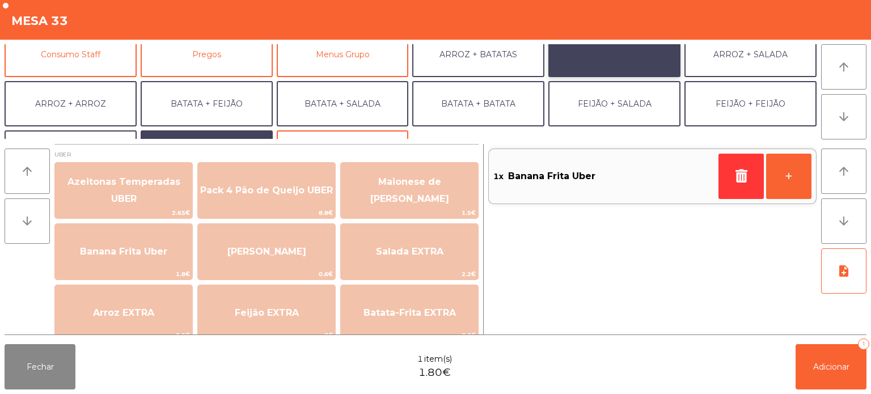
click at [621, 57] on button "ARROZ + FEIJÃO" at bounding box center [615, 54] width 132 height 45
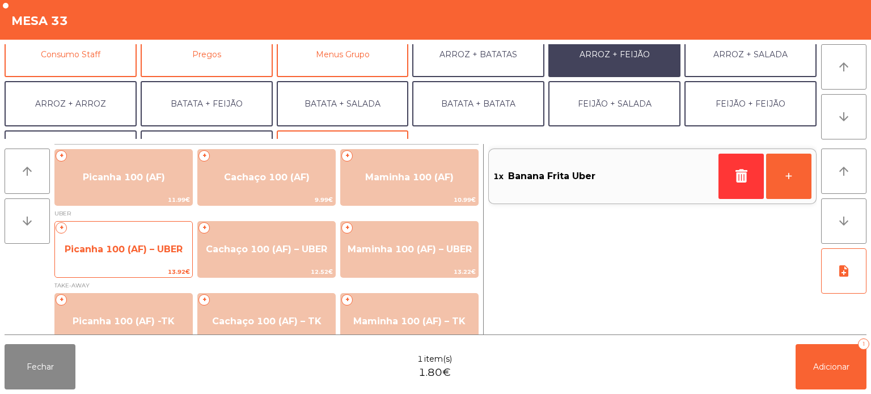
click at [162, 245] on span "Picanha 100 (AF) – UBER" at bounding box center [124, 249] width 118 height 11
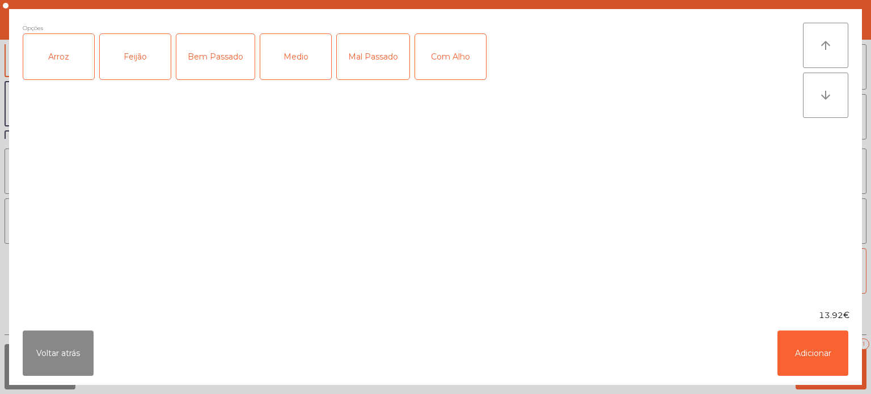
click at [60, 59] on div "Arroz" at bounding box center [58, 56] width 71 height 45
click at [136, 57] on div "Feijão" at bounding box center [135, 56] width 71 height 45
click at [286, 68] on div "Medio" at bounding box center [295, 56] width 71 height 45
click at [780, 352] on button "Adicionar" at bounding box center [813, 353] width 71 height 45
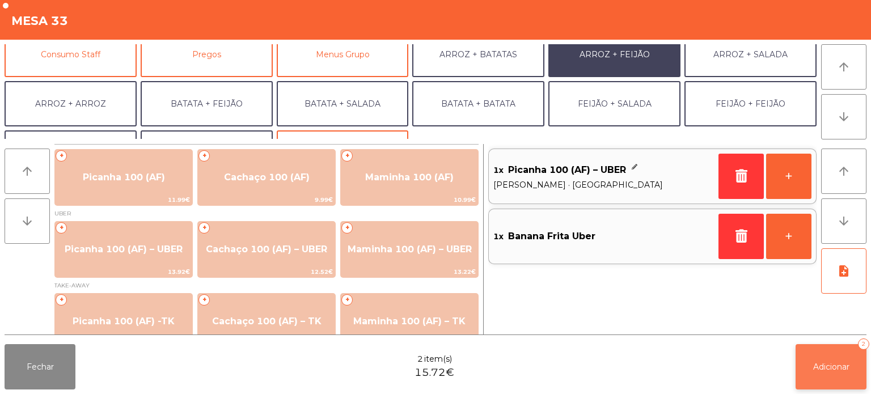
click at [802, 352] on button "Adicionar 2" at bounding box center [831, 366] width 71 height 45
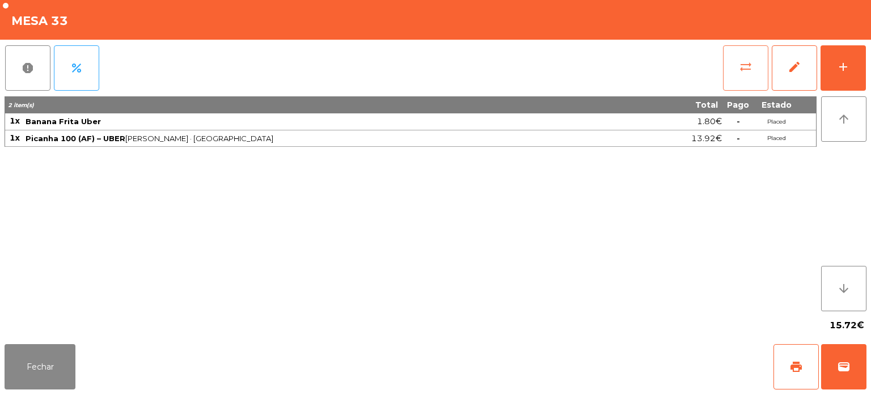
click at [730, 78] on button "sync_alt" at bounding box center [745, 67] width 45 height 45
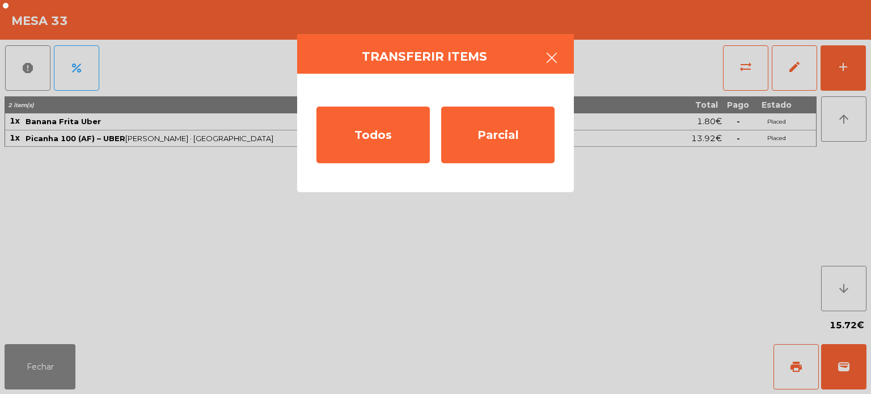
click at [557, 61] on icon "button" at bounding box center [552, 58] width 14 height 14
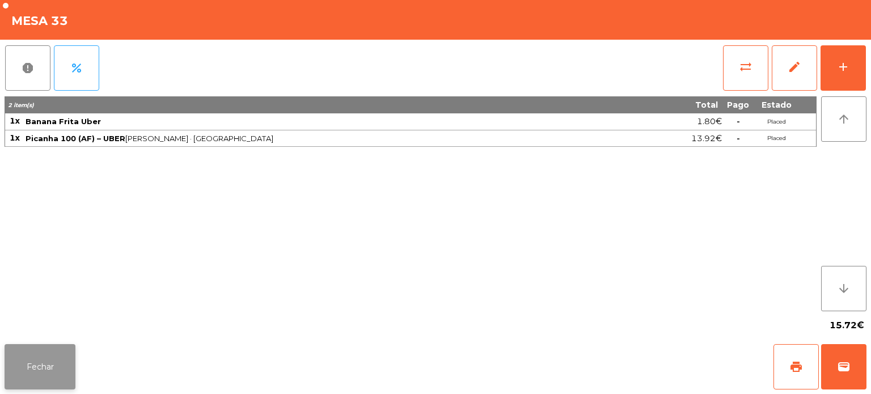
click at [32, 373] on button "Fechar" at bounding box center [40, 366] width 71 height 45
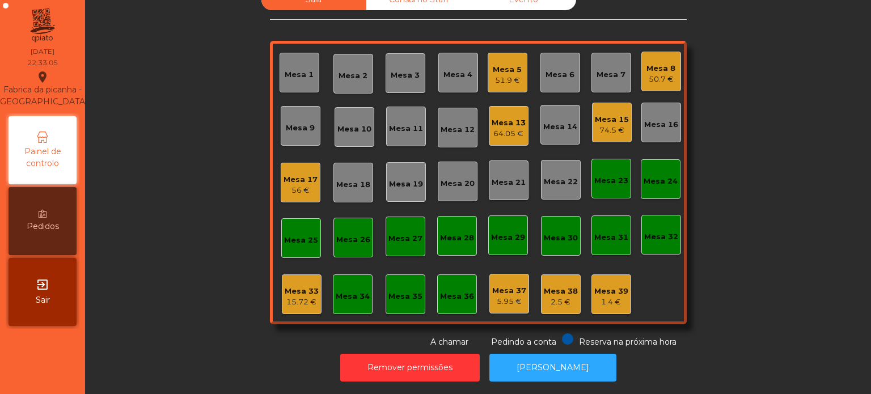
click at [365, 290] on div "Mesa 34" at bounding box center [353, 295] width 40 height 40
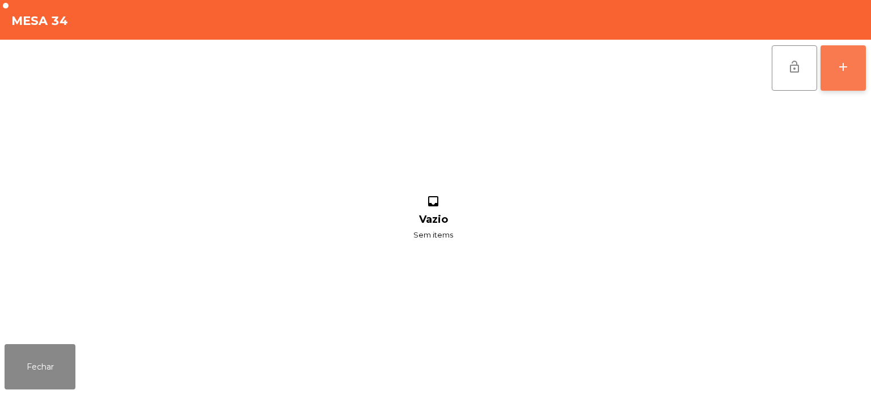
click at [852, 85] on button "add" at bounding box center [843, 67] width 45 height 45
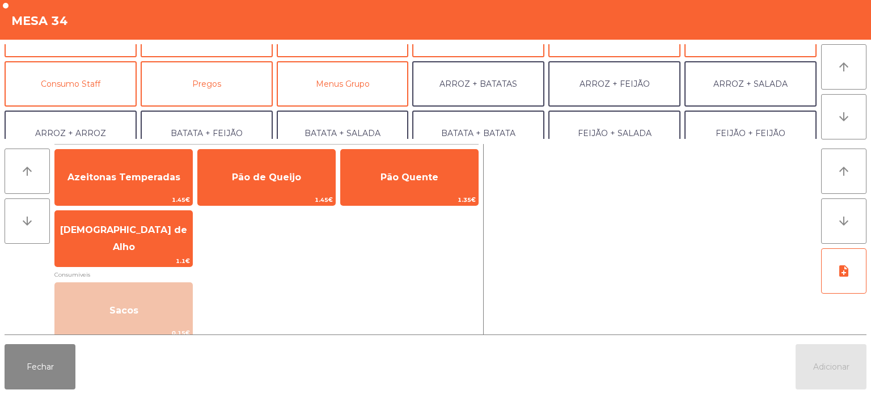
scroll to position [69, 0]
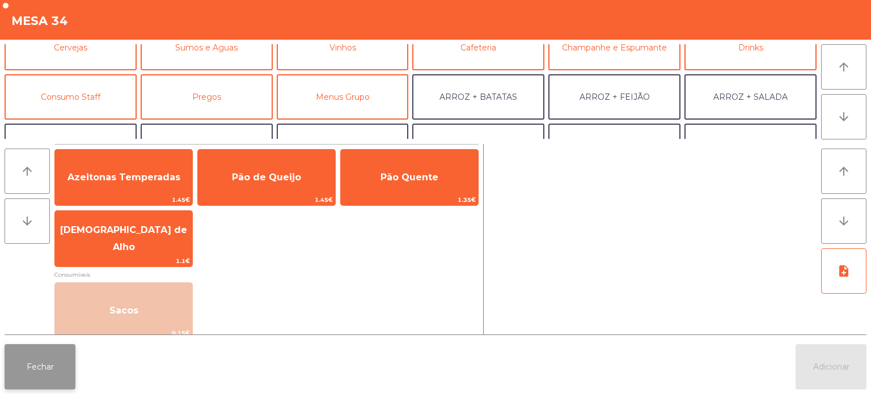
click at [48, 386] on button "Fechar" at bounding box center [40, 366] width 71 height 45
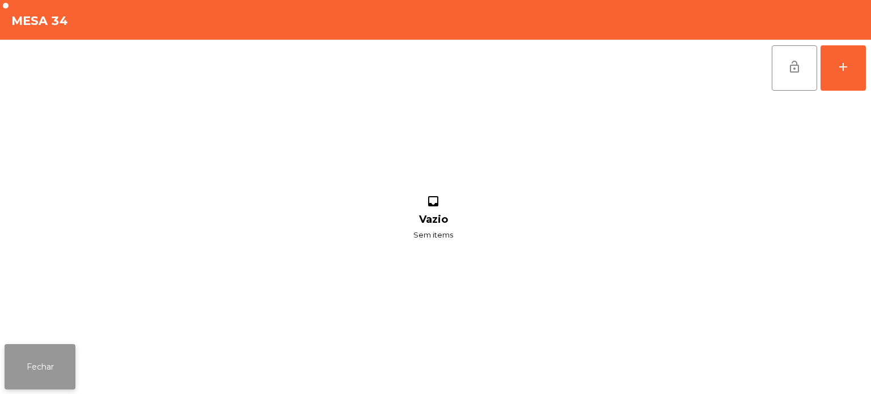
click at [46, 381] on button "Fechar" at bounding box center [40, 366] width 71 height 45
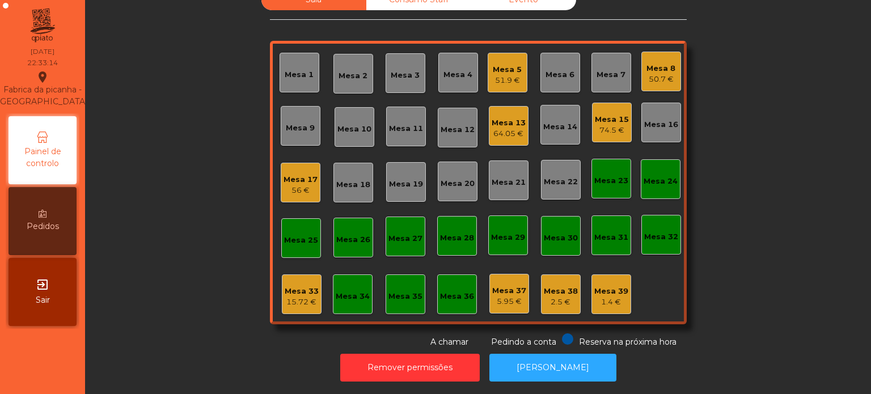
click at [282, 298] on div "Mesa 33 15.72 €" at bounding box center [302, 295] width 40 height 40
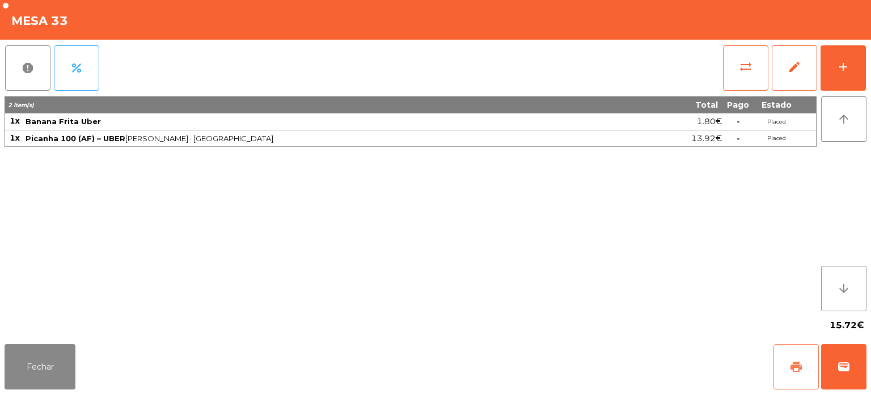
click at [797, 365] on span "print" at bounding box center [797, 367] width 14 height 14
click at [833, 368] on button "wallet" at bounding box center [843, 366] width 45 height 45
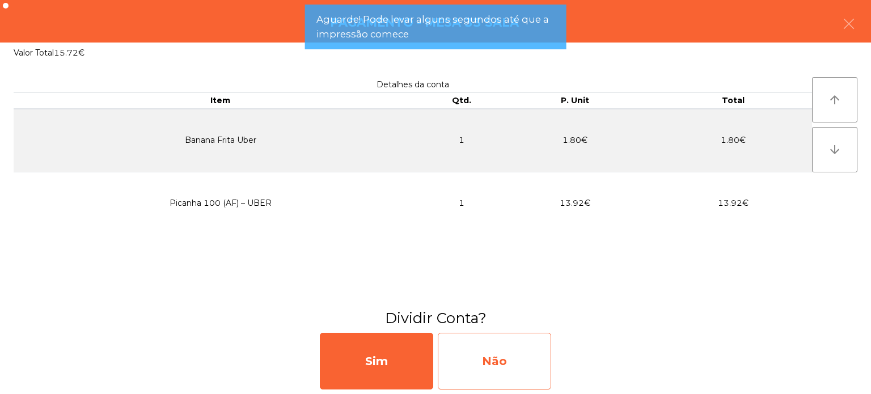
click at [457, 359] on div "Não" at bounding box center [494, 361] width 113 height 57
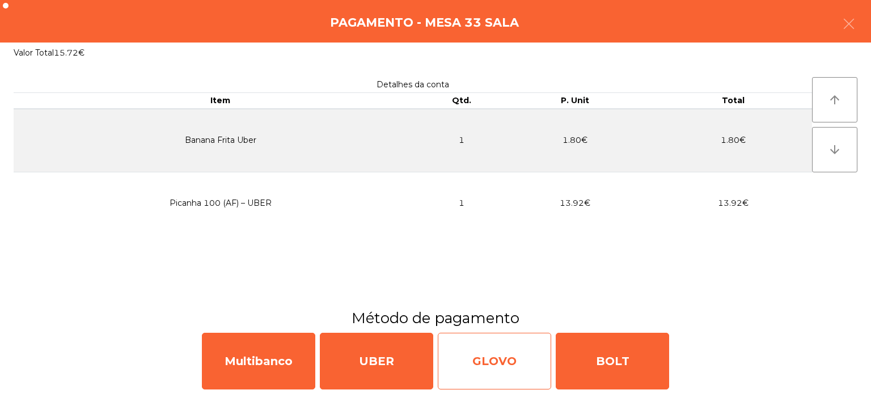
click at [477, 351] on div "GLOVO" at bounding box center [494, 361] width 113 height 57
select select "**"
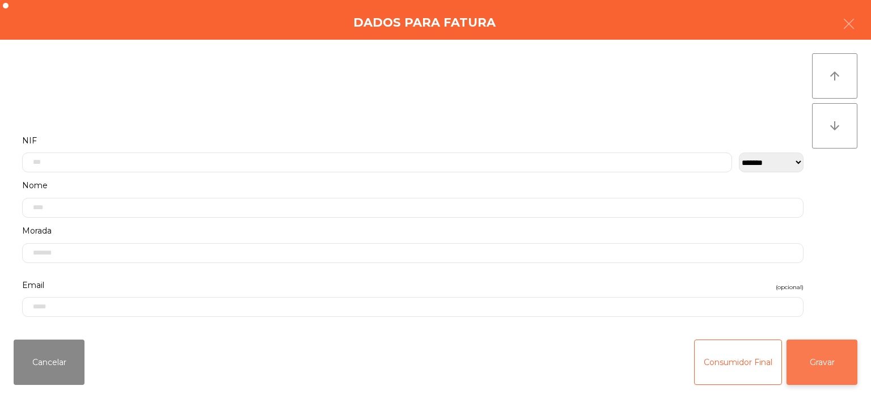
click at [838, 349] on button "Gravar" at bounding box center [822, 362] width 71 height 45
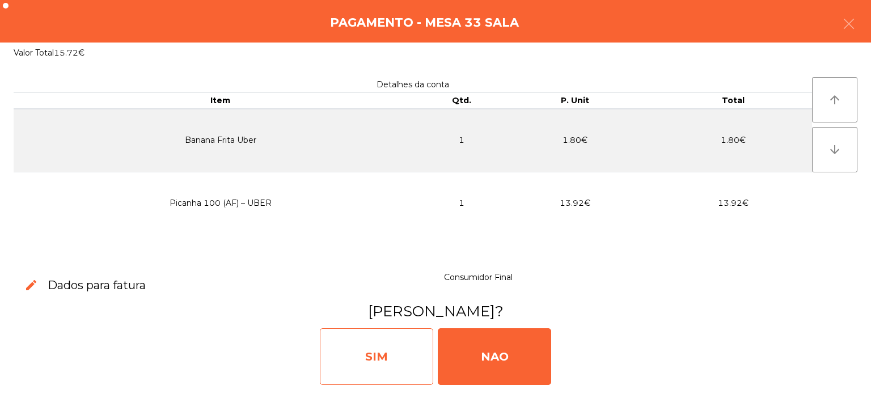
click at [366, 367] on div "SIM" at bounding box center [376, 356] width 113 height 57
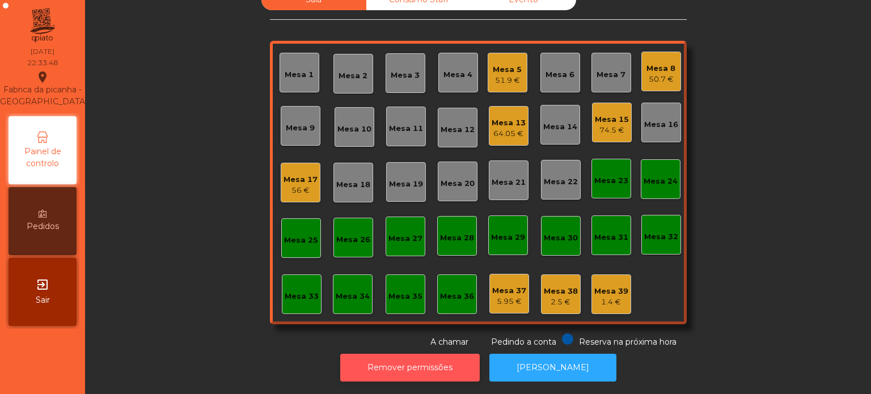
click at [406, 354] on button "Remover permissões" at bounding box center [410, 368] width 140 height 28
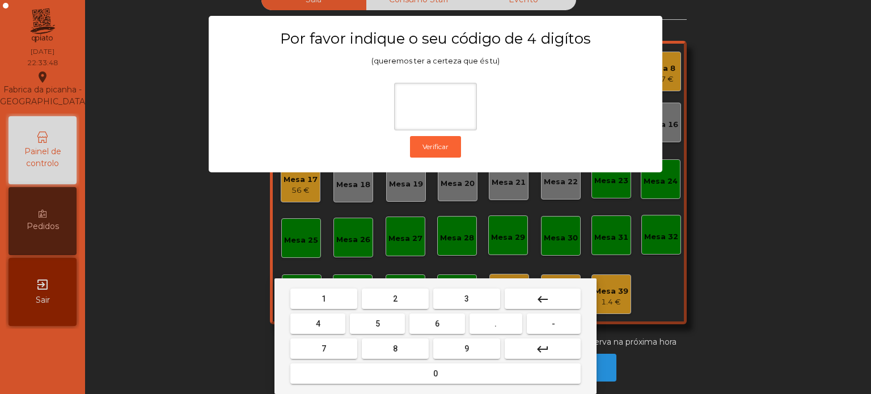
click at [341, 289] on button "1" at bounding box center [323, 299] width 67 height 20
click at [499, 283] on div "1 2 3 keyboard_backspace 4 5 6 . - 7 8 9 keyboard_return 0" at bounding box center [436, 337] width 322 height 116
click at [384, 322] on button "5" at bounding box center [377, 324] width 55 height 20
click at [396, 371] on button "0" at bounding box center [435, 374] width 290 height 20
click at [547, 293] on mat-icon "keyboard_backspace" at bounding box center [543, 300] width 14 height 14
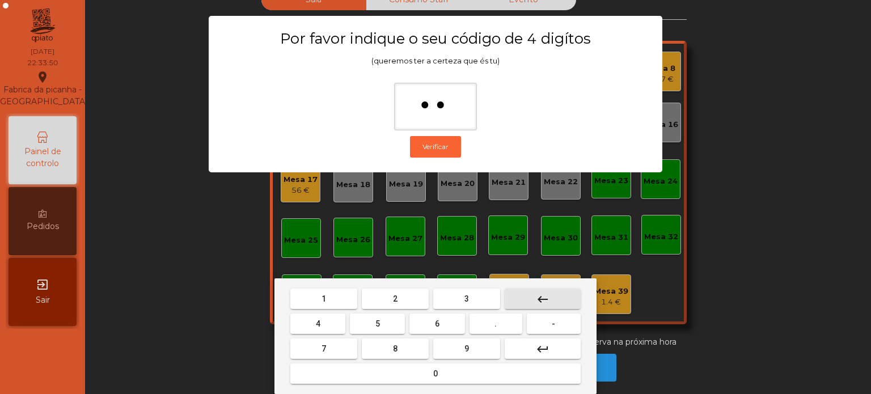
click at [549, 292] on button "keyboard_backspace" at bounding box center [543, 299] width 76 height 20
type input "*"
click at [542, 298] on mat-icon "keyboard_backspace" at bounding box center [543, 300] width 14 height 14
click at [338, 291] on button "1" at bounding box center [323, 299] width 67 height 20
click at [451, 286] on mat-keyboard-key "3" at bounding box center [466, 298] width 71 height 25
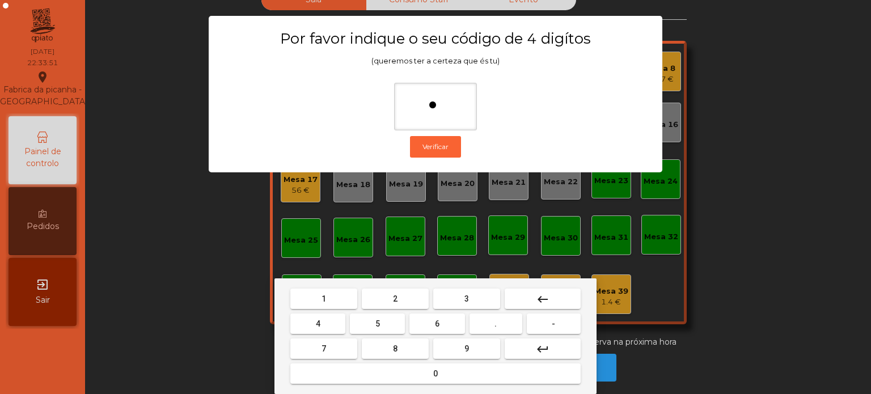
click at [368, 322] on button "5" at bounding box center [377, 324] width 55 height 20
click at [392, 380] on button "0" at bounding box center [435, 374] width 290 height 20
click at [567, 285] on div "1 2 3 keyboard_backspace 4 5 6 . - 7 8 9 keyboard_return 0" at bounding box center [436, 337] width 322 height 116
click at [563, 290] on button "keyboard_backspace" at bounding box center [543, 299] width 76 height 20
click at [562, 297] on button "keyboard_backspace" at bounding box center [543, 299] width 76 height 20
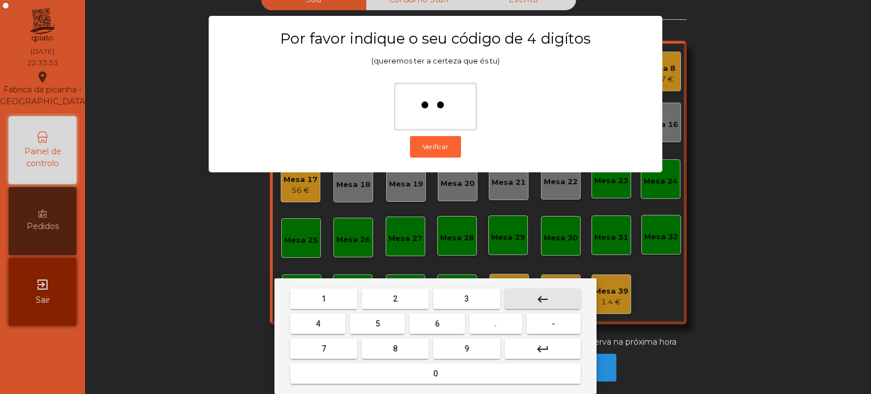
type input "*"
click at [558, 298] on button "keyboard_backspace" at bounding box center [543, 299] width 76 height 20
click at [323, 297] on span "1" at bounding box center [324, 298] width 5 height 9
click at [465, 291] on button "3" at bounding box center [466, 299] width 67 height 20
click at [382, 323] on button "5" at bounding box center [377, 324] width 55 height 20
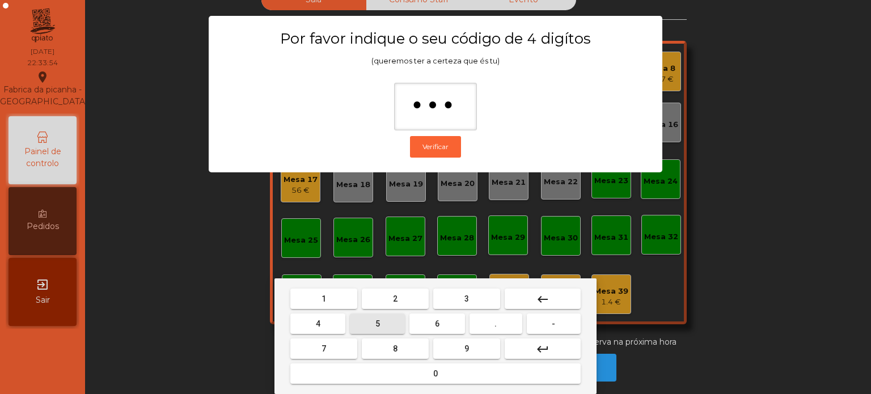
click at [399, 381] on button "0" at bounding box center [435, 374] width 290 height 20
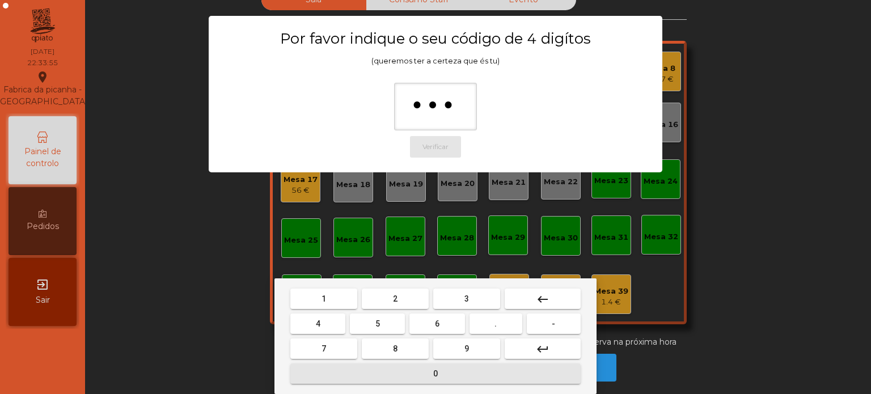
type input "****"
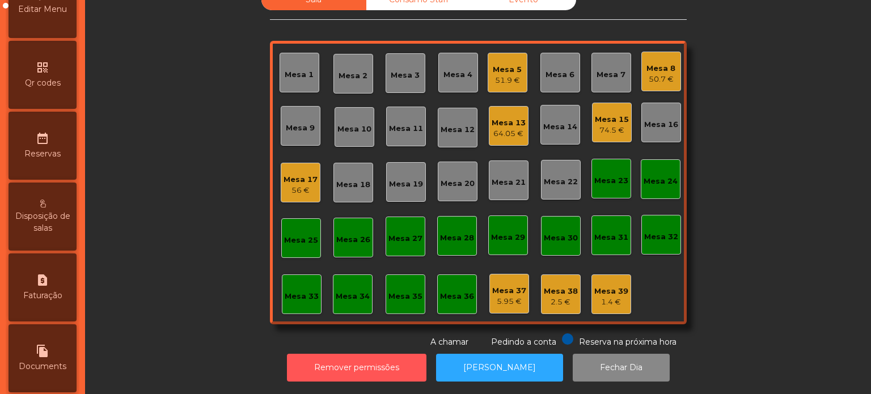
scroll to position [289, 0]
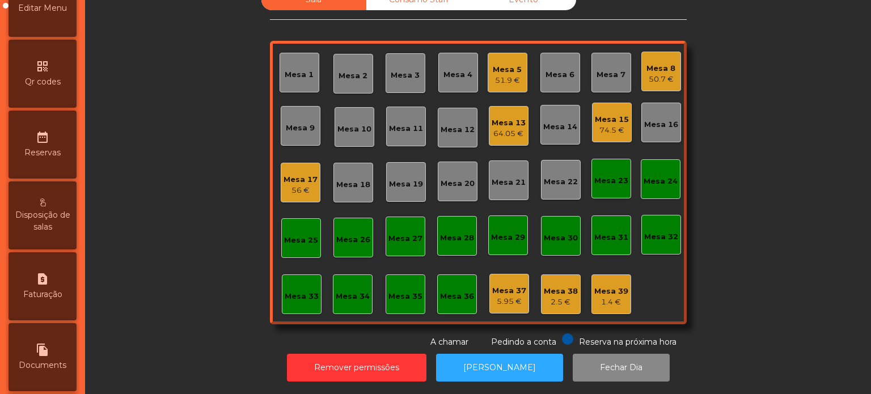
click at [193, 365] on div "Remover permissões Abrir [PERSON_NAME] Dia" at bounding box center [478, 367] width 756 height 39
click at [54, 301] on span "Faturação" at bounding box center [42, 295] width 39 height 12
select select "*"
select select "****"
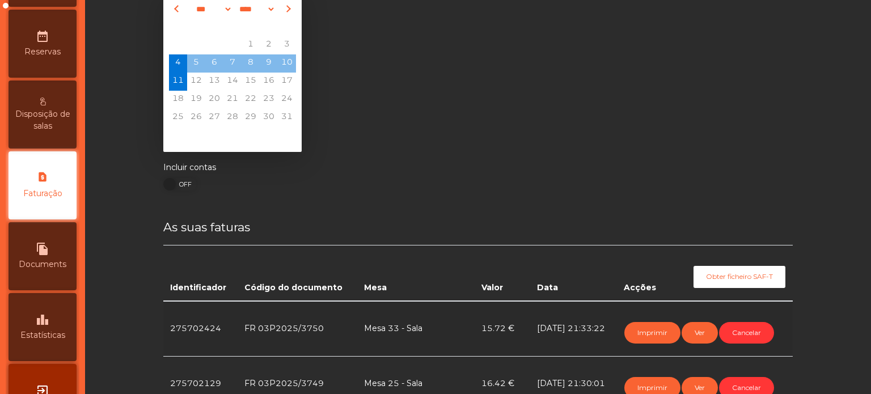
scroll to position [31, 0]
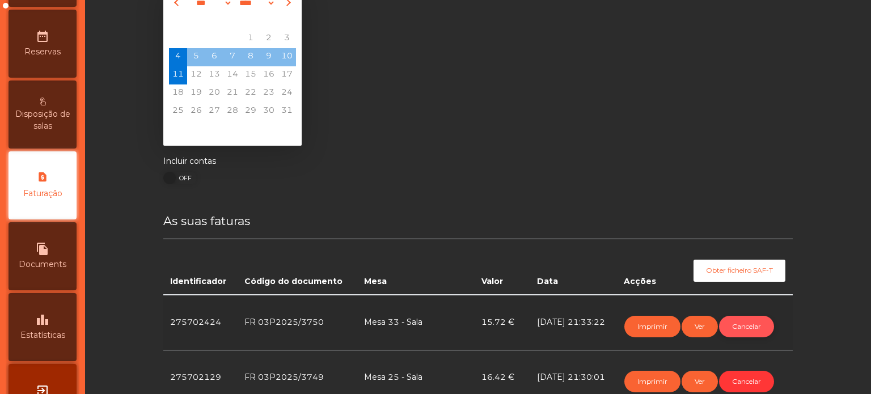
click at [744, 325] on button "Cancelar" at bounding box center [746, 327] width 55 height 22
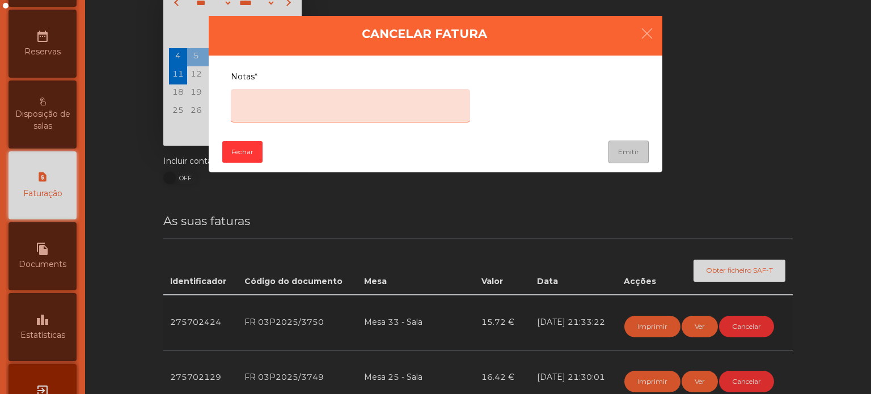
click at [332, 98] on textarea "Notas*" at bounding box center [350, 105] width 239 height 33
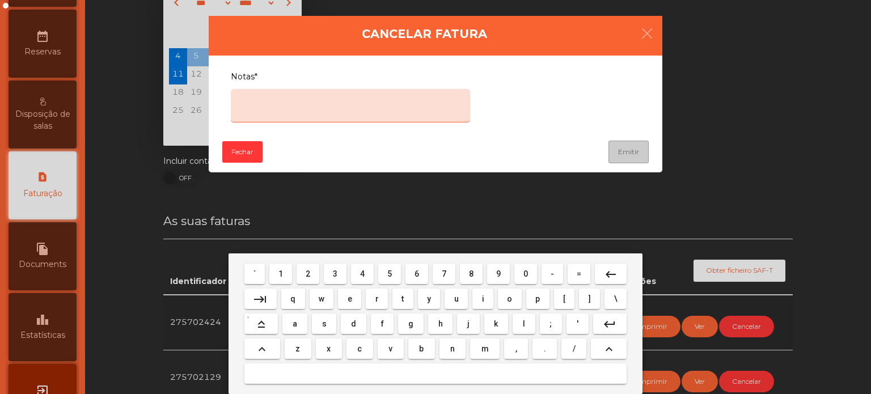
click at [349, 299] on span "e" at bounding box center [350, 298] width 5 height 9
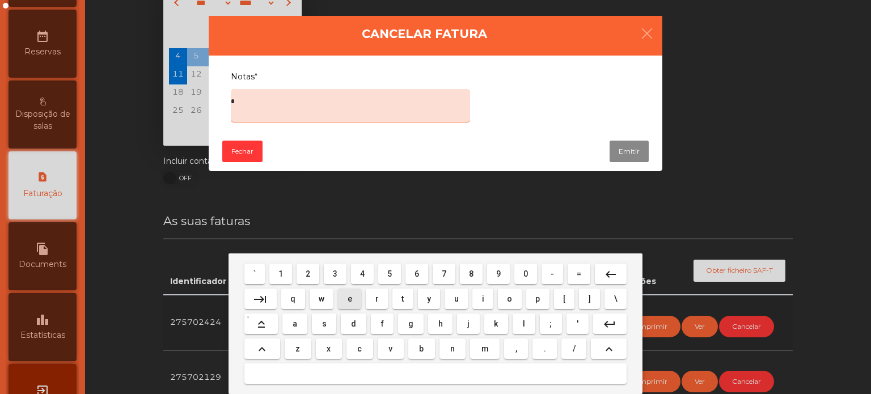
click at [376, 300] on span "r" at bounding box center [377, 298] width 3 height 9
click at [377, 300] on span "r" at bounding box center [377, 298] width 3 height 9
click at [516, 309] on button "o" at bounding box center [510, 299] width 24 height 20
type textarea "****"
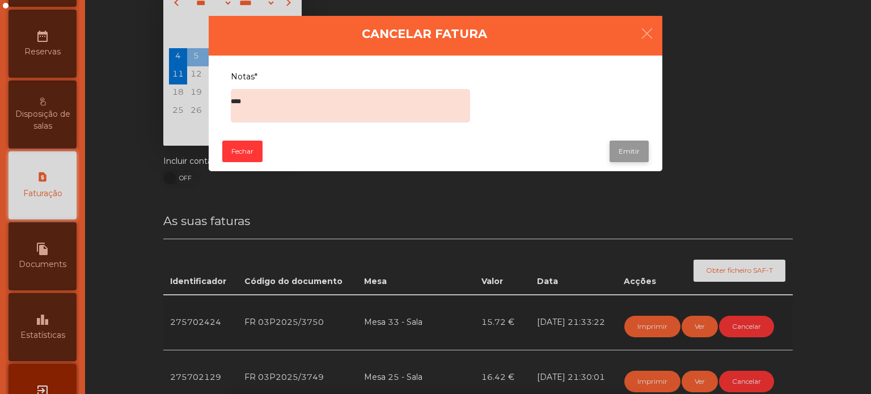
click at [623, 153] on button "Emitir" at bounding box center [629, 152] width 39 height 22
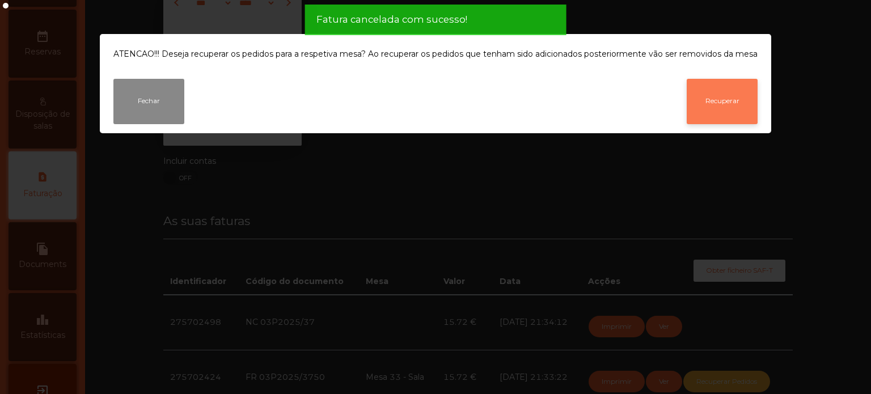
click at [720, 110] on button "Recuperar" at bounding box center [722, 101] width 71 height 45
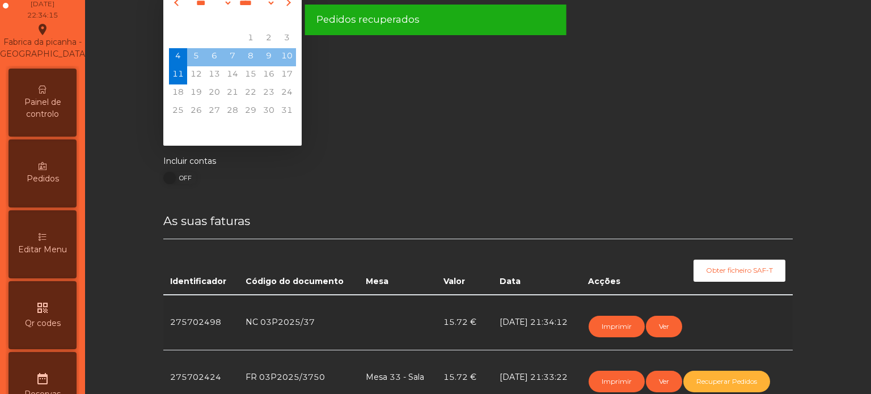
scroll to position [0, 0]
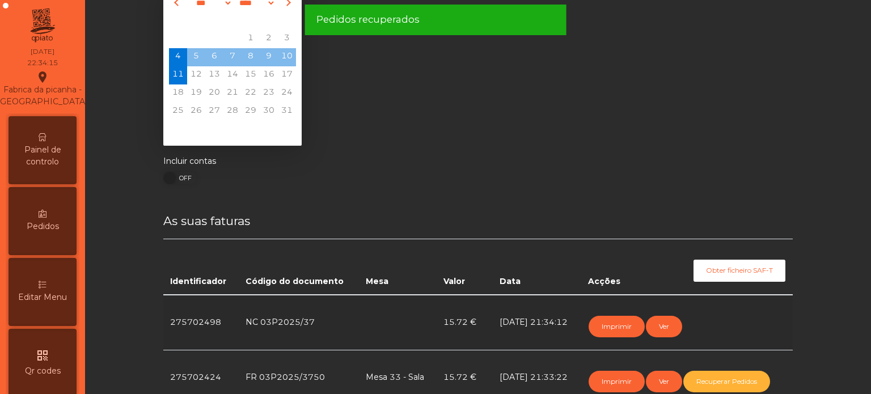
click at [58, 148] on div "Painel de controlo" at bounding box center [43, 150] width 68 height 68
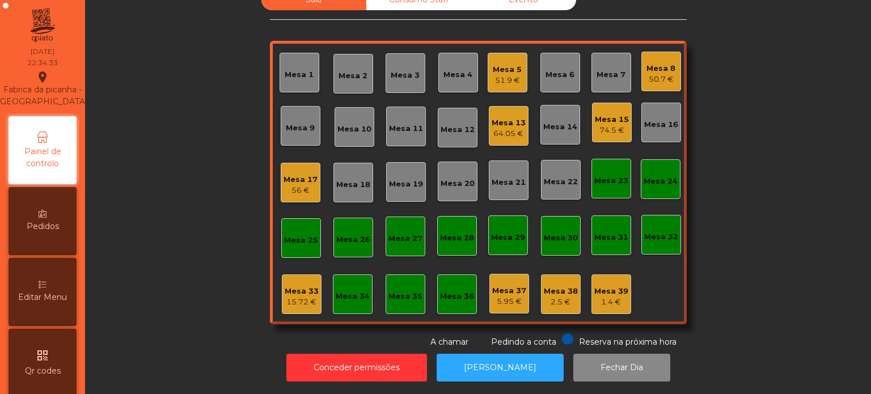
click at [302, 297] on div "15.72 €" at bounding box center [302, 302] width 34 height 11
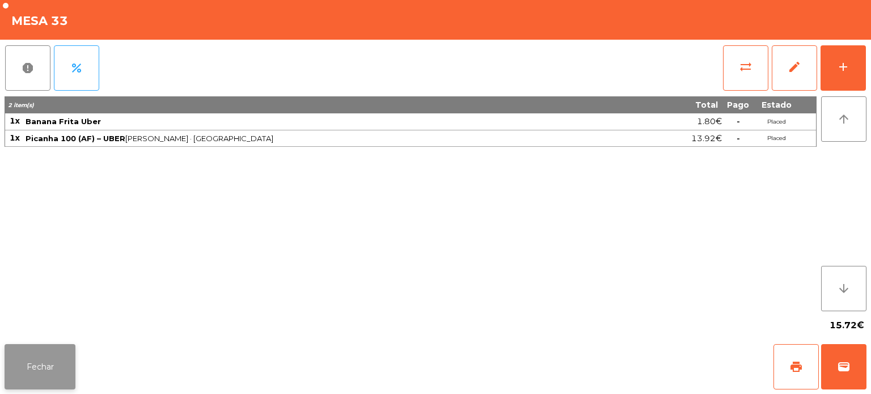
click at [68, 349] on button "Fechar" at bounding box center [40, 366] width 71 height 45
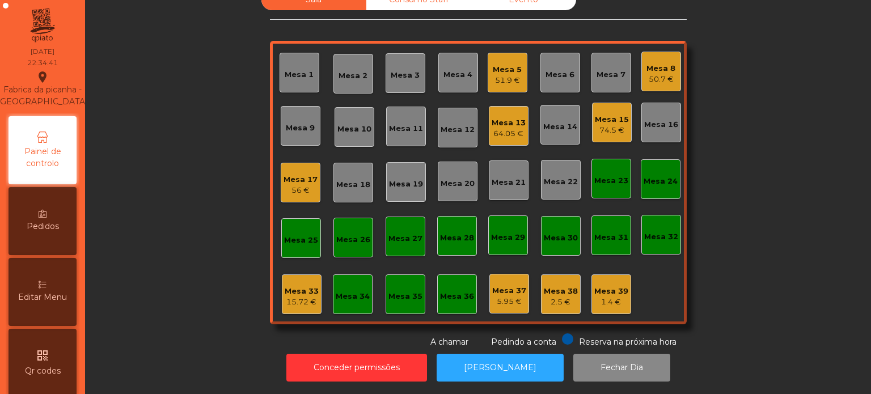
click at [622, 286] on div "Mesa 39" at bounding box center [612, 291] width 34 height 11
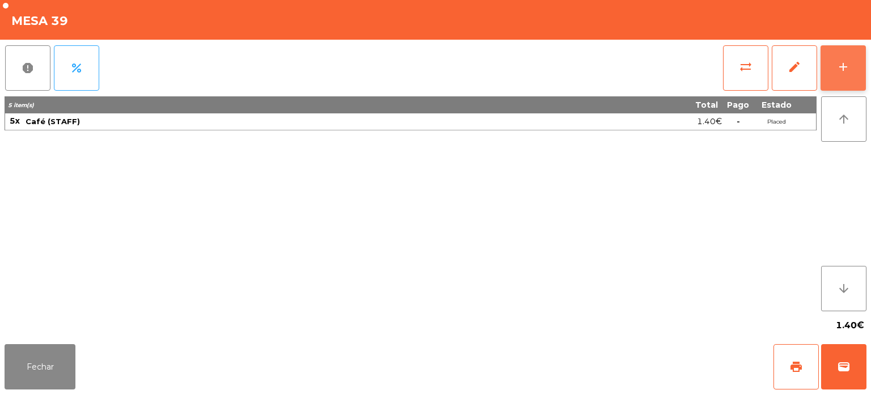
click at [850, 68] on button "add" at bounding box center [843, 67] width 45 height 45
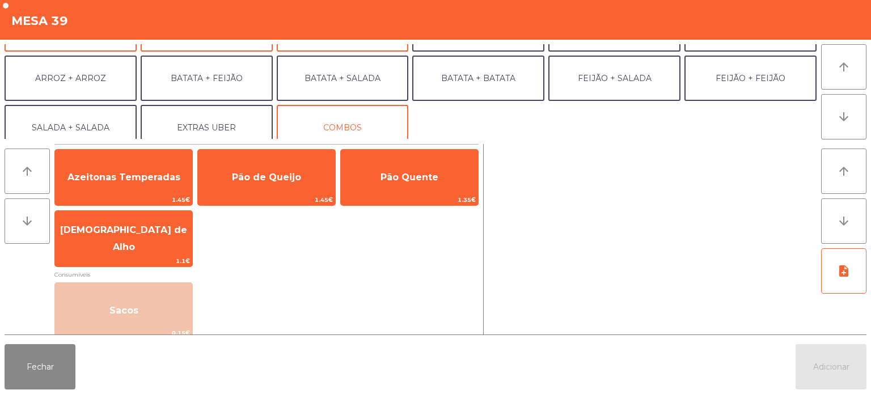
scroll to position [148, 0]
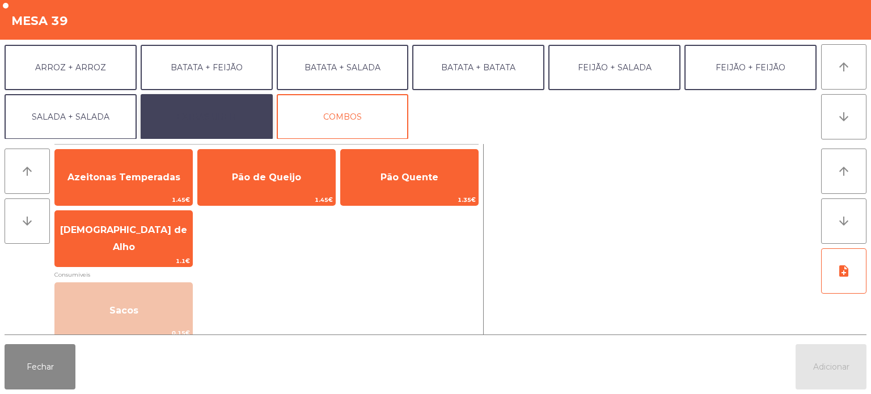
click at [226, 109] on button "EXTRAS UBER" at bounding box center [207, 116] width 132 height 45
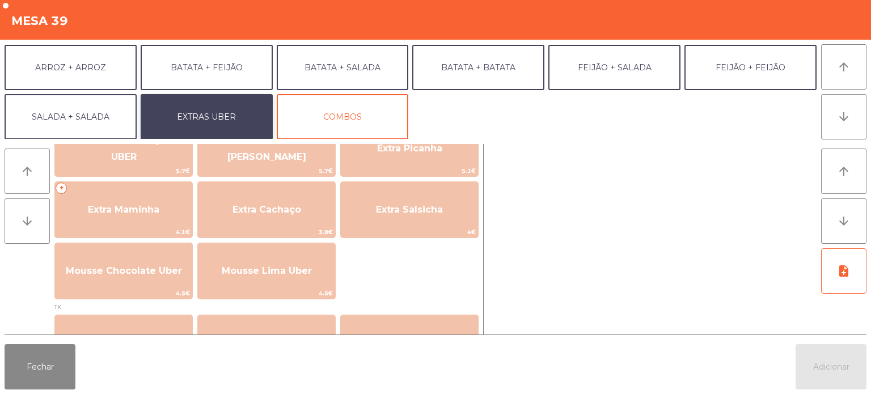
scroll to position [295, 0]
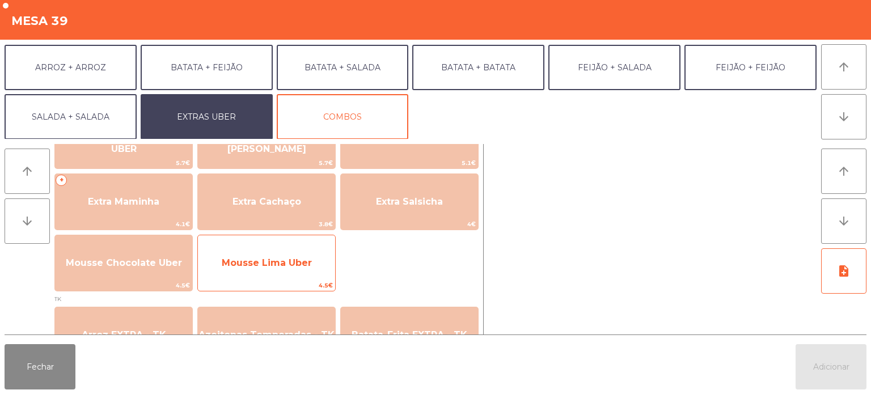
click at [307, 254] on span "Mousse Lima Uber" at bounding box center [266, 263] width 137 height 31
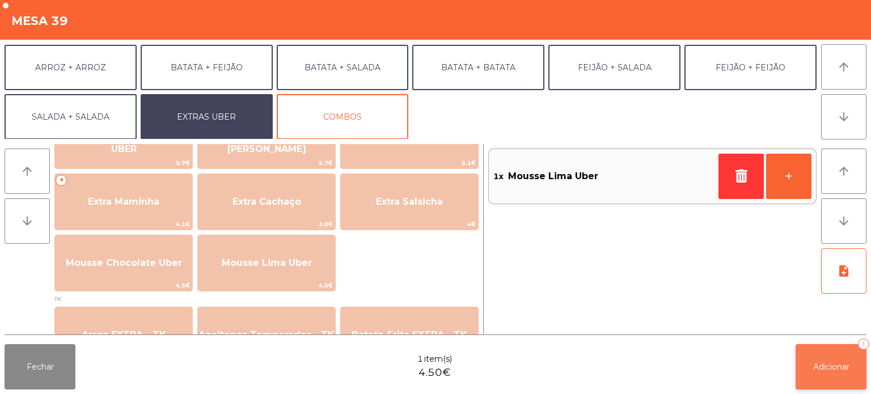
click at [829, 371] on span "Adicionar" at bounding box center [832, 367] width 36 height 10
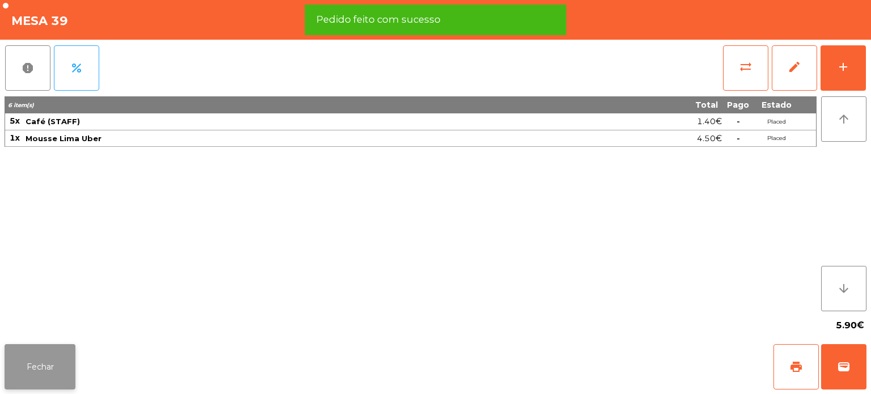
click at [60, 356] on button "Fechar" at bounding box center [40, 366] width 71 height 45
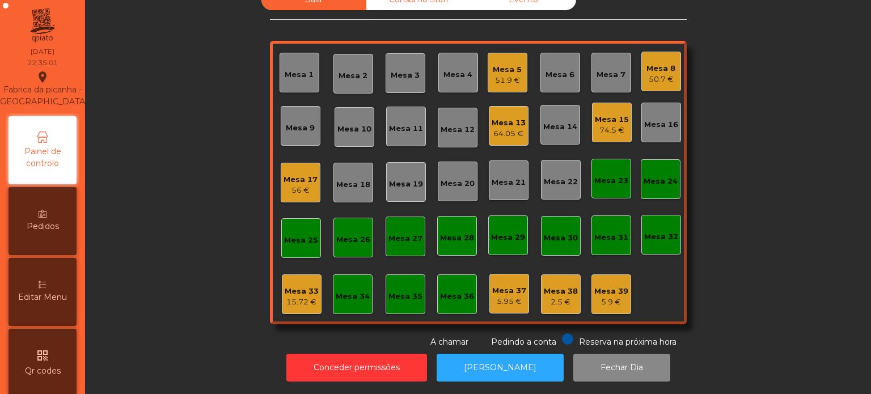
click at [296, 286] on div "Mesa 33" at bounding box center [302, 291] width 34 height 11
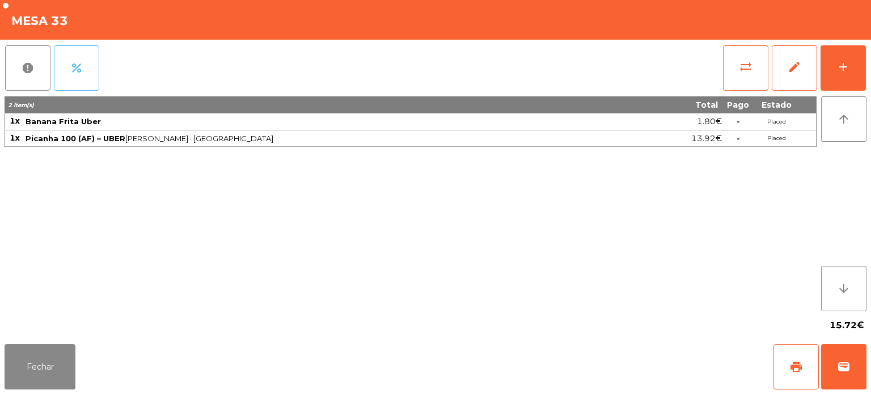
click at [78, 59] on button "percent" at bounding box center [76, 67] width 45 height 45
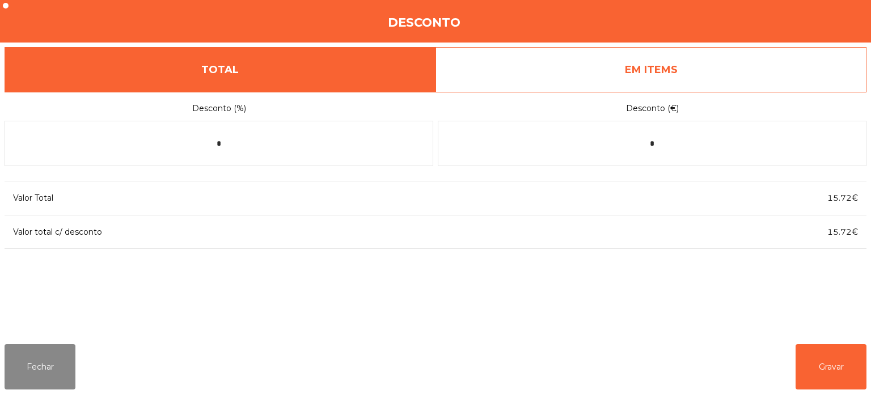
click at [630, 68] on link "EM ITEMS" at bounding box center [651, 69] width 431 height 45
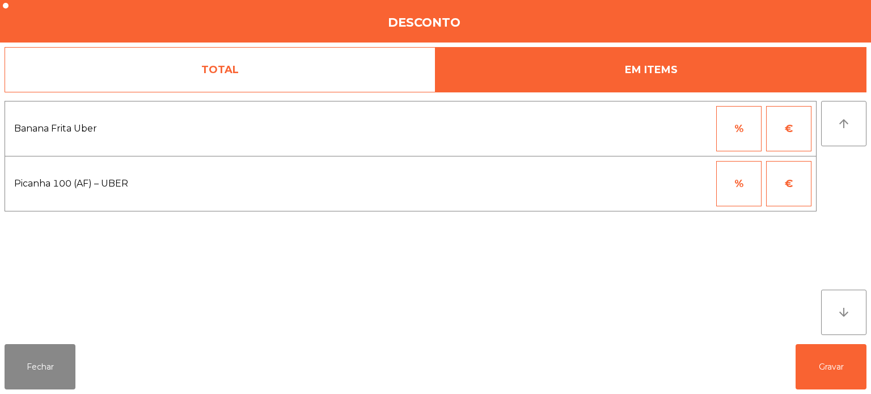
click at [323, 62] on link "TOTAL" at bounding box center [220, 69] width 431 height 45
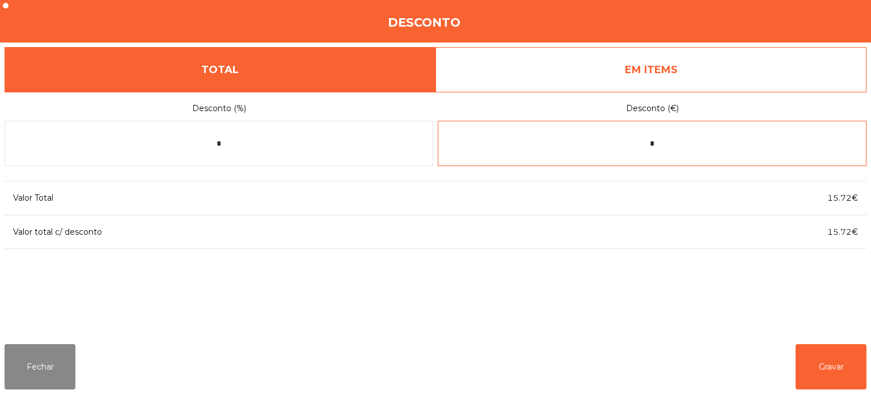
click at [710, 144] on input "*" at bounding box center [652, 143] width 429 height 45
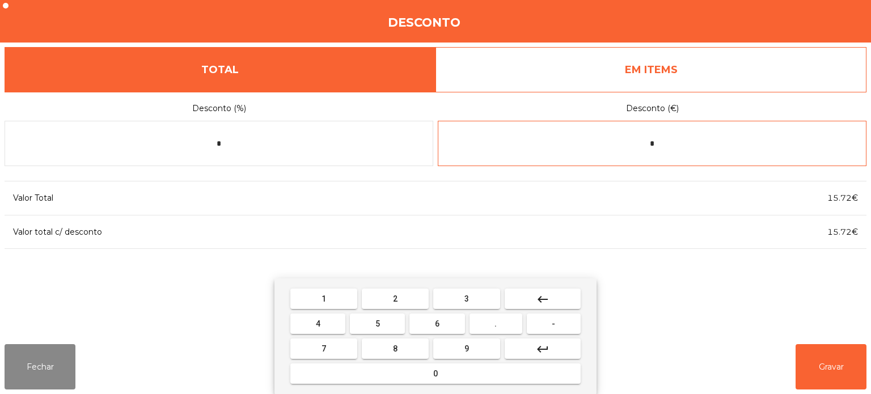
click at [559, 325] on button "-" at bounding box center [554, 324] width 54 height 20
click at [377, 320] on span "5" at bounding box center [378, 323] width 5 height 9
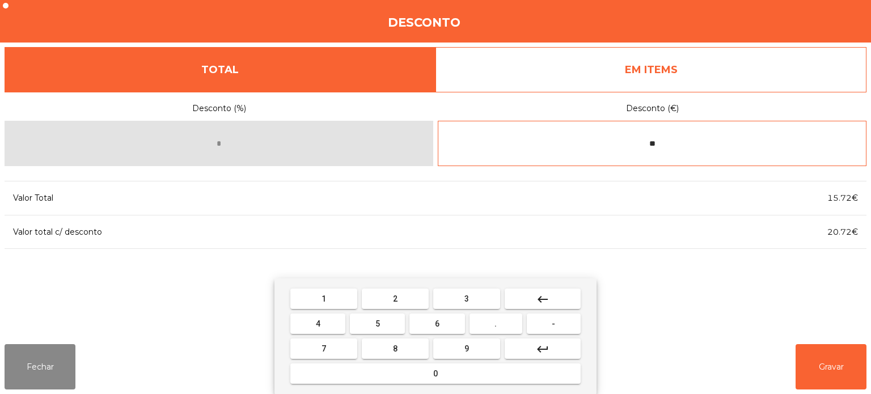
click at [503, 327] on button "." at bounding box center [496, 324] width 53 height 20
click at [466, 349] on span "9" at bounding box center [467, 348] width 5 height 9
click at [453, 323] on button "6" at bounding box center [437, 324] width 55 height 20
type input "*****"
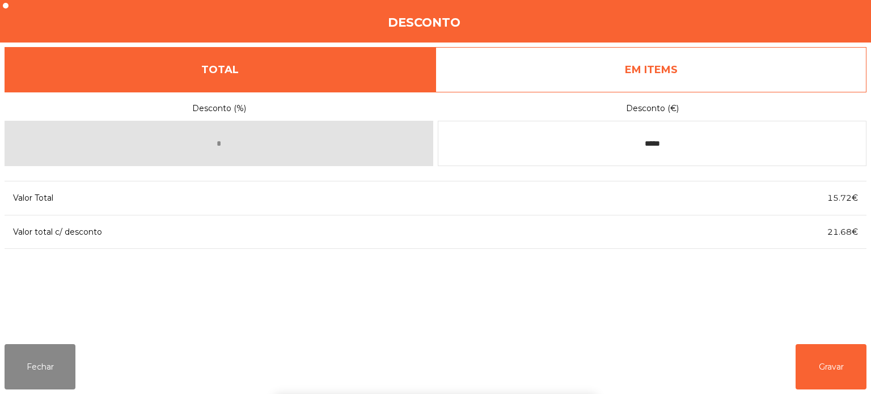
click at [735, 310] on div "1 2 3 keyboard_backspace 4 5 6 . - 7 8 9 keyboard_return 0" at bounding box center [435, 337] width 871 height 116
click at [829, 358] on button "Gravar" at bounding box center [831, 366] width 71 height 45
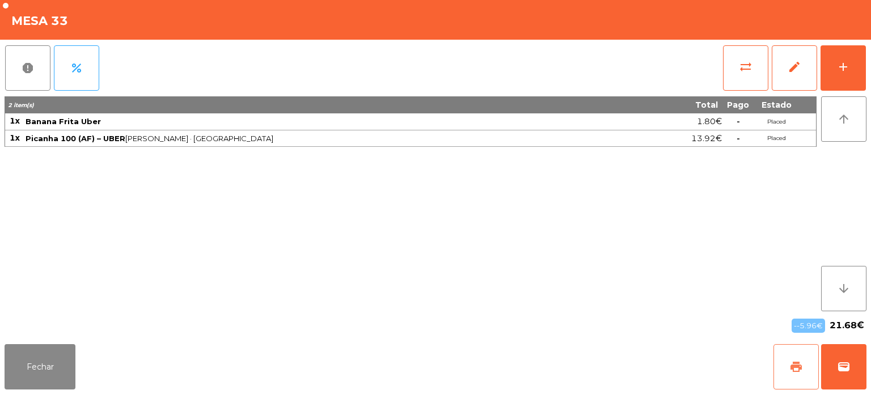
click at [787, 355] on button "print" at bounding box center [796, 366] width 45 height 45
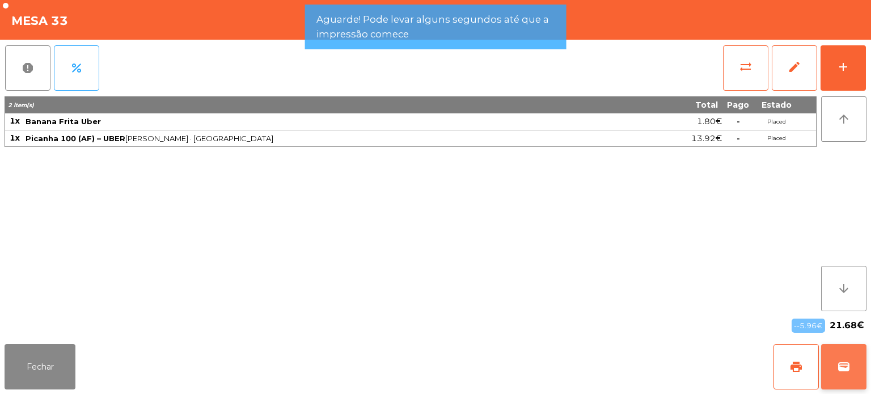
click at [844, 354] on button "wallet" at bounding box center [843, 366] width 45 height 45
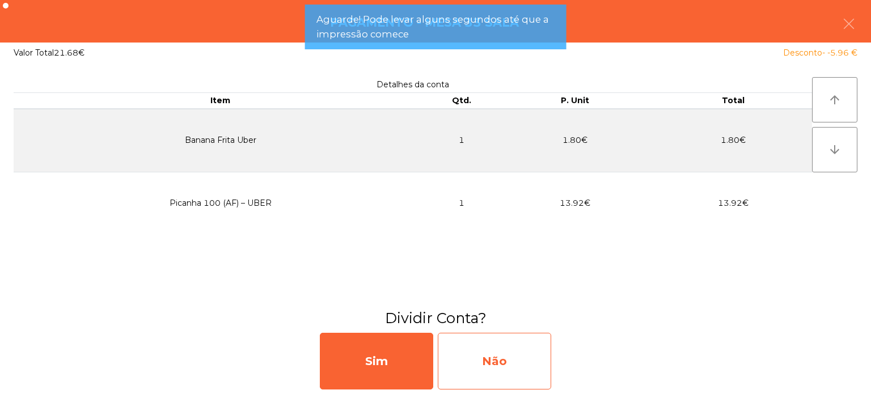
click at [496, 350] on div "Não" at bounding box center [494, 361] width 113 height 57
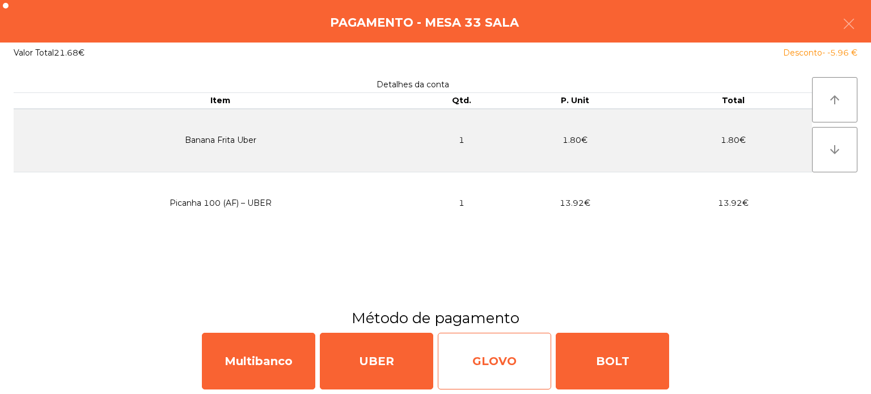
click at [510, 355] on div "GLOVO" at bounding box center [494, 361] width 113 height 57
select select "**"
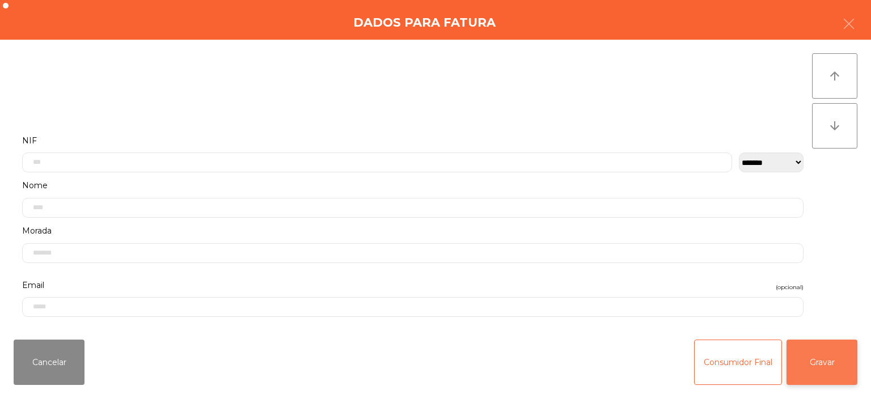
click at [828, 370] on button "Gravar" at bounding box center [822, 362] width 71 height 45
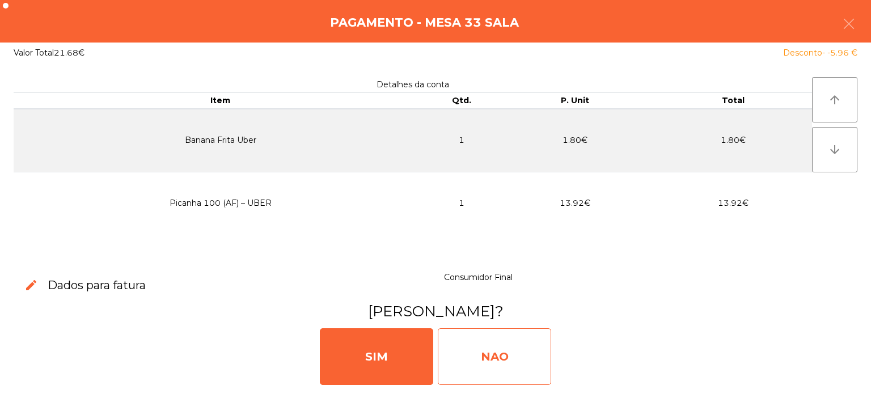
click at [507, 349] on div "NAO" at bounding box center [494, 356] width 113 height 57
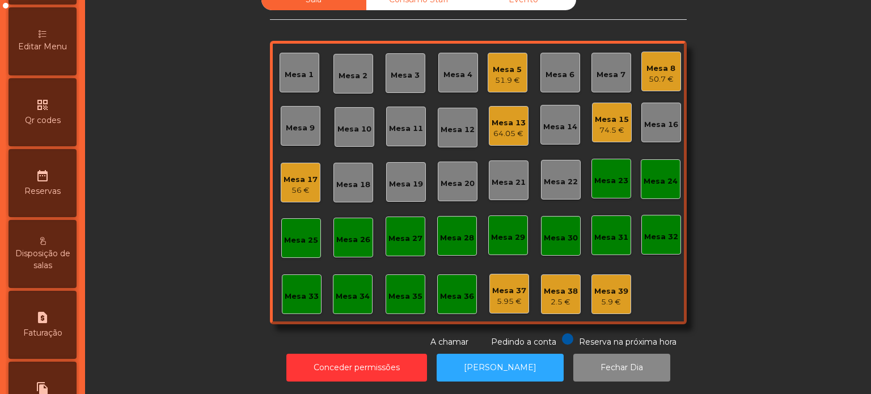
scroll to position [279, 0]
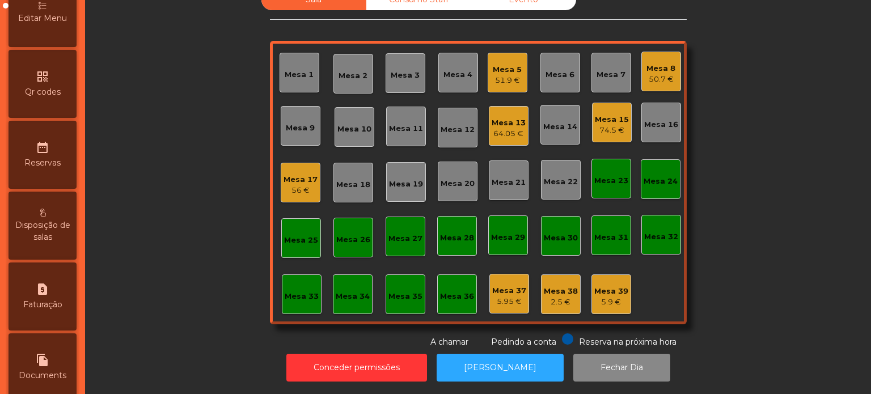
click at [49, 310] on div "request_page Faturação" at bounding box center [43, 297] width 68 height 68
select select "*"
select select "****"
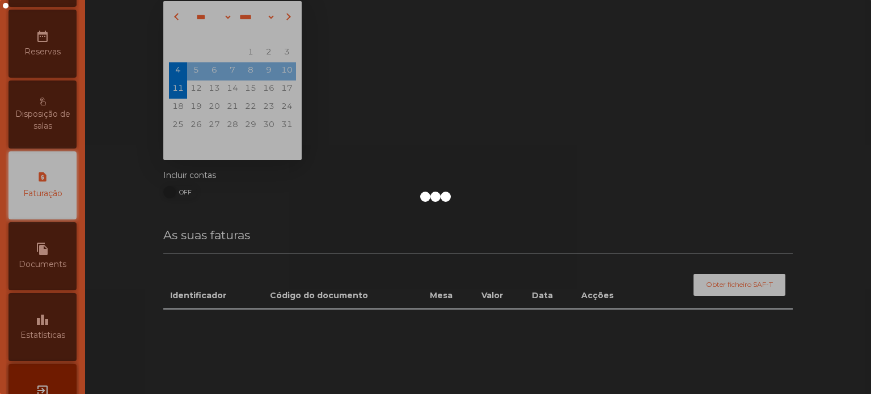
scroll to position [31, 0]
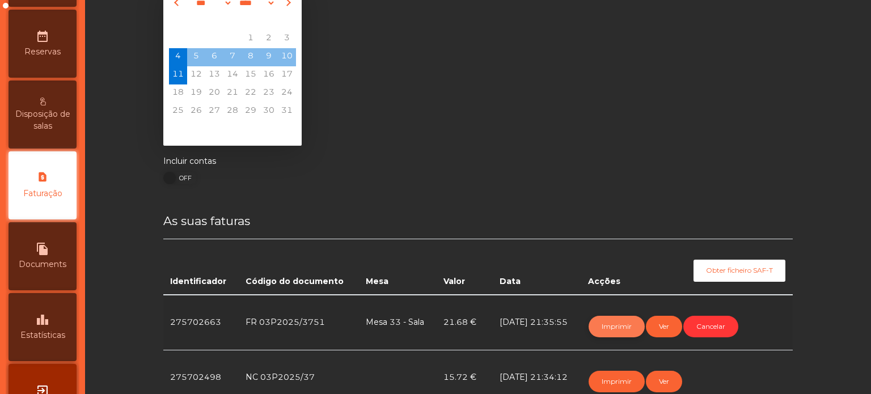
click at [617, 327] on button "Imprimir" at bounding box center [617, 327] width 56 height 22
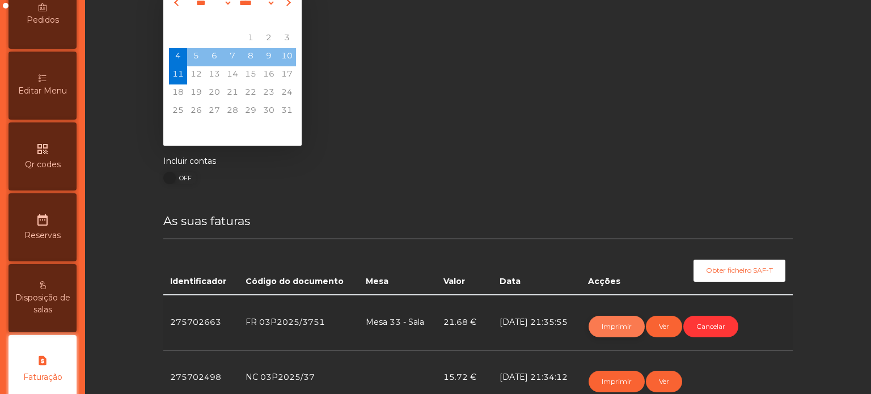
scroll to position [0, 0]
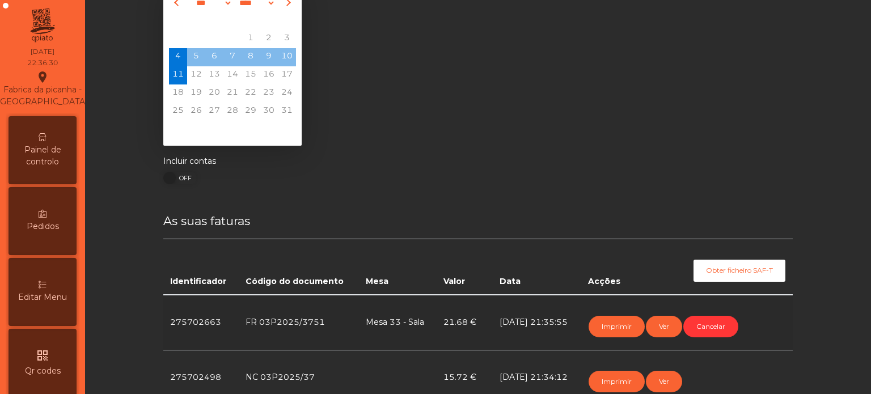
click at [51, 148] on div "Painel de controlo" at bounding box center [43, 150] width 68 height 68
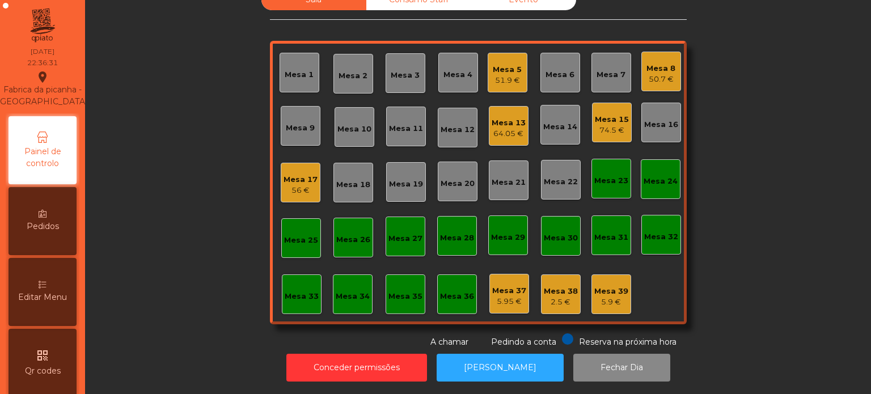
click at [607, 286] on div "Mesa 39" at bounding box center [612, 291] width 34 height 11
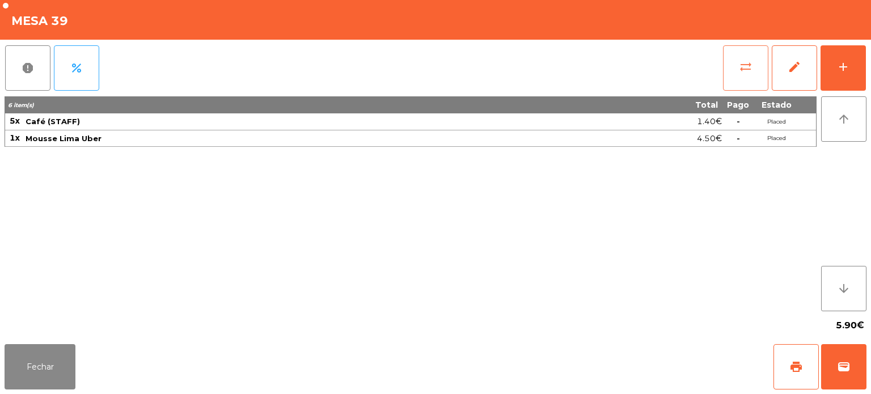
click at [741, 56] on button "sync_alt" at bounding box center [745, 67] width 45 height 45
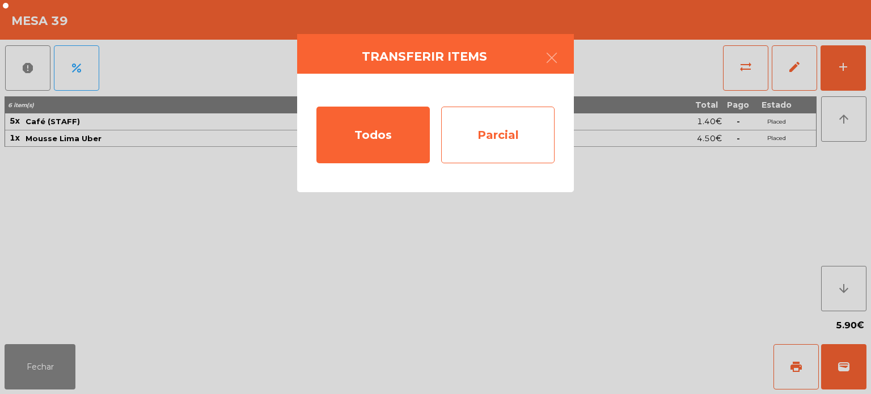
click at [543, 134] on div "Parcial" at bounding box center [497, 135] width 113 height 57
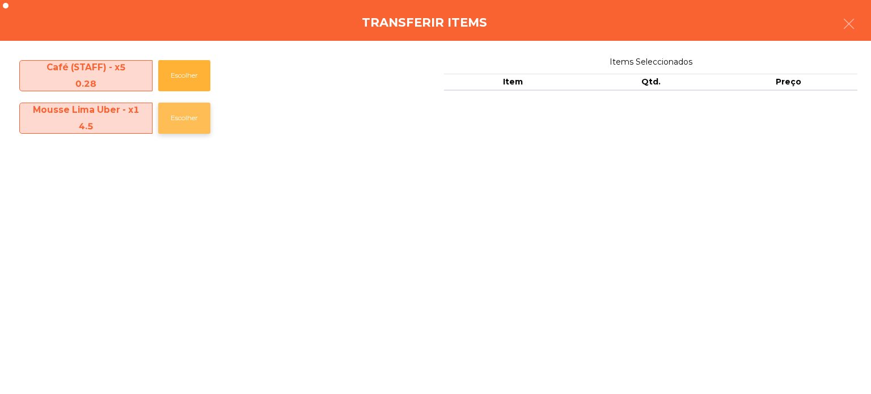
click at [184, 119] on button "Escolher" at bounding box center [184, 118] width 52 height 31
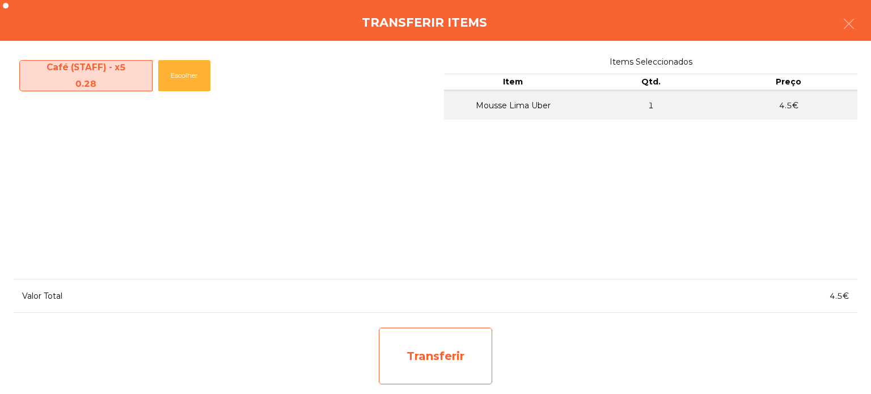
click at [454, 351] on div "Transferir" at bounding box center [435, 356] width 113 height 57
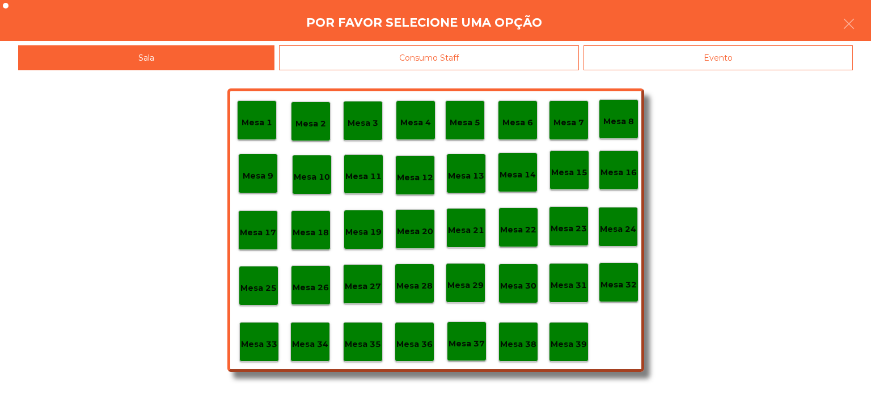
click at [466, 348] on p "Mesa 37" at bounding box center [467, 344] width 36 height 13
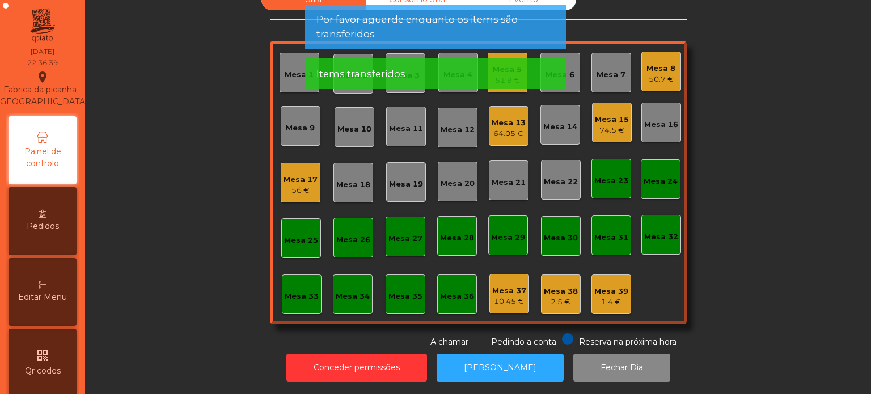
click at [601, 286] on div "Mesa 39" at bounding box center [612, 291] width 34 height 11
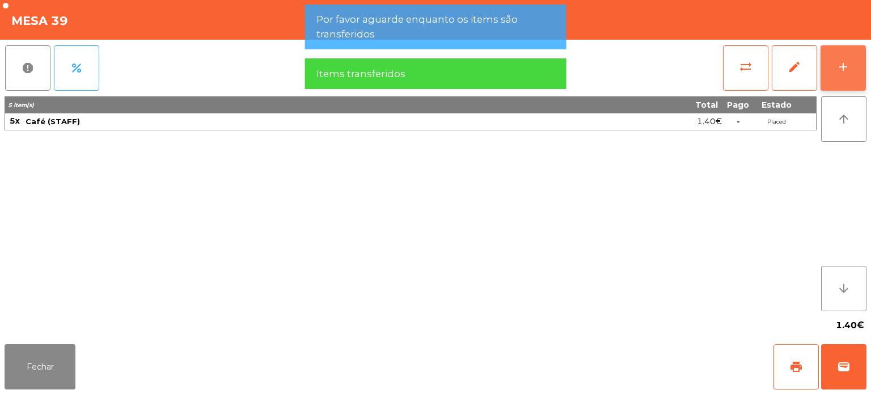
click at [864, 54] on button "add" at bounding box center [843, 67] width 45 height 45
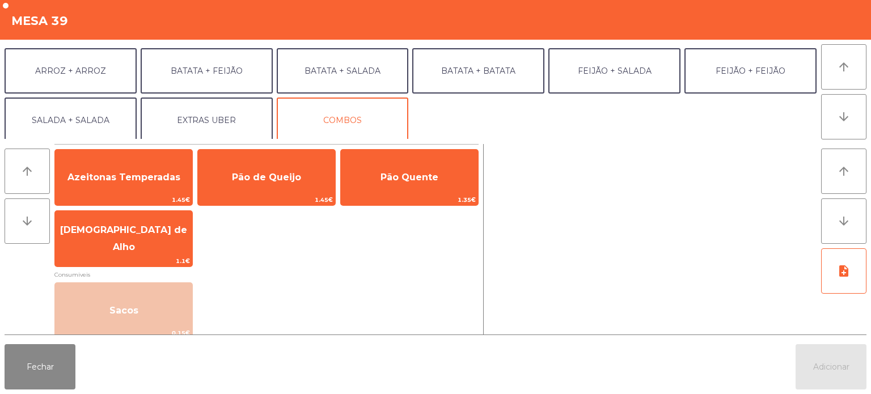
scroll to position [148, 0]
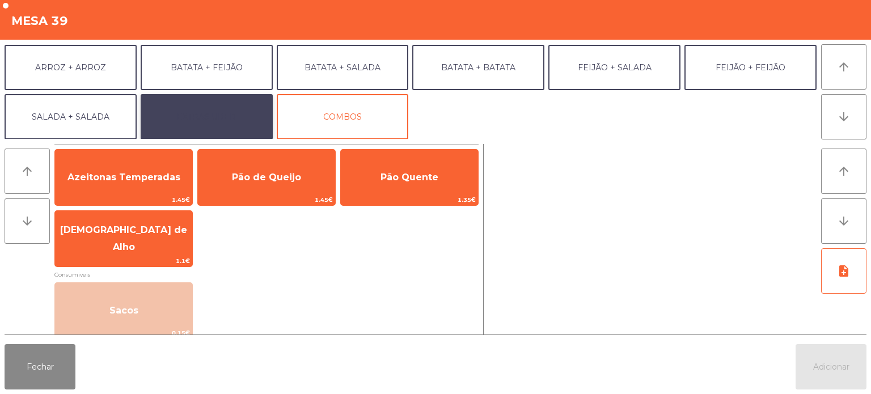
click at [239, 112] on button "EXTRAS UBER" at bounding box center [207, 116] width 132 height 45
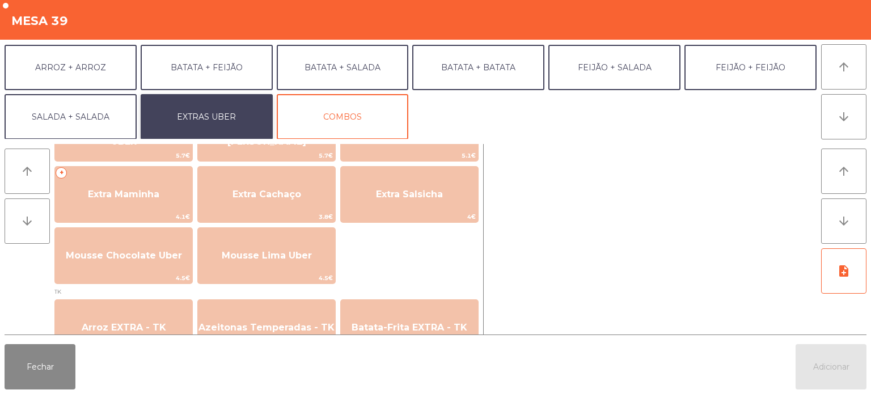
scroll to position [319, 0]
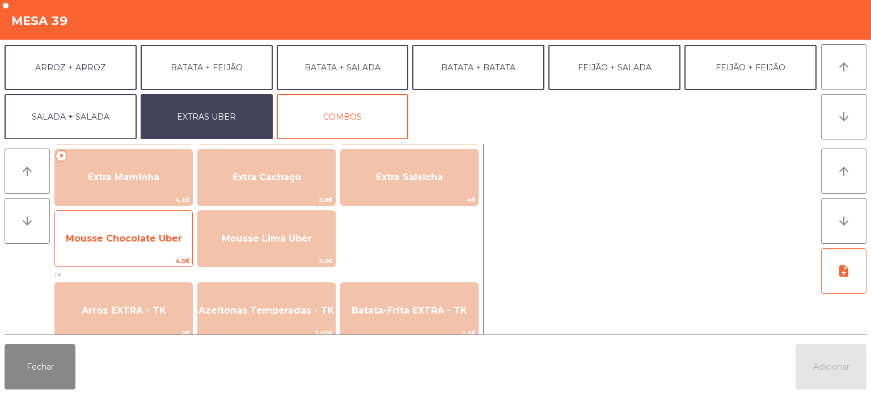
click at [159, 233] on span "Mousse Chocolate Uber" at bounding box center [124, 238] width 116 height 11
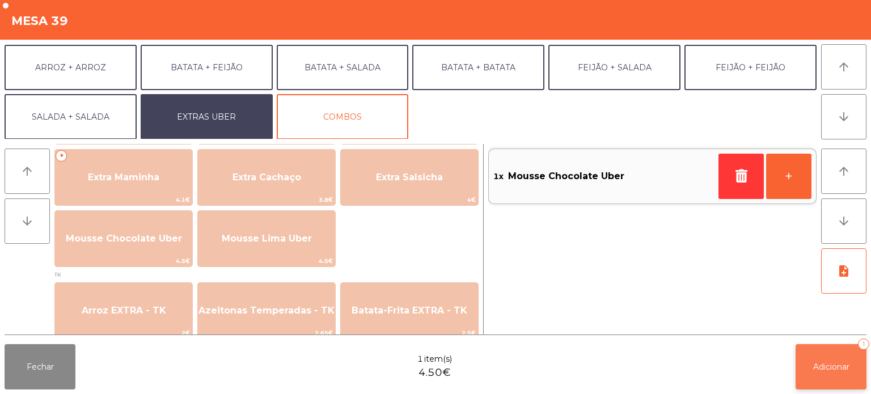
click at [842, 364] on span "Adicionar" at bounding box center [832, 367] width 36 height 10
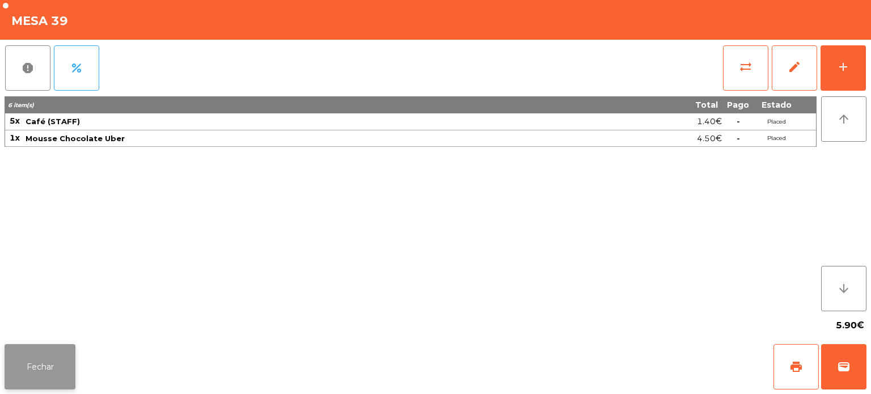
click at [51, 365] on button "Fechar" at bounding box center [40, 366] width 71 height 45
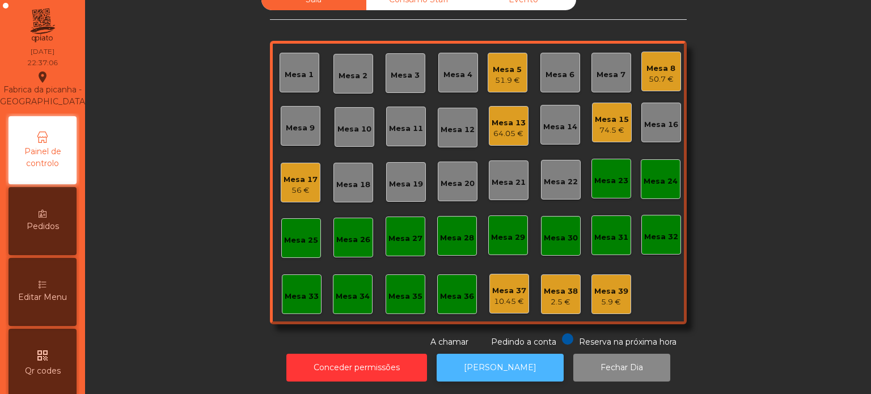
click at [529, 354] on button "[PERSON_NAME]" at bounding box center [500, 368] width 127 height 28
click at [300, 170] on div "Mesa 17 59.9 €" at bounding box center [301, 183] width 34 height 27
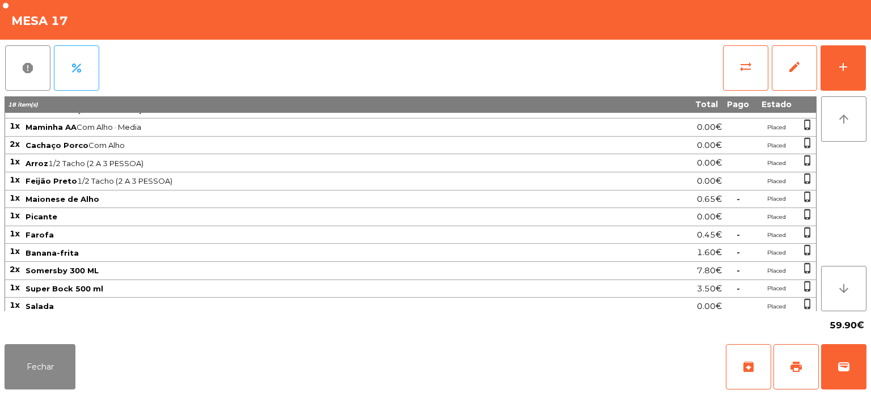
scroll to position [0, 0]
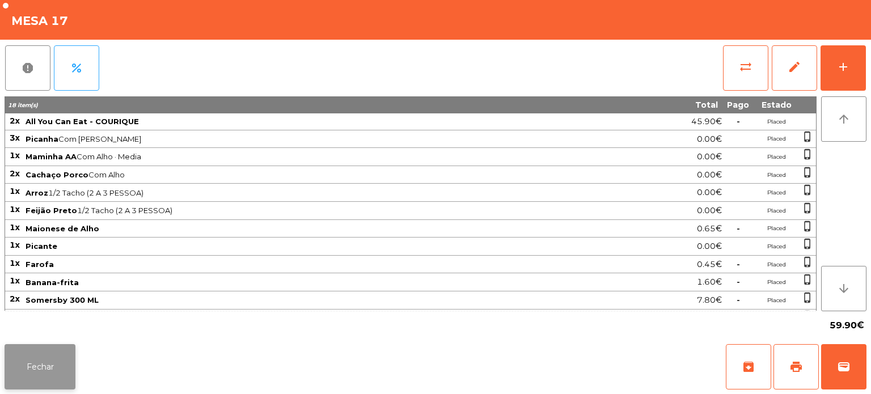
click at [27, 351] on button "Fechar" at bounding box center [40, 366] width 71 height 45
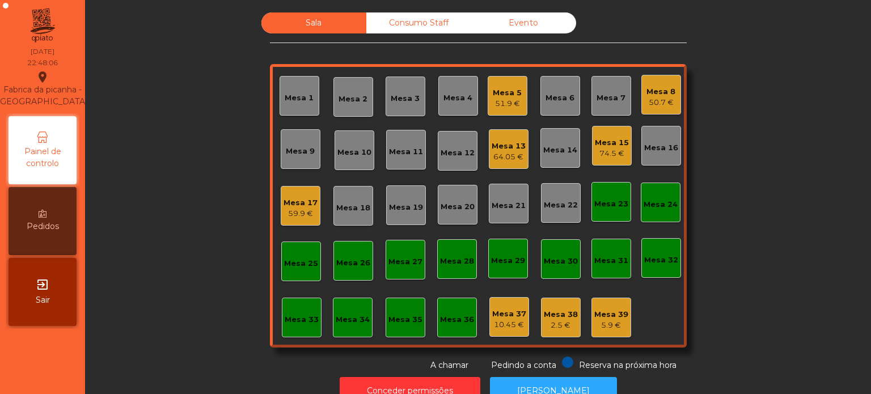
click at [511, 136] on div "Mesa 13 64.05 €" at bounding box center [509, 149] width 34 height 27
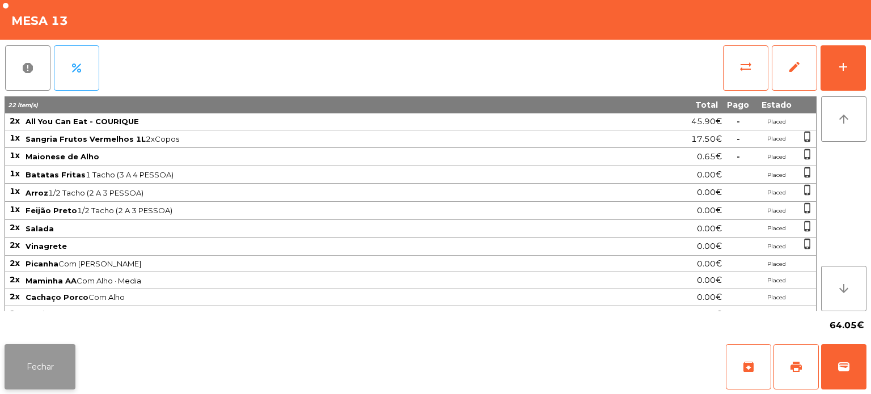
click at [62, 349] on button "Fechar" at bounding box center [40, 366] width 71 height 45
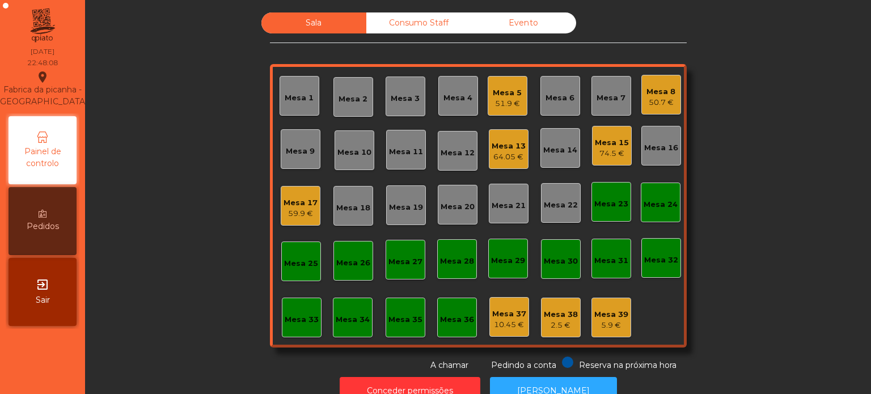
click at [500, 94] on div "Mesa 5" at bounding box center [507, 92] width 29 height 11
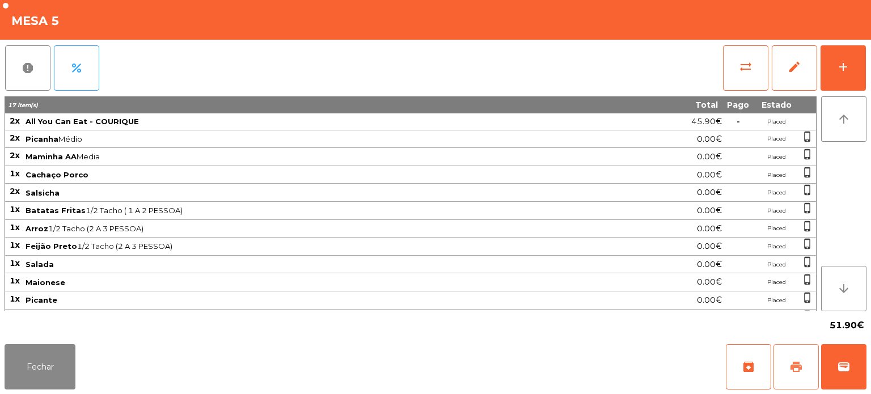
click at [807, 363] on button "print" at bounding box center [796, 366] width 45 height 45
click at [29, 373] on button "Fechar" at bounding box center [40, 366] width 71 height 45
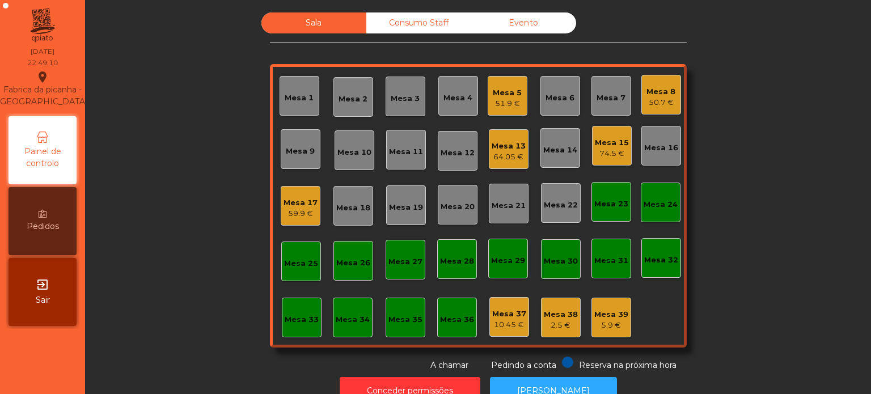
click at [486, 66] on div "Mesa 1 Mesa 2 Mesa 3 Mesa 4 Mesa 5 51.9 € Mesa 6 Mesa 7 Mesa 8 50.7 € Mesa 9 Me…" at bounding box center [478, 206] width 417 height 284
click at [473, 108] on div "Mesa 4" at bounding box center [459, 96] width 40 height 40
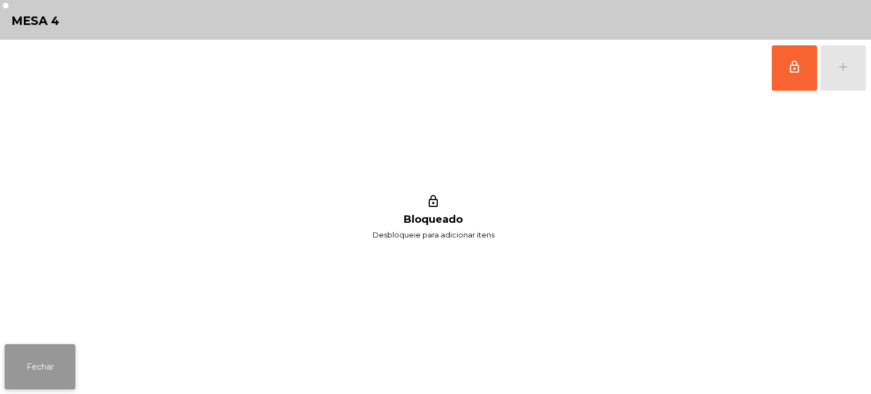
click at [62, 351] on button "Fechar" at bounding box center [40, 366] width 71 height 45
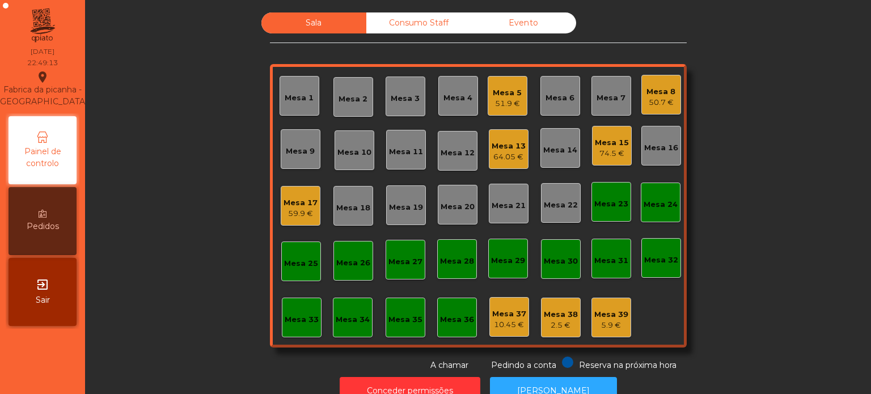
click at [488, 81] on div "Mesa 5 51.9 €" at bounding box center [508, 96] width 40 height 40
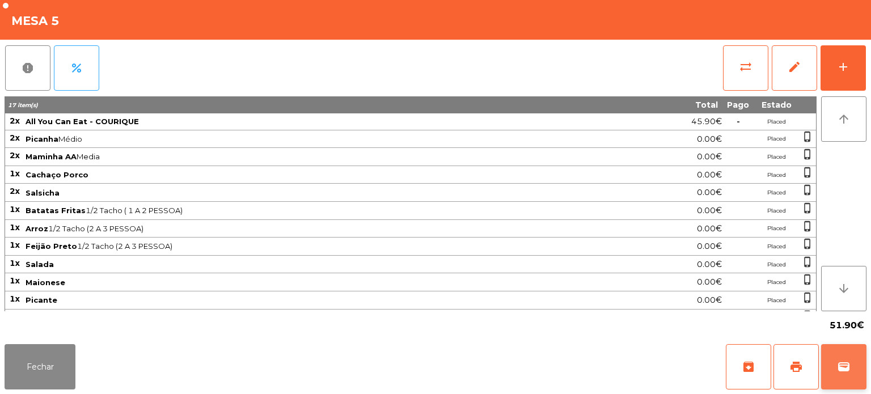
click at [853, 363] on button "wallet" at bounding box center [843, 366] width 45 height 45
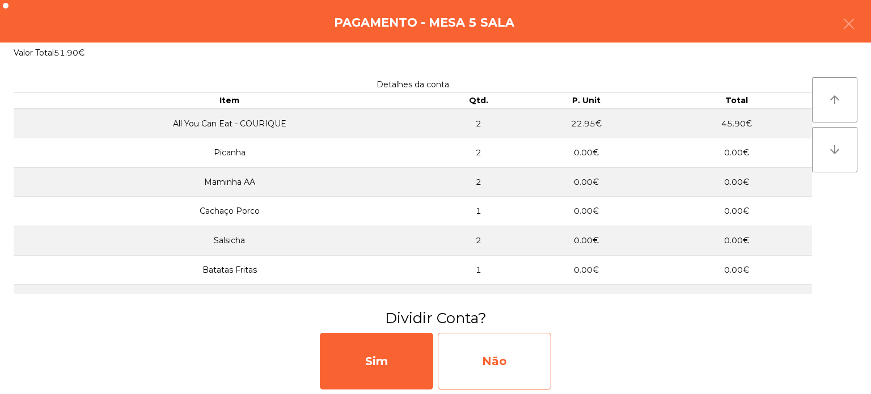
click at [540, 336] on div "Não" at bounding box center [494, 361] width 113 height 57
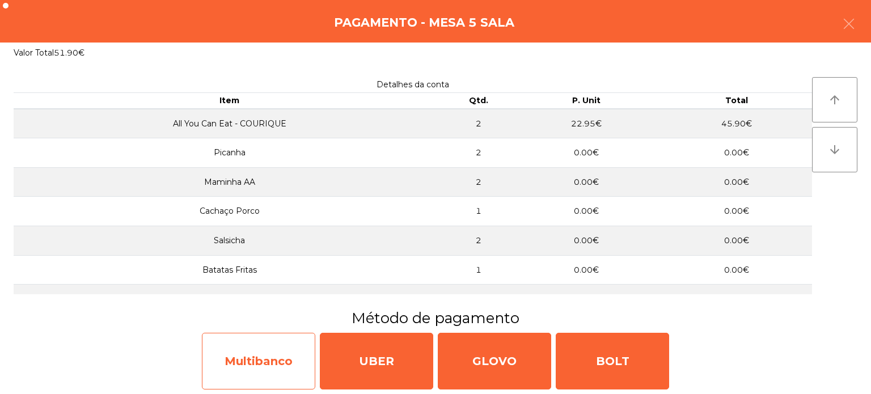
click at [272, 345] on div "Multibanco" at bounding box center [258, 361] width 113 height 57
select select "**"
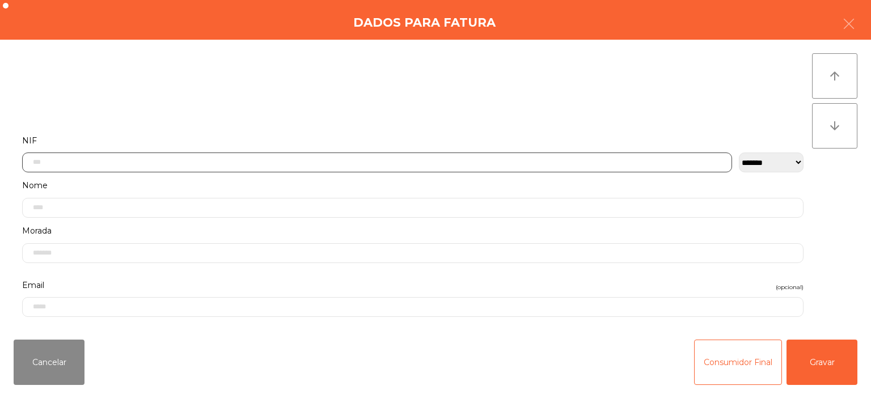
click at [589, 162] on input "text" at bounding box center [377, 163] width 710 height 20
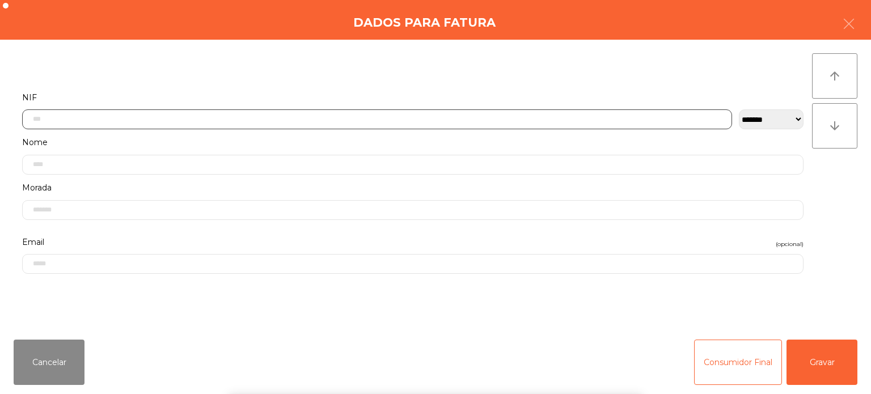
scroll to position [79, 0]
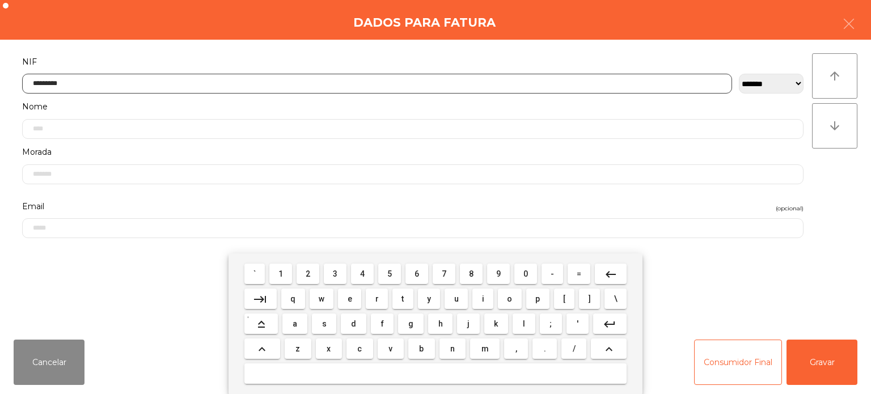
type input "*********"
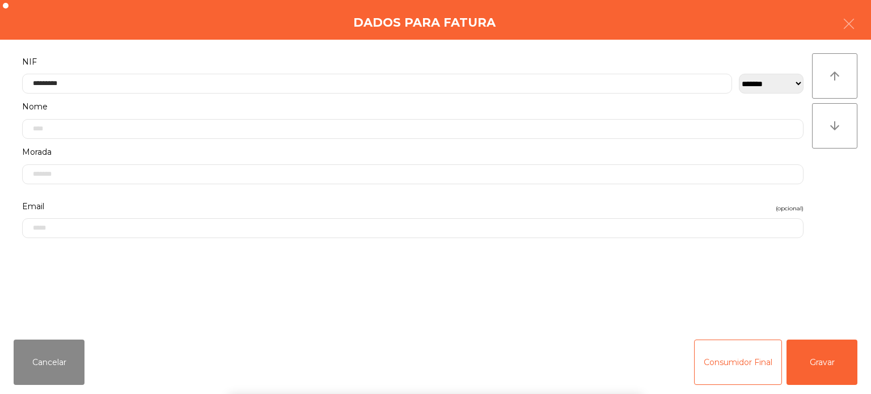
click at [821, 367] on div "` 1 2 3 4 5 6 7 8 9 0 - = keyboard_backspace keyboard_tab q w e r t y u i o p […" at bounding box center [435, 324] width 871 height 141
click at [817, 369] on button "Gravar" at bounding box center [822, 362] width 71 height 45
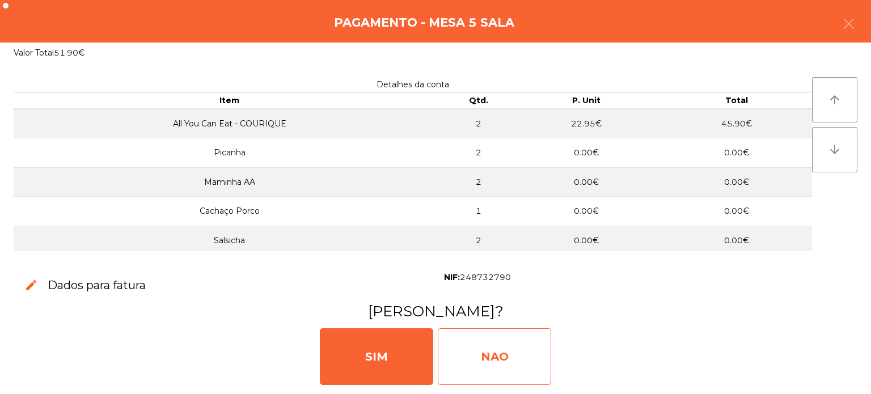
click at [491, 347] on div "NAO" at bounding box center [494, 356] width 113 height 57
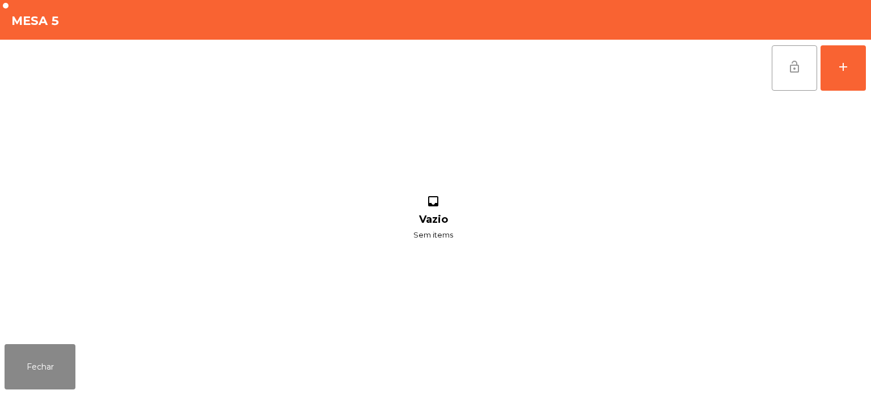
click at [785, 73] on button "lock_open" at bounding box center [794, 67] width 45 height 45
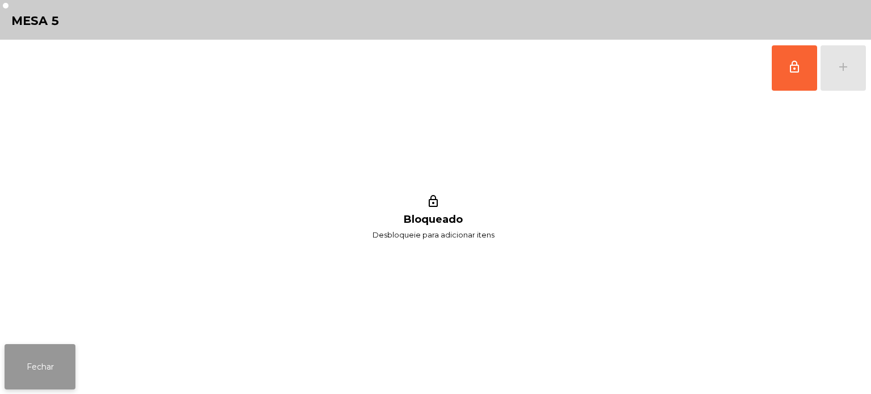
click at [33, 359] on button "Fechar" at bounding box center [40, 366] width 71 height 45
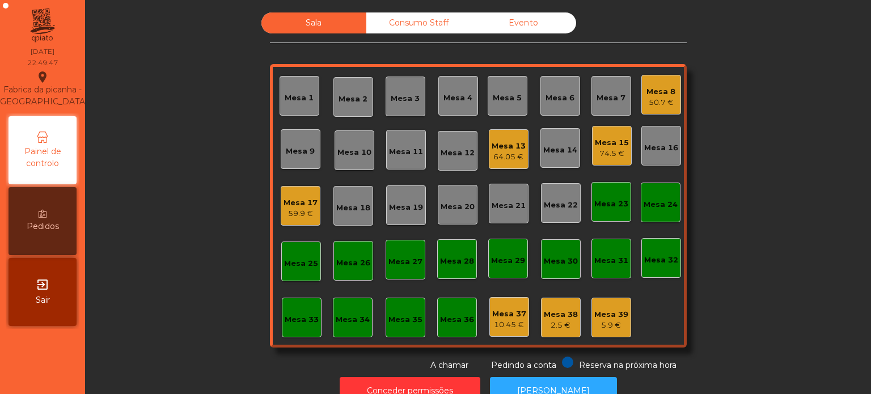
click at [758, 292] on div "Sala Consumo Staff Evento Mesa 1 [GEOGRAPHIC_DATA] 3 Mesa 4 Mesa 5 Mesa 6 Mesa …" at bounding box center [478, 191] width 756 height 359
click at [498, 324] on div "10.45 €" at bounding box center [509, 324] width 34 height 11
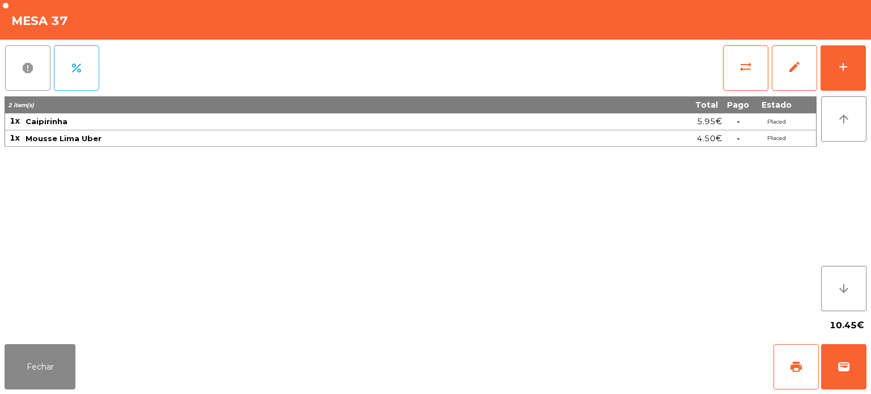
click at [21, 68] on span "report" at bounding box center [28, 68] width 14 height 14
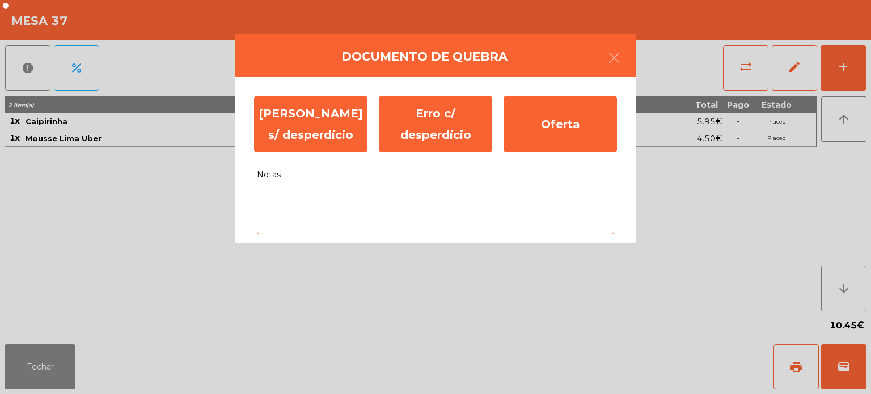
click at [302, 205] on textarea "Notas" at bounding box center [435, 210] width 357 height 47
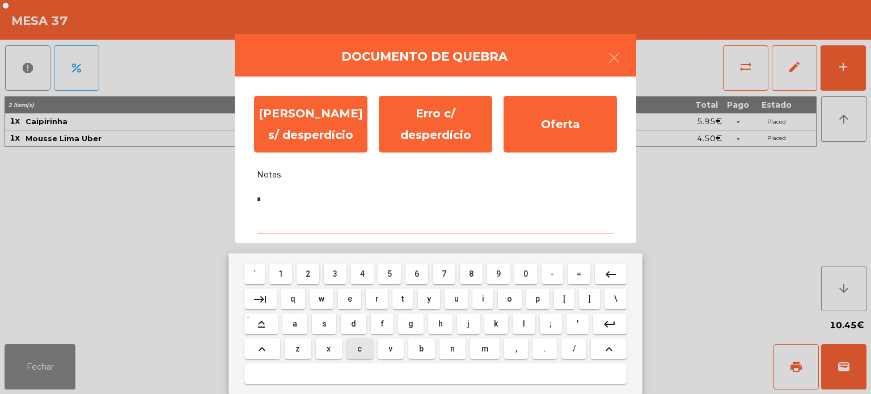
click at [349, 344] on button "c" at bounding box center [360, 349] width 27 height 20
type textarea "**"
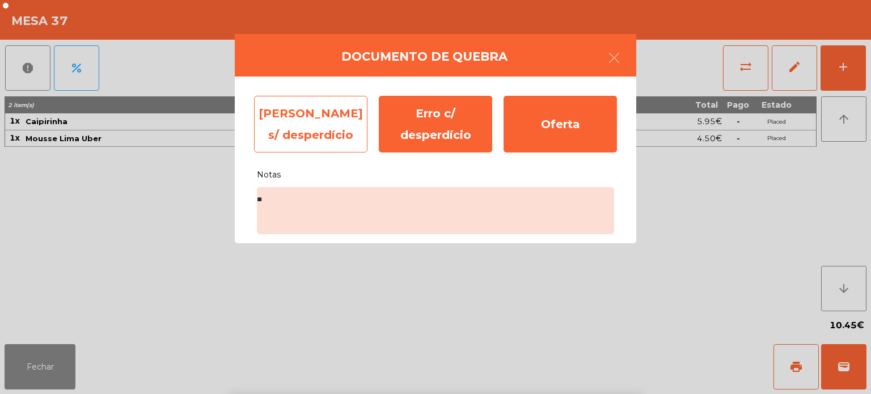
click at [309, 135] on div "[PERSON_NAME] s/ desperdício" at bounding box center [310, 124] width 113 height 57
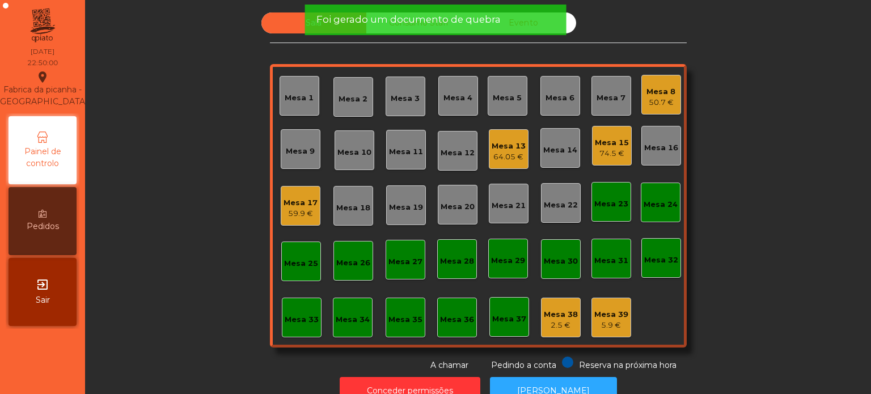
click at [556, 326] on div "2.5 €" at bounding box center [561, 325] width 34 height 11
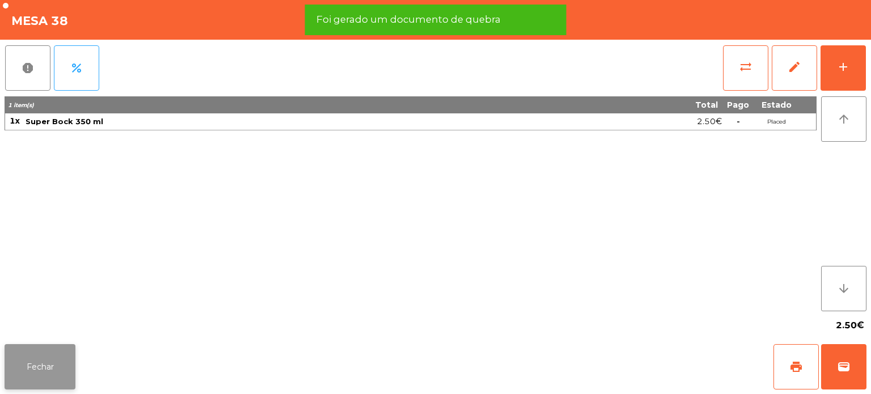
click at [57, 366] on button "Fechar" at bounding box center [40, 366] width 71 height 45
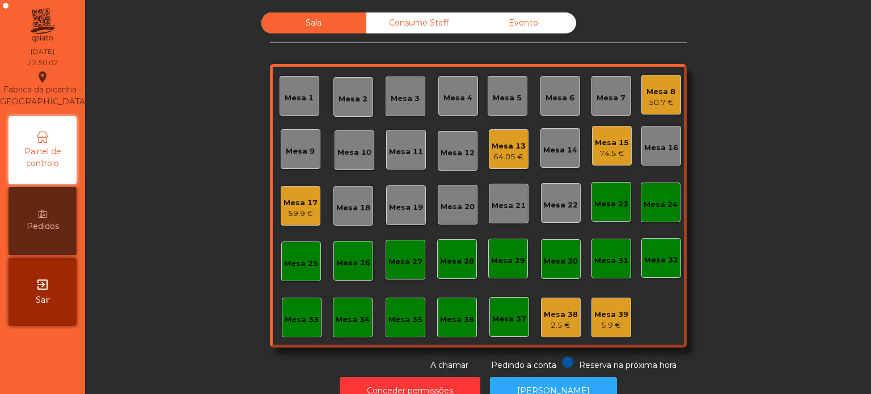
click at [559, 322] on div "2.5 €" at bounding box center [561, 325] width 34 height 11
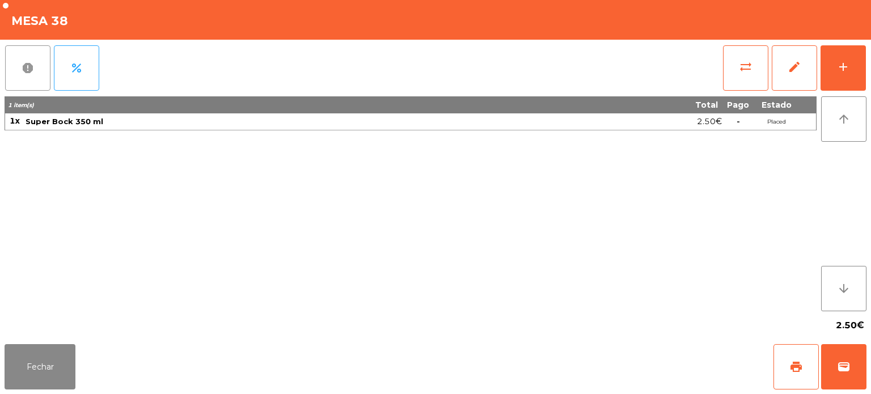
click at [8, 79] on button "report" at bounding box center [27, 67] width 45 height 45
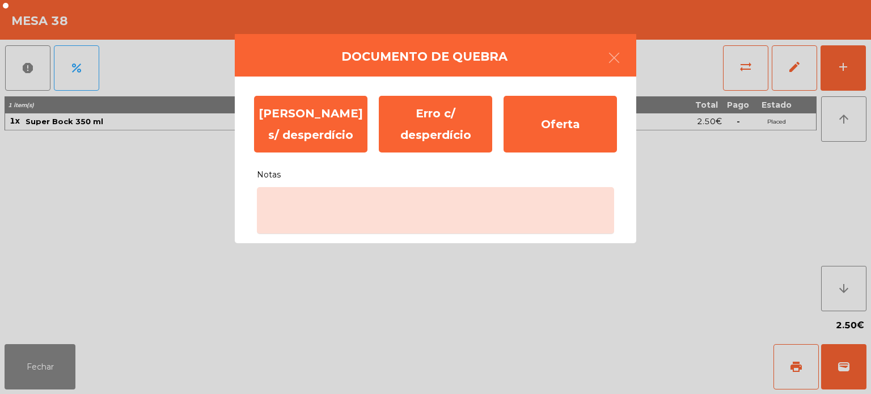
click at [311, 241] on div "[PERSON_NAME] s/ desperdício Erro c/ desperdício Oferta Notas" at bounding box center [436, 160] width 402 height 167
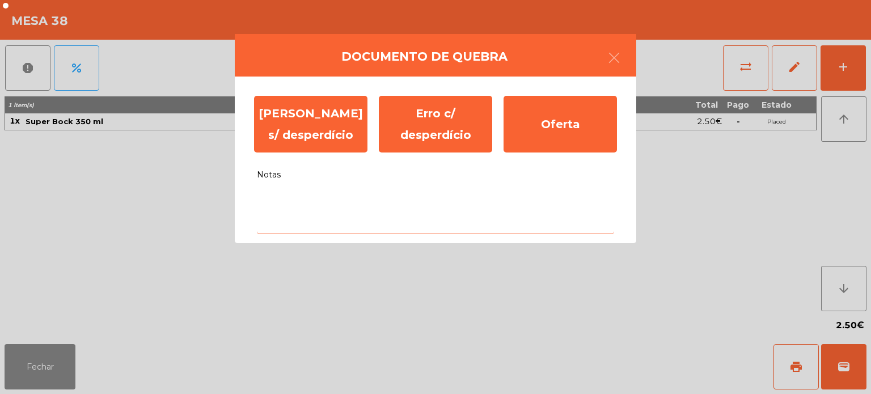
click at [434, 220] on textarea "Notas" at bounding box center [435, 210] width 357 height 47
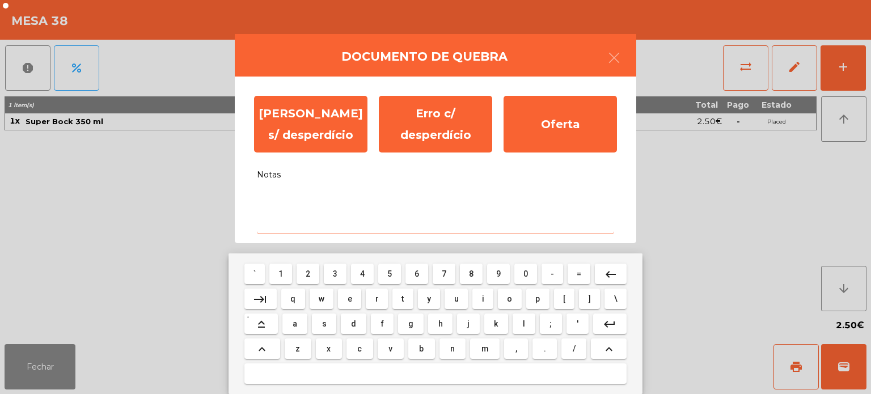
click at [349, 305] on button "e" at bounding box center [349, 299] width 23 height 20
click at [348, 330] on button "d" at bounding box center [353, 324] width 25 height 20
click at [342, 321] on button "d" at bounding box center [353, 324] width 25 height 20
type textarea "***"
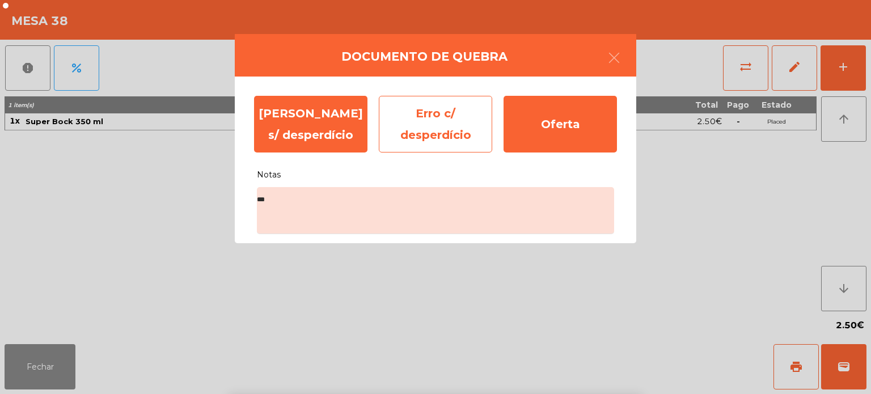
click at [441, 137] on div "Erro c/ desperdício" at bounding box center [435, 124] width 113 height 57
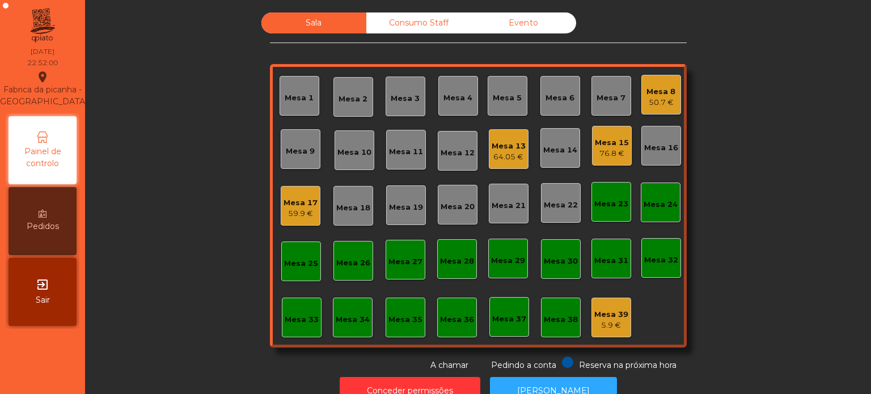
click at [517, 141] on div "Mesa 13" at bounding box center [509, 146] width 34 height 11
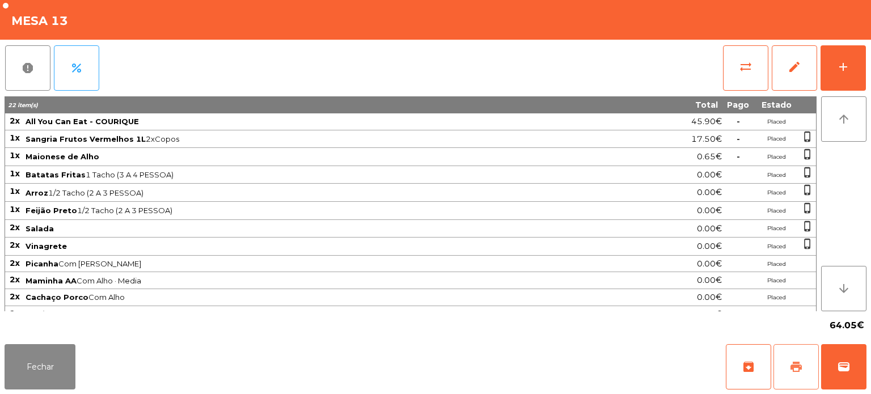
click at [787, 376] on button "print" at bounding box center [796, 366] width 45 height 45
click at [21, 369] on button "Fechar" at bounding box center [40, 366] width 71 height 45
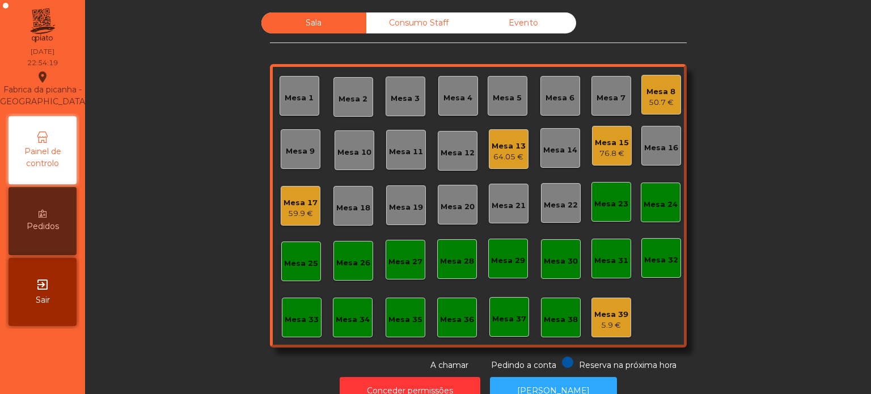
click at [768, 112] on div "Sala Consumo Staff Evento Mesa 1 [GEOGRAPHIC_DATA] 3 Mesa 4 Mesa 5 Mesa 6 [GEOG…" at bounding box center [478, 191] width 756 height 359
click at [608, 150] on div "76.8 €" at bounding box center [612, 153] width 34 height 11
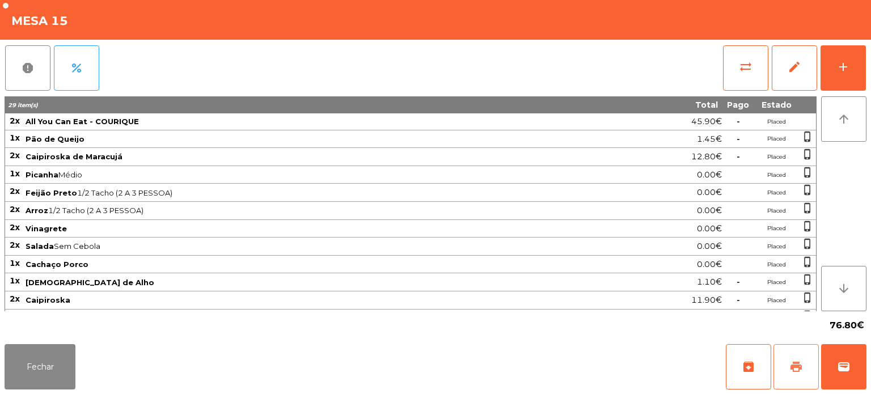
click at [786, 364] on button "print" at bounding box center [796, 366] width 45 height 45
click at [61, 350] on button "Fechar" at bounding box center [40, 366] width 71 height 45
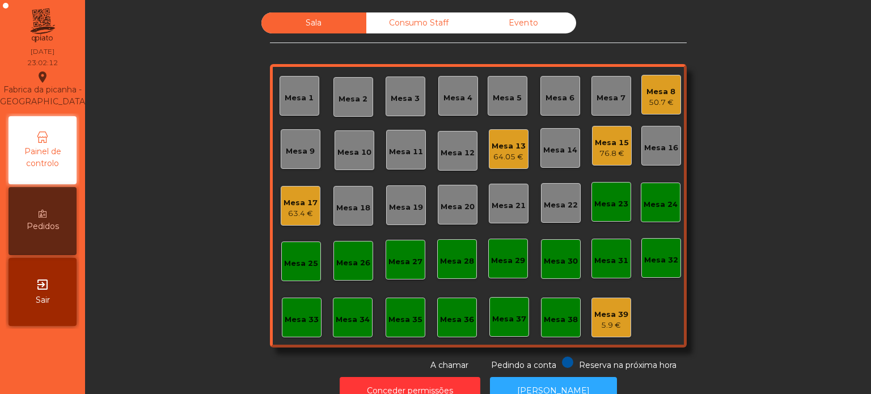
click at [519, 146] on div "Mesa 13" at bounding box center [509, 146] width 34 height 11
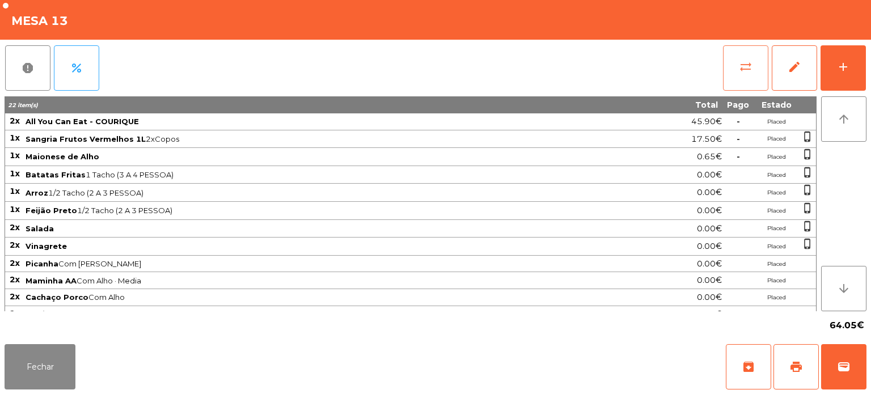
click at [731, 66] on button "sync_alt" at bounding box center [745, 67] width 45 height 45
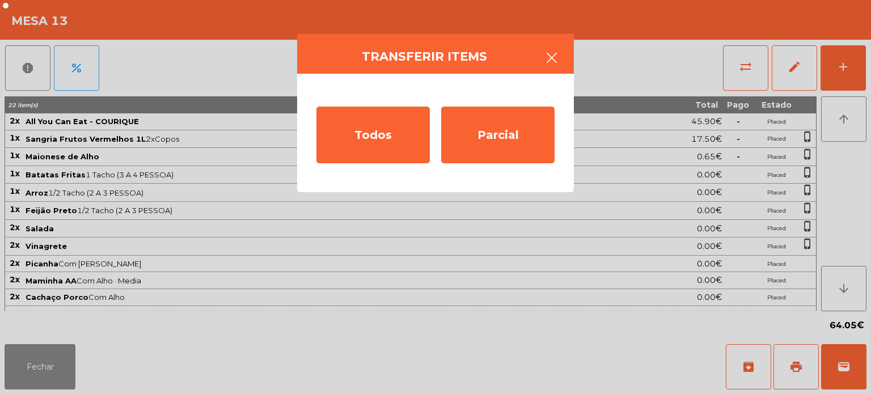
click at [540, 59] on button "button" at bounding box center [552, 59] width 32 height 34
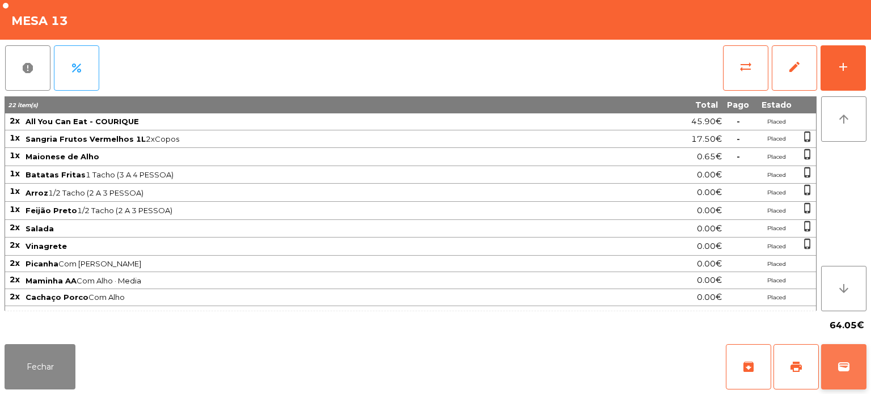
click at [862, 369] on button "wallet" at bounding box center [843, 366] width 45 height 45
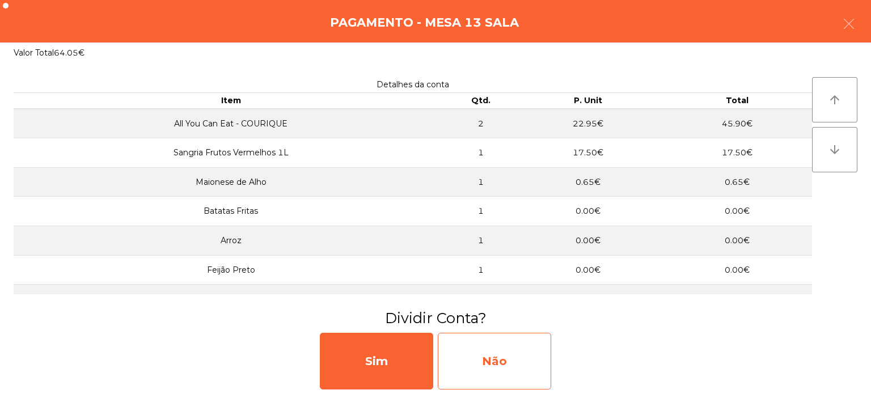
click at [511, 369] on div "Não" at bounding box center [494, 361] width 113 height 57
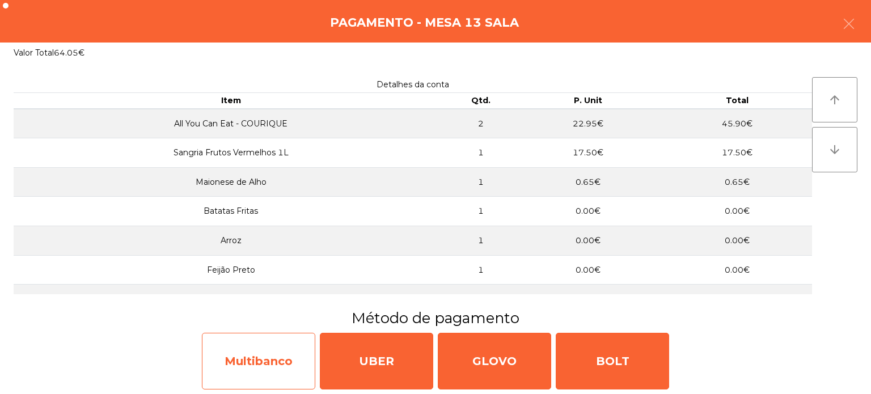
click at [271, 352] on div "Multibanco" at bounding box center [258, 361] width 113 height 57
select select "**"
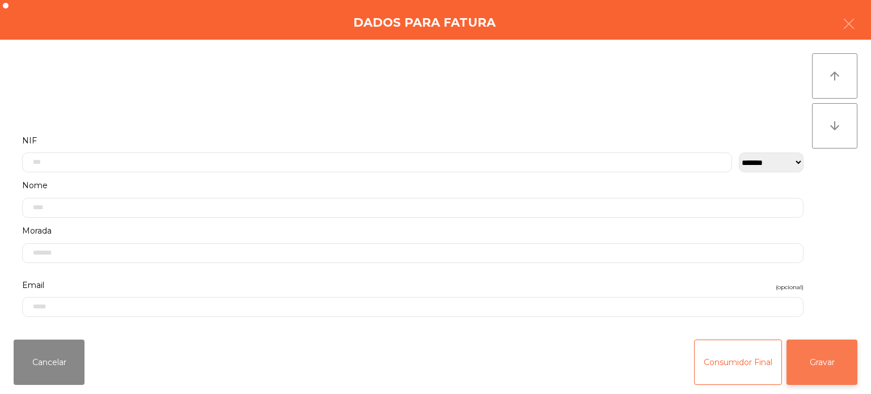
click at [837, 353] on button "Gravar" at bounding box center [822, 362] width 71 height 45
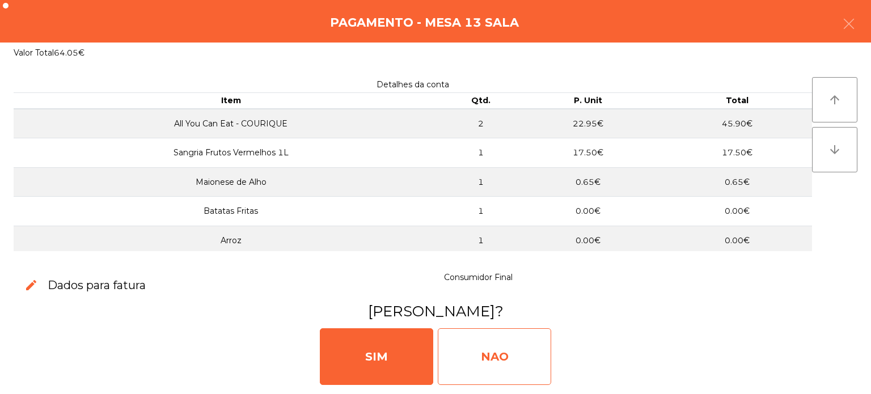
click at [478, 352] on div "NAO" at bounding box center [494, 356] width 113 height 57
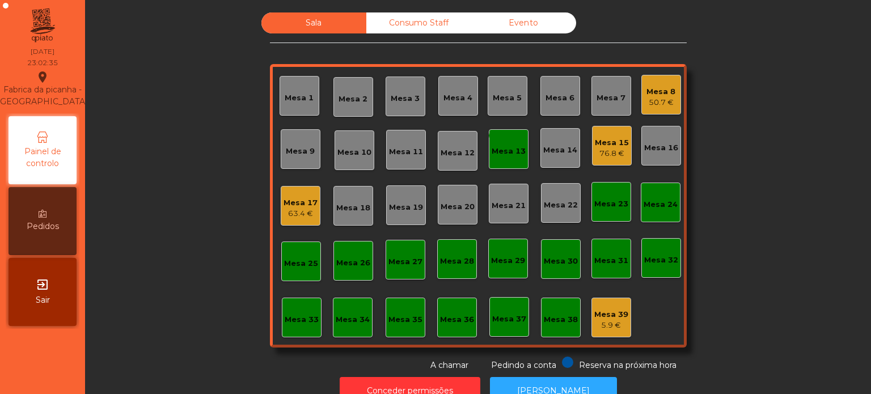
click at [602, 126] on div "Mesa 15 76.8 €" at bounding box center [612, 146] width 40 height 40
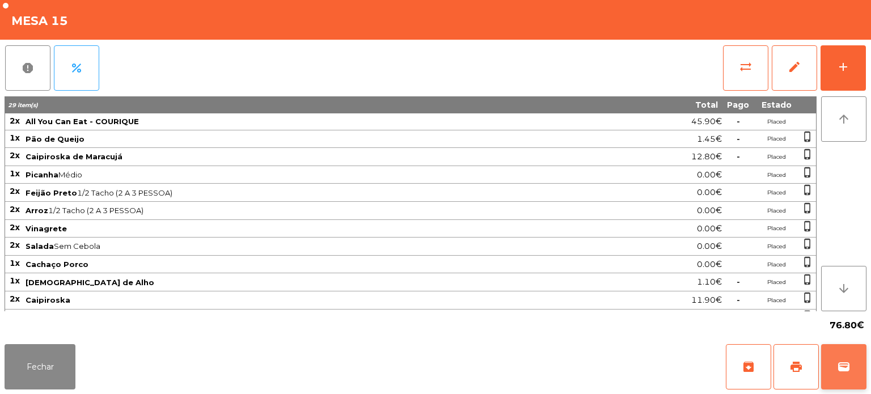
click at [848, 374] on button "wallet" at bounding box center [843, 366] width 45 height 45
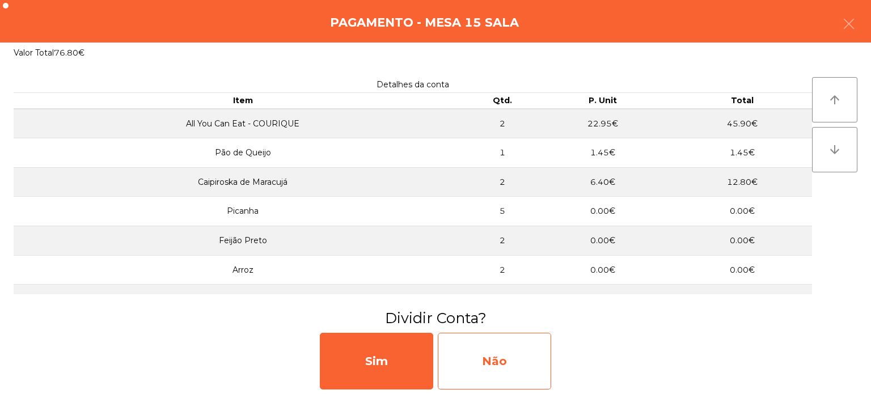
click at [479, 366] on div "Não" at bounding box center [494, 361] width 113 height 57
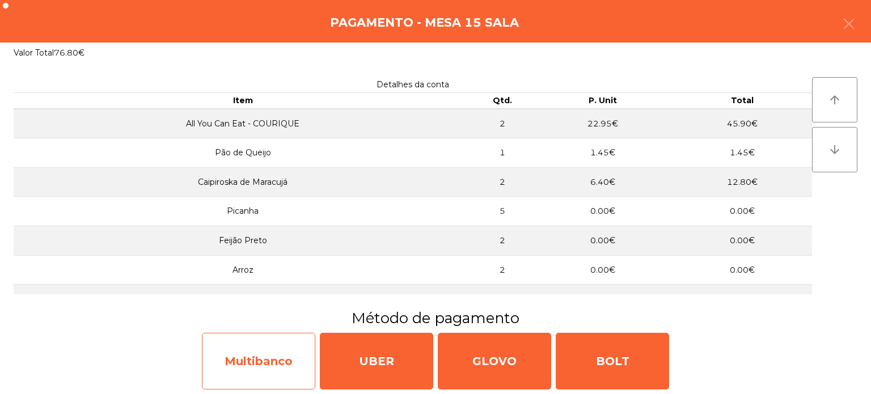
click at [272, 335] on div "Multibanco" at bounding box center [258, 361] width 113 height 57
select select "**"
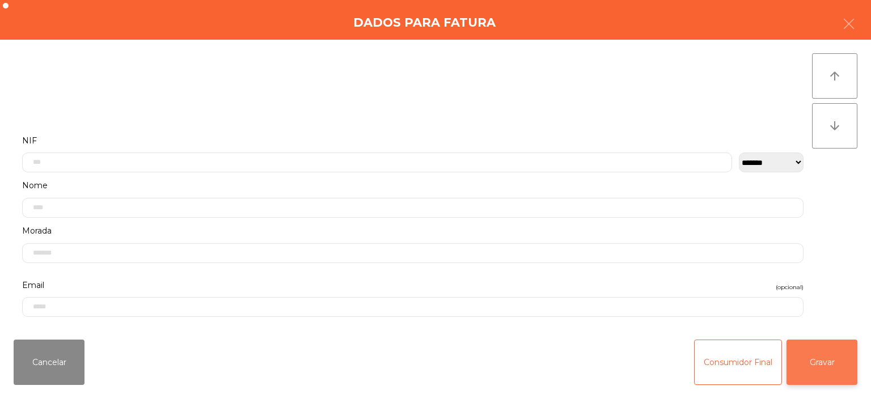
click at [829, 359] on button "Gravar" at bounding box center [822, 362] width 71 height 45
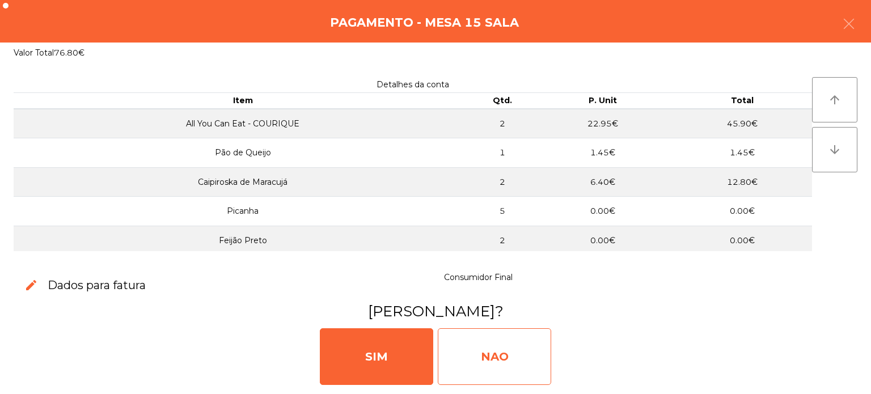
click at [483, 343] on div "NAO" at bounding box center [494, 356] width 113 height 57
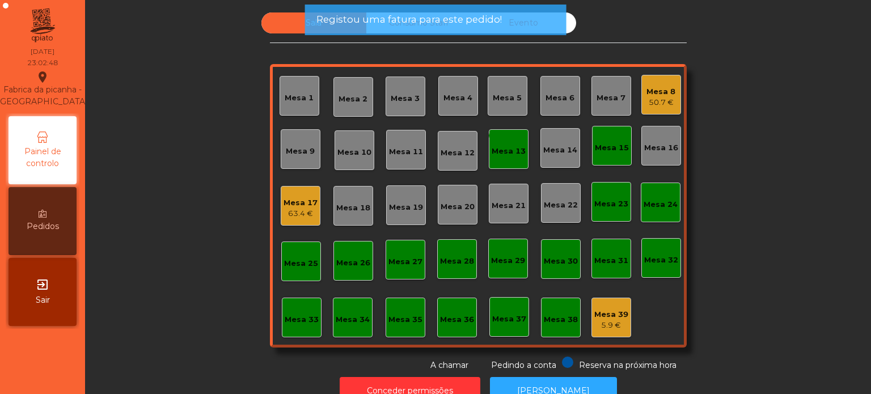
click at [609, 138] on div "Mesa 15" at bounding box center [612, 146] width 34 height 16
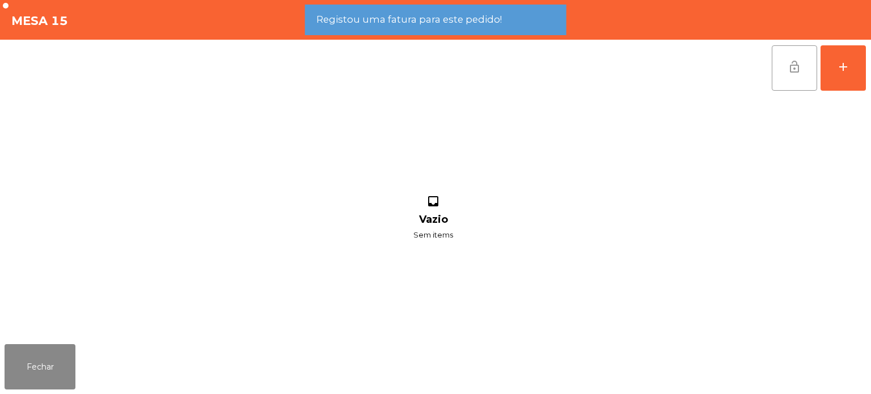
click at [790, 68] on span "lock_open" at bounding box center [795, 67] width 14 height 14
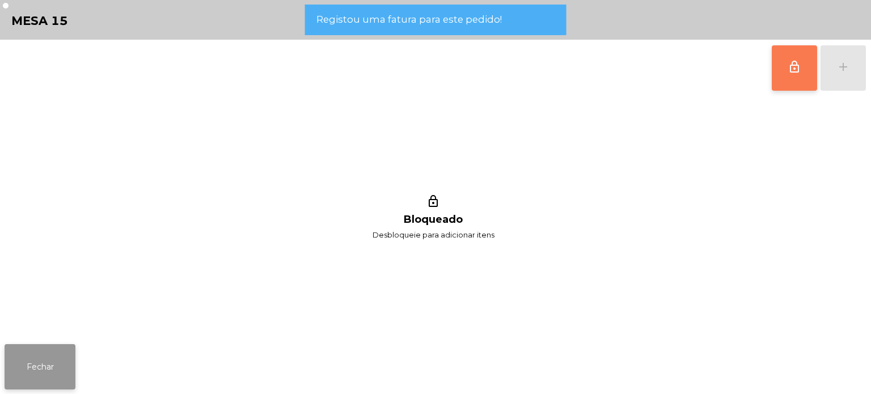
click at [59, 347] on button "Fechar" at bounding box center [40, 366] width 71 height 45
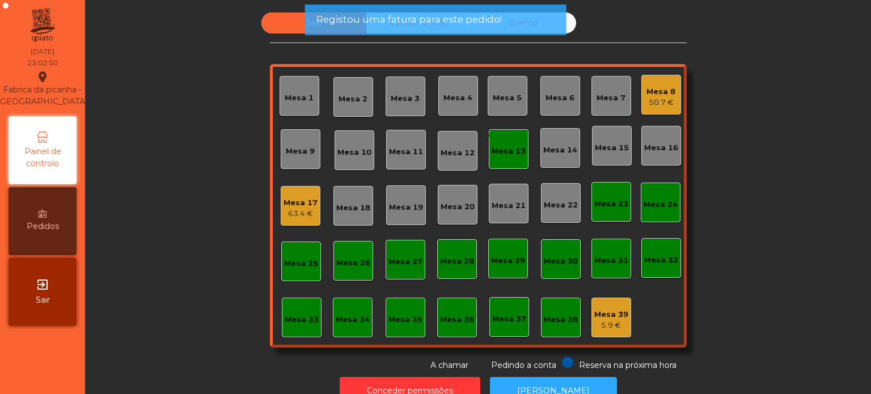
click at [492, 155] on div "Mesa 13" at bounding box center [509, 151] width 34 height 11
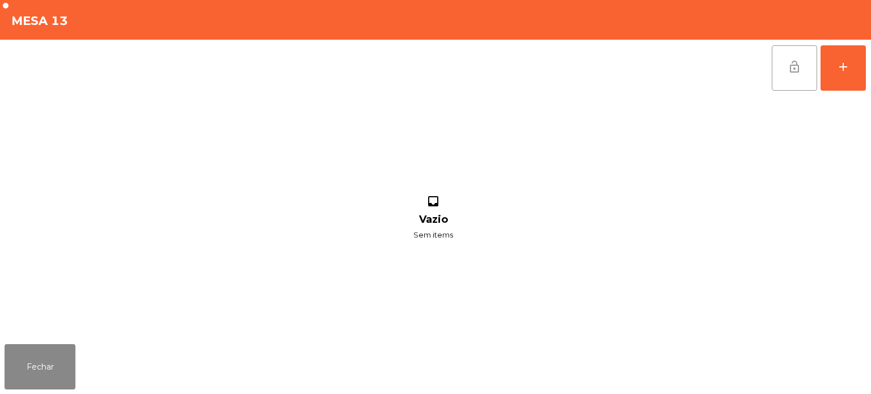
click at [786, 67] on button "lock_open" at bounding box center [794, 67] width 45 height 45
click at [71, 348] on button "Fechar" at bounding box center [40, 366] width 71 height 45
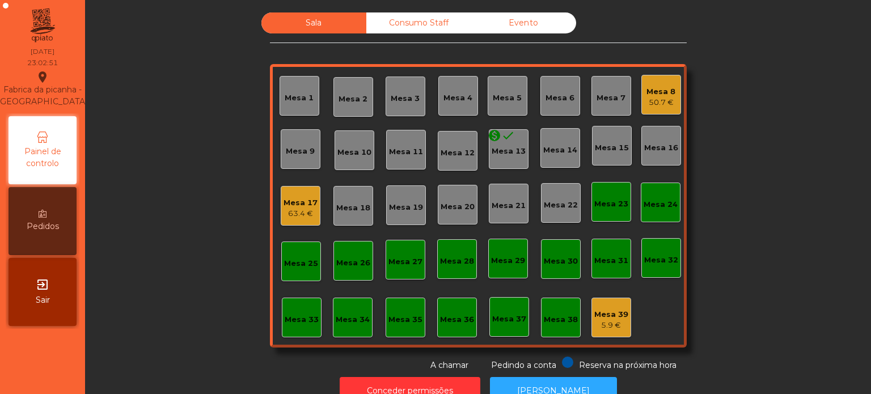
click at [431, 30] on div "Consumo Staff" at bounding box center [418, 22] width 105 height 21
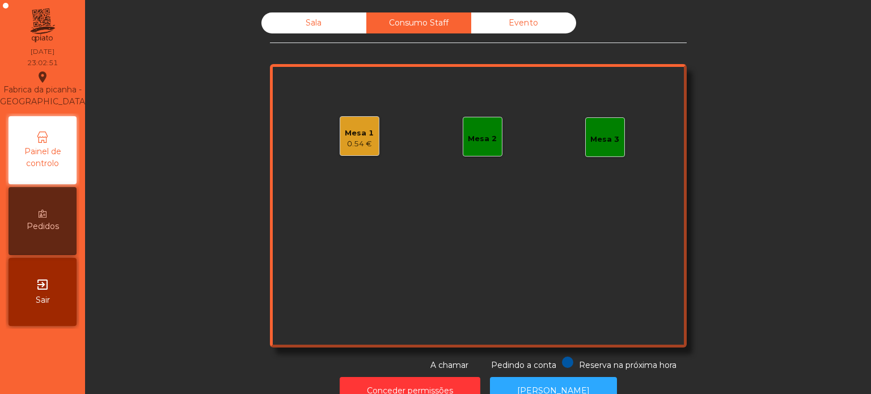
click at [510, 45] on div "Sala Consumo Staff Evento Mesa 1 0.54 € Mesa 2 Mesa 3 Reserva na próxima hora P…" at bounding box center [478, 191] width 417 height 359
click at [551, 32] on div "Evento" at bounding box center [523, 22] width 105 height 21
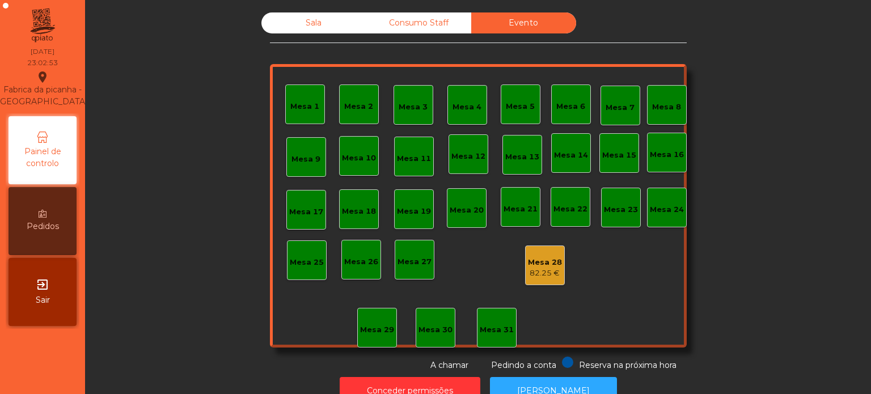
click at [551, 262] on div "Mesa 28" at bounding box center [545, 262] width 34 height 11
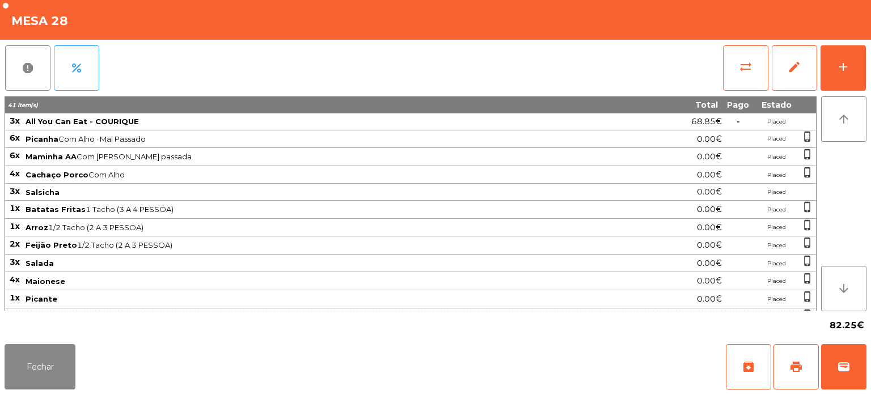
scroll to position [99, 0]
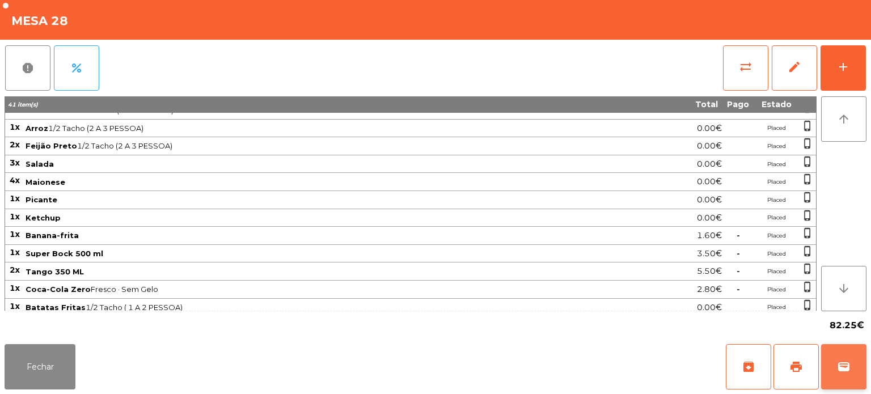
click at [828, 364] on button "wallet" at bounding box center [843, 366] width 45 height 45
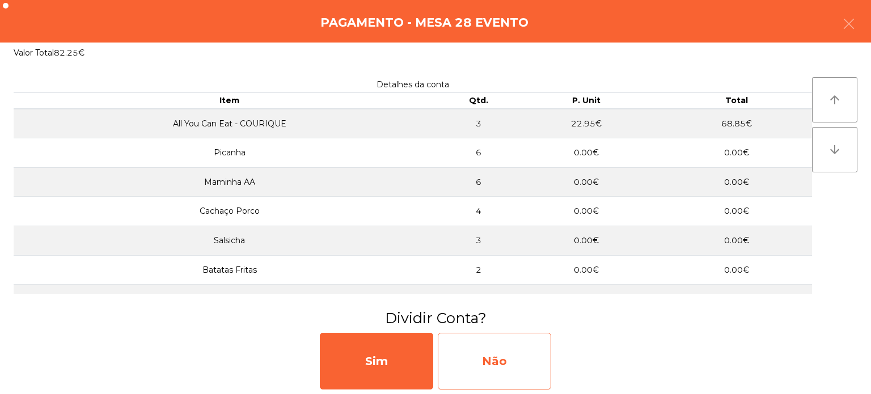
click at [502, 343] on div "Não" at bounding box center [494, 361] width 113 height 57
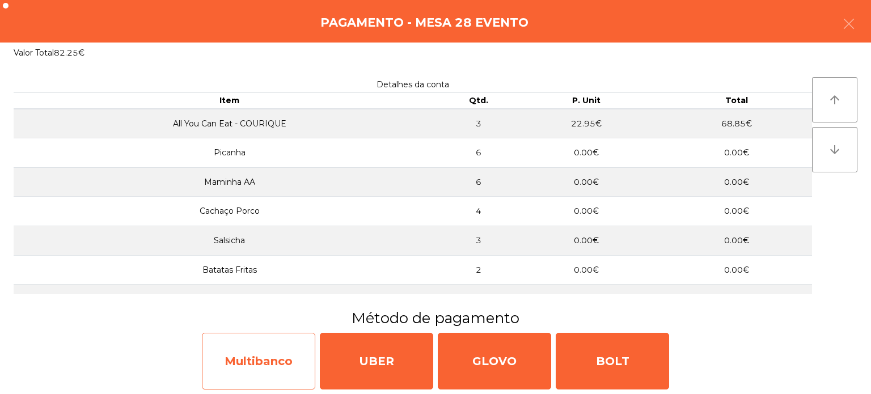
click at [300, 345] on div "Multibanco" at bounding box center [258, 361] width 113 height 57
select select "**"
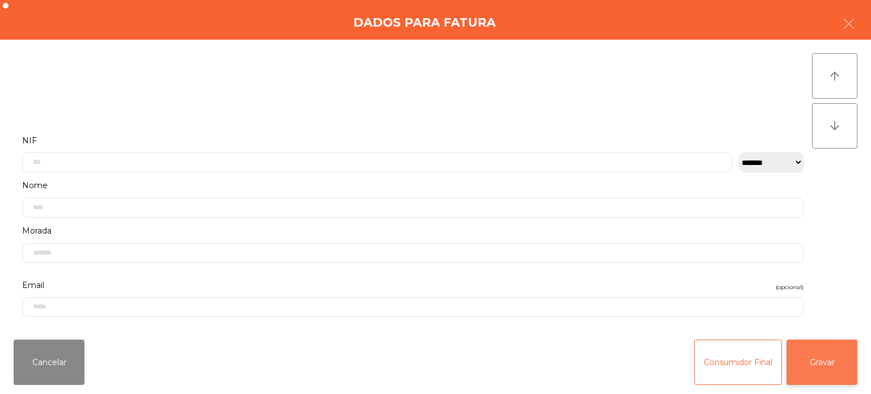
click at [793, 380] on button "Gravar" at bounding box center [822, 362] width 71 height 45
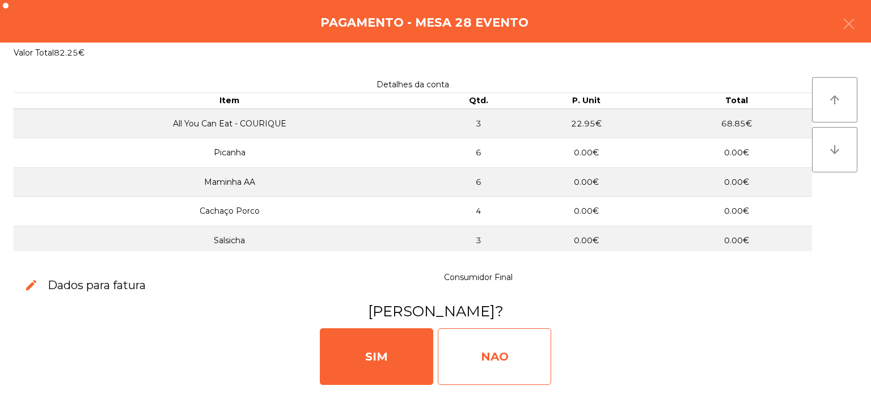
click at [483, 329] on div "NAO" at bounding box center [494, 356] width 113 height 57
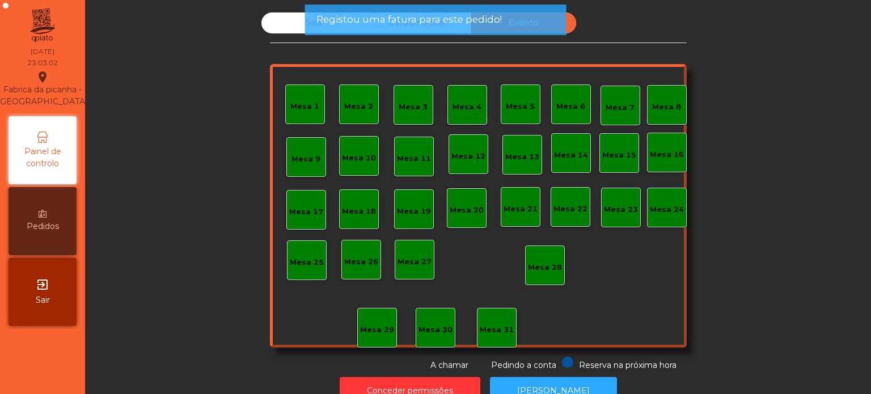
click at [390, 20] on span "Registou uma fatura para este pedido!" at bounding box center [410, 19] width 186 height 14
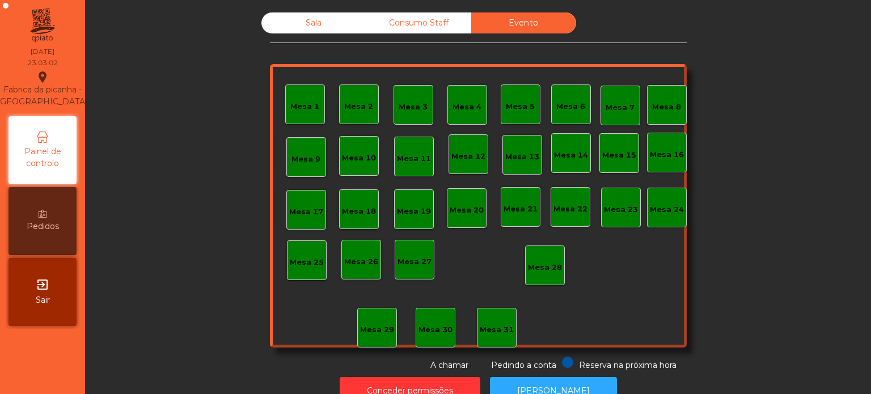
click at [436, 30] on div "Registou uma fatura para este pedido!" at bounding box center [436, 20] width 262 height 31
click at [436, 30] on div "Consumo Staff" at bounding box center [418, 22] width 105 height 21
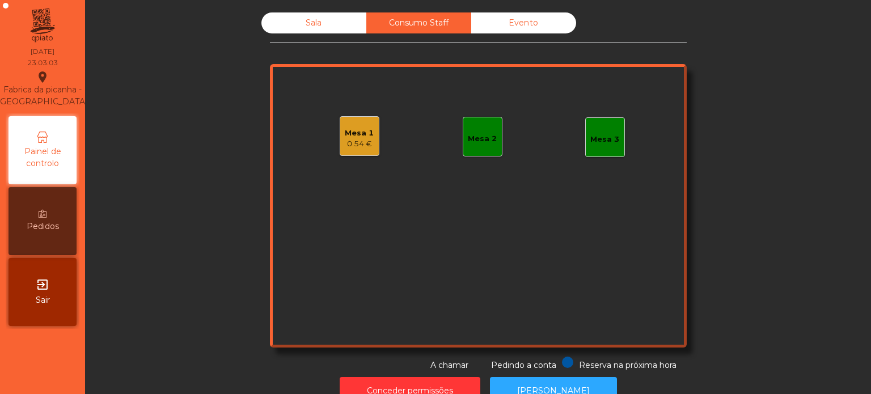
click at [340, 150] on div "Mesa 1 0.54 €" at bounding box center [360, 136] width 40 height 40
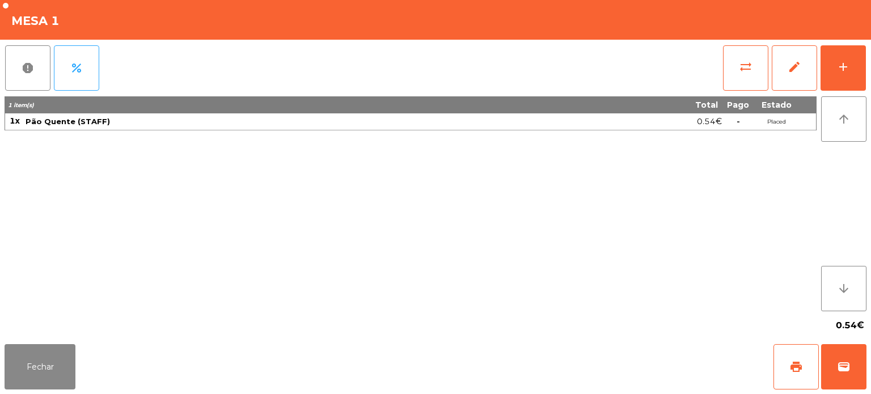
click at [49, 332] on div "0.54€" at bounding box center [436, 325] width 862 height 28
click at [43, 332] on div "0.54€" at bounding box center [436, 325] width 862 height 28
click at [44, 64] on button "report" at bounding box center [27, 67] width 45 height 45
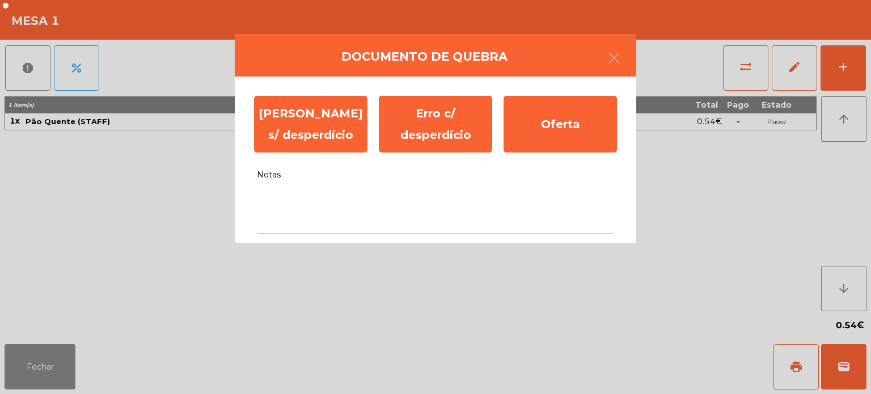
click at [411, 224] on textarea "Notas" at bounding box center [435, 210] width 357 height 47
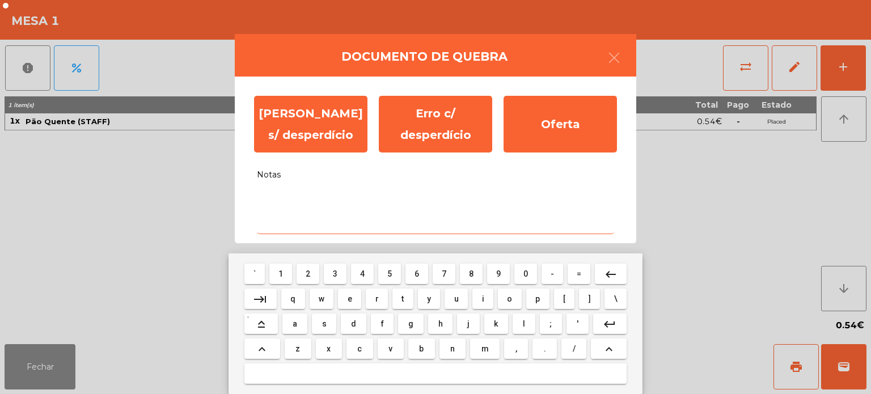
click at [399, 332] on button "g" at bounding box center [410, 324] width 25 height 20
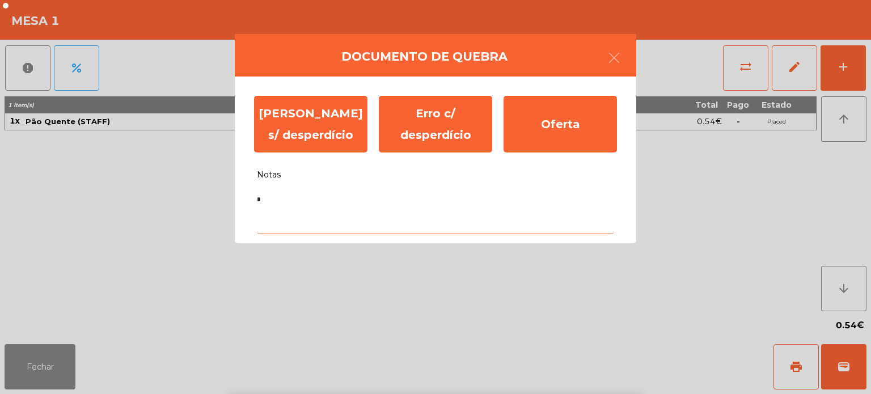
type textarea "**"
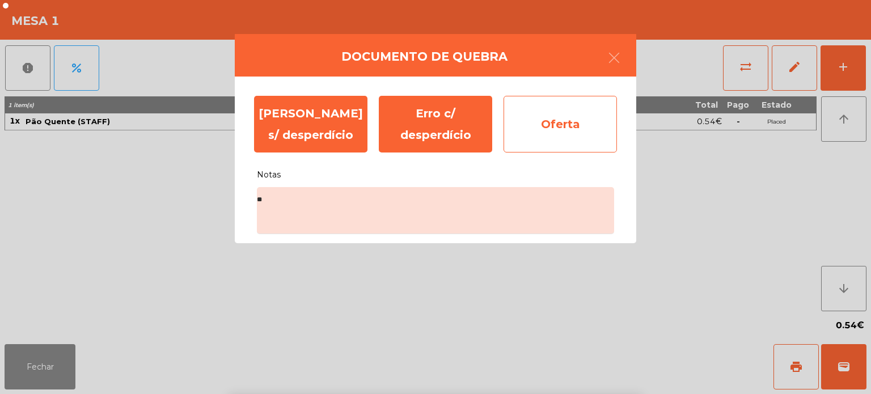
click at [565, 148] on div "Oferta" at bounding box center [560, 124] width 113 height 57
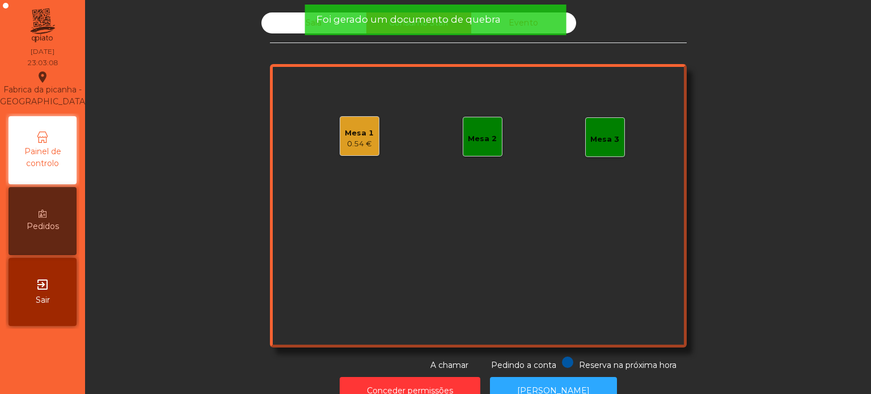
click at [272, 57] on div "Sala Consumo Staff Evento Mesa 1 0.54 € Mesa 2 Mesa 3 Reserva na próxima hora P…" at bounding box center [478, 191] width 417 height 359
click at [313, 31] on div "Foi gerado um documento de quebra" at bounding box center [436, 20] width 262 height 31
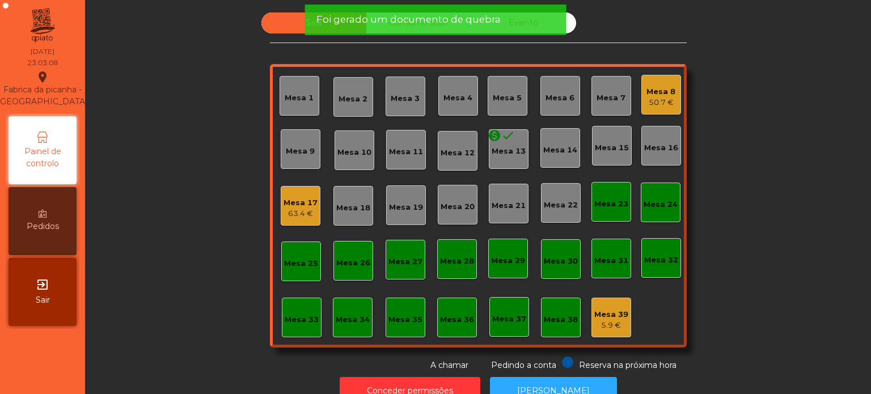
click at [320, 23] on span "Foi gerado um documento de quebra" at bounding box center [409, 19] width 184 height 14
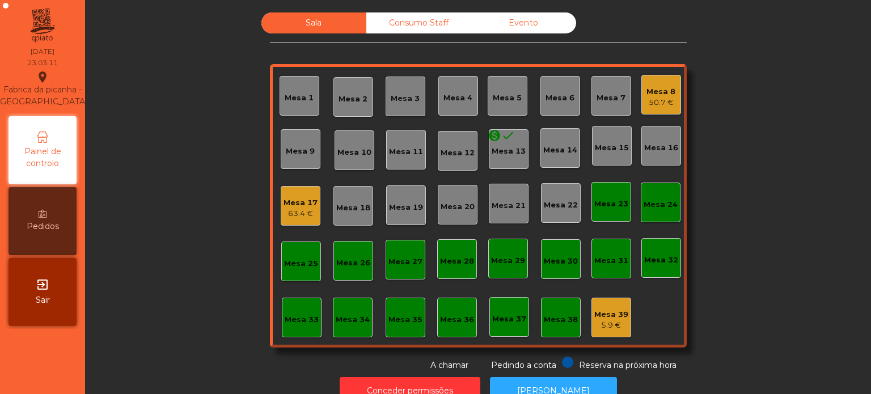
click at [615, 321] on div "5.9 €" at bounding box center [612, 325] width 34 height 11
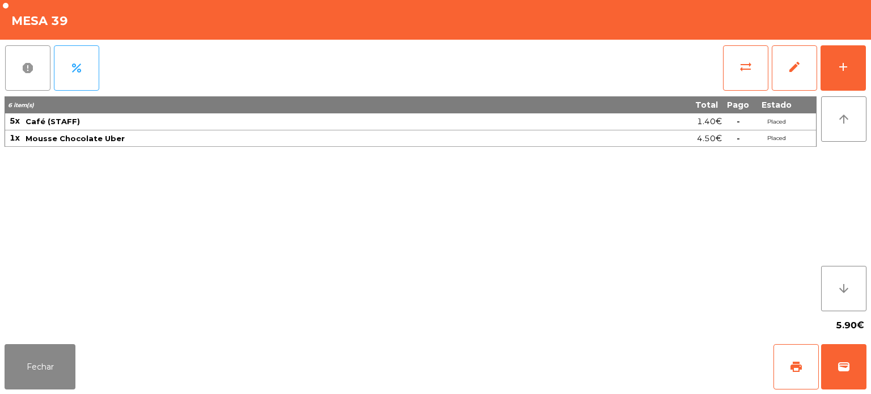
click at [28, 67] on span "report" at bounding box center [28, 68] width 14 height 14
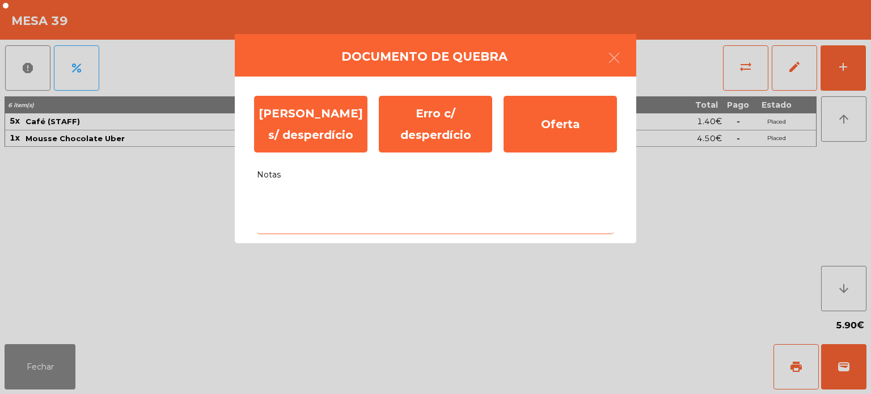
click at [265, 199] on textarea "Notas" at bounding box center [435, 210] width 357 height 47
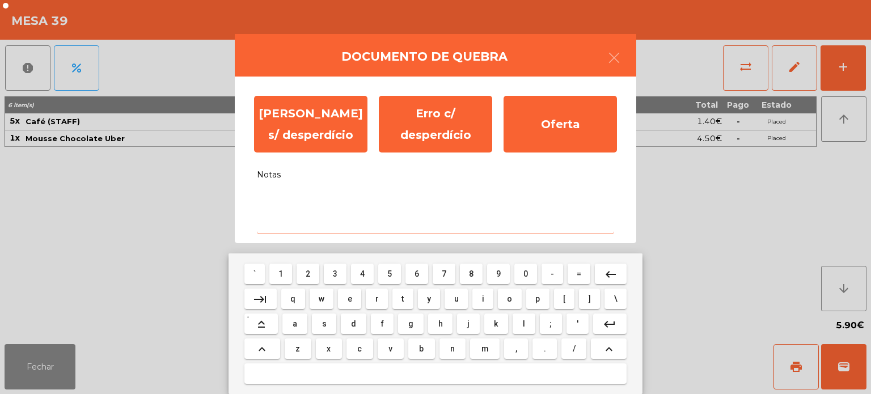
click at [303, 355] on button "z" at bounding box center [298, 349] width 27 height 20
click at [305, 341] on button "z" at bounding box center [298, 349] width 27 height 20
type textarea "**"
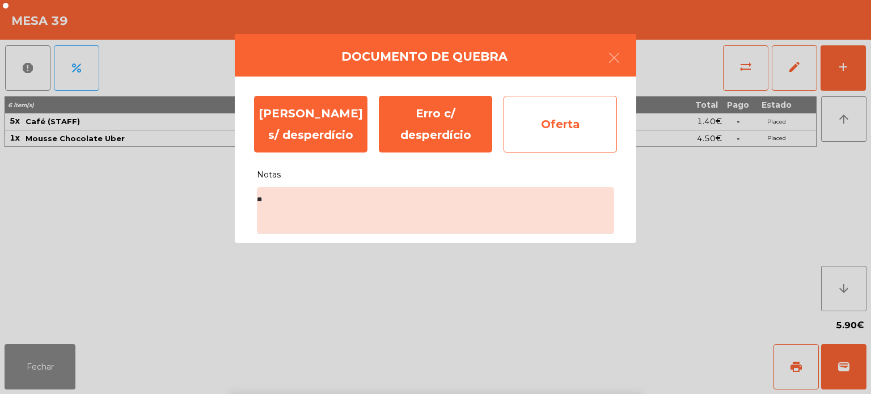
click at [547, 129] on div "Oferta" at bounding box center [560, 124] width 113 height 57
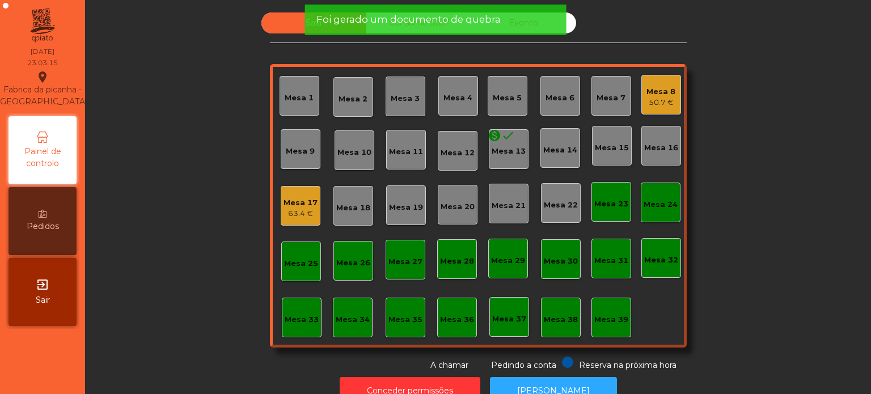
click at [622, 99] on div "Mesa 7" at bounding box center [612, 96] width 40 height 40
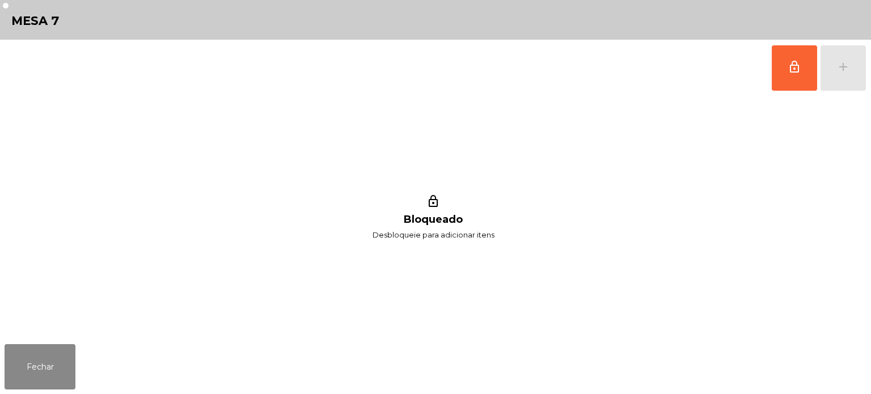
click at [91, 365] on div "Fechar" at bounding box center [435, 367] width 871 height 54
click at [65, 368] on button "Fechar" at bounding box center [40, 366] width 71 height 45
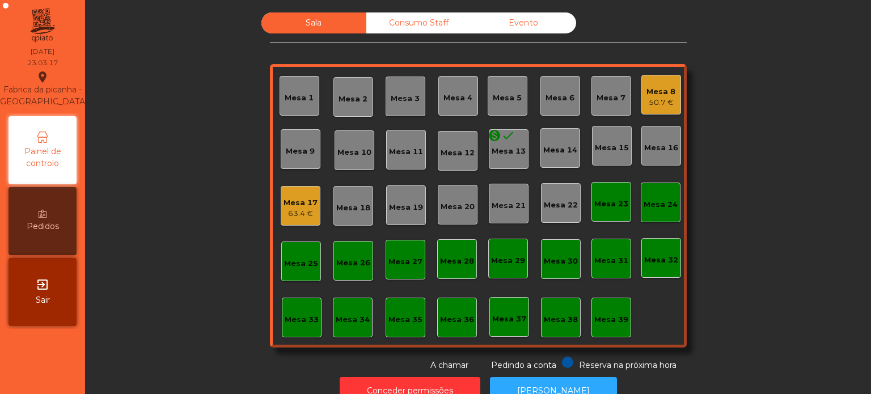
click at [650, 89] on div "Mesa 8" at bounding box center [661, 91] width 29 height 11
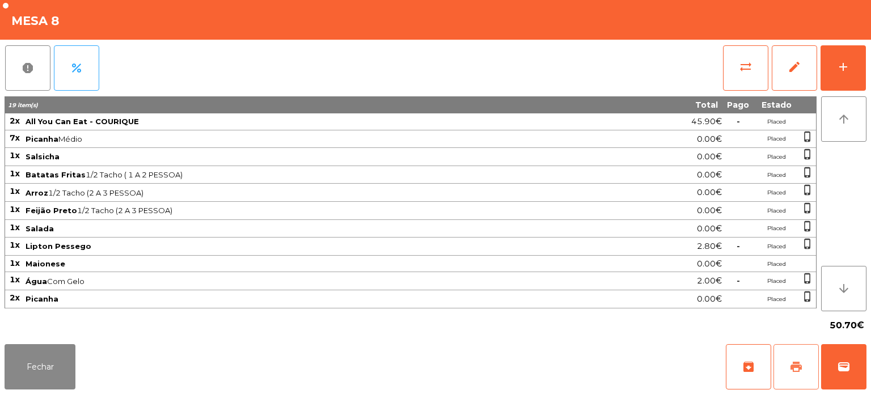
click at [778, 357] on button "print" at bounding box center [796, 366] width 45 height 45
click at [62, 368] on button "Fechar" at bounding box center [40, 366] width 71 height 45
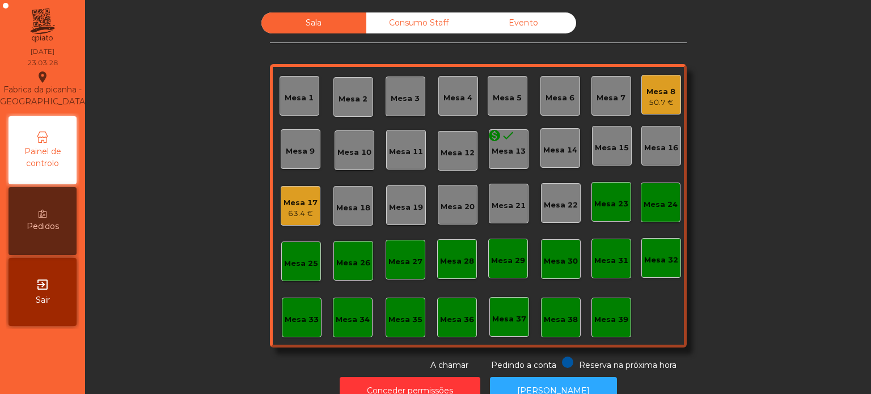
click at [650, 102] on div "50.7 €" at bounding box center [661, 102] width 29 height 11
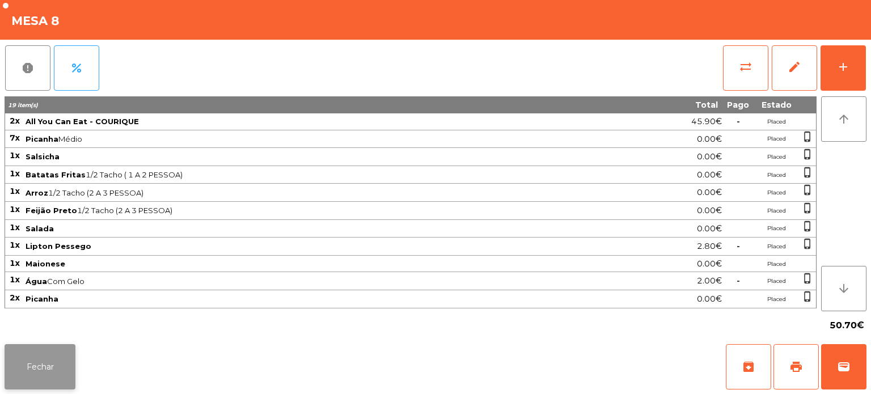
click at [54, 377] on button "Fechar" at bounding box center [40, 366] width 71 height 45
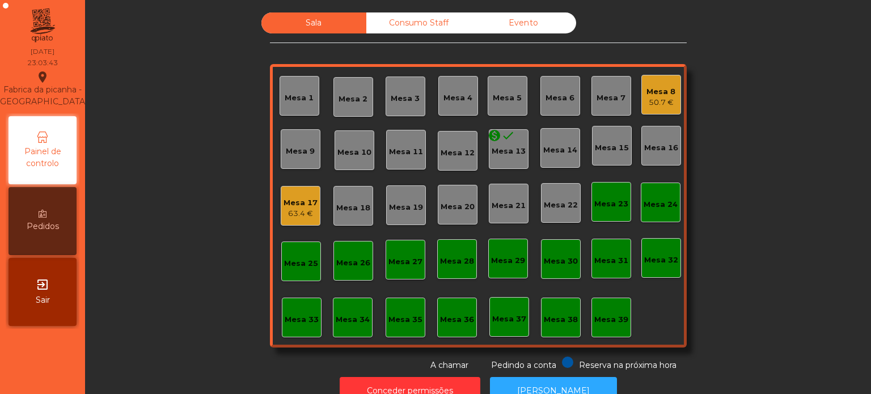
click at [642, 107] on div "Mesa 8 50.7 €" at bounding box center [662, 95] width 40 height 40
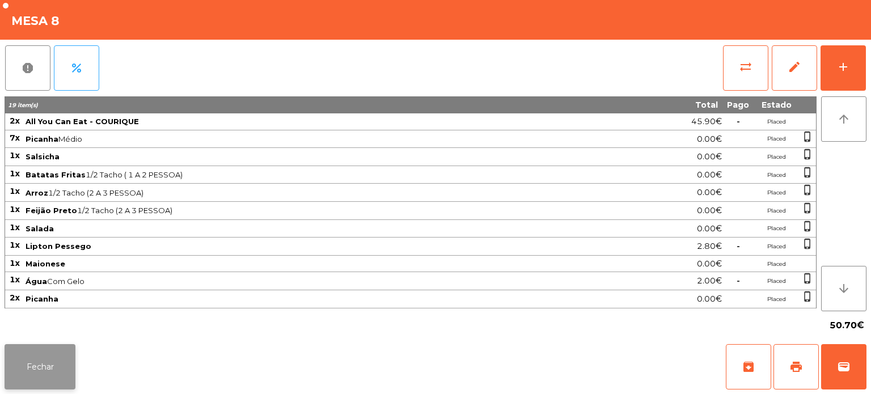
click at [50, 365] on button "Fechar" at bounding box center [40, 366] width 71 height 45
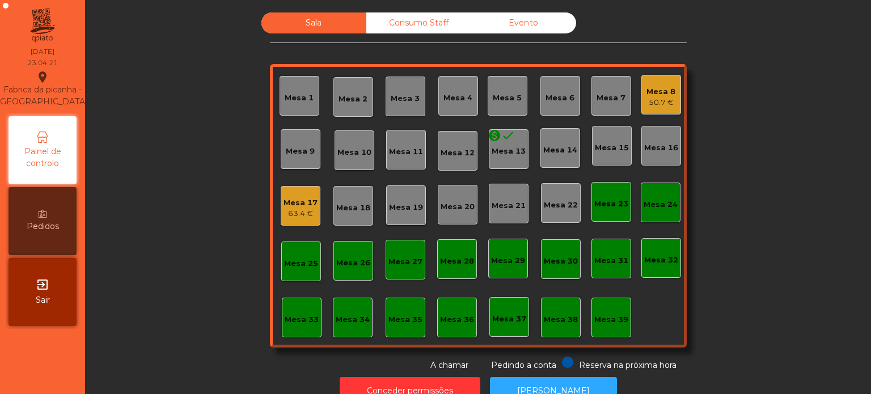
click at [302, 300] on div "Mesa 33" at bounding box center [302, 318] width 40 height 40
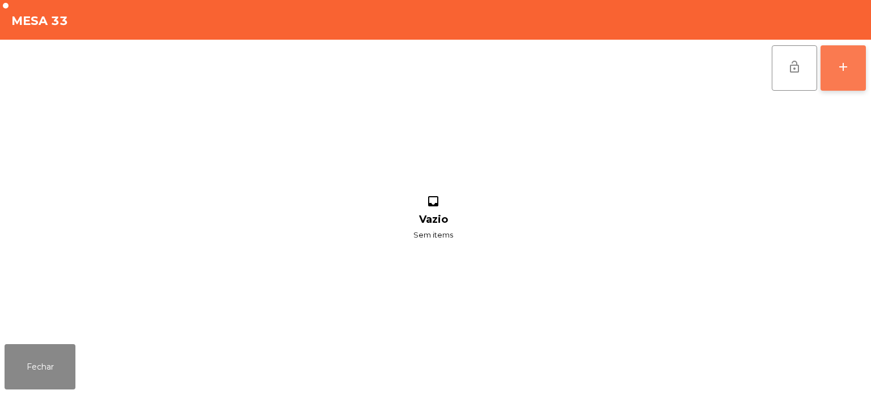
click at [835, 70] on button "add" at bounding box center [843, 67] width 45 height 45
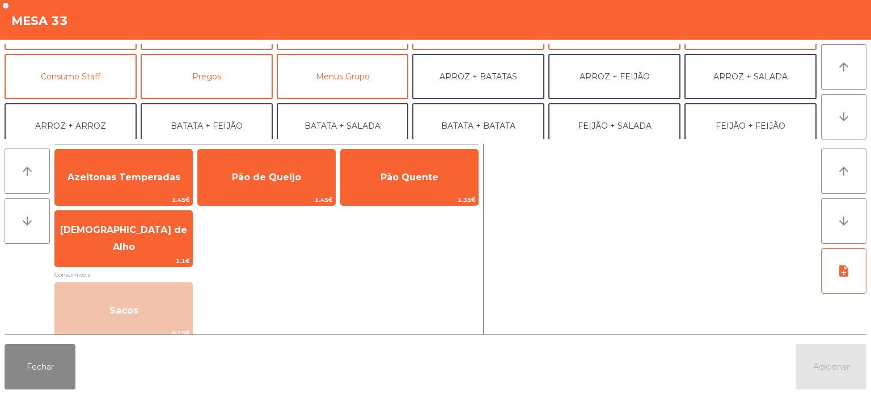
scroll to position [89, 0]
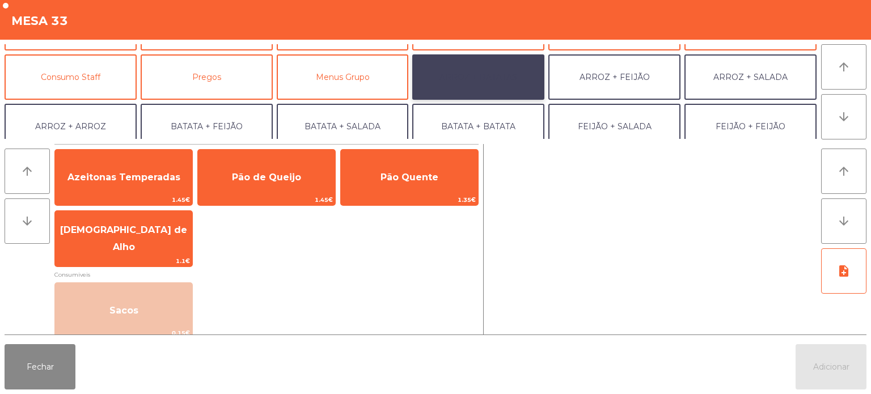
click at [518, 57] on button "ARROZ + BATATAS" at bounding box center [478, 76] width 132 height 45
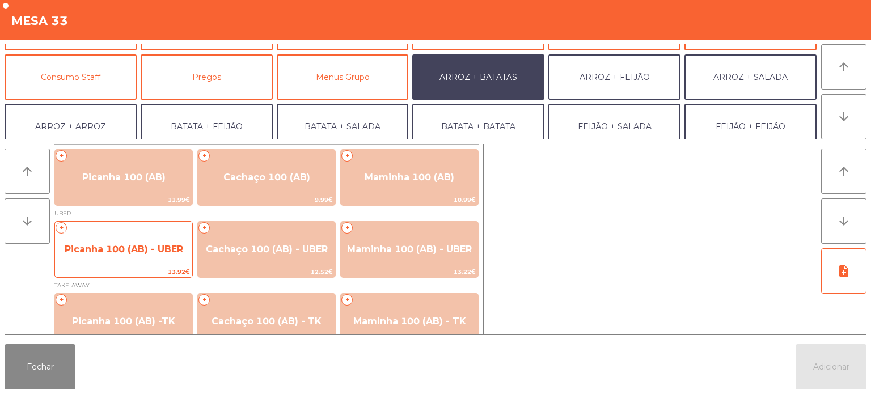
click at [161, 250] on span "Picanha 100 (AB) - UBER" at bounding box center [124, 249] width 119 height 11
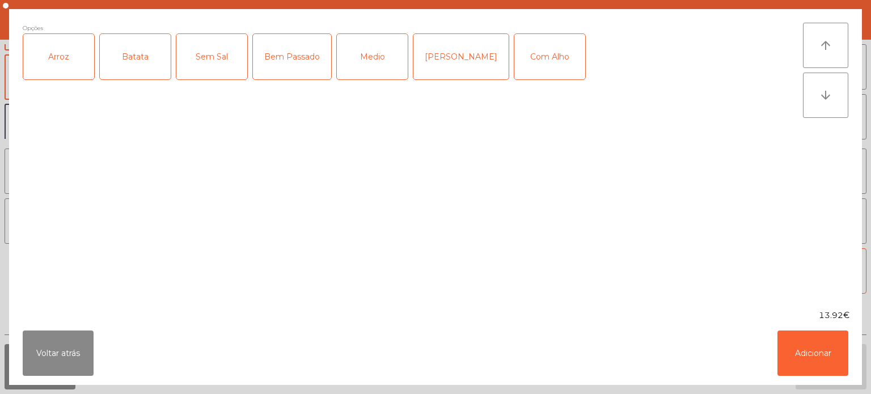
click at [54, 52] on div "Arroz" at bounding box center [58, 56] width 71 height 45
click at [146, 51] on div "Batata" at bounding box center [135, 56] width 71 height 45
click at [370, 70] on div "Medio" at bounding box center [372, 56] width 71 height 45
click at [778, 363] on button "Adicionar" at bounding box center [813, 353] width 71 height 45
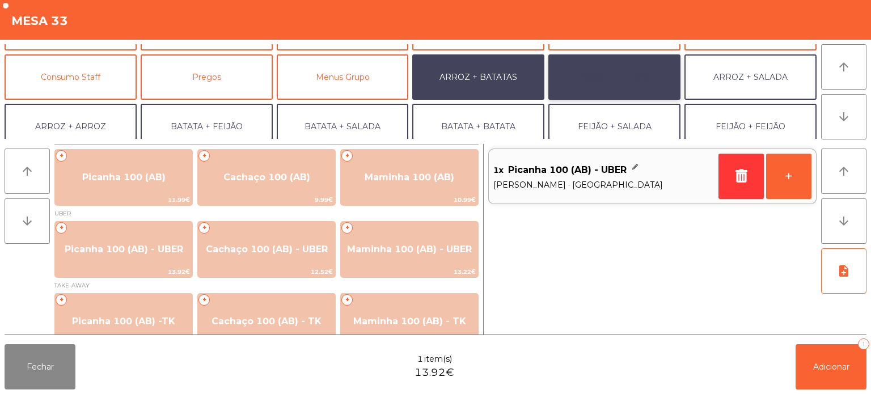
click at [629, 94] on button "ARROZ + FEIJÃO" at bounding box center [615, 76] width 132 height 45
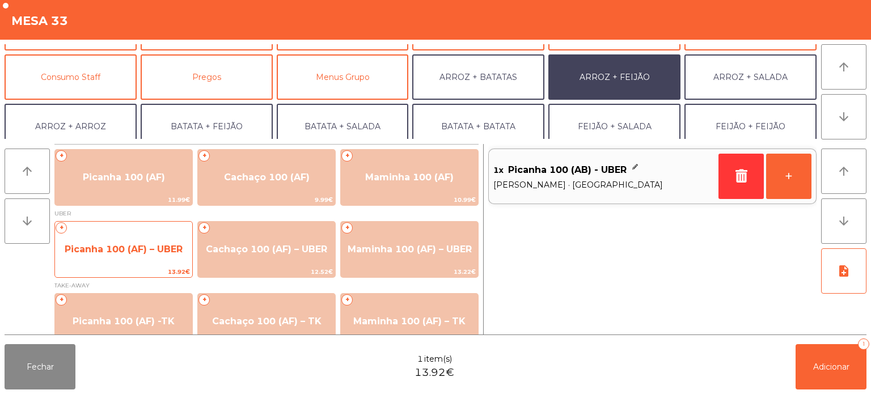
click at [136, 267] on span "13.92€" at bounding box center [123, 272] width 137 height 11
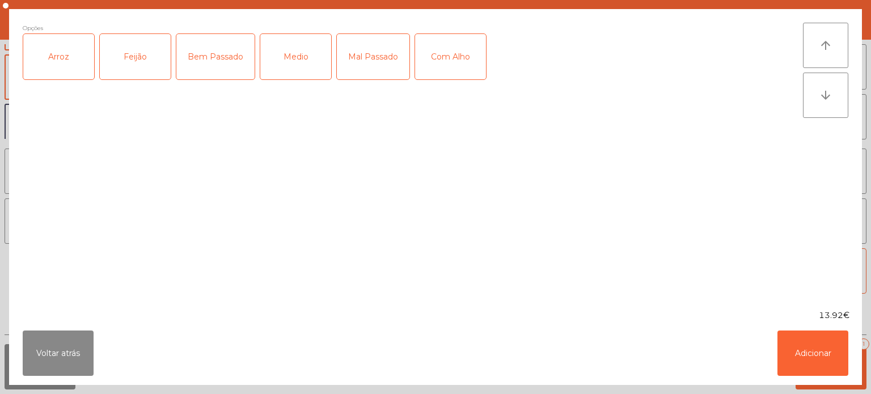
click at [66, 79] on div "Arroz" at bounding box center [58, 56] width 71 height 45
click at [145, 69] on div "Feijão" at bounding box center [135, 56] width 71 height 45
click at [298, 68] on div "Medio" at bounding box center [295, 56] width 71 height 45
click at [750, 374] on div "Voltar atrás Adicionar" at bounding box center [435, 354] width 853 height 64
click at [808, 361] on button "Adicionar" at bounding box center [813, 353] width 71 height 45
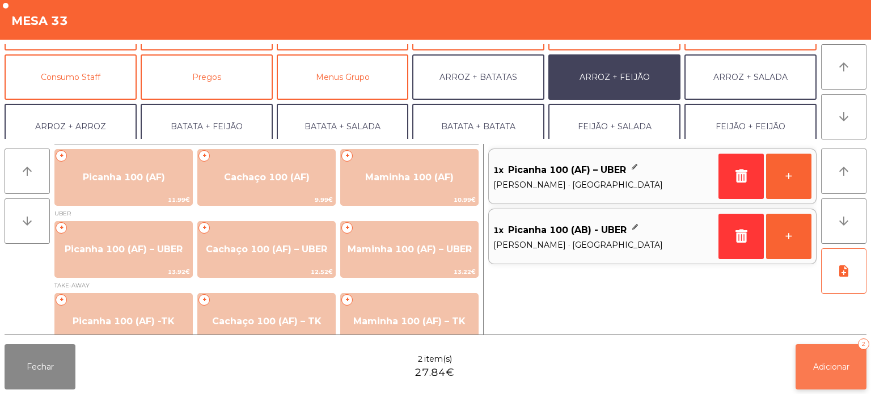
click at [821, 367] on span "Adicionar" at bounding box center [832, 367] width 36 height 10
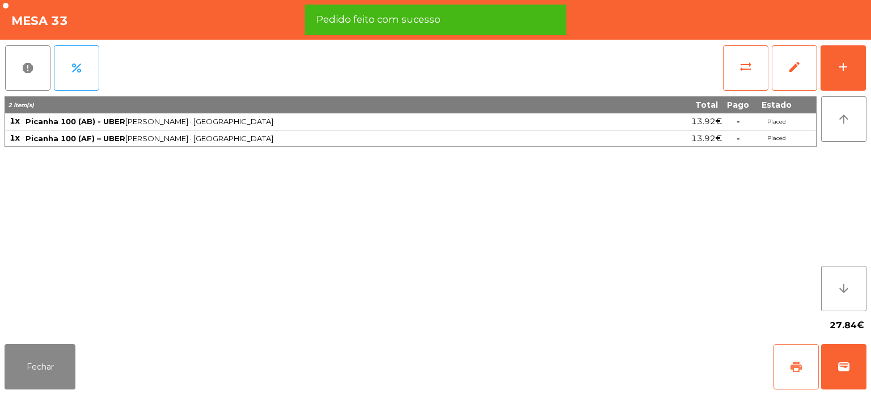
click at [787, 374] on button "print" at bounding box center [796, 366] width 45 height 45
click at [837, 365] on span "wallet" at bounding box center [844, 367] width 14 height 14
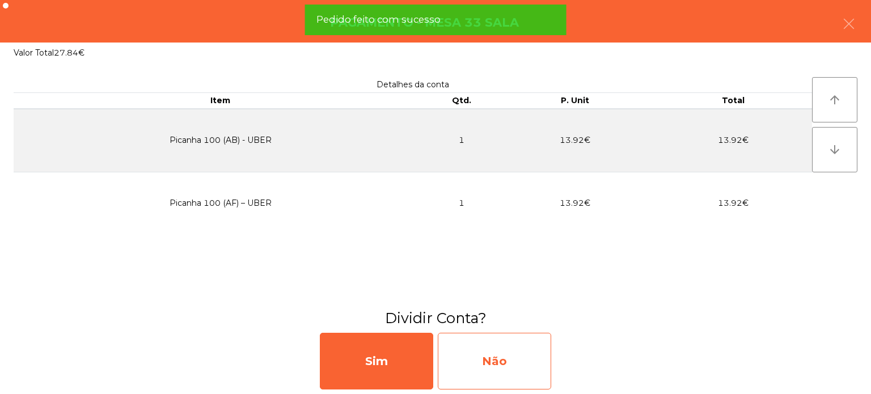
click at [507, 366] on div "Não" at bounding box center [494, 361] width 113 height 57
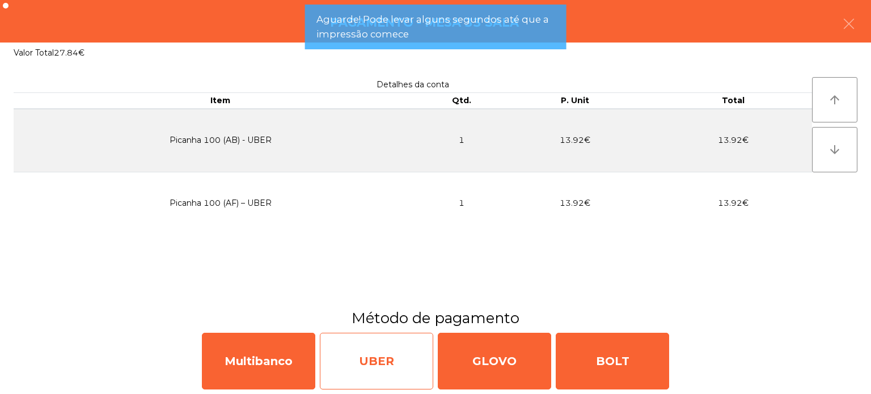
click at [370, 362] on div "UBER" at bounding box center [376, 361] width 113 height 57
select select "**"
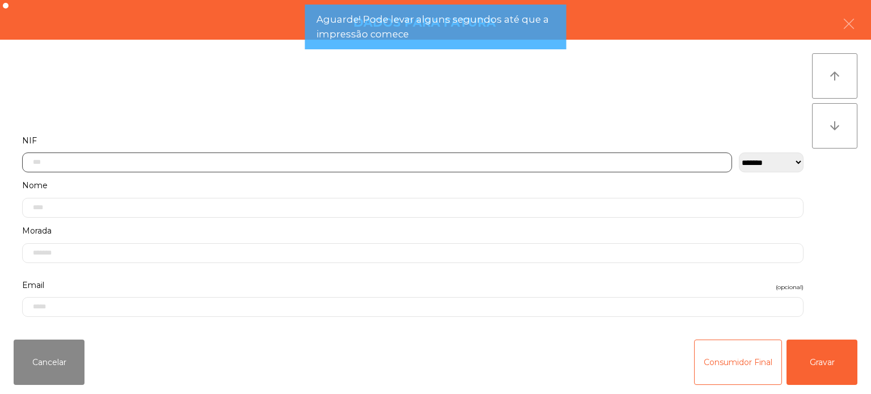
click at [547, 163] on input "text" at bounding box center [377, 163] width 710 height 20
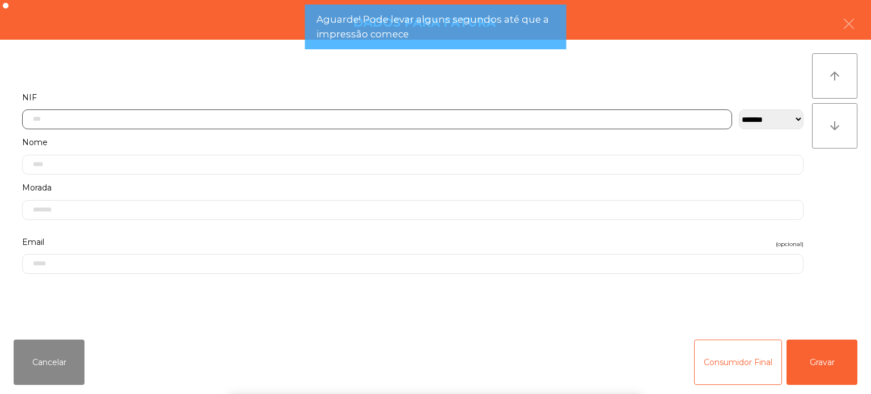
scroll to position [79, 0]
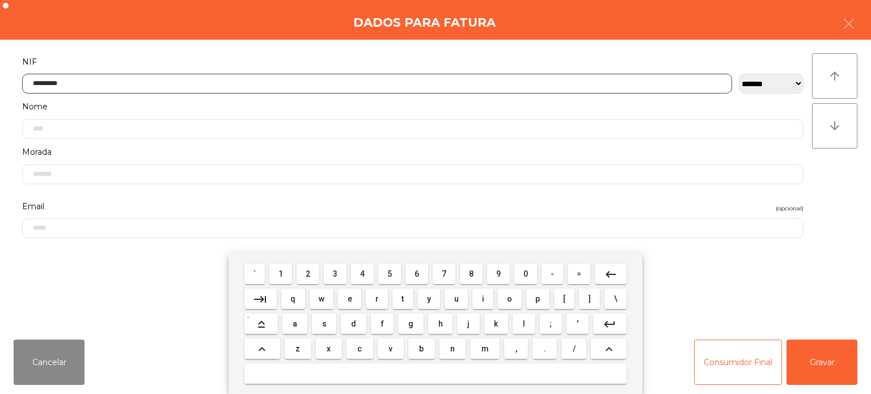
type input "*********"
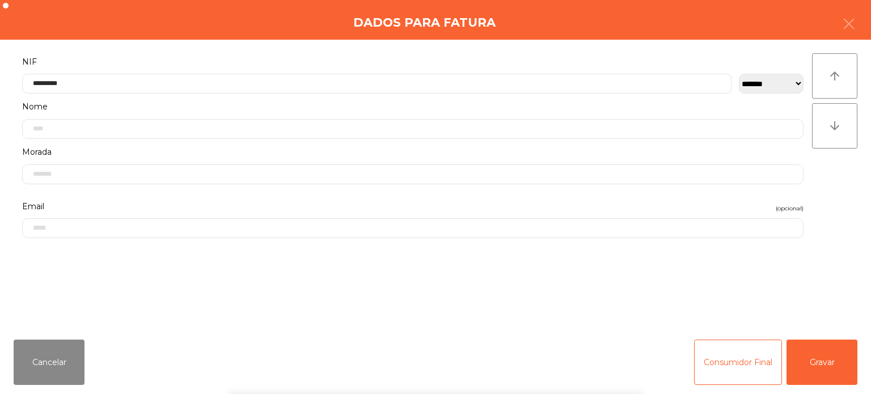
click at [820, 352] on div "` 1 2 3 4 5 6 7 8 9 0 - = keyboard_backspace keyboard_tab q w e r t y u i o p […" at bounding box center [435, 324] width 871 height 141
click at [818, 363] on button "Gravar" at bounding box center [822, 362] width 71 height 45
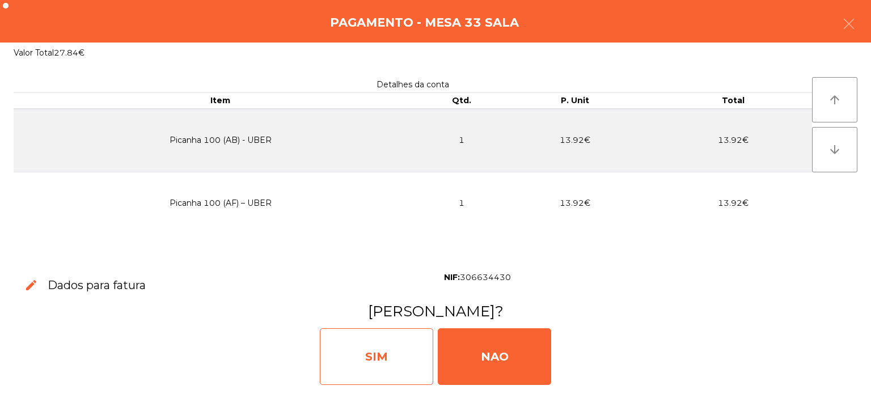
click at [374, 343] on div "SIM" at bounding box center [376, 356] width 113 height 57
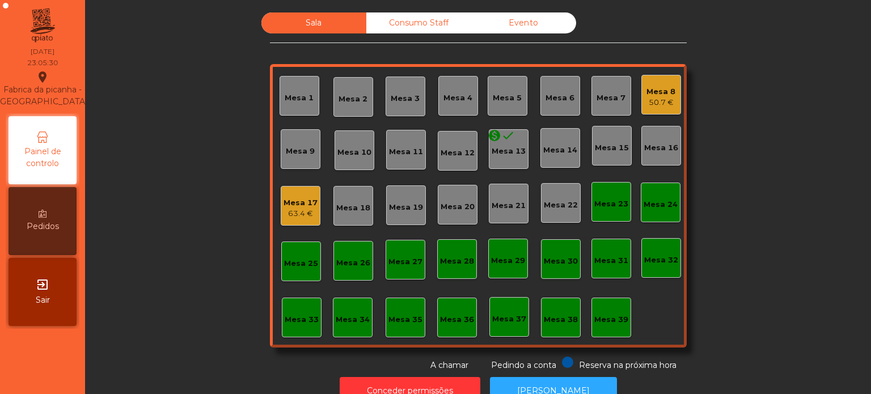
click at [653, 86] on div "Mesa 8" at bounding box center [661, 91] width 29 height 11
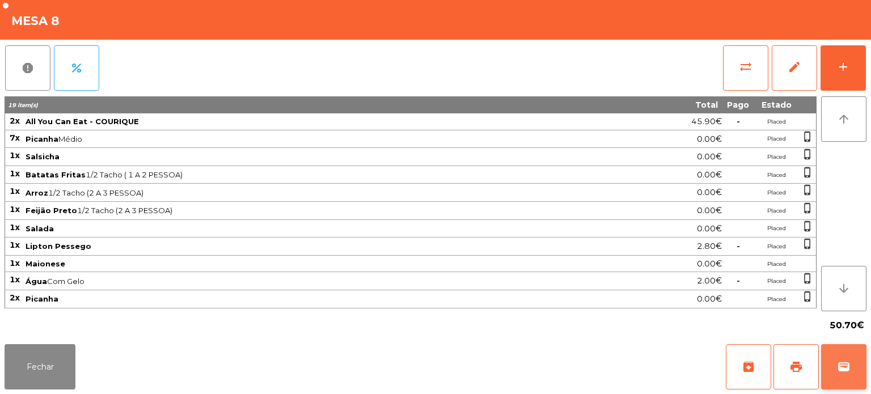
click at [835, 381] on button "wallet" at bounding box center [843, 366] width 45 height 45
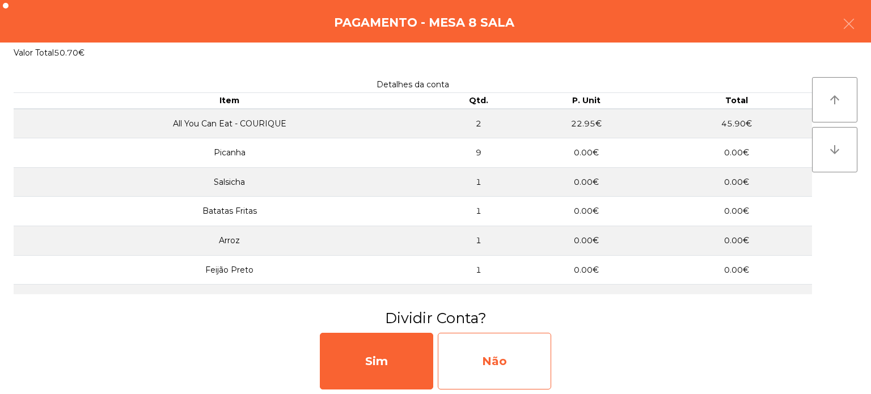
click at [474, 338] on div "Não" at bounding box center [494, 361] width 113 height 57
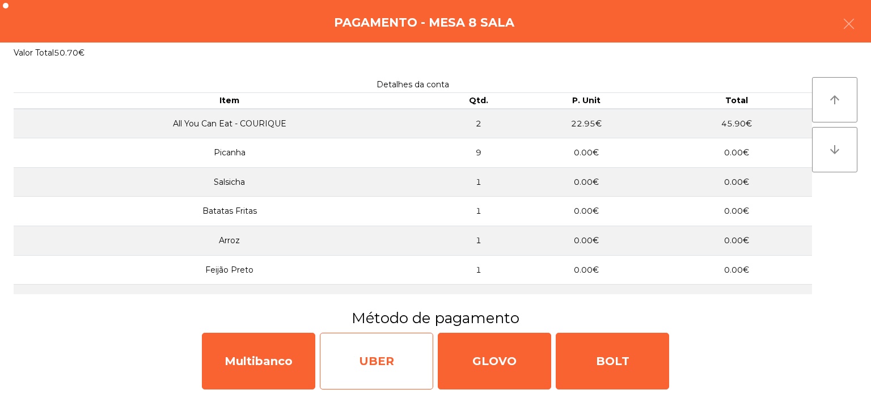
click at [356, 353] on div "UBER" at bounding box center [376, 361] width 113 height 57
select select "**"
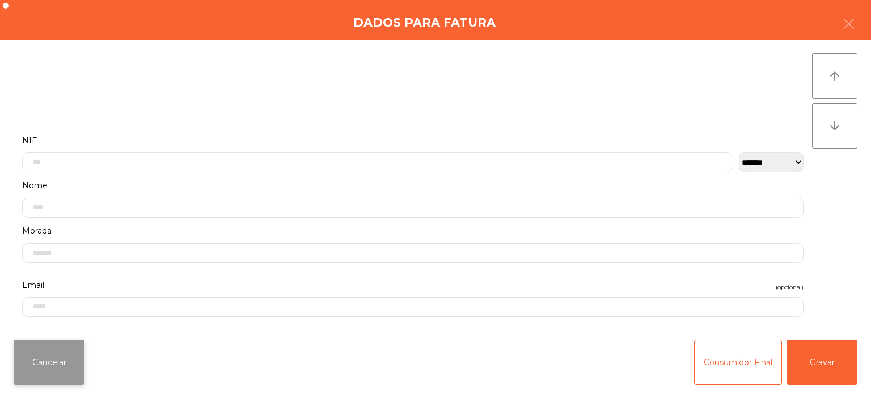
click at [73, 345] on button "Cancelar" at bounding box center [49, 362] width 71 height 45
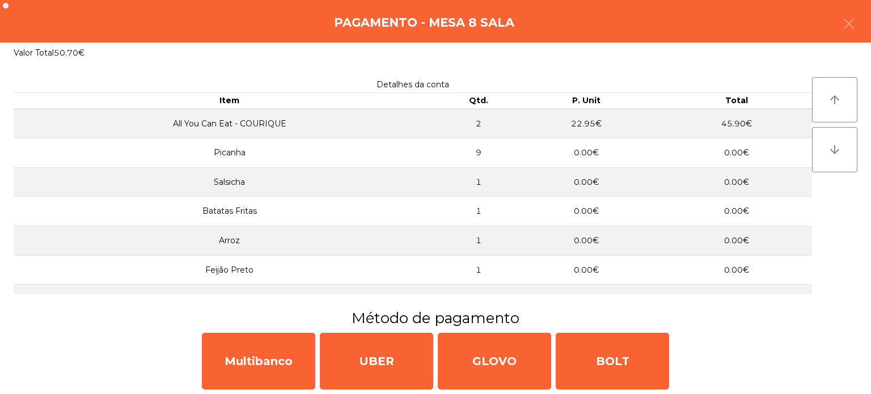
scroll to position [113, 0]
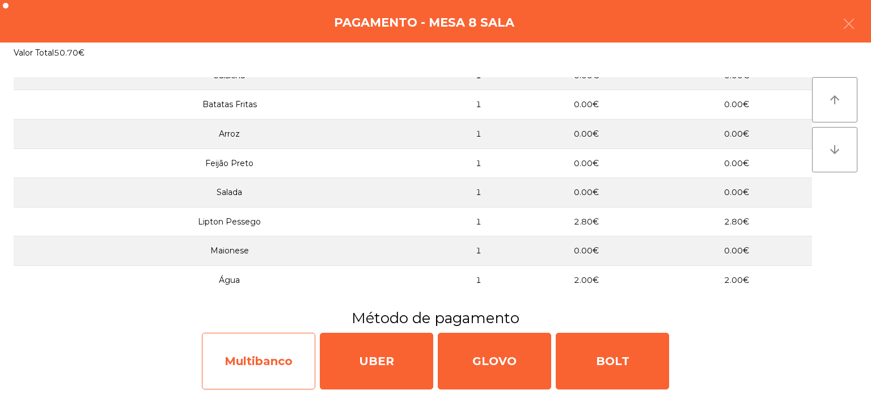
click at [258, 352] on div "Multibanco" at bounding box center [258, 361] width 113 height 57
select select "**"
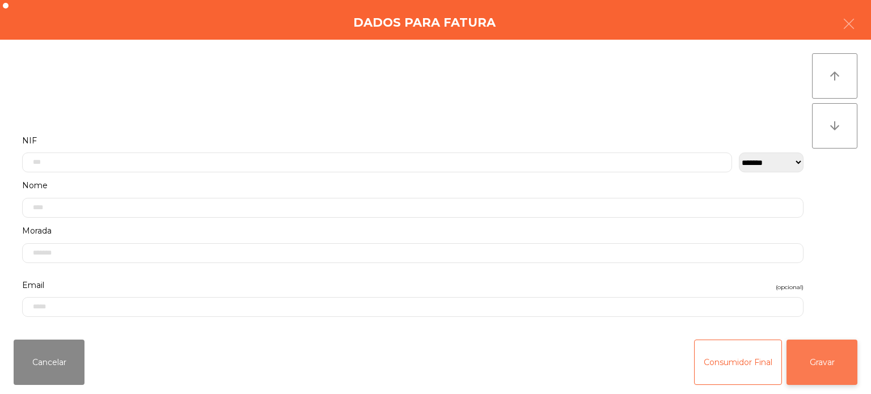
click at [821, 356] on button "Gravar" at bounding box center [822, 362] width 71 height 45
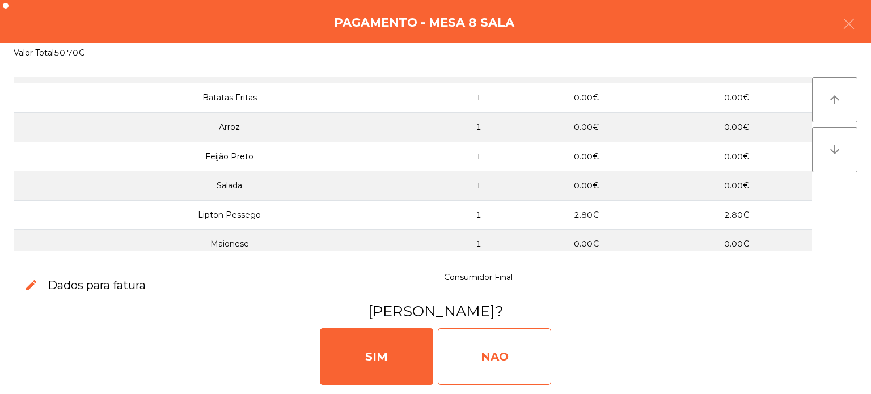
click at [477, 338] on div "NAO" at bounding box center [494, 356] width 113 height 57
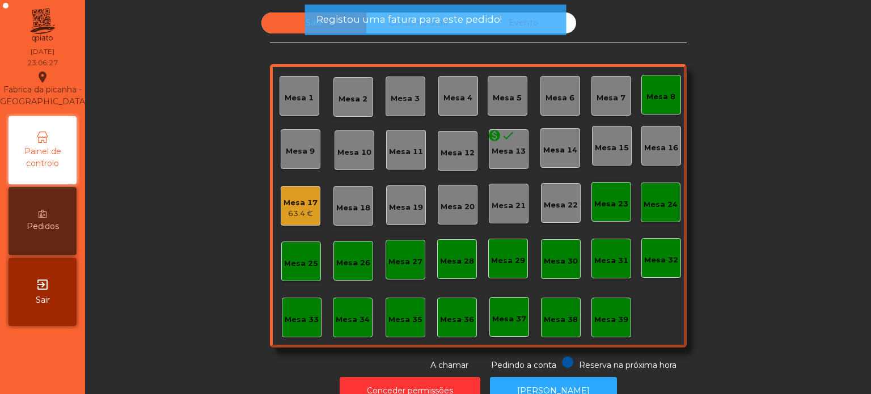
click at [659, 101] on div "Mesa 8" at bounding box center [661, 96] width 29 height 11
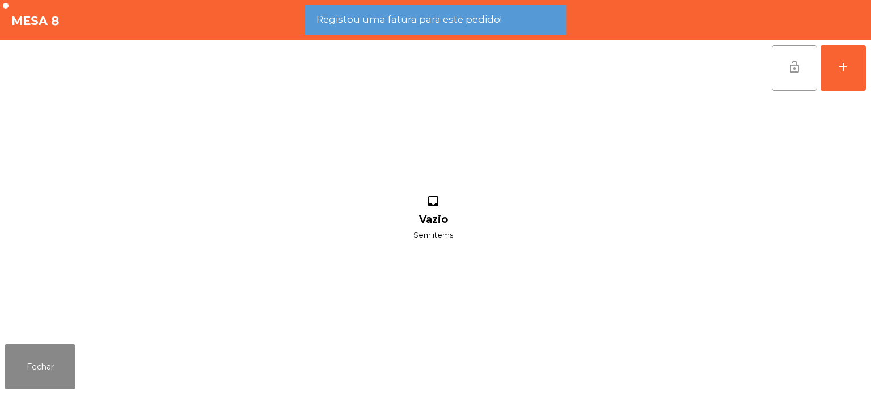
click at [795, 71] on span "lock_open" at bounding box center [795, 67] width 14 height 14
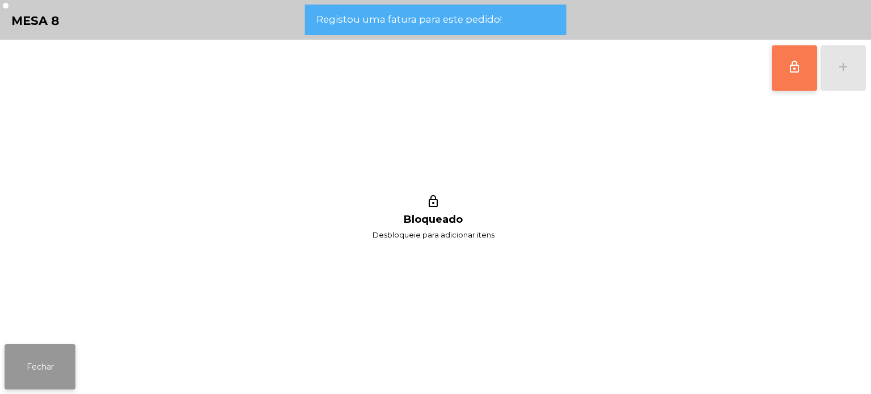
click at [53, 359] on button "Fechar" at bounding box center [40, 366] width 71 height 45
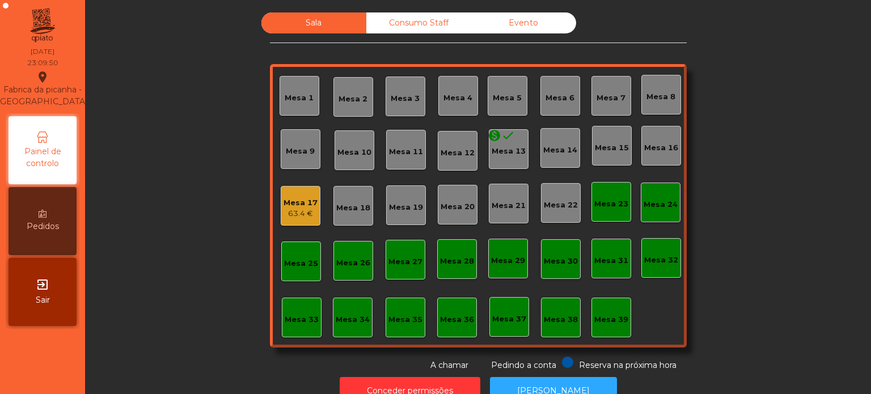
click at [285, 218] on div "63.4 €" at bounding box center [301, 213] width 34 height 11
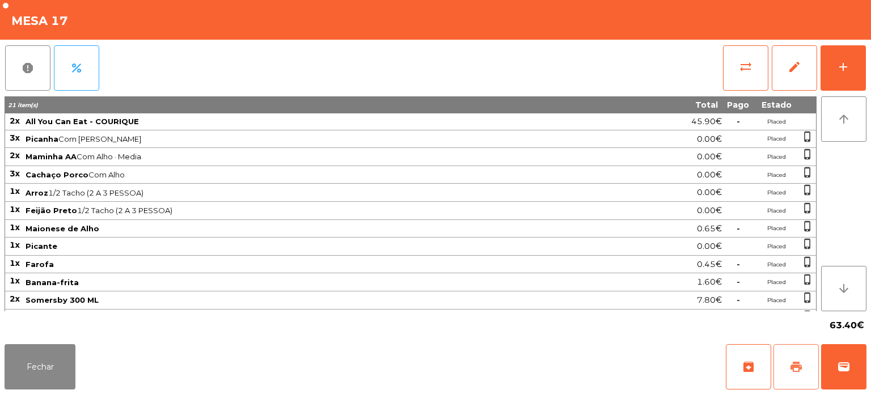
click at [791, 384] on button "print" at bounding box center [796, 366] width 45 height 45
click at [59, 365] on button "Fechar" at bounding box center [40, 366] width 71 height 45
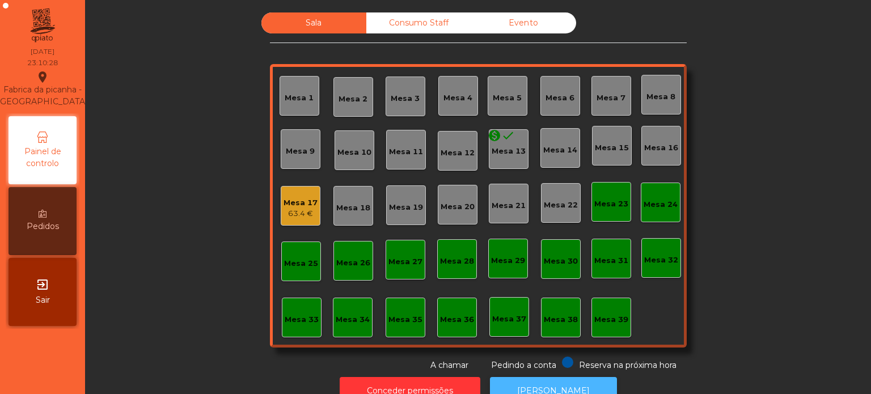
click at [553, 378] on button "[PERSON_NAME]" at bounding box center [553, 391] width 127 height 28
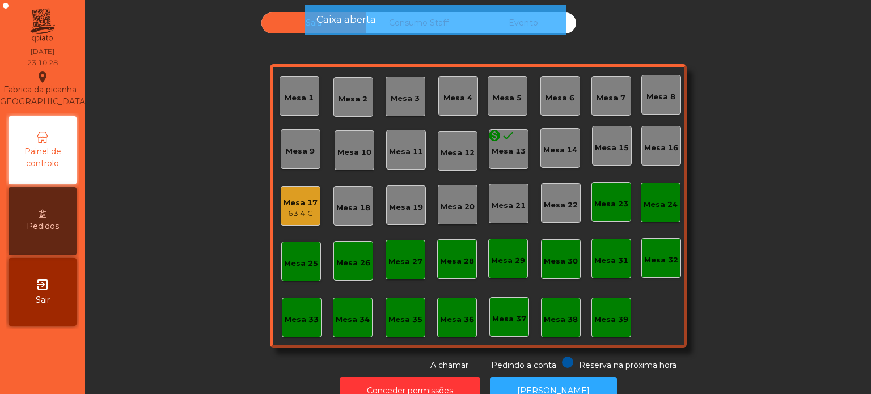
click at [306, 202] on div "Mesa 17" at bounding box center [301, 202] width 34 height 11
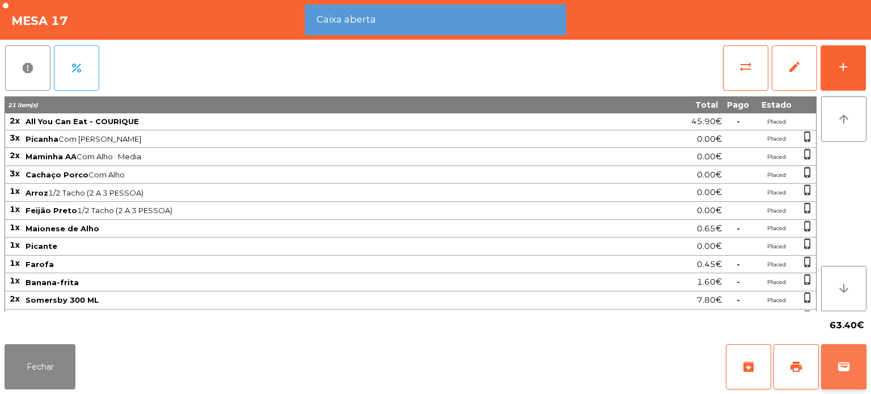
click at [846, 371] on span "wallet" at bounding box center [844, 367] width 14 height 14
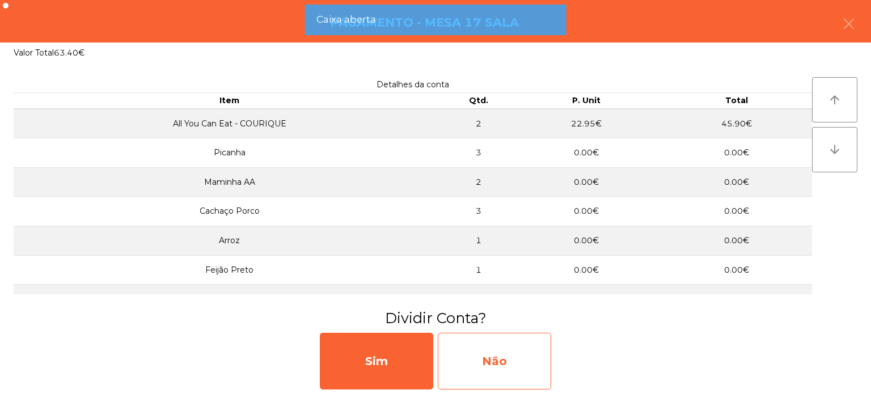
click at [521, 338] on div "Não" at bounding box center [494, 361] width 113 height 57
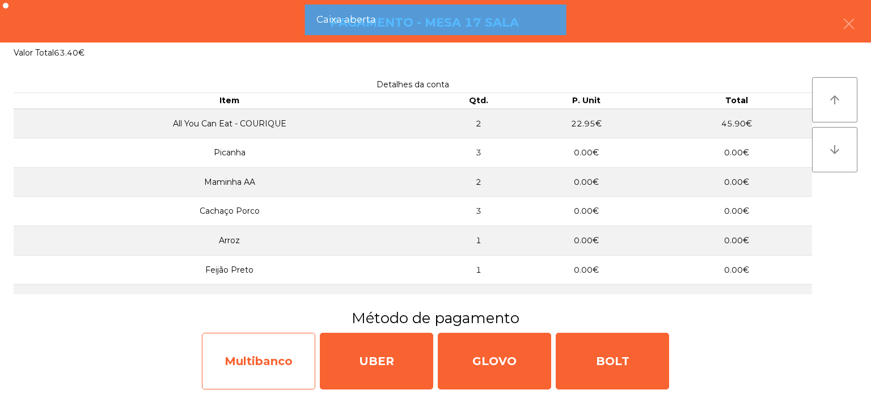
click at [272, 375] on div "Multibanco" at bounding box center [258, 361] width 113 height 57
select select "**"
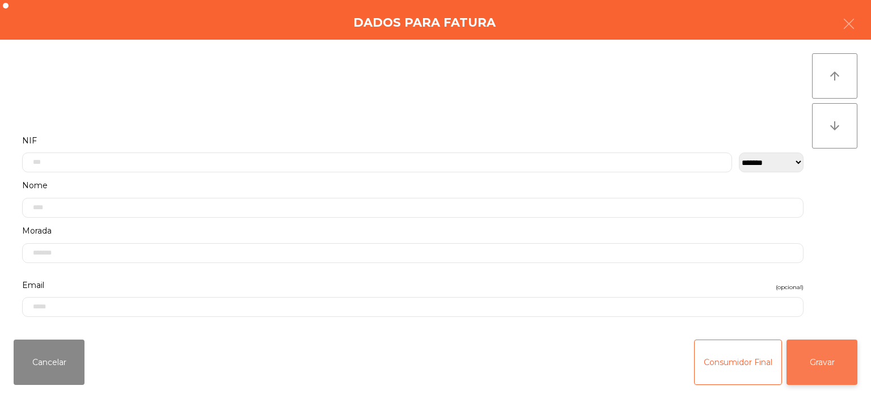
click at [828, 381] on button "Gravar" at bounding box center [822, 362] width 71 height 45
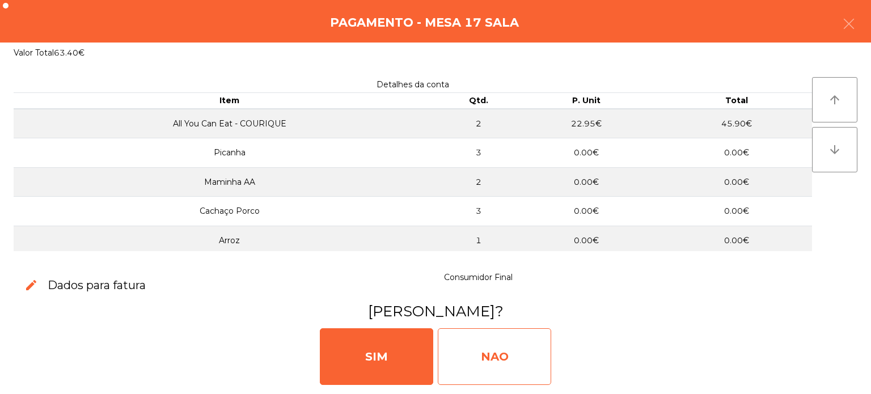
click at [497, 365] on div "NAO" at bounding box center [494, 356] width 113 height 57
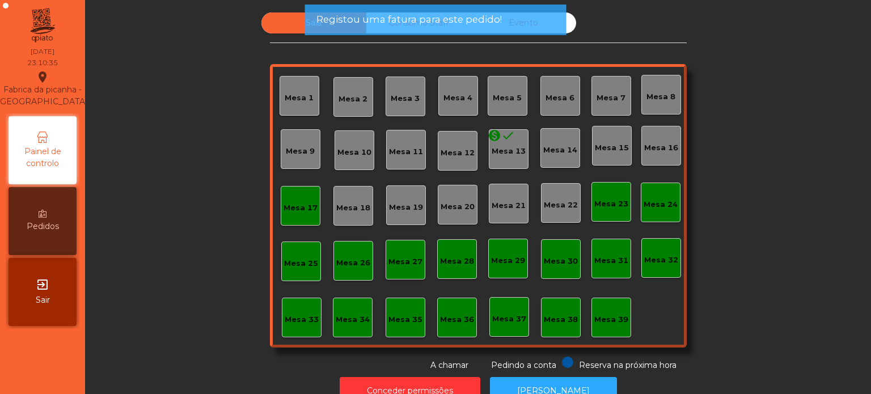
click at [770, 146] on div "Sala Consumo Staff Evento Mesa 1 [GEOGRAPHIC_DATA] 3 Mesa 4 Mesa 5 [GEOGRAPHIC_…" at bounding box center [478, 191] width 756 height 359
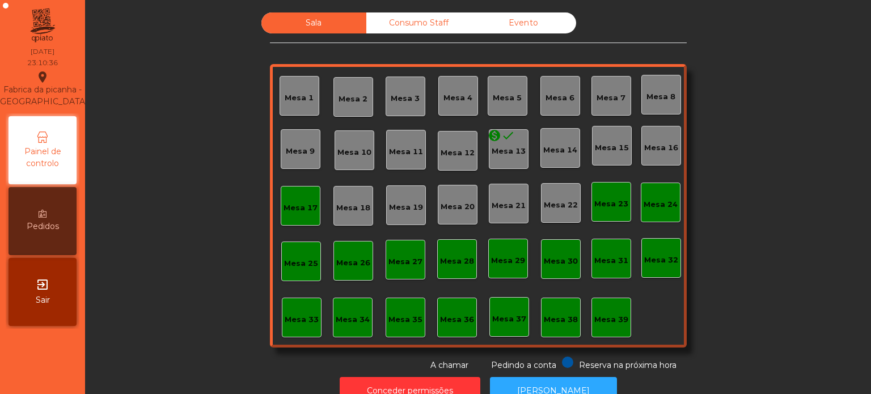
click at [751, 184] on div "Sala Consumo Staff Evento Mesa 1 [GEOGRAPHIC_DATA] 3 Mesa 4 Mesa 5 [GEOGRAPHIC_…" at bounding box center [478, 191] width 756 height 359
click at [392, 25] on div "Consumo Staff" at bounding box center [418, 22] width 105 height 21
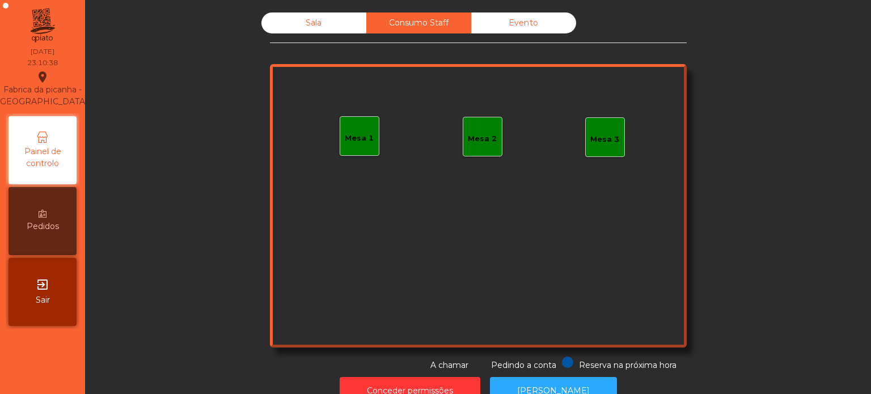
click at [354, 137] on div "Mesa 1" at bounding box center [359, 138] width 29 height 11
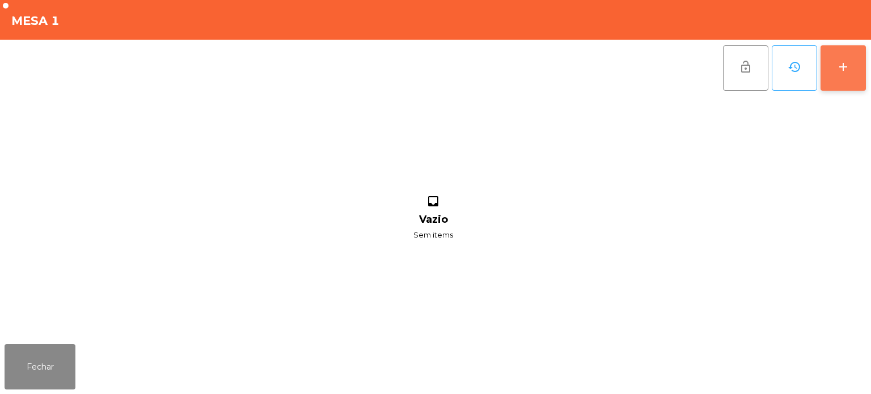
click at [846, 73] on div "add" at bounding box center [844, 67] width 14 height 14
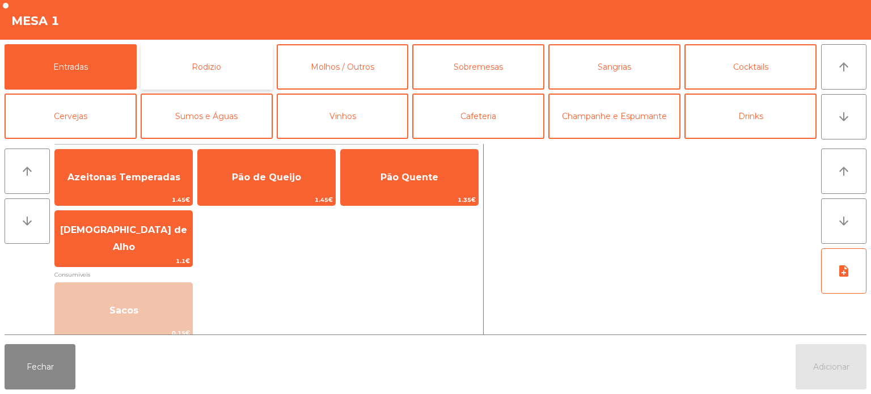
click at [234, 71] on button "Rodizio" at bounding box center [207, 66] width 132 height 45
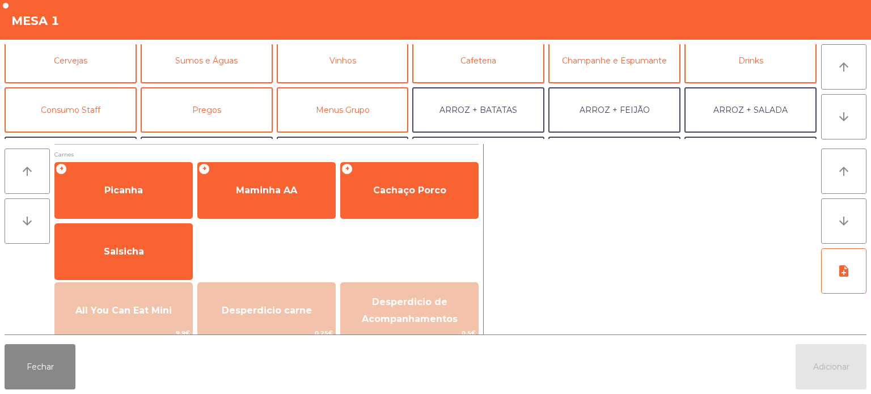
scroll to position [61, 0]
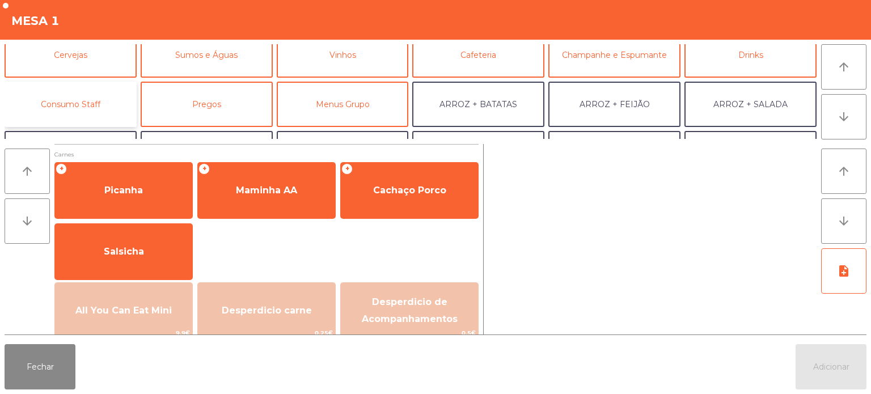
click at [104, 107] on button "Consumo Staff" at bounding box center [71, 104] width 132 height 45
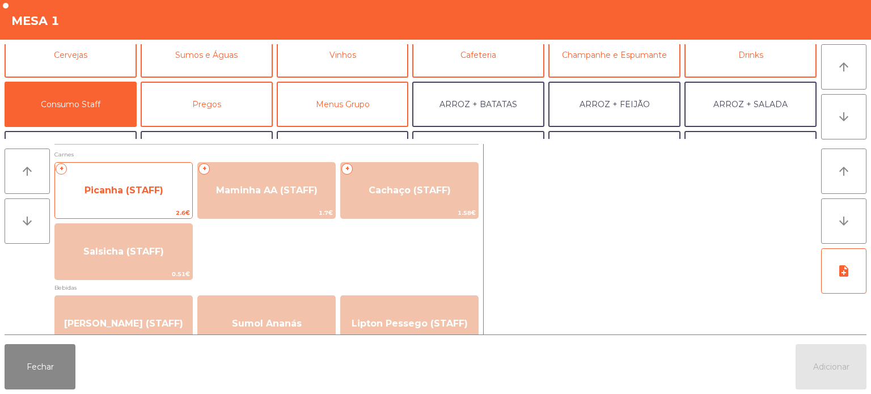
click at [168, 173] on div "+ Picanha (STAFF) 2.6€" at bounding box center [123, 190] width 138 height 57
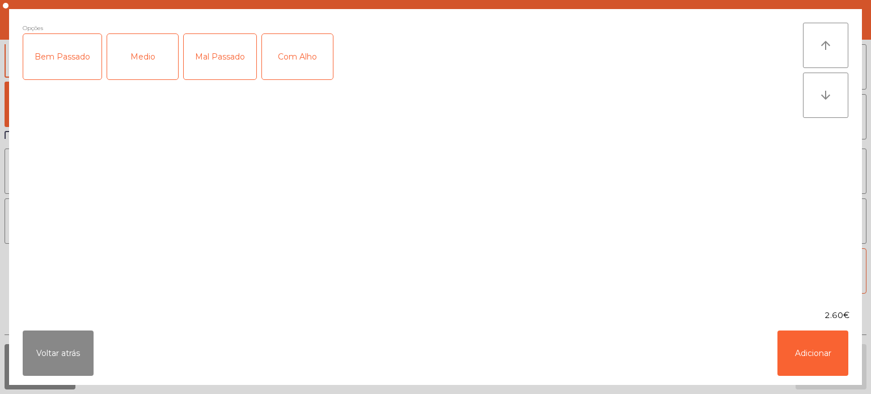
click at [137, 54] on div "Medio" at bounding box center [142, 56] width 71 height 45
click at [799, 345] on button "Adicionar" at bounding box center [813, 353] width 71 height 45
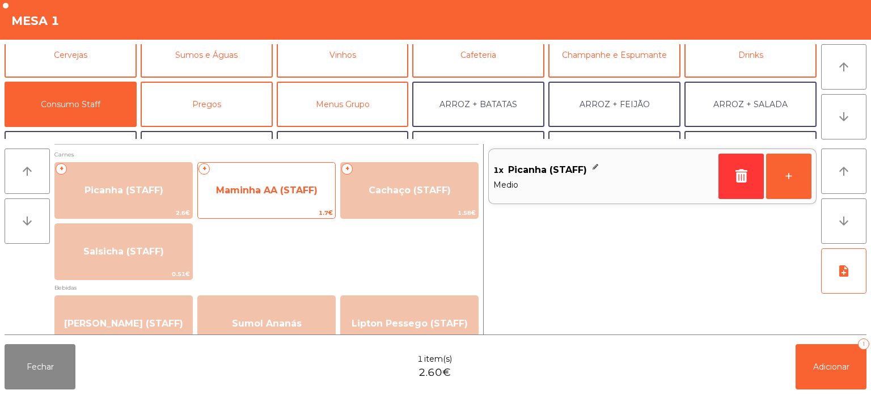
click at [250, 201] on span "Maminha AA (STAFF)" at bounding box center [266, 190] width 137 height 31
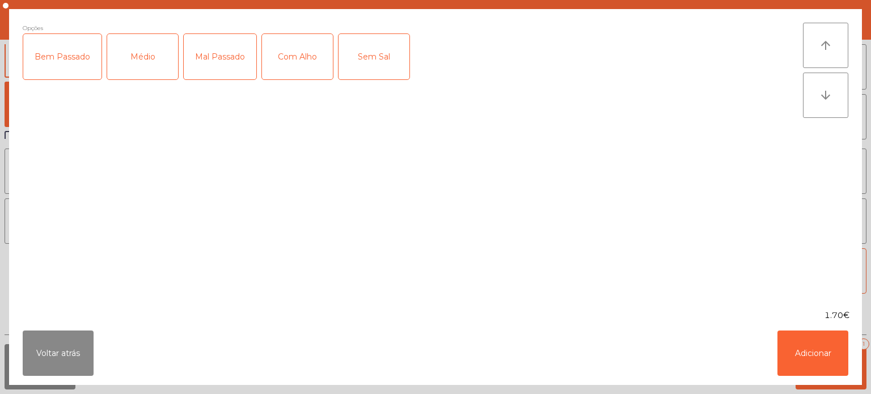
click at [150, 43] on div "Médio" at bounding box center [142, 56] width 71 height 45
click at [203, 34] on div "Mal Passado" at bounding box center [220, 56] width 73 height 45
click at [307, 66] on div "Com Alho" at bounding box center [297, 56] width 71 height 45
click at [814, 351] on button "Adicionar" at bounding box center [813, 353] width 71 height 45
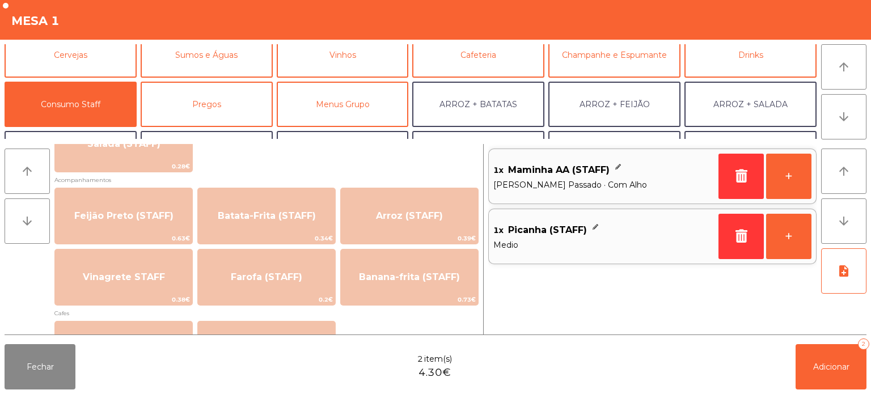
scroll to position [499, 0]
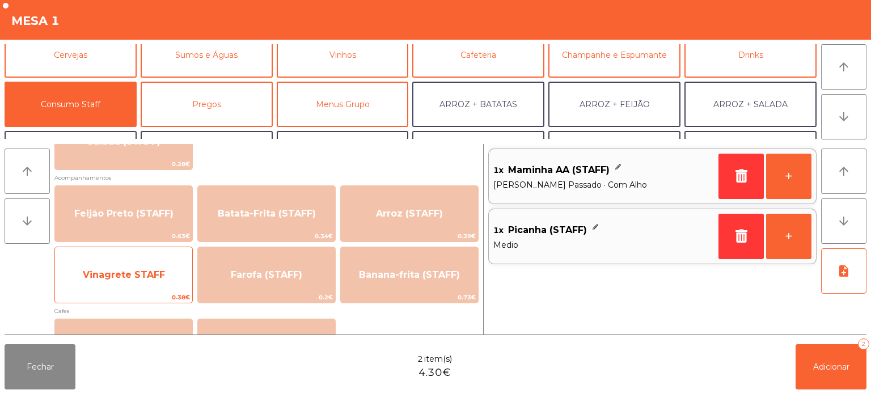
click at [149, 276] on span "Vinagrete STAFF" at bounding box center [124, 274] width 82 height 11
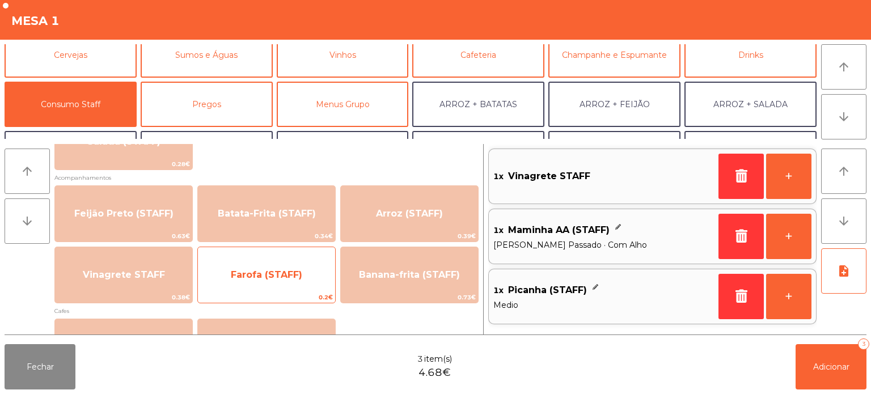
click at [282, 266] on span "Farofa (STAFF)" at bounding box center [266, 275] width 137 height 31
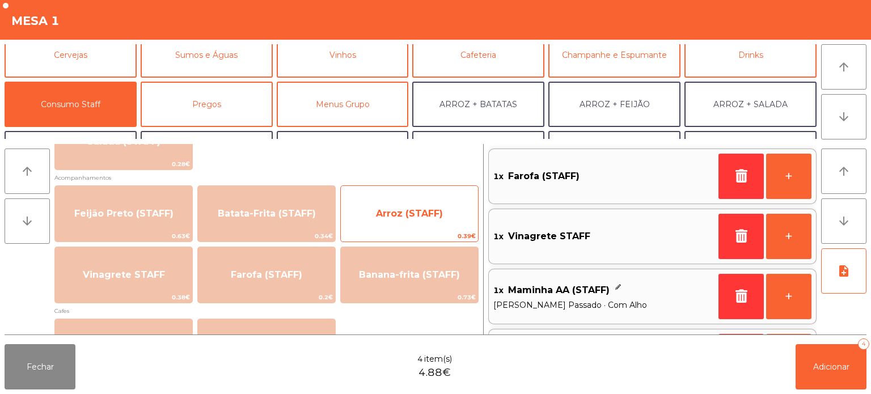
click at [439, 204] on span "Arroz (STAFF)" at bounding box center [409, 214] width 137 height 31
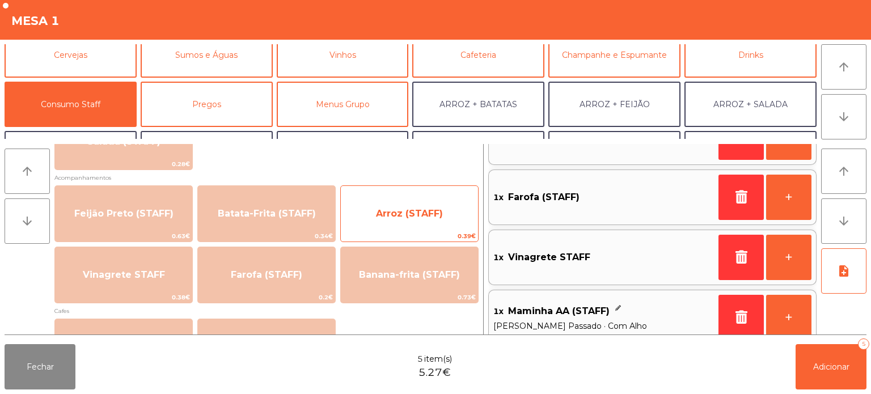
scroll to position [66, 0]
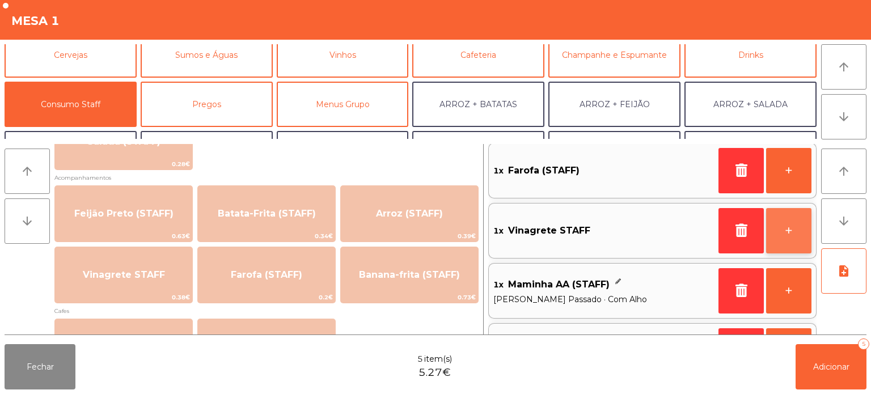
click at [793, 222] on button "+" at bounding box center [788, 230] width 45 height 45
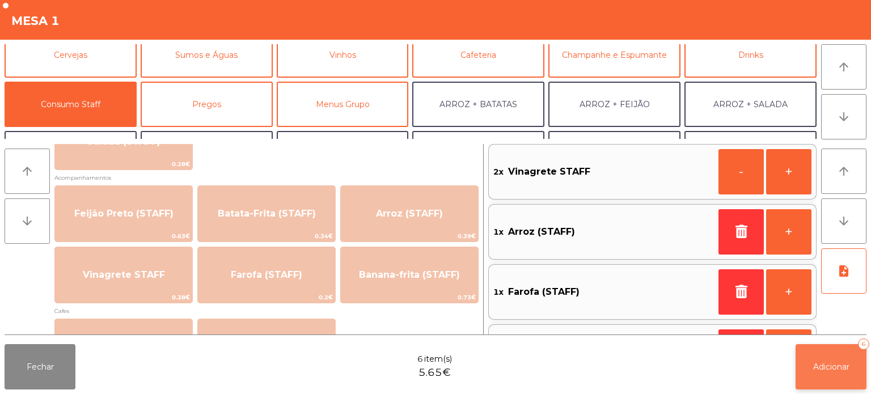
click at [837, 372] on button "Adicionar 6" at bounding box center [831, 366] width 71 height 45
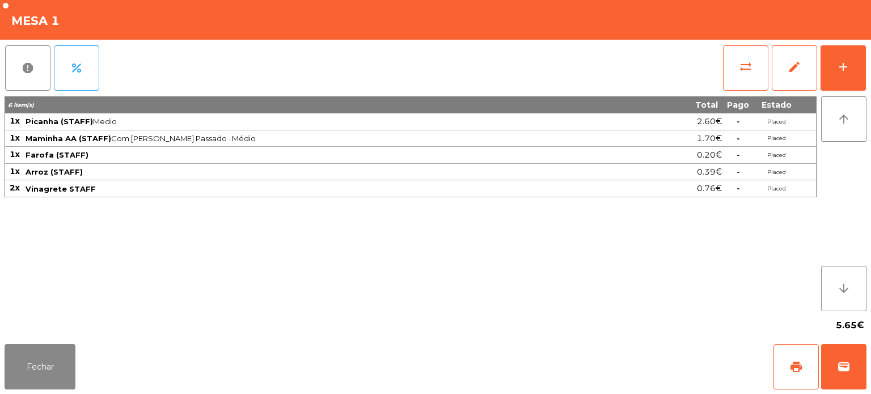
click at [108, 347] on div "Fechar print wallet" at bounding box center [435, 367] width 871 height 54
click at [30, 373] on button "Fechar" at bounding box center [40, 366] width 71 height 45
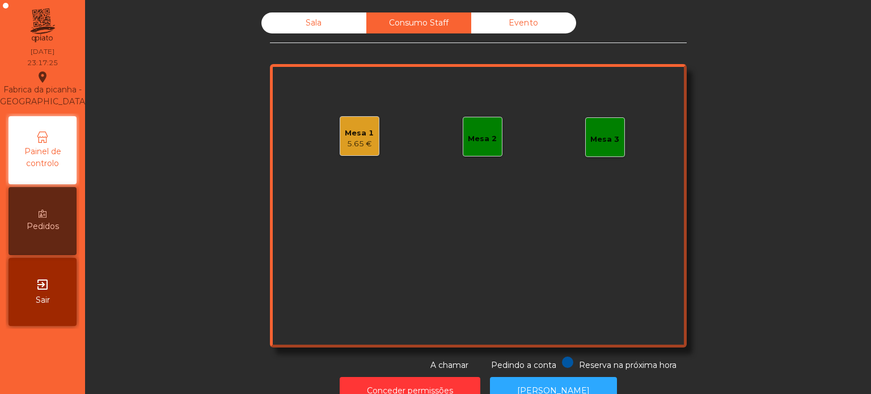
click at [363, 144] on div "5.65 €" at bounding box center [359, 143] width 29 height 11
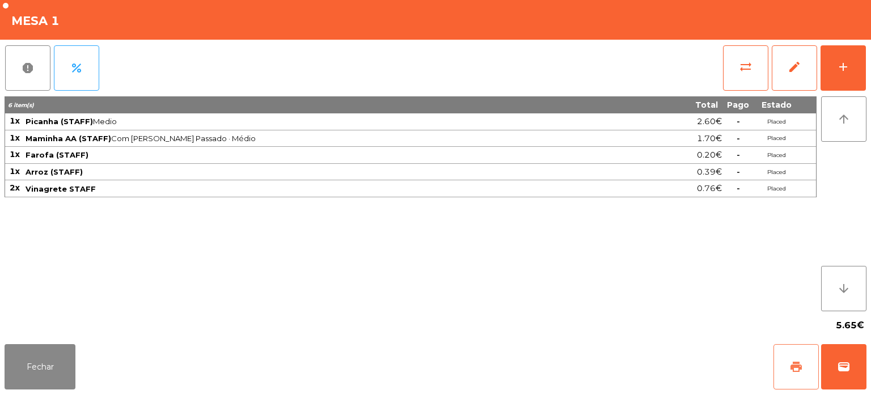
click at [795, 348] on button "print" at bounding box center [796, 366] width 45 height 45
click at [6, 84] on button "report" at bounding box center [27, 67] width 45 height 45
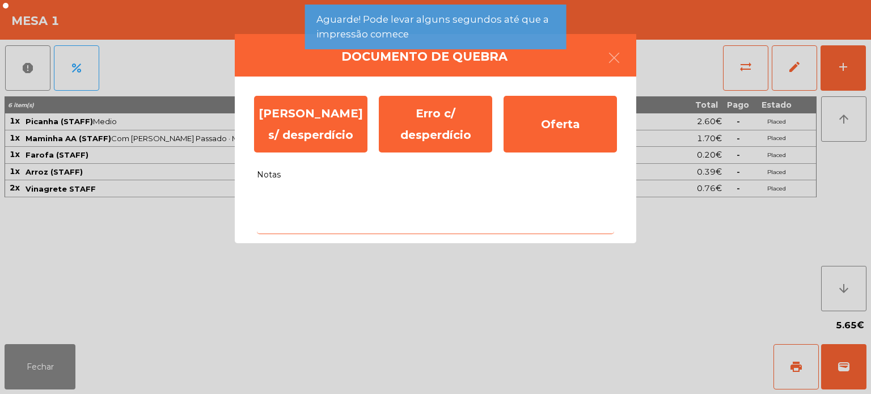
click at [345, 220] on textarea "Notas" at bounding box center [435, 210] width 357 height 47
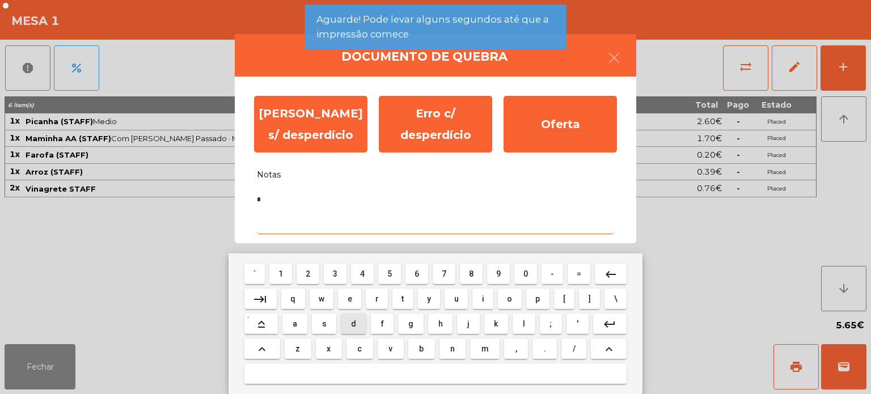
click at [393, 304] on button "t" at bounding box center [403, 299] width 21 height 20
type textarea "**"
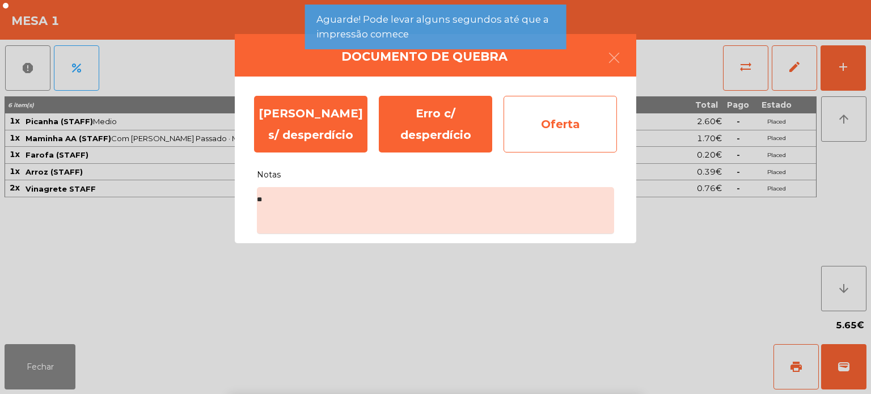
click at [547, 134] on div "Oferta" at bounding box center [560, 124] width 113 height 57
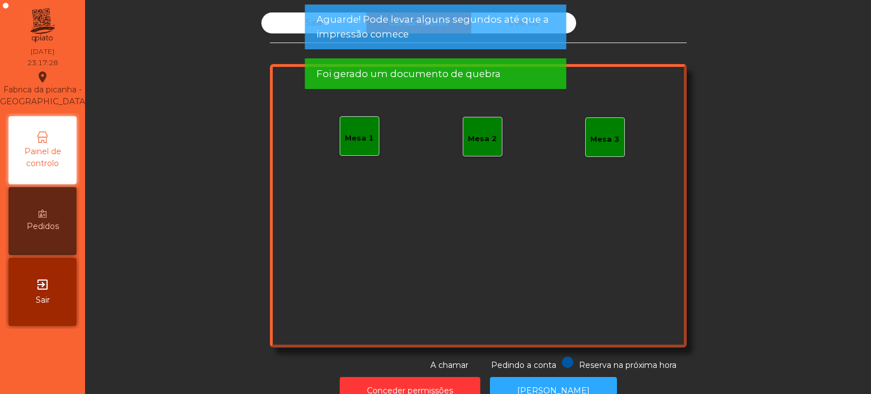
click at [477, 31] on span "Aguarde! Pode levar alguns segundos até que a impressão comece" at bounding box center [436, 26] width 239 height 28
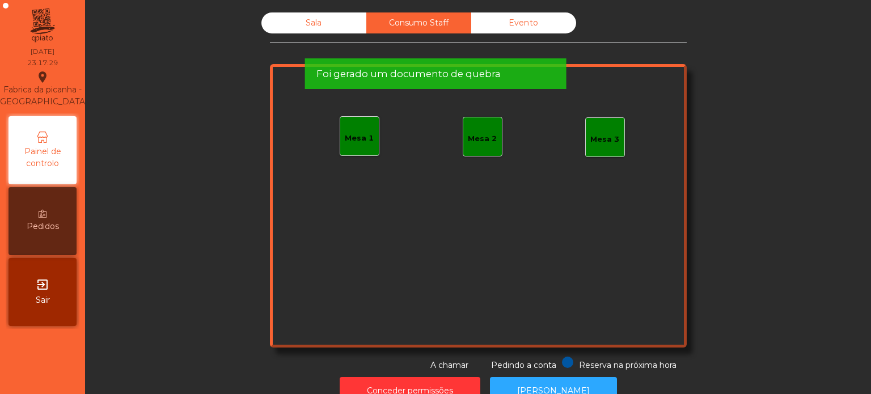
click at [502, 67] on div "Foi gerado um documento de quebra" at bounding box center [436, 74] width 239 height 14
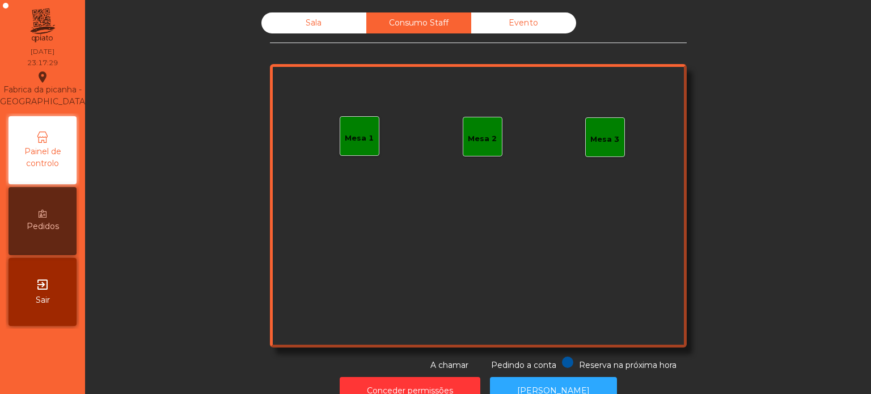
click at [502, 31] on div "Foi gerado um documento de quebra" at bounding box center [436, 20] width 262 height 31
click at [525, 24] on div "Evento" at bounding box center [523, 22] width 105 height 21
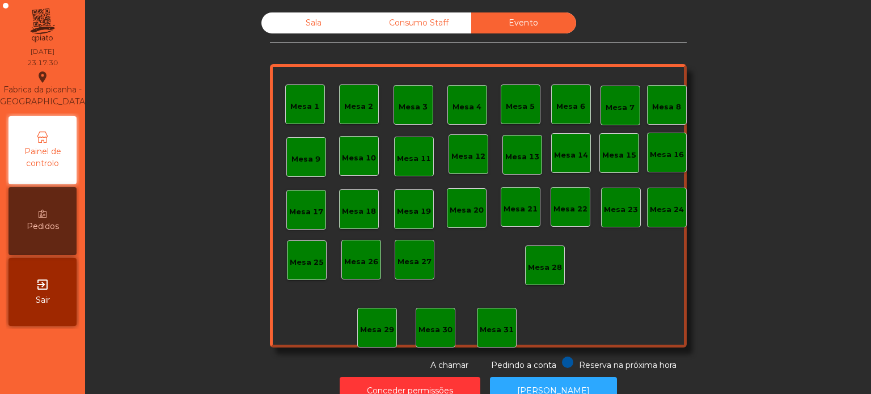
click at [304, 15] on div "Sala" at bounding box center [314, 22] width 105 height 21
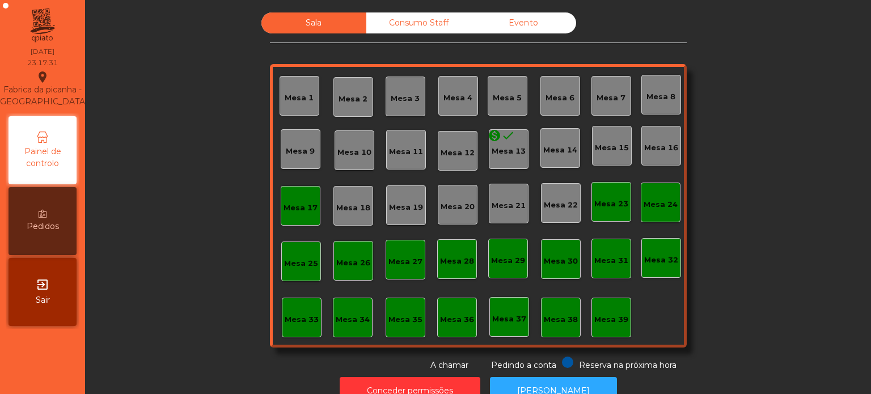
click at [305, 203] on div "Mesa 17" at bounding box center [301, 208] width 34 height 11
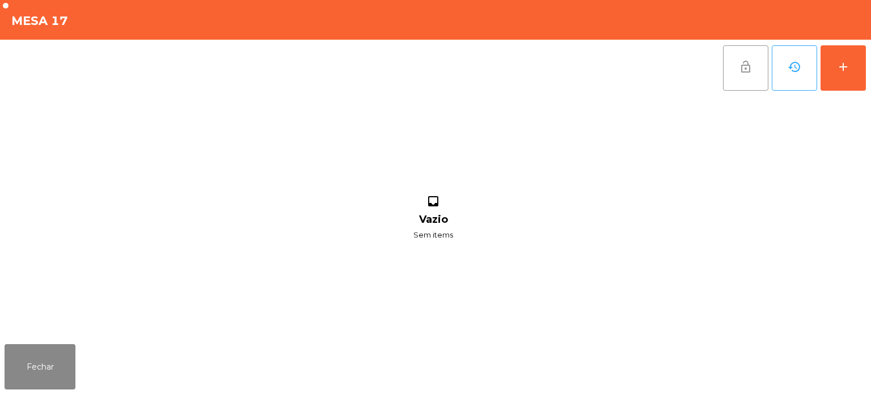
click at [728, 68] on button "lock_open" at bounding box center [745, 67] width 45 height 45
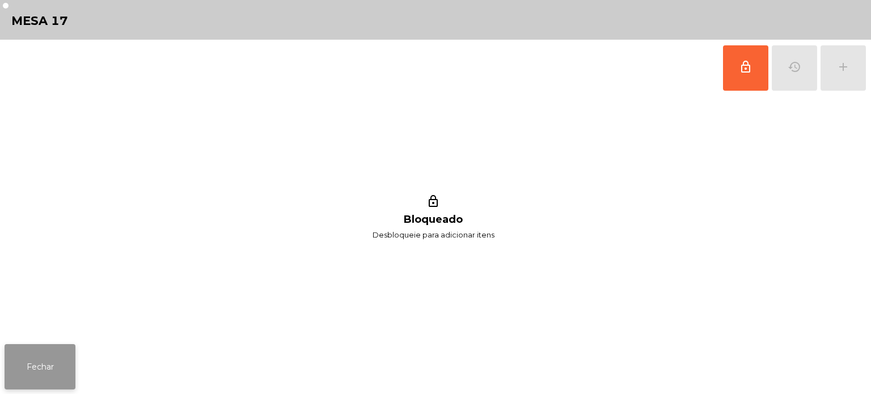
click at [60, 349] on button "Fechar" at bounding box center [40, 366] width 71 height 45
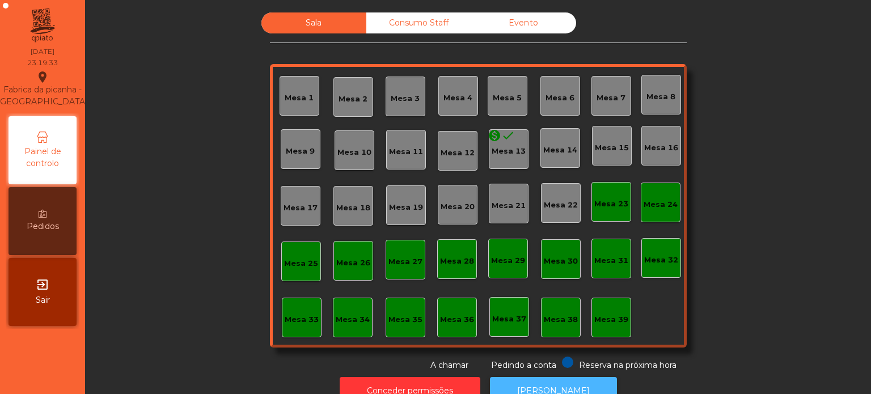
click at [526, 379] on button "[PERSON_NAME]" at bounding box center [553, 391] width 127 height 28
click at [451, 364] on span "A chamar" at bounding box center [450, 365] width 38 height 10
click at [526, 368] on span "Pedindo a conta" at bounding box center [523, 365] width 65 height 10
click at [450, 381] on button "Conceder permissões" at bounding box center [410, 391] width 141 height 28
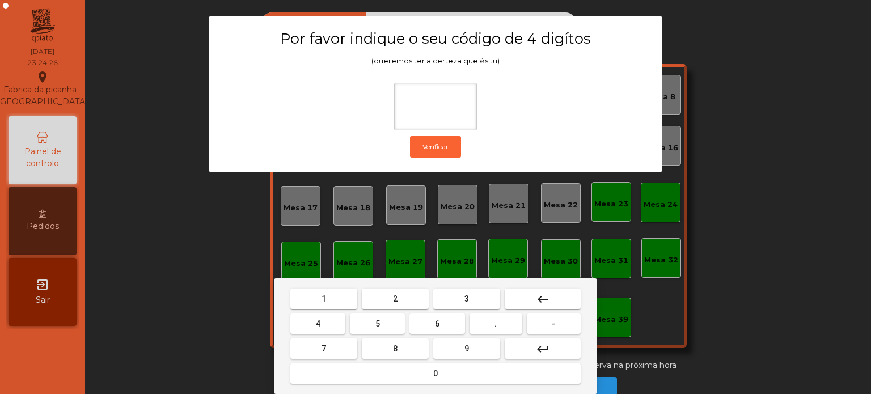
click at [323, 299] on span "1" at bounding box center [324, 298] width 5 height 9
click at [466, 299] on span "3" at bounding box center [467, 298] width 5 height 9
click at [370, 328] on button "5" at bounding box center [377, 324] width 55 height 20
click at [388, 379] on button "0" at bounding box center [435, 374] width 290 height 20
type input "****"
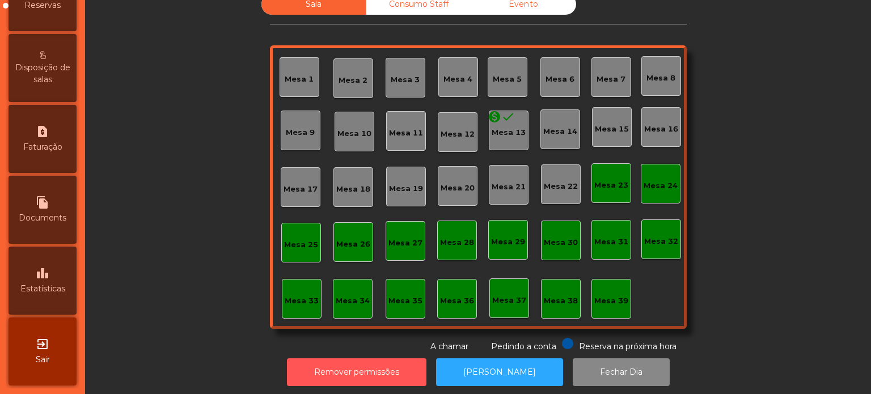
scroll to position [449, 0]
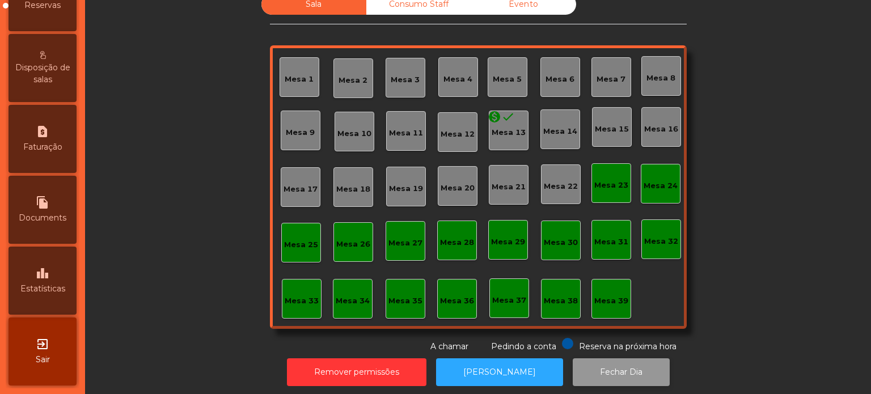
click at [602, 373] on button "Fechar Dia" at bounding box center [621, 373] width 97 height 28
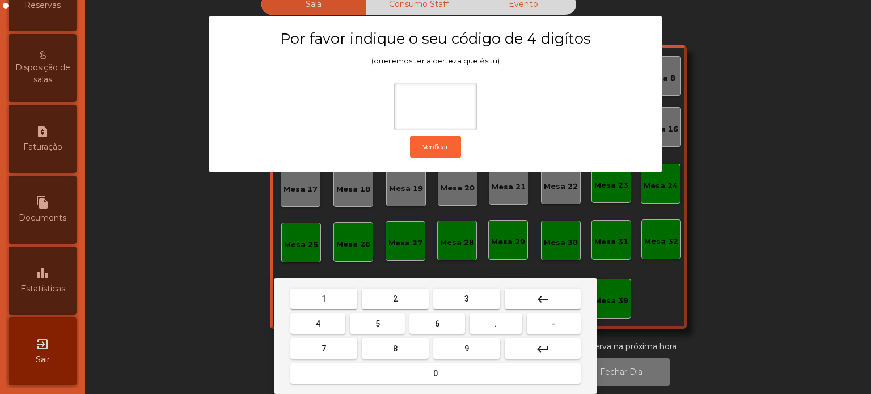
click at [323, 299] on span "1" at bounding box center [324, 298] width 5 height 9
click at [458, 296] on button "3" at bounding box center [466, 299] width 67 height 20
click at [369, 328] on button "5" at bounding box center [377, 324] width 55 height 20
click at [395, 368] on button "0" at bounding box center [435, 374] width 290 height 20
type input "****"
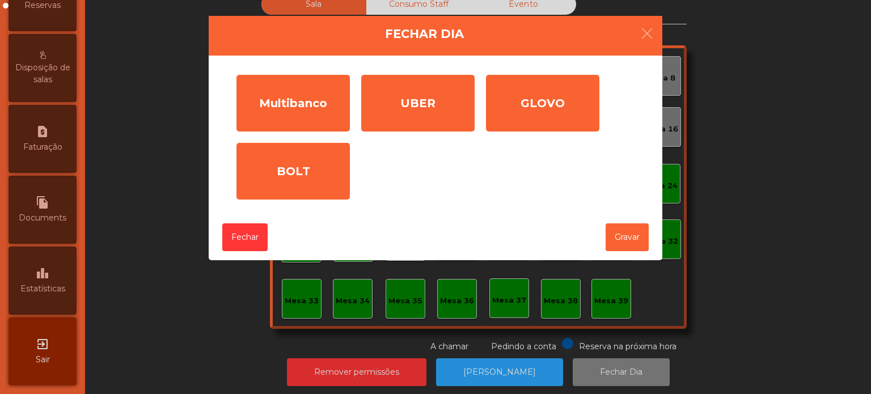
click at [310, 108] on div "Multibanco" at bounding box center [293, 103] width 113 height 57
click at [0, 0] on input "*" at bounding box center [0, 0] width 0 height 0
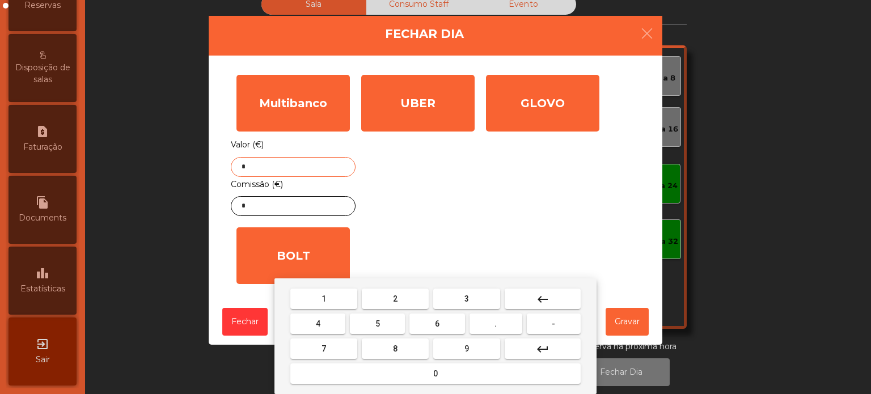
click at [556, 301] on button "keyboard_backspace" at bounding box center [543, 299] width 76 height 20
click at [323, 347] on span "7" at bounding box center [324, 348] width 5 height 9
click at [333, 302] on button "1" at bounding box center [323, 299] width 67 height 20
click at [325, 327] on button "4" at bounding box center [317, 324] width 55 height 20
click at [499, 325] on button "." at bounding box center [496, 324] width 53 height 20
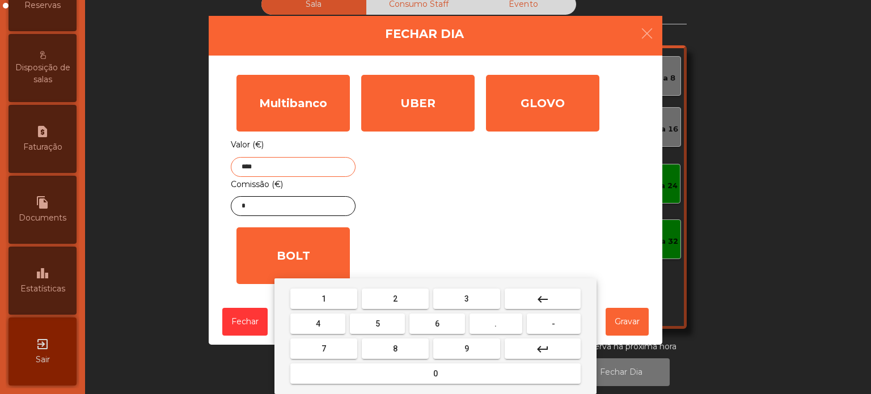
click at [493, 293] on button "3" at bounding box center [466, 299] width 67 height 20
click at [411, 364] on button "0" at bounding box center [435, 374] width 290 height 20
type input "******"
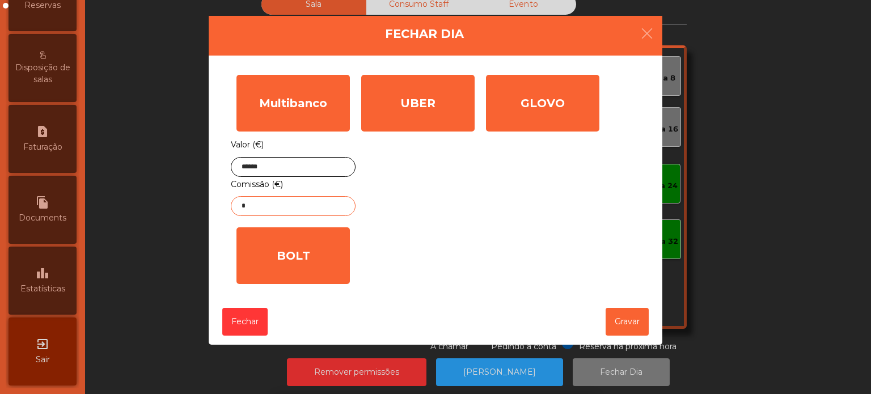
click at [310, 209] on input "*" at bounding box center [293, 206] width 125 height 20
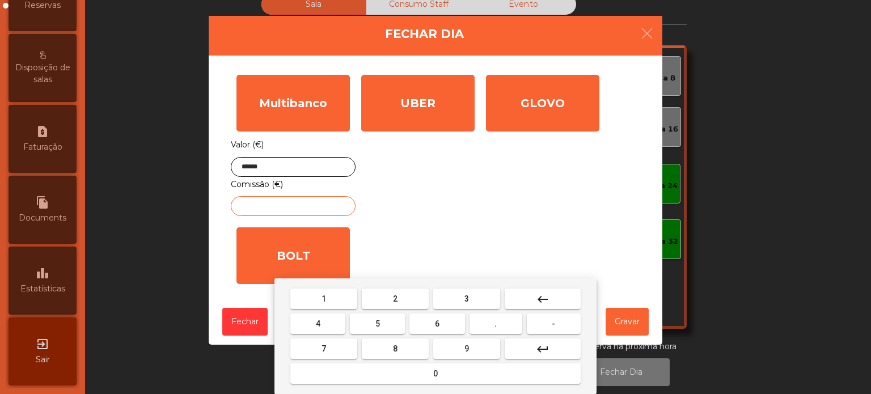
click at [319, 328] on span "4" at bounding box center [318, 323] width 5 height 9
click at [485, 331] on button "." at bounding box center [496, 324] width 53 height 20
click at [423, 376] on button "0" at bounding box center [435, 374] width 290 height 20
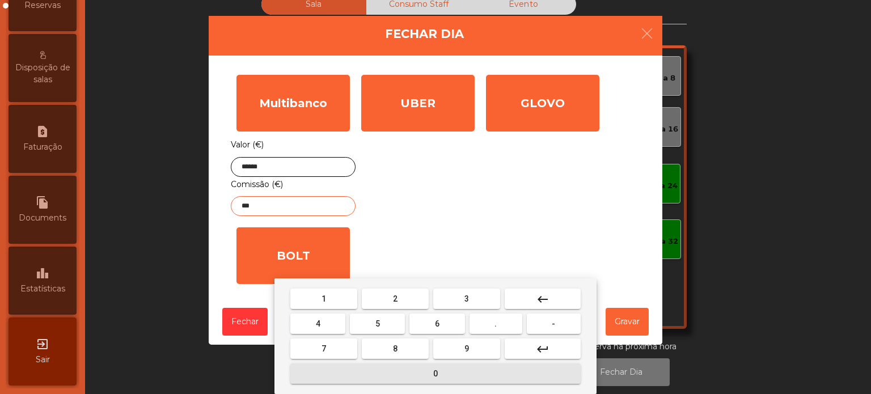
click at [461, 298] on button "3" at bounding box center [466, 299] width 67 height 20
type input "****"
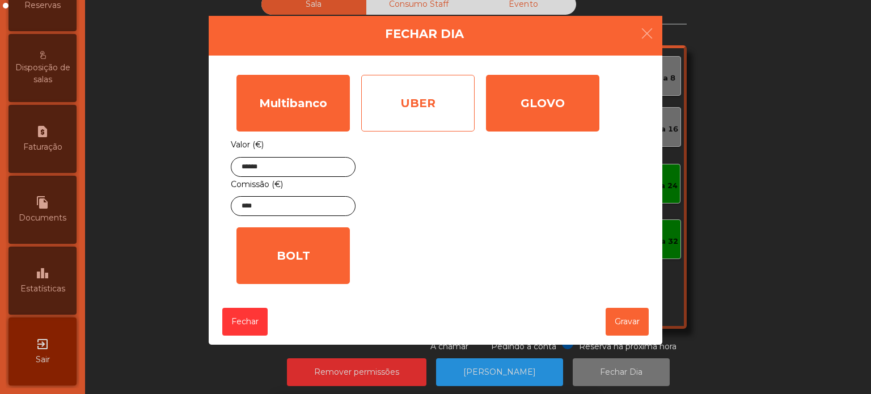
click at [442, 125] on div "UBER" at bounding box center [417, 103] width 113 height 57
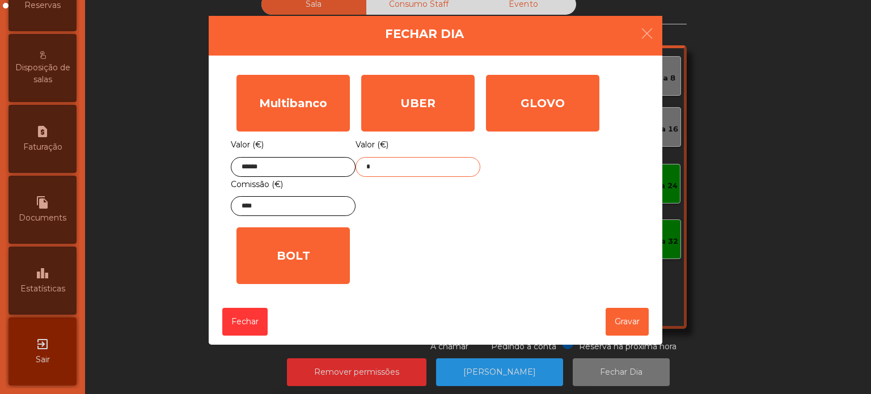
click at [438, 170] on input "*" at bounding box center [418, 167] width 125 height 20
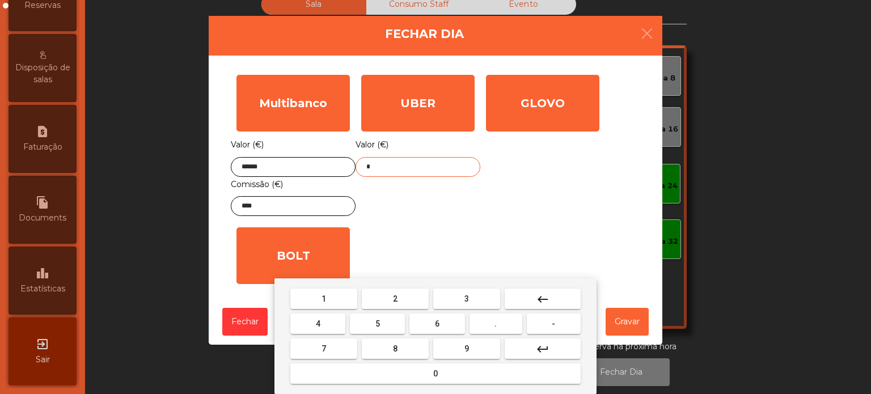
click at [549, 295] on mat-icon "keyboard_backspace" at bounding box center [543, 300] width 14 height 14
click at [323, 349] on span "7" at bounding box center [324, 348] width 5 height 9
click at [329, 320] on button "4" at bounding box center [317, 324] width 55 height 20
click at [476, 331] on button "." at bounding box center [496, 324] width 53 height 20
click at [427, 330] on button "6" at bounding box center [437, 324] width 55 height 20
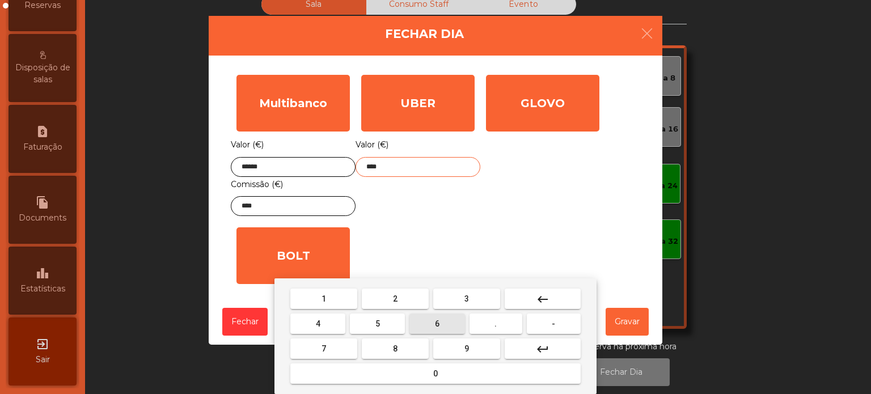
click at [377, 324] on span "5" at bounding box center [378, 323] width 5 height 9
type input "*****"
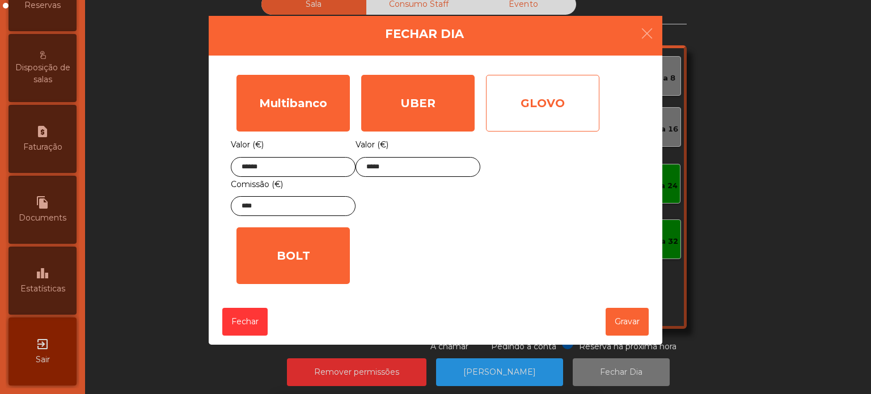
click at [564, 121] on div "GLOVO" at bounding box center [542, 103] width 113 height 57
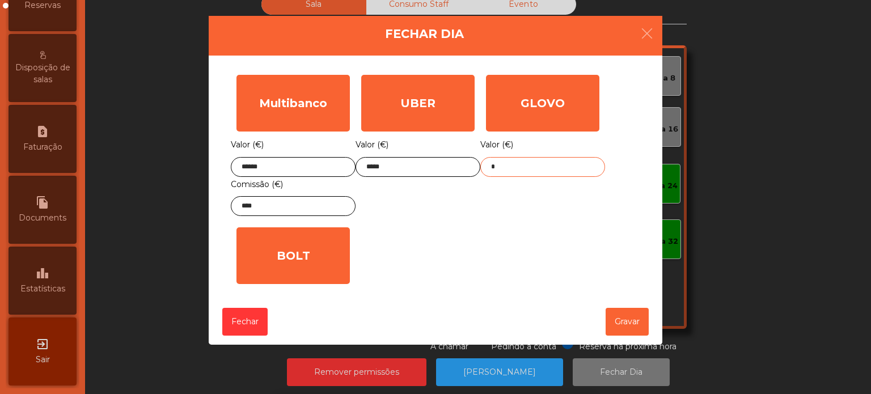
click at [559, 170] on input "*" at bounding box center [543, 167] width 125 height 20
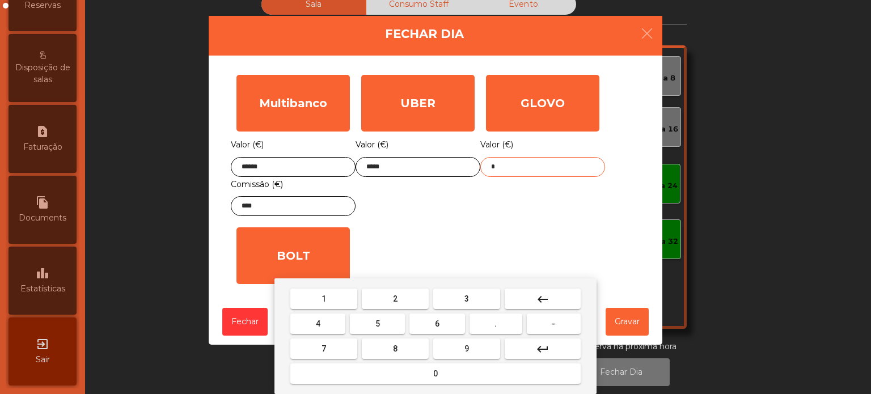
click at [540, 290] on button "keyboard_backspace" at bounding box center [543, 299] width 76 height 20
click at [397, 307] on button "2" at bounding box center [395, 299] width 67 height 20
click at [309, 290] on button "1" at bounding box center [323, 299] width 67 height 20
click at [486, 330] on button "." at bounding box center [496, 324] width 53 height 20
click at [437, 324] on span "6" at bounding box center [437, 323] width 5 height 9
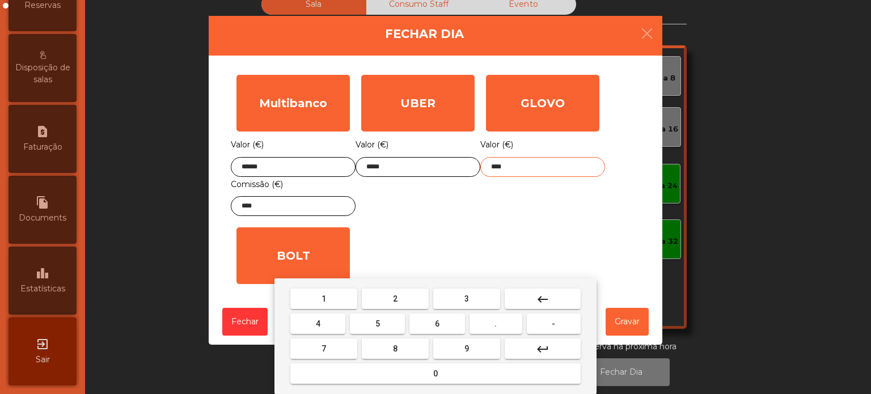
click at [386, 349] on button "8" at bounding box center [395, 349] width 67 height 20
type input "*****"
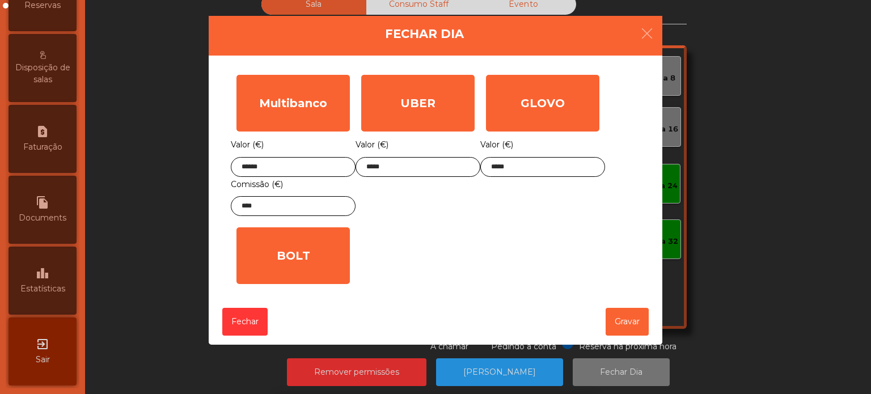
click at [638, 302] on div "1 2 3 keyboard_backspace 4 5 6 . - 7 8 9 keyboard_return 0" at bounding box center [435, 337] width 871 height 116
click at [644, 313] on button "Gravar" at bounding box center [627, 322] width 43 height 28
